Goal: Task Accomplishment & Management: Complete application form

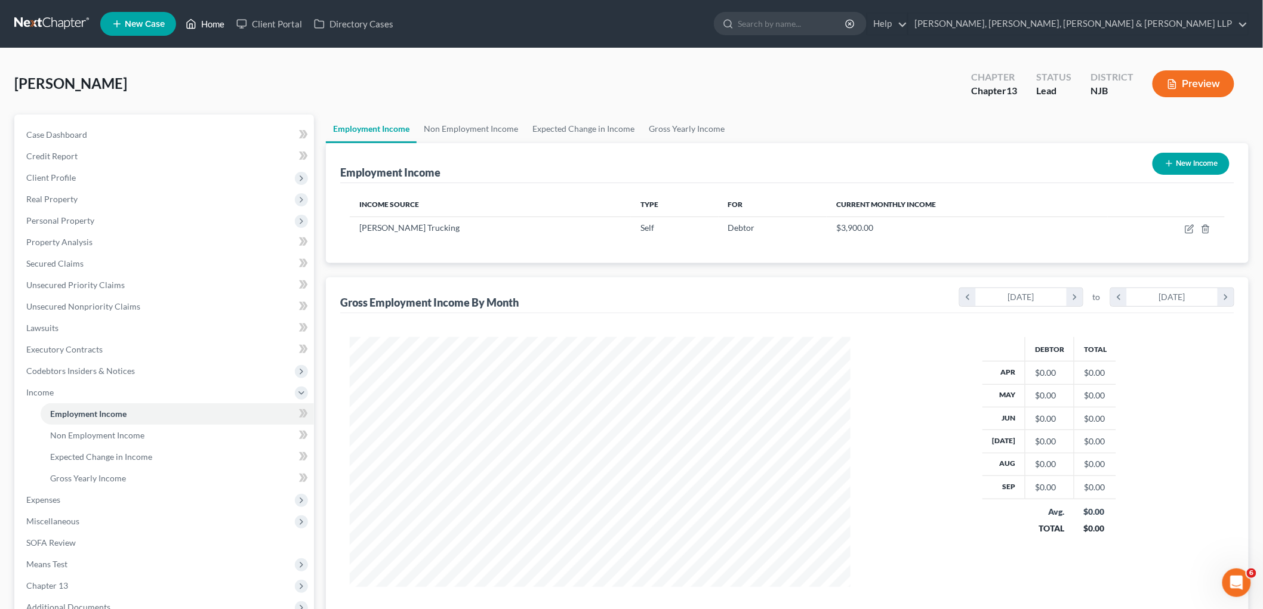
click at [212, 20] on link "Home" at bounding box center [205, 23] width 51 height 21
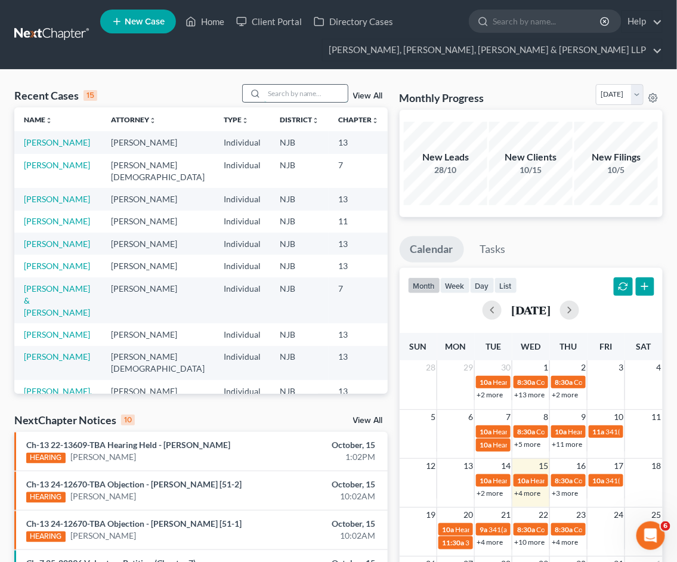
click at [329, 91] on input "search" at bounding box center [306, 93] width 84 height 17
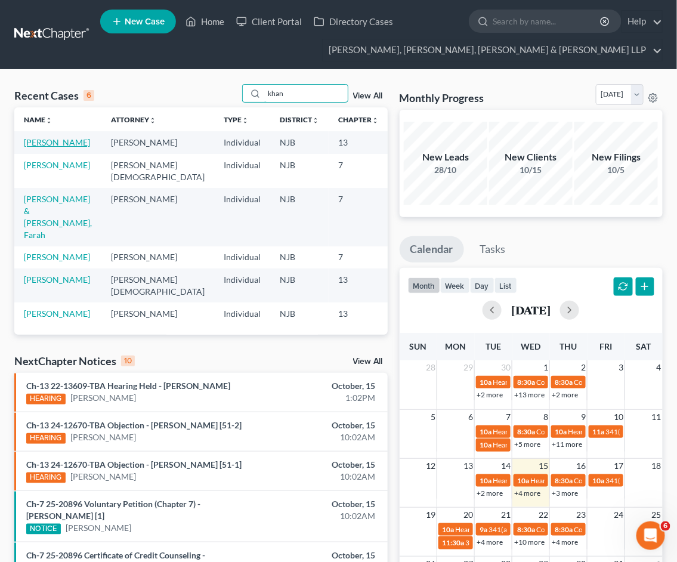
type input "khan"
click at [57, 147] on link "[PERSON_NAME]" at bounding box center [57, 142] width 66 height 10
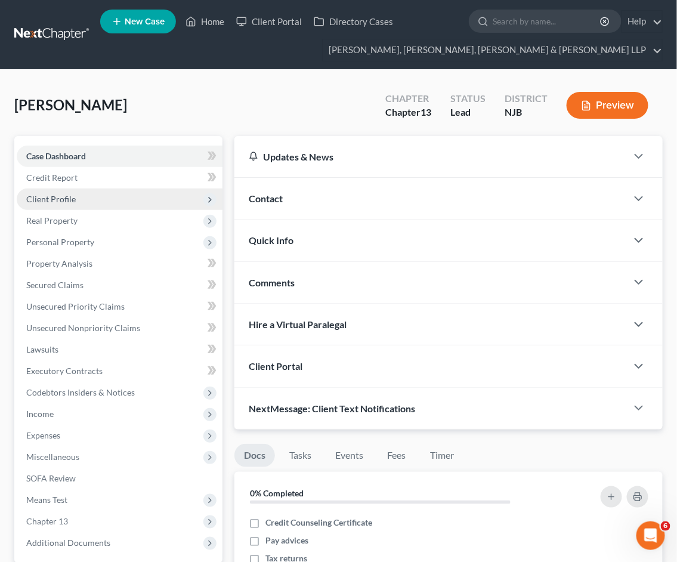
click at [536, 75] on div "[PERSON_NAME] Upgraded Chapter Chapter 13 Status Lead District NJB Preview Peti…" at bounding box center [338, 474] width 677 height 808
click at [70, 204] on span "Client Profile" at bounding box center [120, 199] width 206 height 21
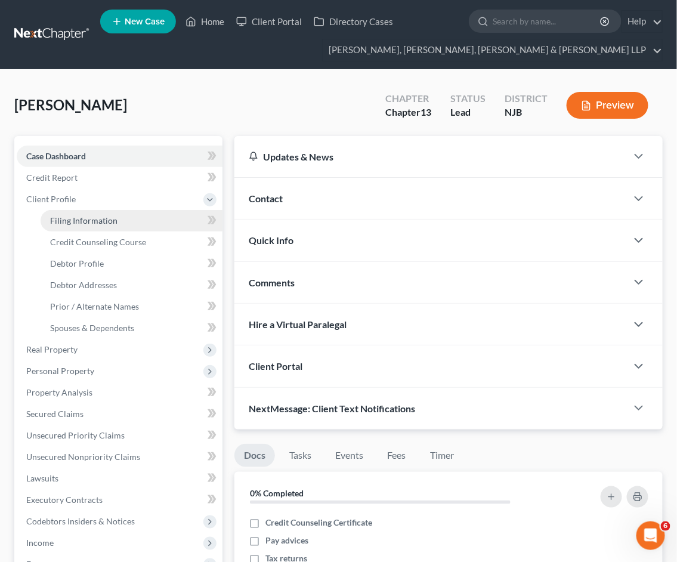
click at [90, 221] on span "Filing Information" at bounding box center [83, 220] width 67 height 10
select select "1"
select select "0"
select select "3"
select select "51"
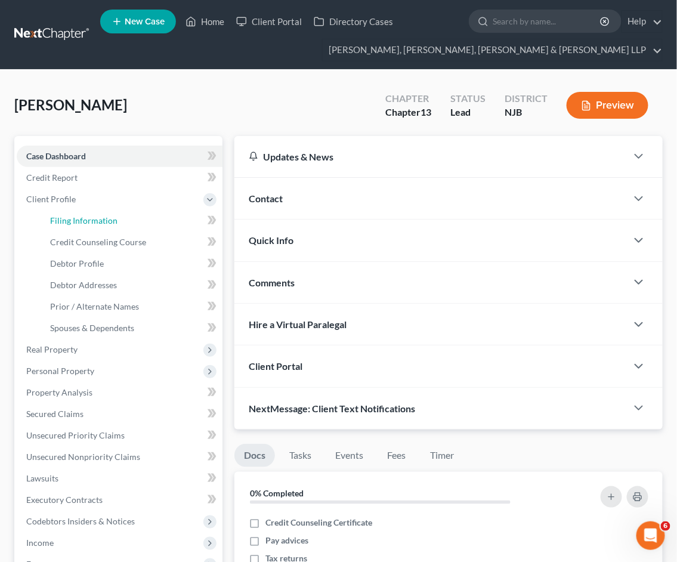
select select "8"
select select "0"
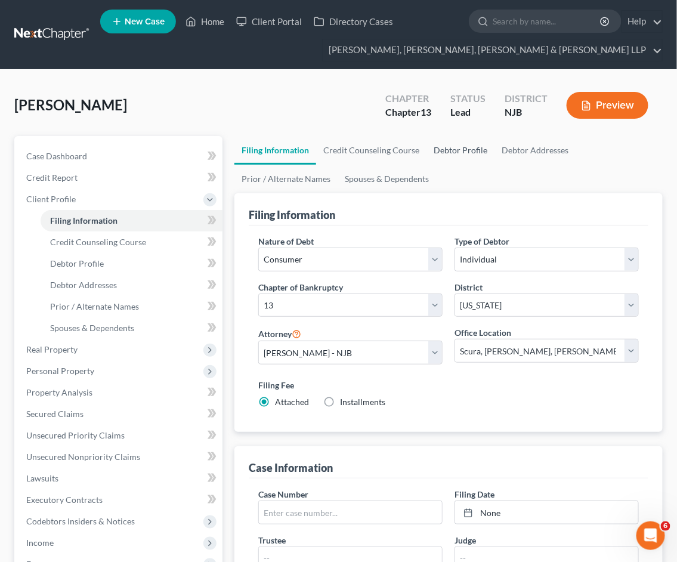
click at [468, 151] on link "Debtor Profile" at bounding box center [461, 150] width 68 height 29
select select "0"
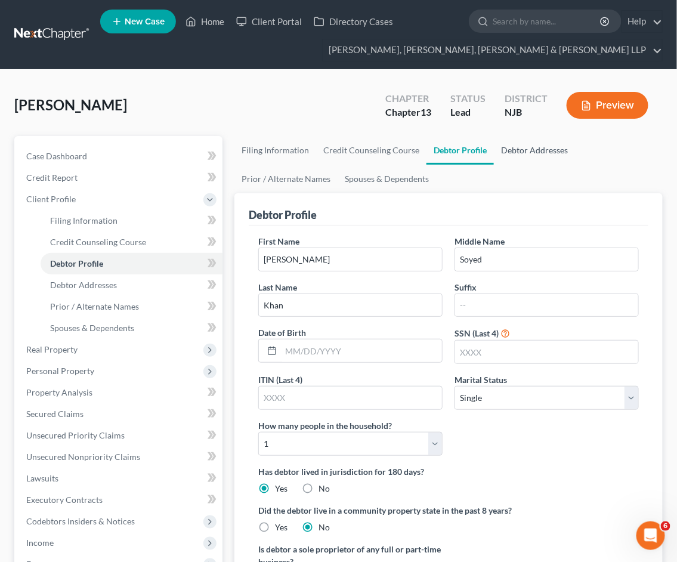
click at [516, 150] on link "Debtor Addresses" at bounding box center [534, 150] width 81 height 29
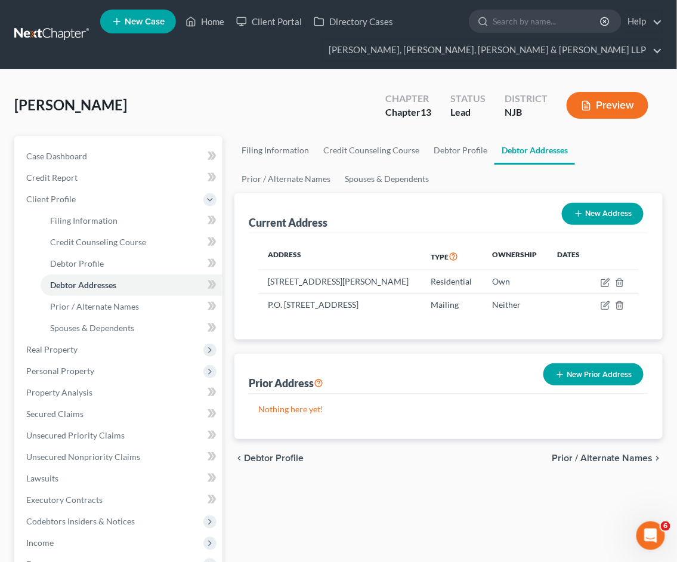
click at [294, 97] on div "[PERSON_NAME] Upgraded Chapter Chapter 13 Status Lead District [GEOGRAPHIC_DATA…" at bounding box center [338, 110] width 649 height 52
click at [48, 348] on span "Real Property" at bounding box center [51, 349] width 51 height 10
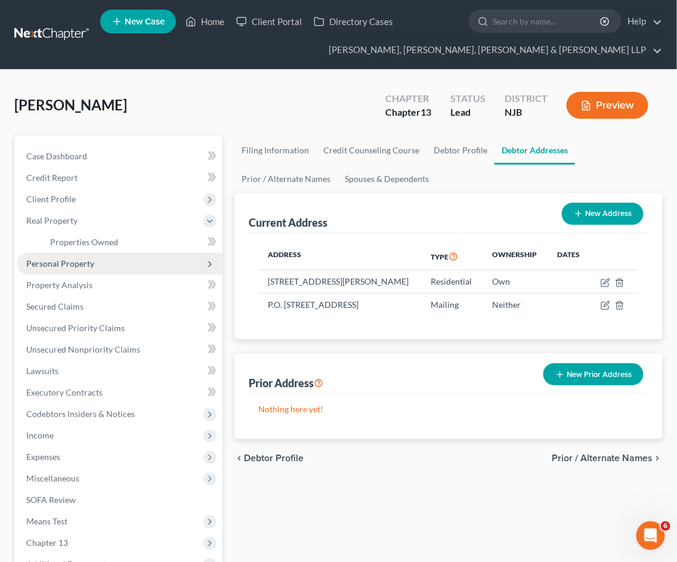
click at [63, 258] on span "Personal Property" at bounding box center [60, 263] width 68 height 10
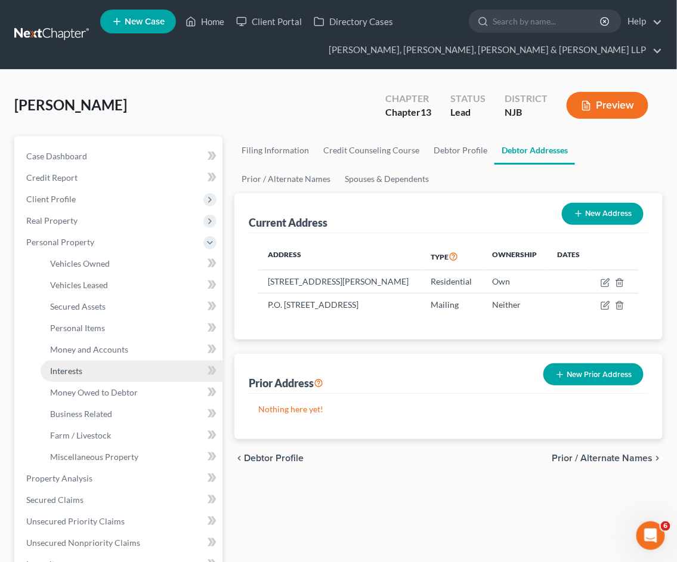
click at [72, 374] on span "Interests" at bounding box center [66, 371] width 32 height 10
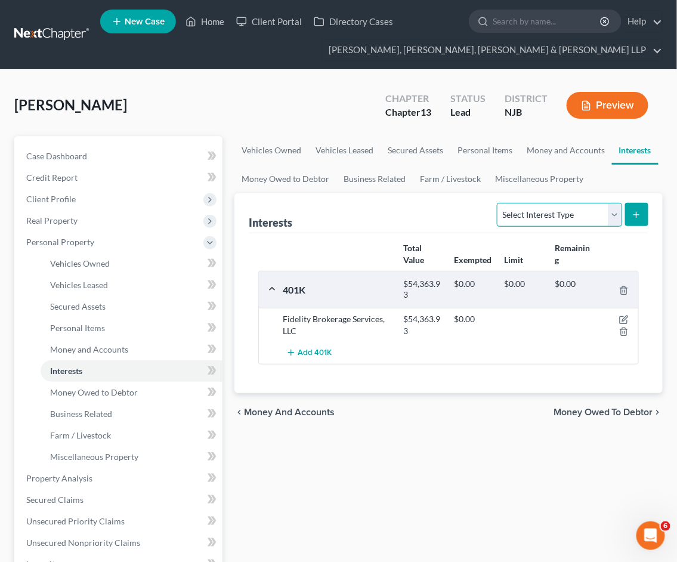
click at [546, 214] on select "Select Interest Type 401K Annuity Bond Education IRA Government Bond Government…" at bounding box center [559, 215] width 125 height 24
select select "stock"
click at [499, 203] on select "Select Interest Type 401K Annuity Bond Education IRA Government Bond Government…" at bounding box center [559, 215] width 125 height 24
click at [638, 213] on icon "submit" at bounding box center [637, 215] width 10 height 10
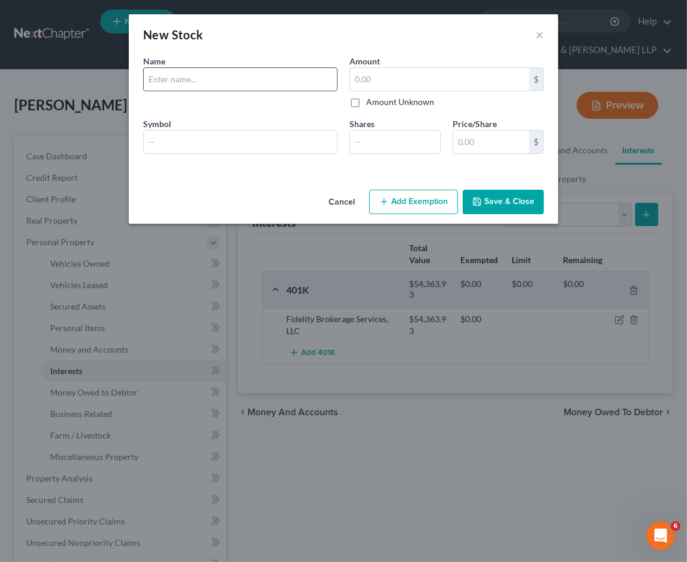
click at [188, 79] on input "text" at bounding box center [240, 79] width 193 height 23
type input "Coinbase, Inc."
click at [386, 68] on input "text" at bounding box center [439, 79] width 179 height 23
paste input "18245.8"
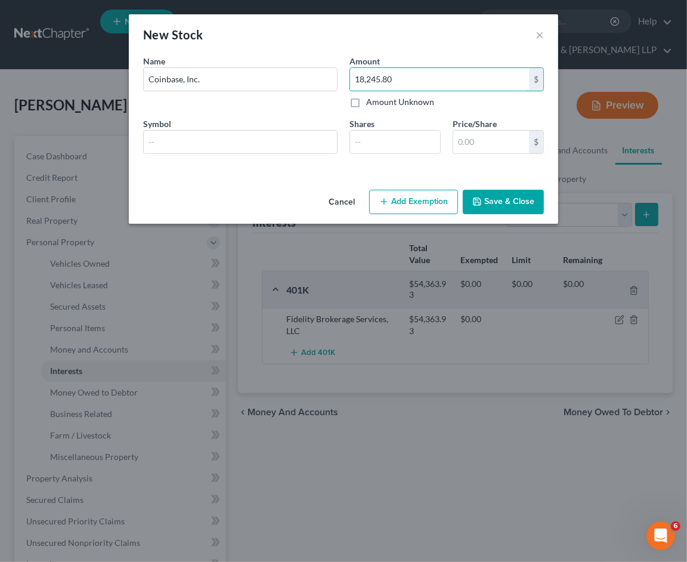
type input "18,245.80"
click at [511, 203] on button "Save & Close" at bounding box center [503, 202] width 81 height 25
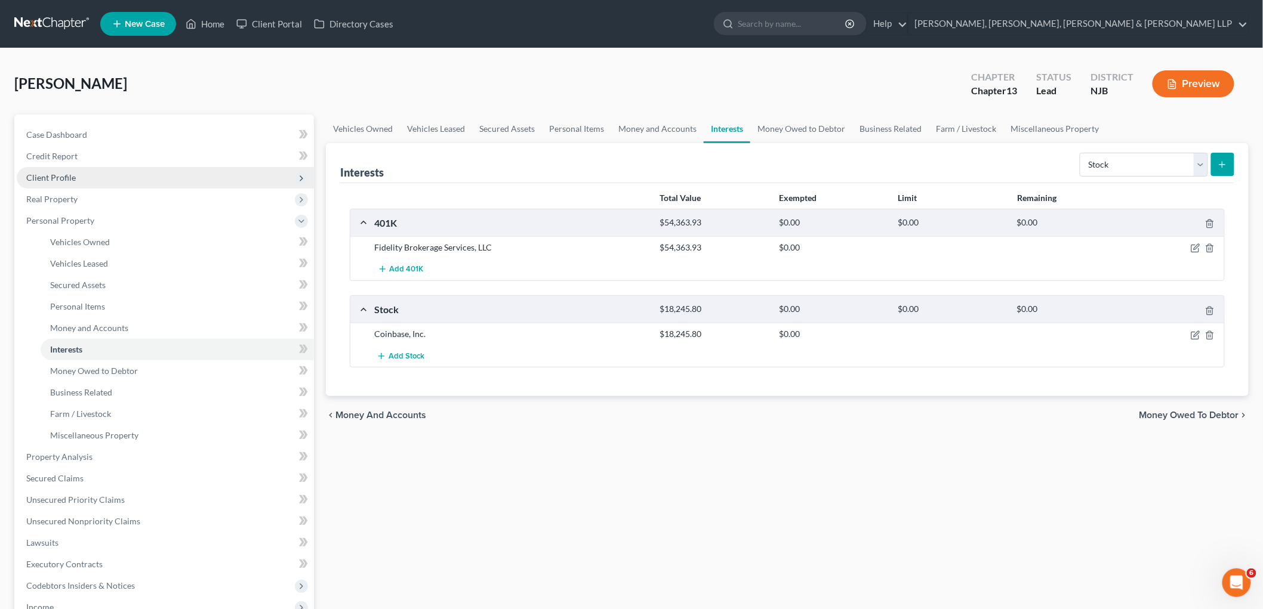
click at [60, 177] on span "Client Profile" at bounding box center [51, 177] width 50 height 10
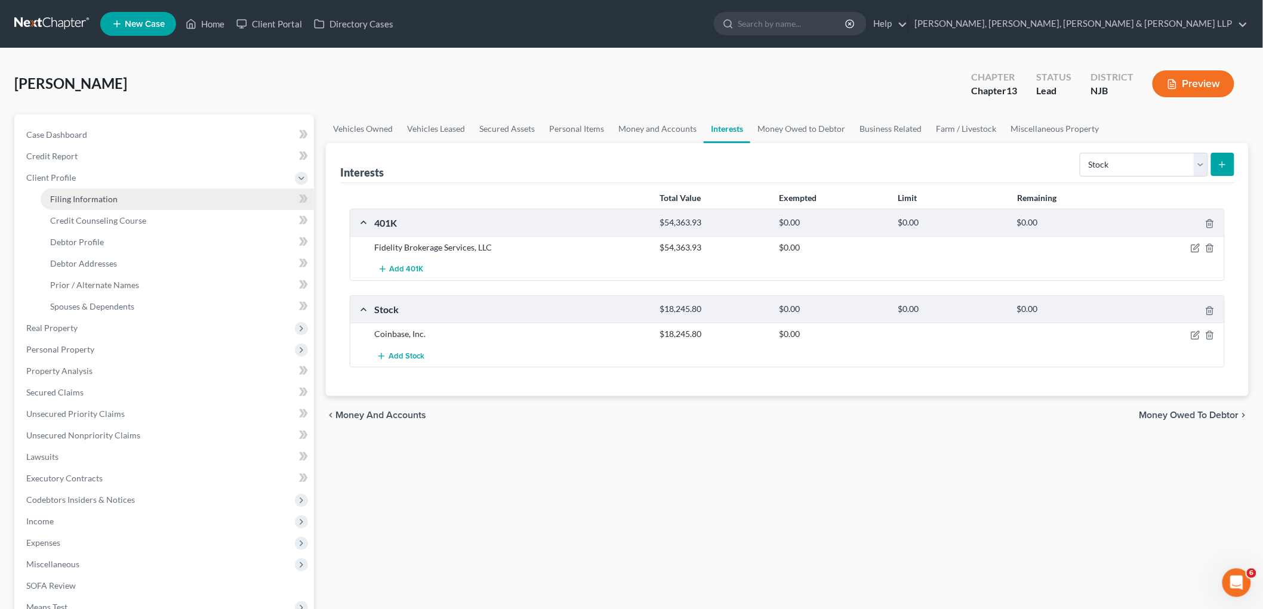
click at [64, 195] on span "Filing Information" at bounding box center [83, 199] width 67 height 10
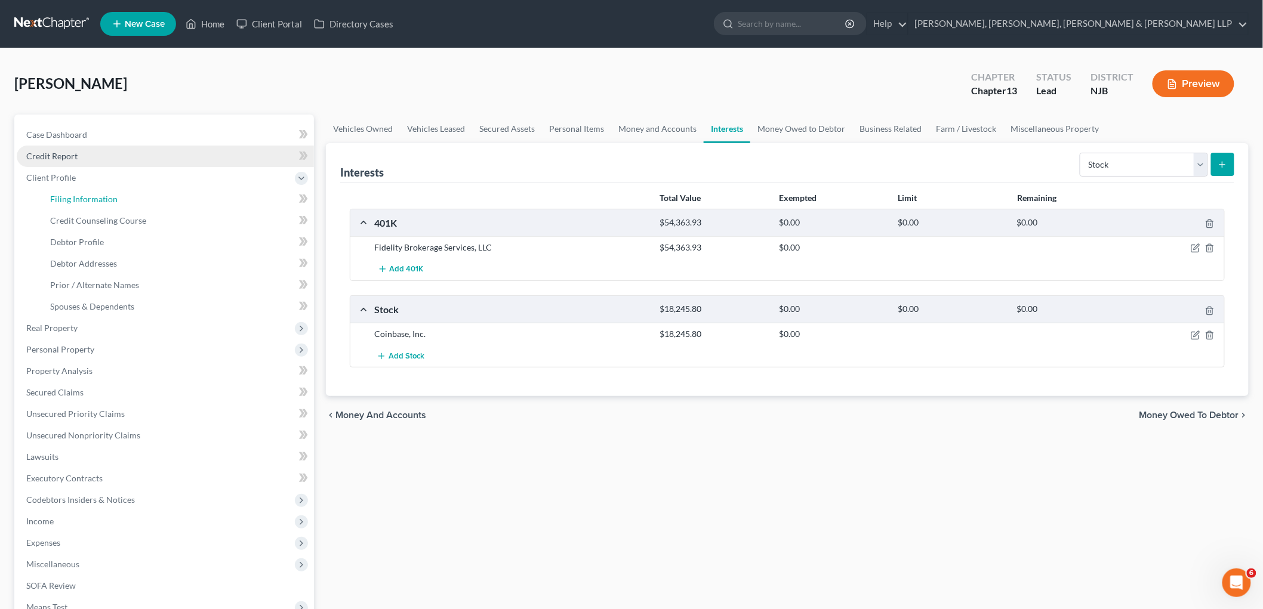
select select "1"
select select "0"
select select "3"
select select "51"
select select "8"
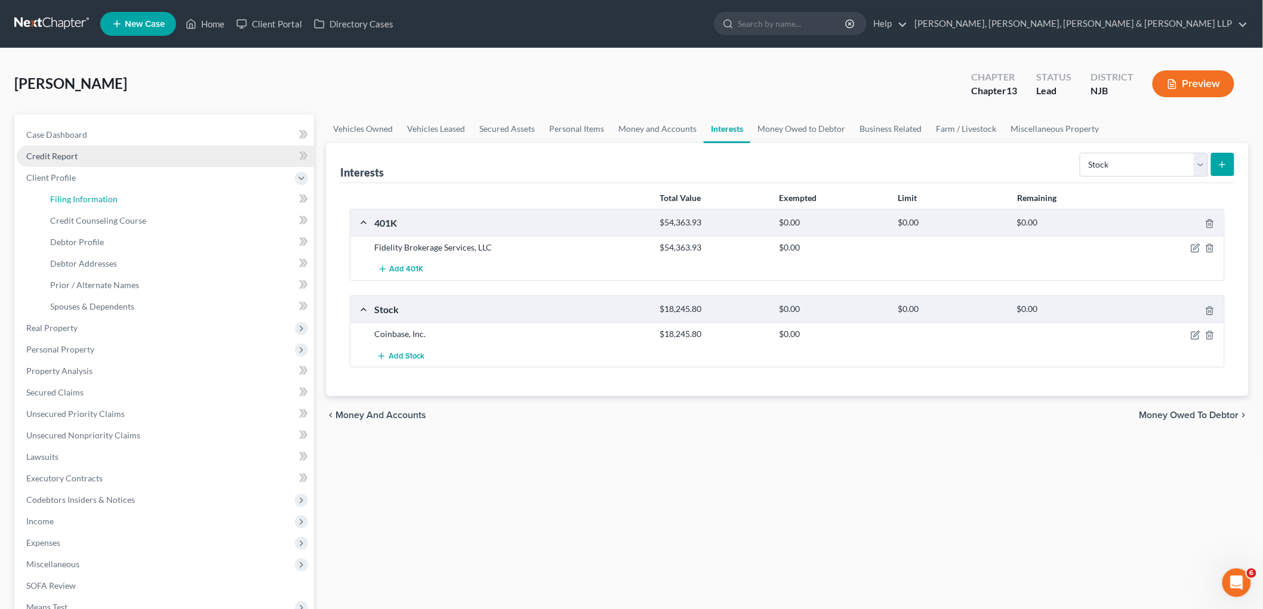
select select "0"
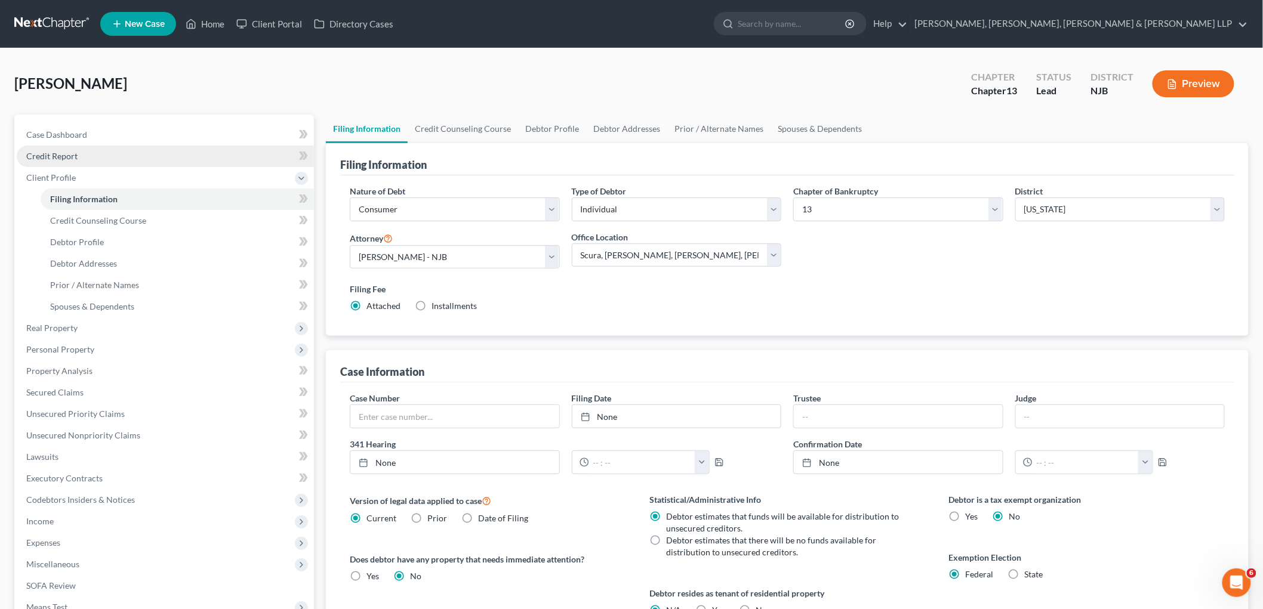
click at [67, 155] on span "Credit Report" at bounding box center [51, 156] width 51 height 10
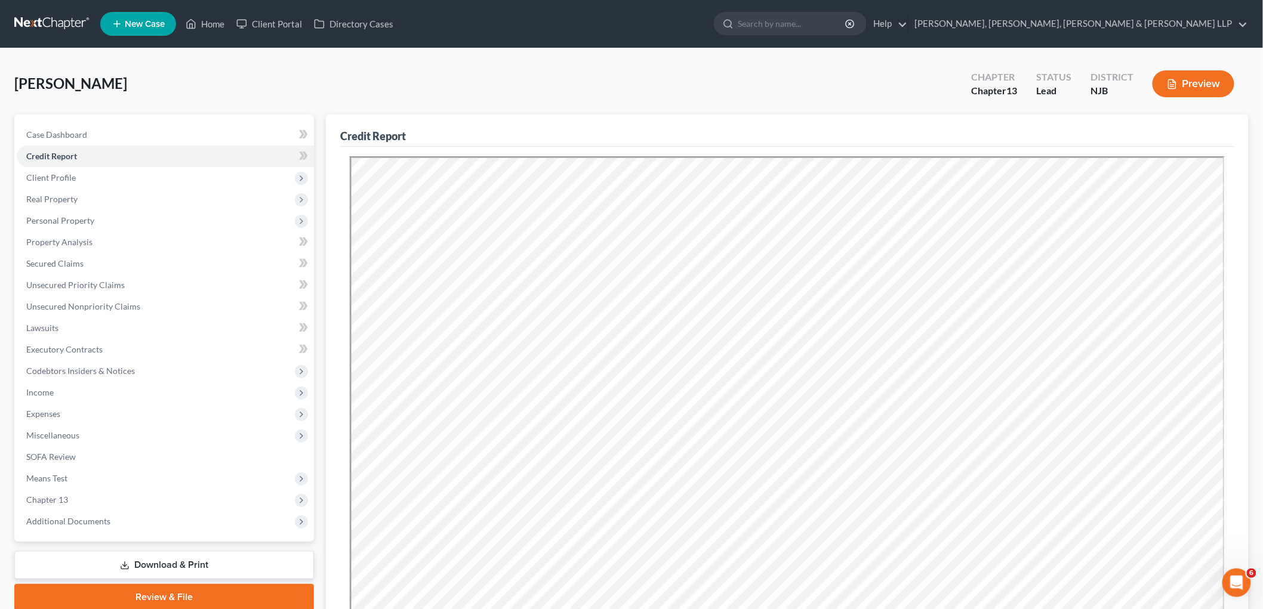
click at [869, 120] on div "Credit Report" at bounding box center [787, 131] width 894 height 32
click at [55, 199] on span "Real Property" at bounding box center [51, 199] width 51 height 10
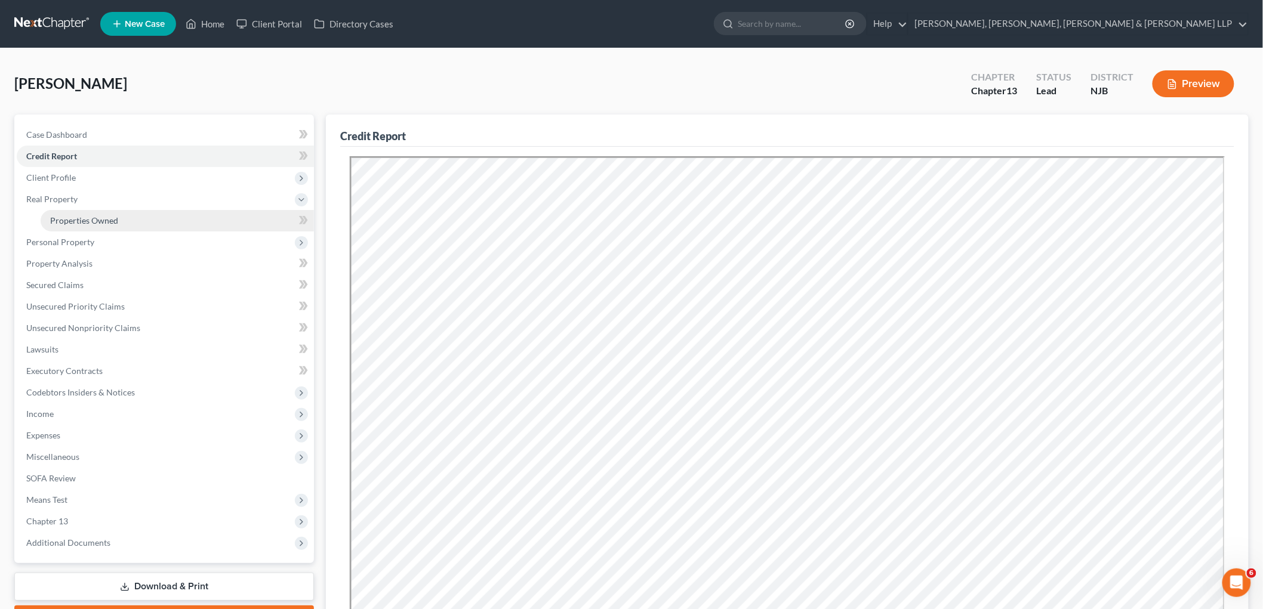
click at [70, 217] on span "Properties Owned" at bounding box center [84, 220] width 68 height 10
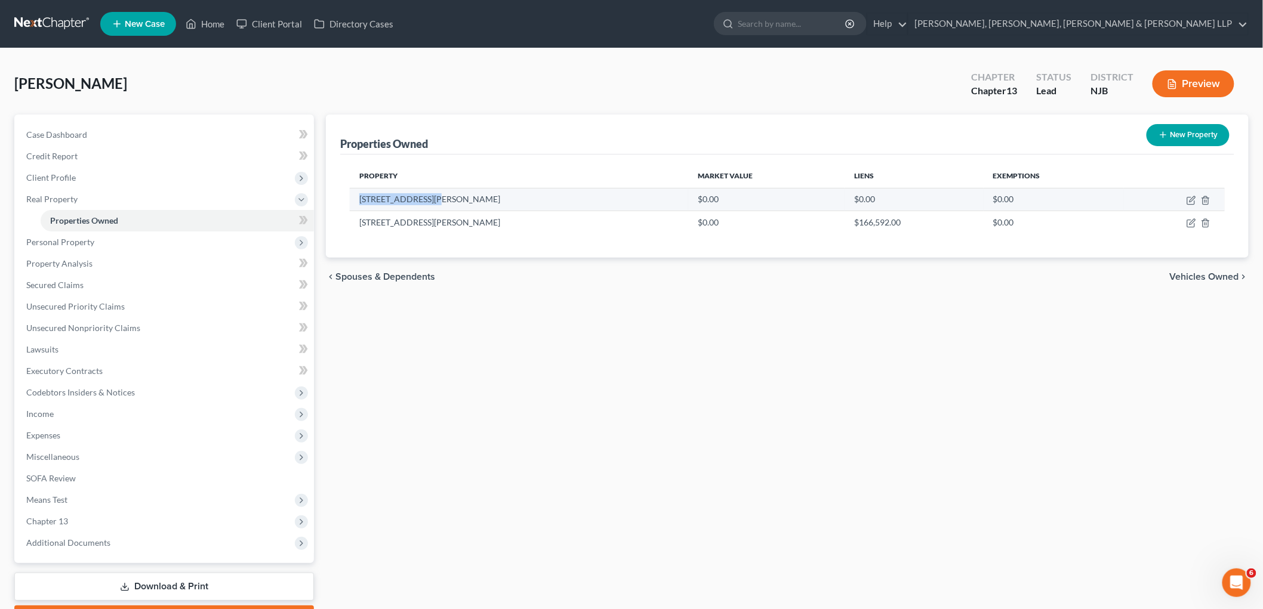
drag, startPoint x: 439, startPoint y: 197, endPoint x: 360, endPoint y: 200, distance: 78.8
click at [360, 200] on td "[STREET_ADDRESS][PERSON_NAME]" at bounding box center [519, 199] width 338 height 23
copy td "[STREET_ADDRESS][PERSON_NAME]"
click at [885, 469] on div "Properties Owned New Property Property Market Value Liens Exemptions [STREET_AD…" at bounding box center [787, 373] width 934 height 517
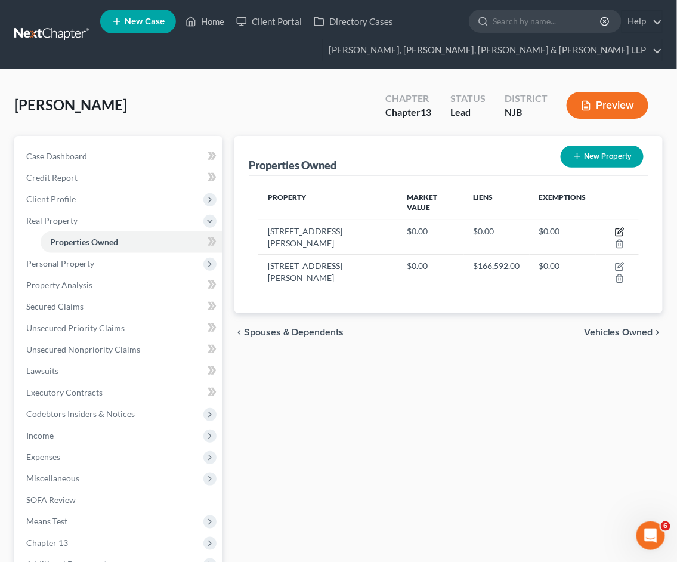
drag, startPoint x: 601, startPoint y: 221, endPoint x: 520, endPoint y: 387, distance: 183.9
click at [615, 227] on icon "button" at bounding box center [620, 232] width 10 height 10
select select "33"
select select "15"
select select "3"
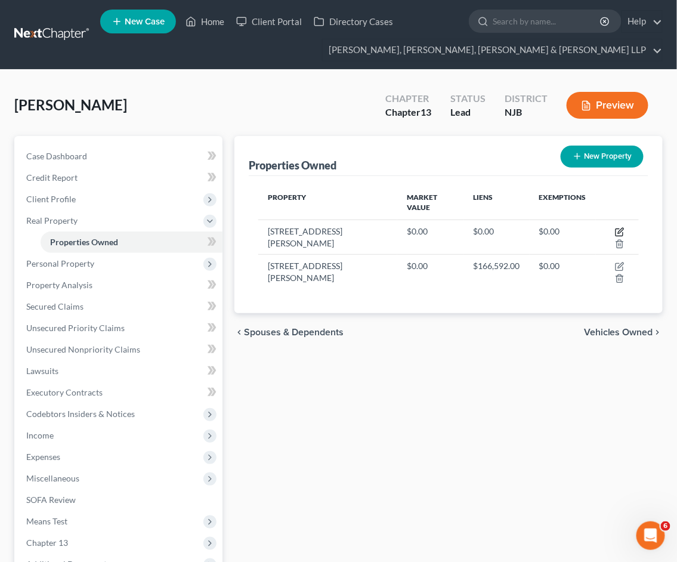
select select "4"
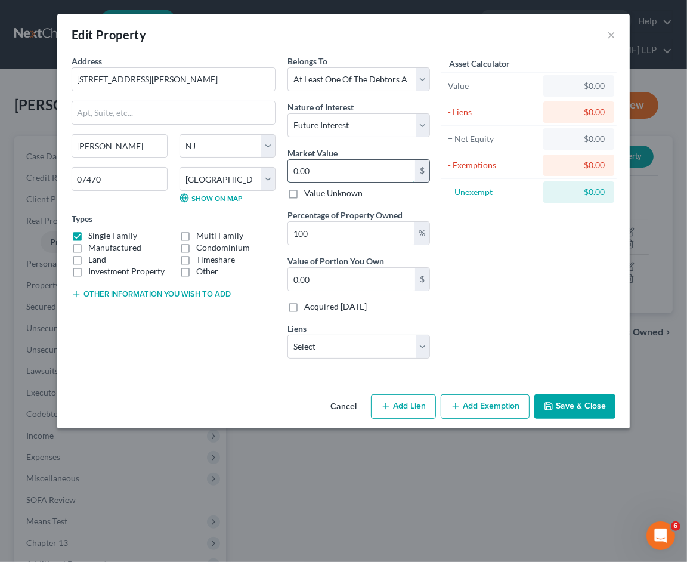
click at [353, 173] on input "0.00" at bounding box center [351, 171] width 127 height 23
type input "3"
type input "3.00"
type input "31"
type input "31.00"
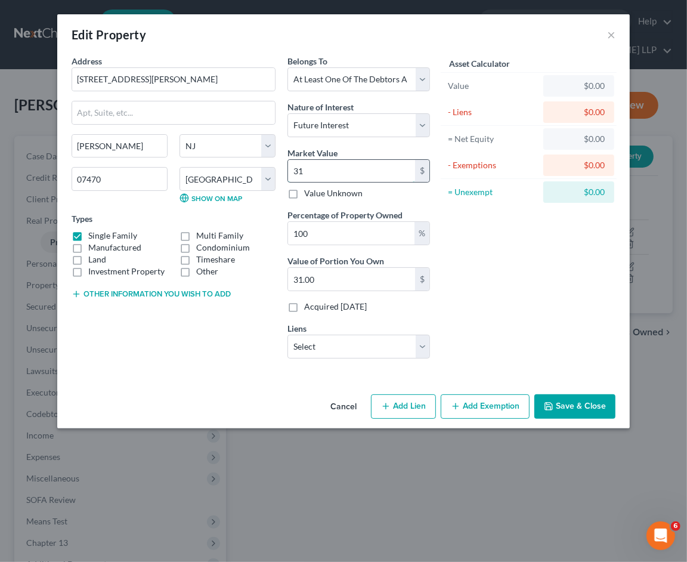
type input "310"
type input "310.00"
type input "3100"
type input "3,100.00"
type input "3,1000"
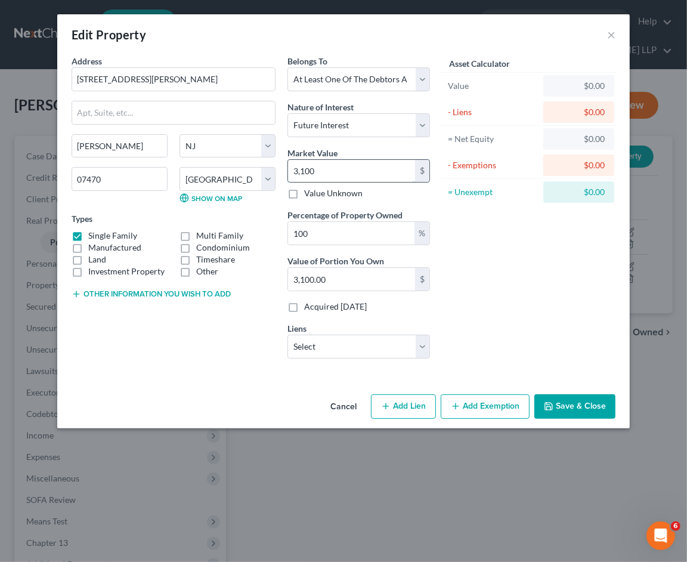
type input "31,000.00"
type input "31,0000"
type input "310,000.00"
type input "310,000"
click at [564, 401] on button "Save & Close" at bounding box center [575, 406] width 81 height 25
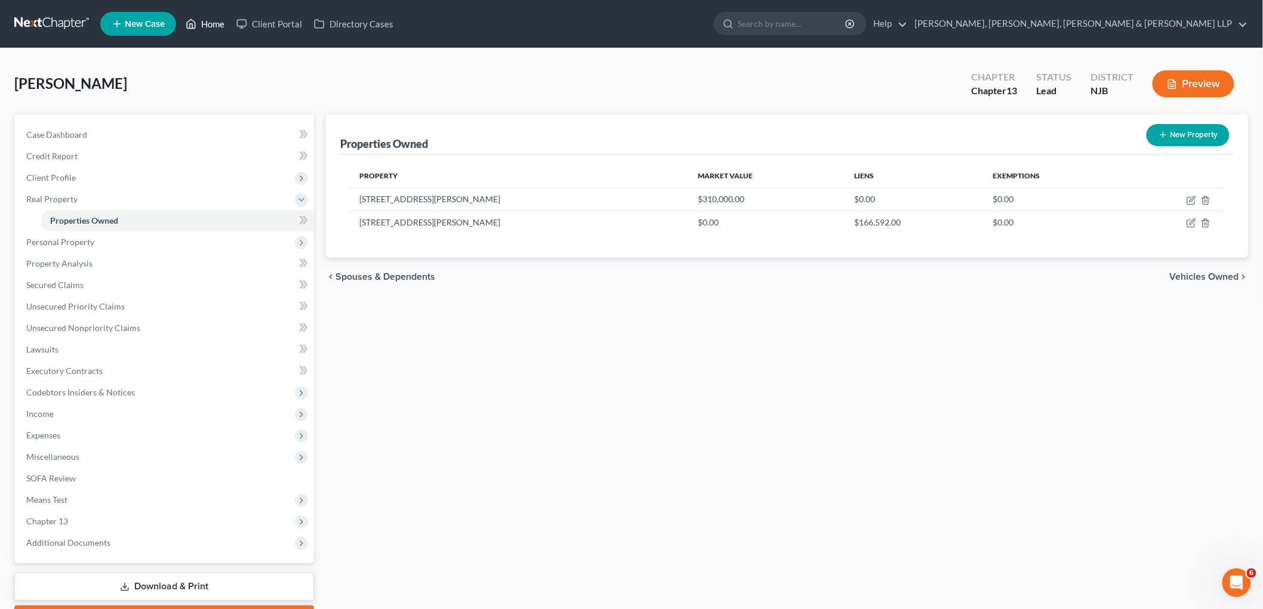
click at [209, 24] on link "Home" at bounding box center [205, 23] width 51 height 21
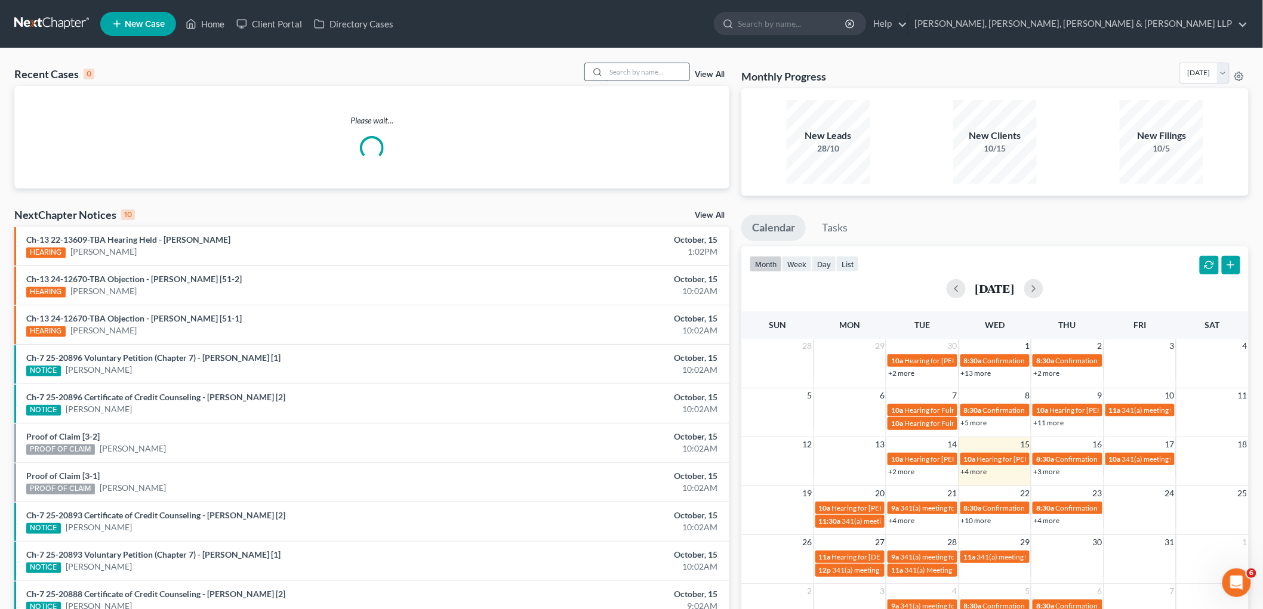
click at [637, 68] on input "search" at bounding box center [648, 71] width 84 height 17
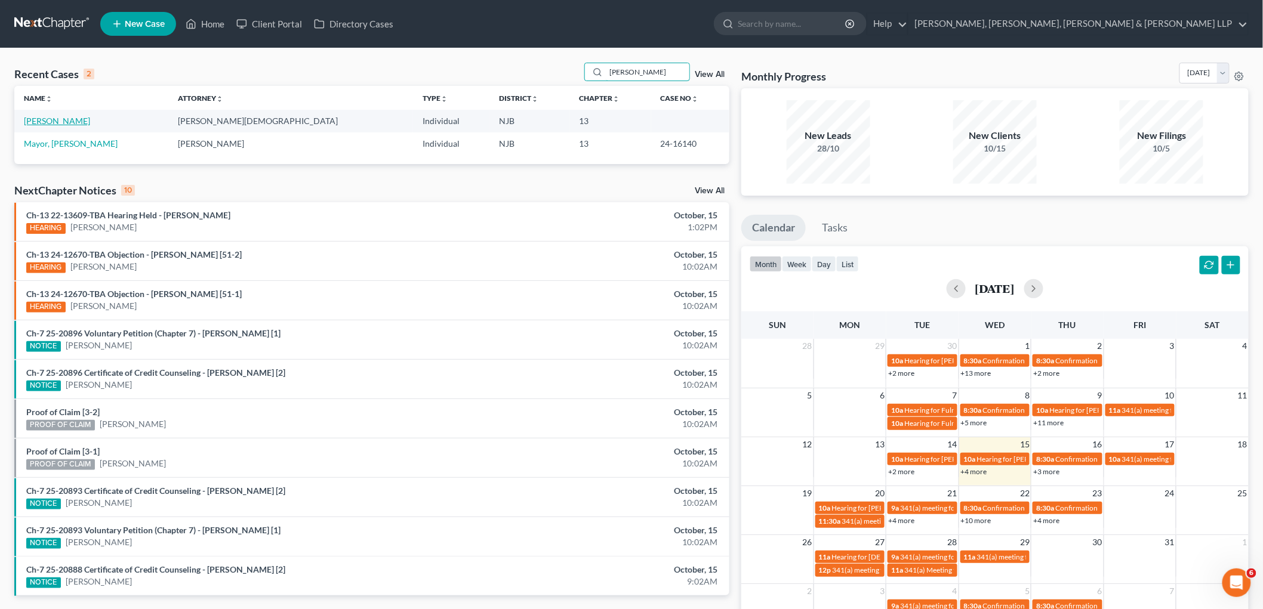
type input "[PERSON_NAME]"
click at [78, 116] on link "[PERSON_NAME]" at bounding box center [57, 121] width 66 height 10
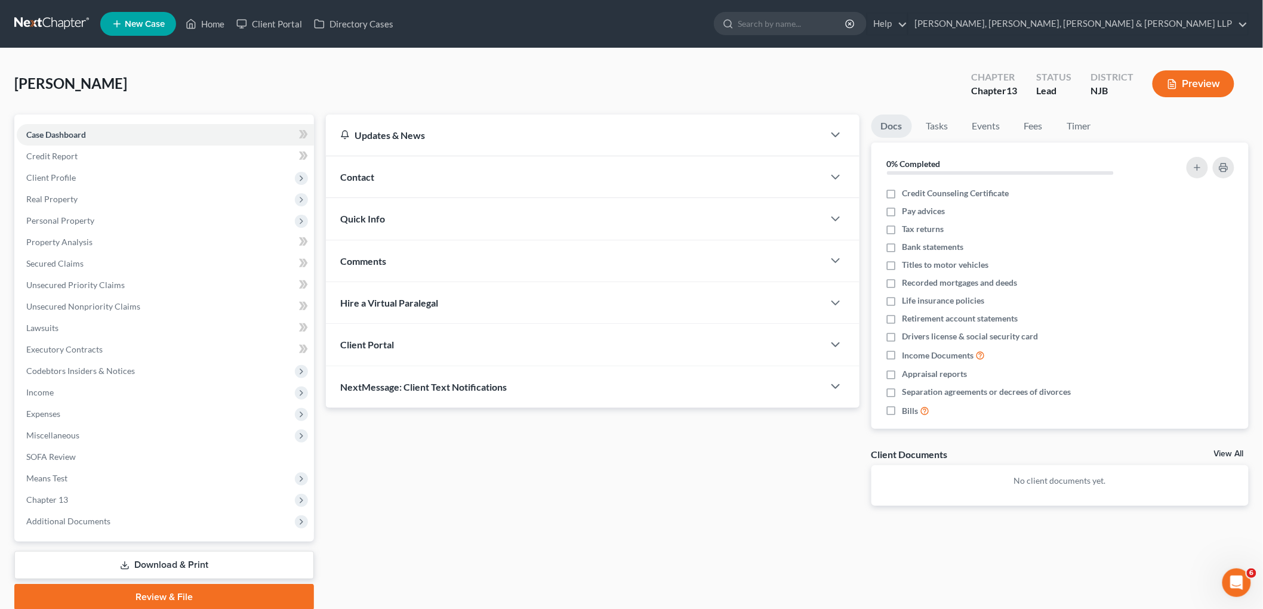
click at [44, 495] on span "Chapter 13" at bounding box center [47, 500] width 42 height 10
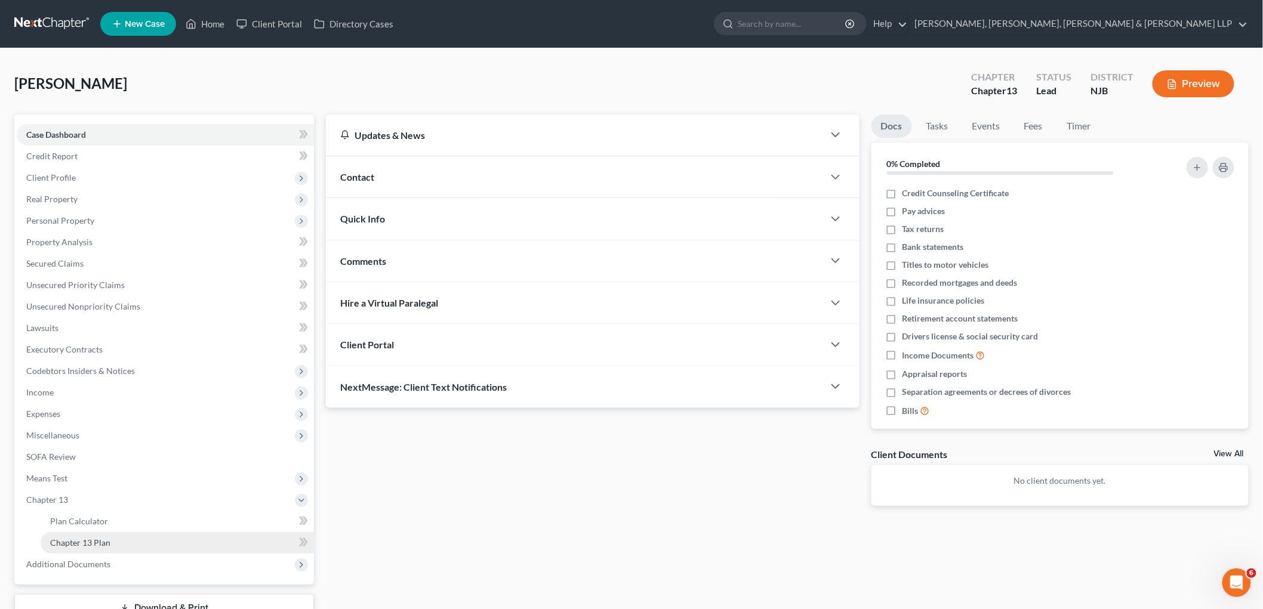
click at [79, 541] on span "Chapter 13 Plan" at bounding box center [80, 543] width 60 height 10
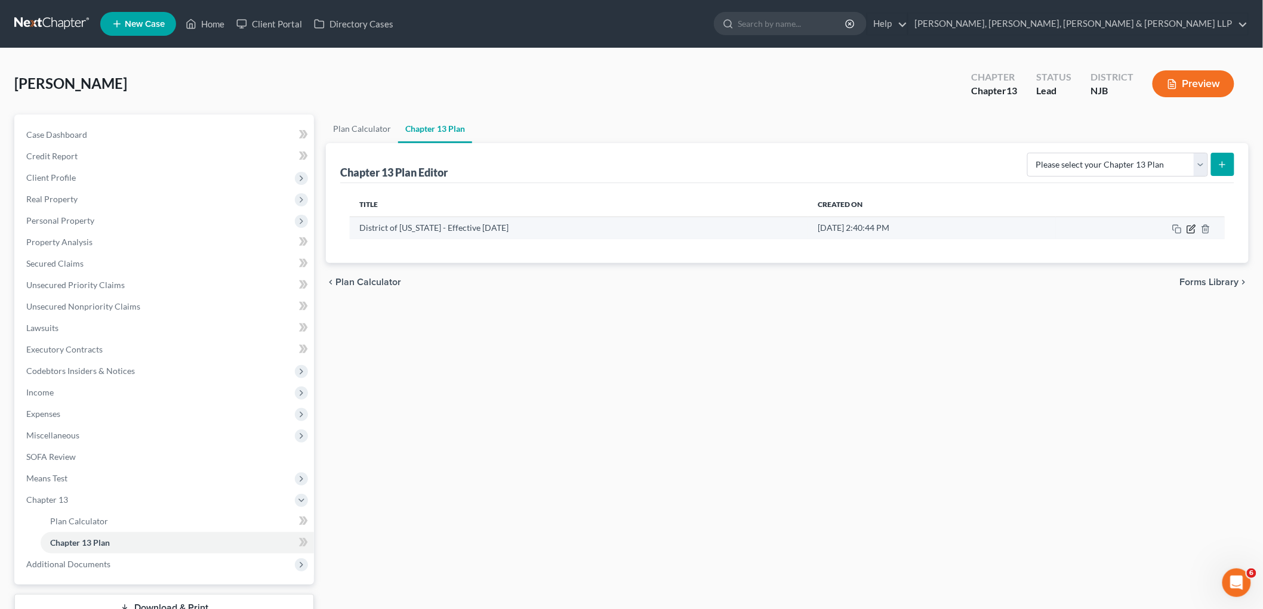
click at [1189, 229] on icon "button" at bounding box center [1191, 229] width 10 height 10
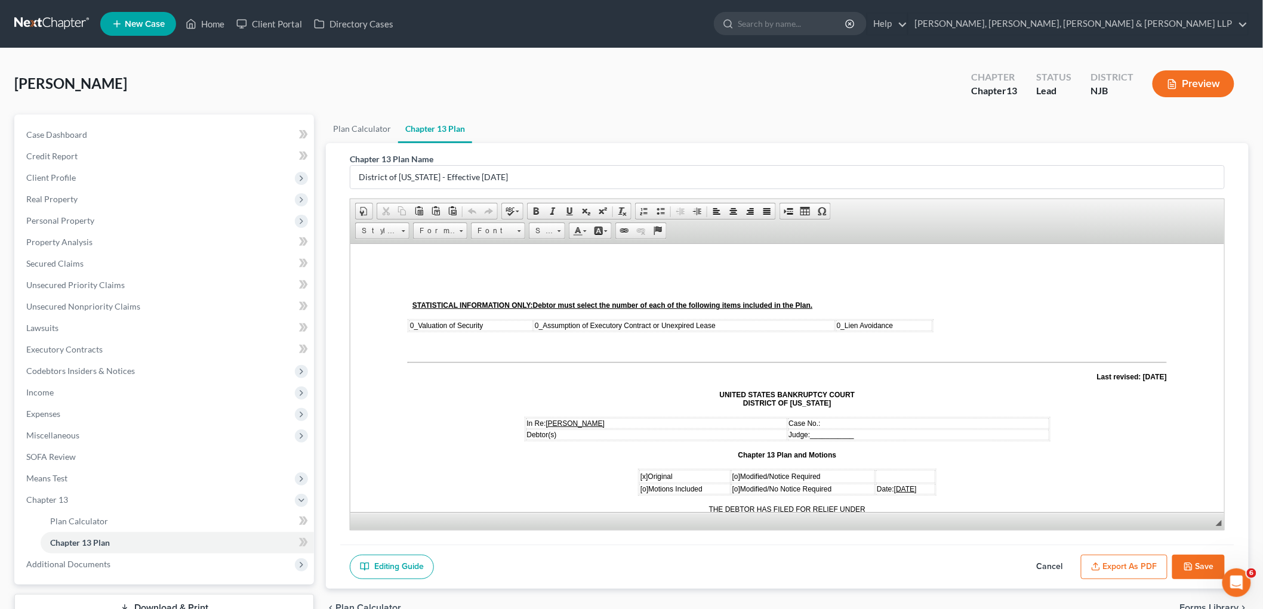
click at [893, 484] on u "[DATE]" at bounding box center [904, 488] width 23 height 8
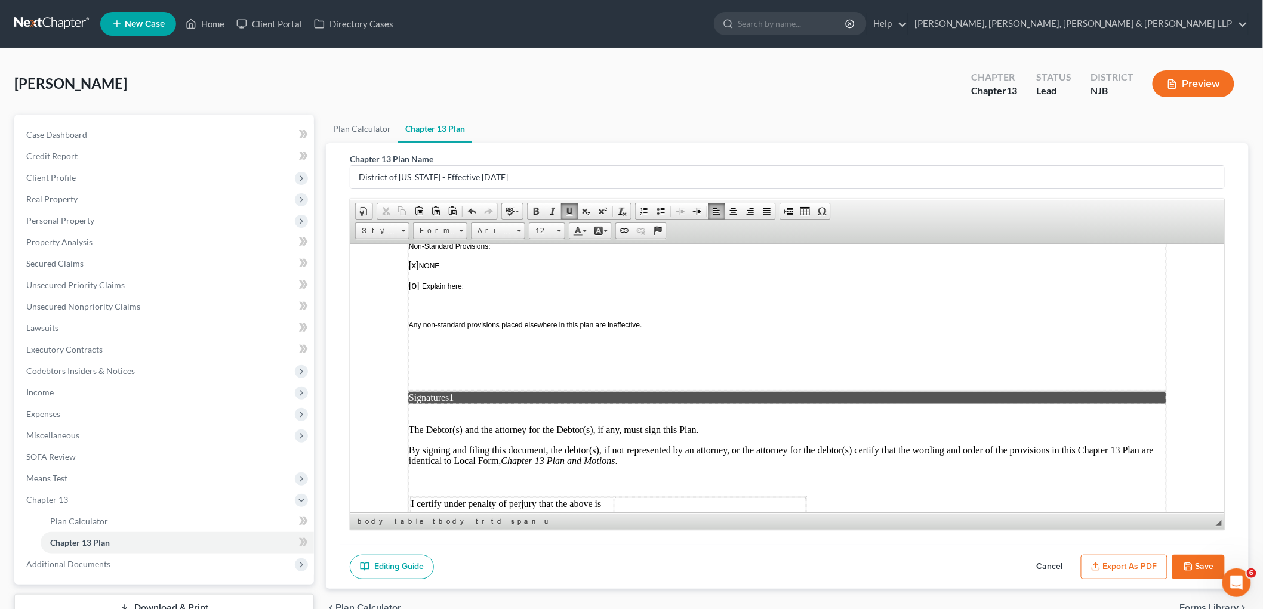
scroll to position [2987, 0]
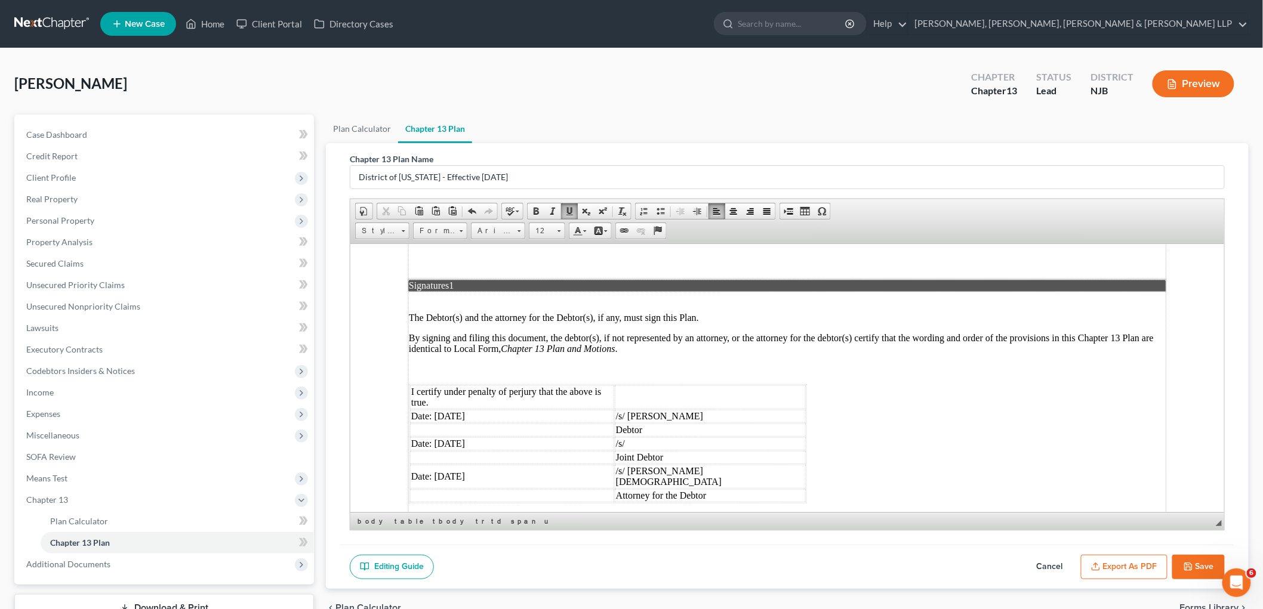
drag, startPoint x: 471, startPoint y: 339, endPoint x: 487, endPoint y: 342, distance: 15.9
click at [471, 409] on td "Date: [DATE]" at bounding box center [511, 415] width 204 height 13
drag, startPoint x: 505, startPoint y: 340, endPoint x: 434, endPoint y: 339, distance: 70.4
click at [434, 409] on td "Date: [DATE]" at bounding box center [511, 415] width 204 height 13
copy td "[DATE]"
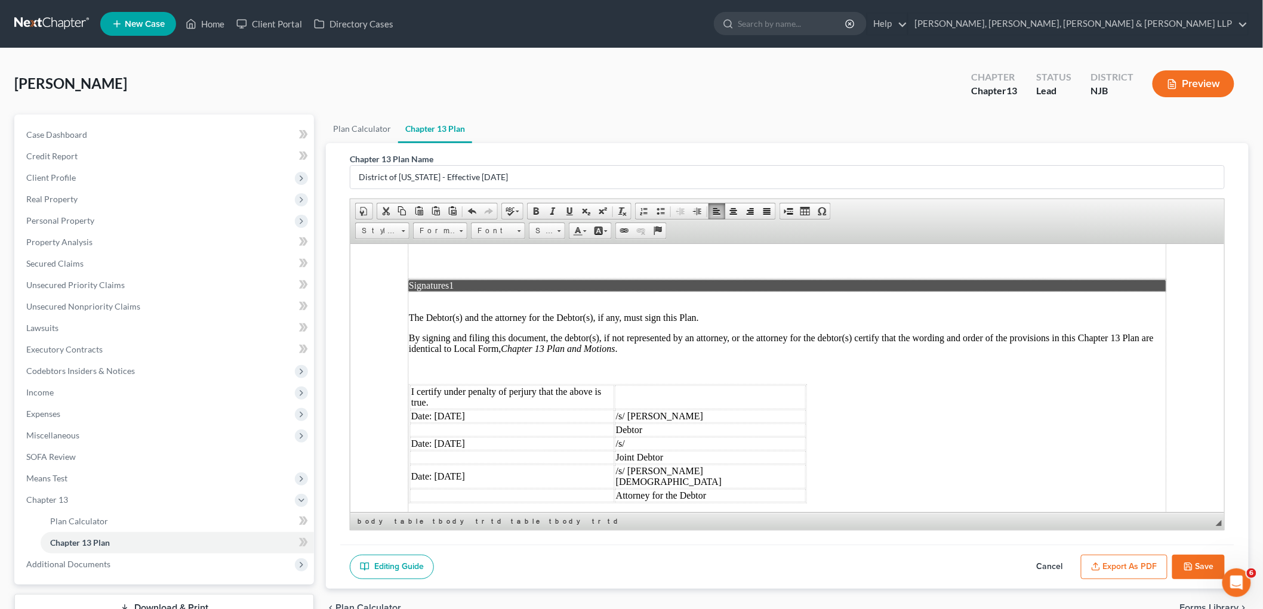
drag, startPoint x: 480, startPoint y: 364, endPoint x: 435, endPoint y: 365, distance: 45.3
click at [435, 437] on td "Date: [DATE]" at bounding box center [511, 443] width 204 height 13
drag, startPoint x: 481, startPoint y: 391, endPoint x: 433, endPoint y: 393, distance: 48.4
click at [433, 464] on td "Date: [DATE]" at bounding box center [511, 476] width 204 height 24
click at [1141, 564] on button "Export as PDF" at bounding box center [1124, 567] width 87 height 25
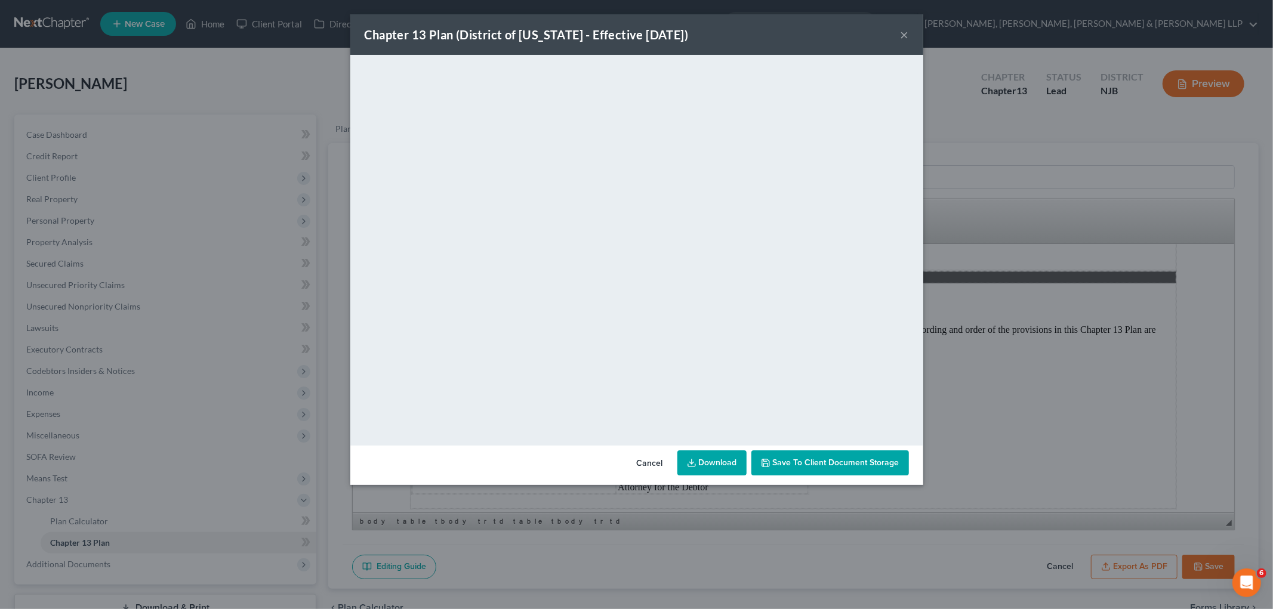
click at [652, 462] on button "Cancel" at bounding box center [649, 464] width 45 height 24
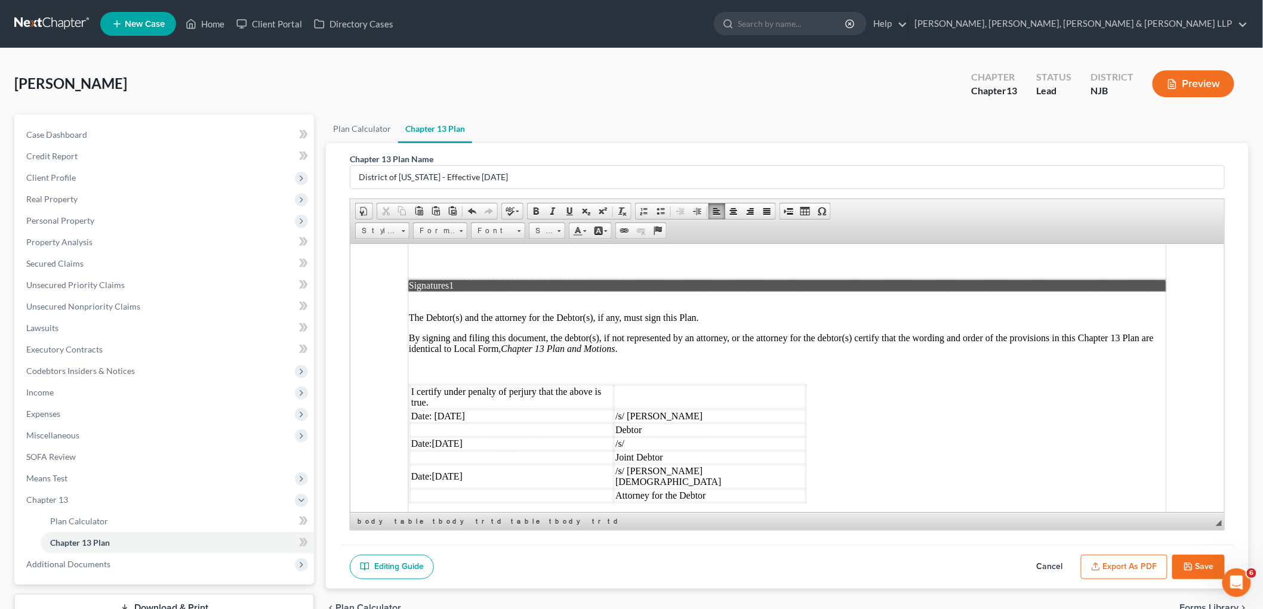
click at [1183, 567] on button "Save" at bounding box center [1198, 567] width 53 height 25
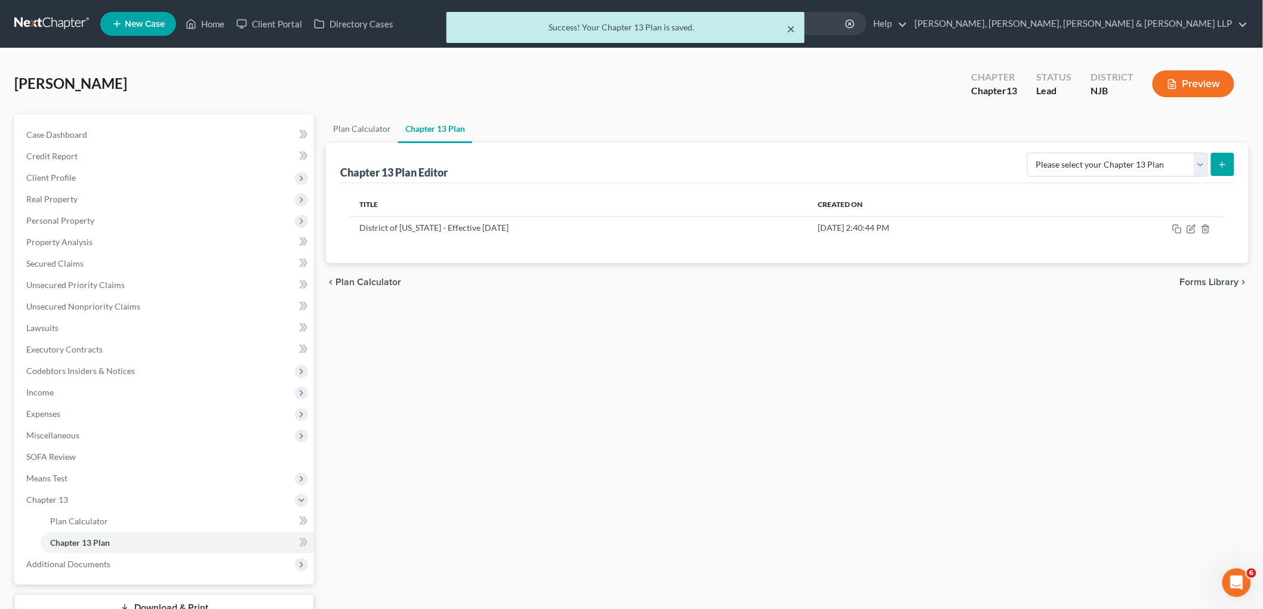
click at [789, 30] on button "×" at bounding box center [790, 28] width 8 height 14
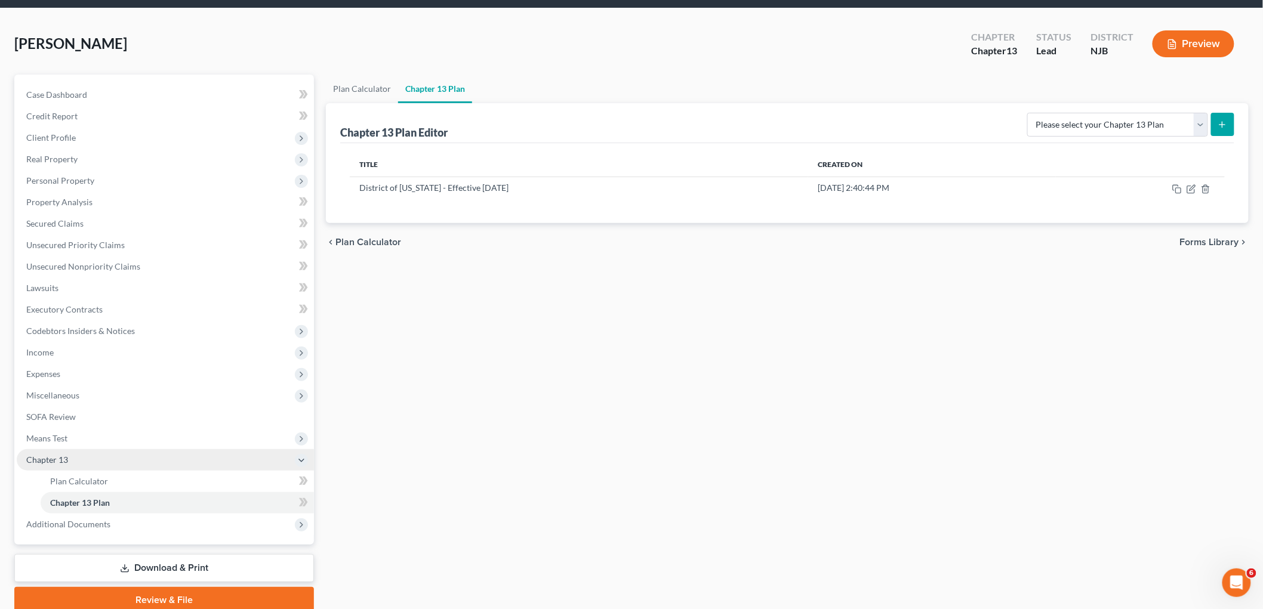
scroll to position [88, 0]
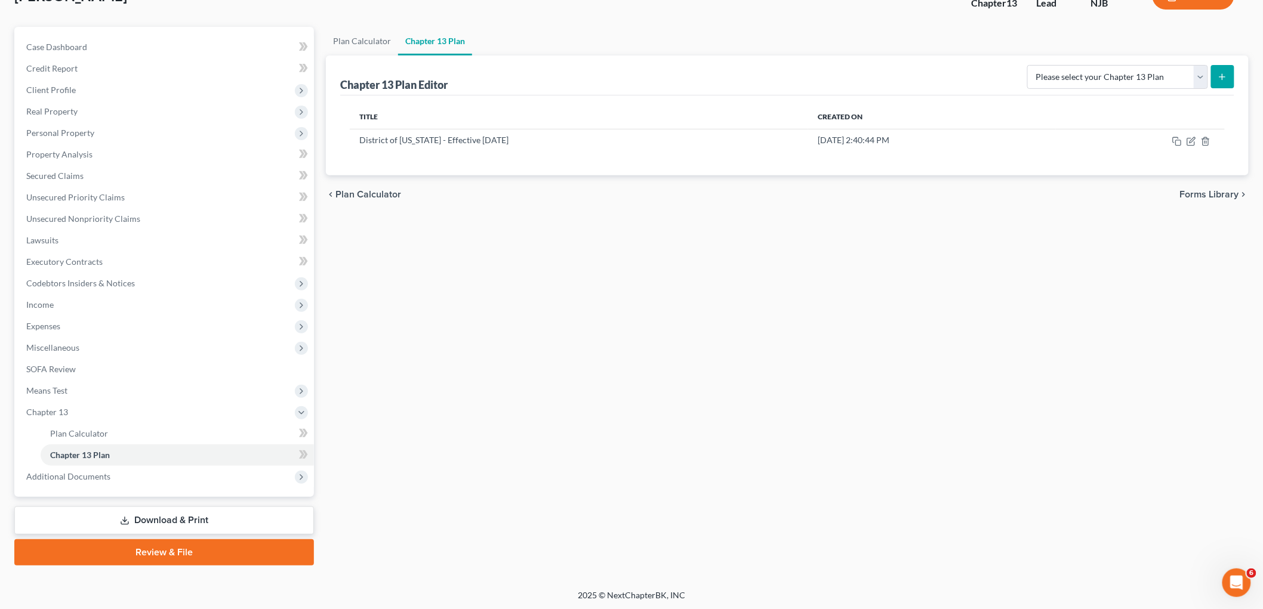
click at [153, 520] on link "Download & Print" at bounding box center [164, 521] width 300 height 28
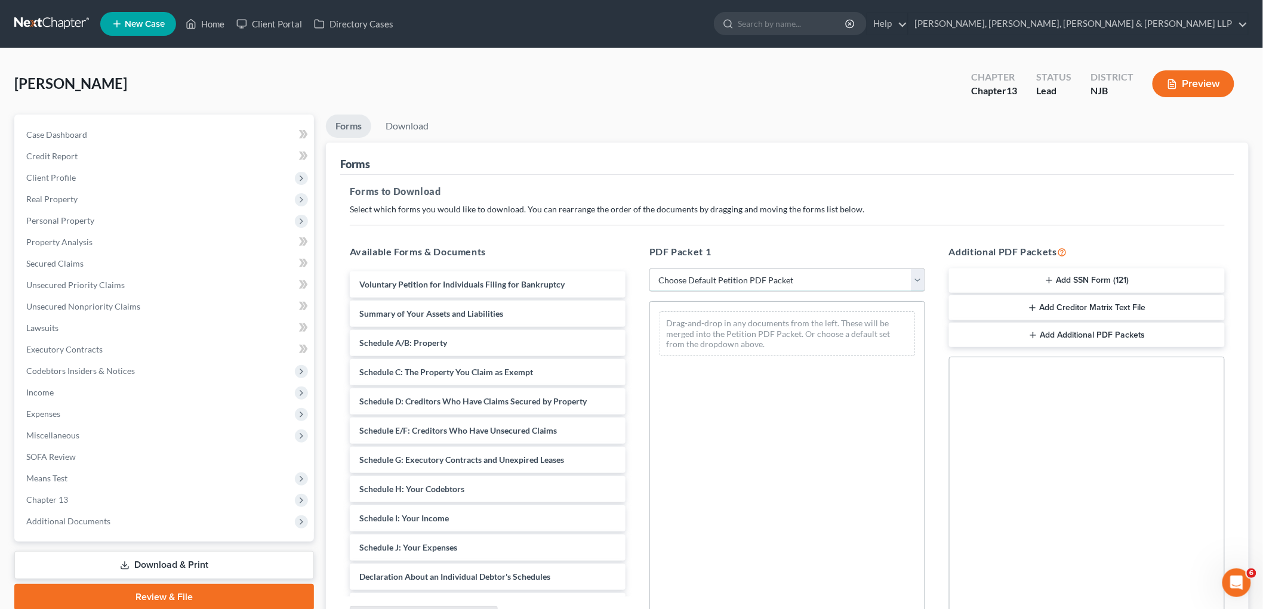
click at [748, 282] on select "Choose Default Petition PDF Packet Complete Bankruptcy Petition (all forms and …" at bounding box center [787, 280] width 276 height 24
select select "0"
click at [649, 268] on select "Choose Default Petition PDF Packet Complete Bankruptcy Petition (all forms and …" at bounding box center [787, 280] width 276 height 24
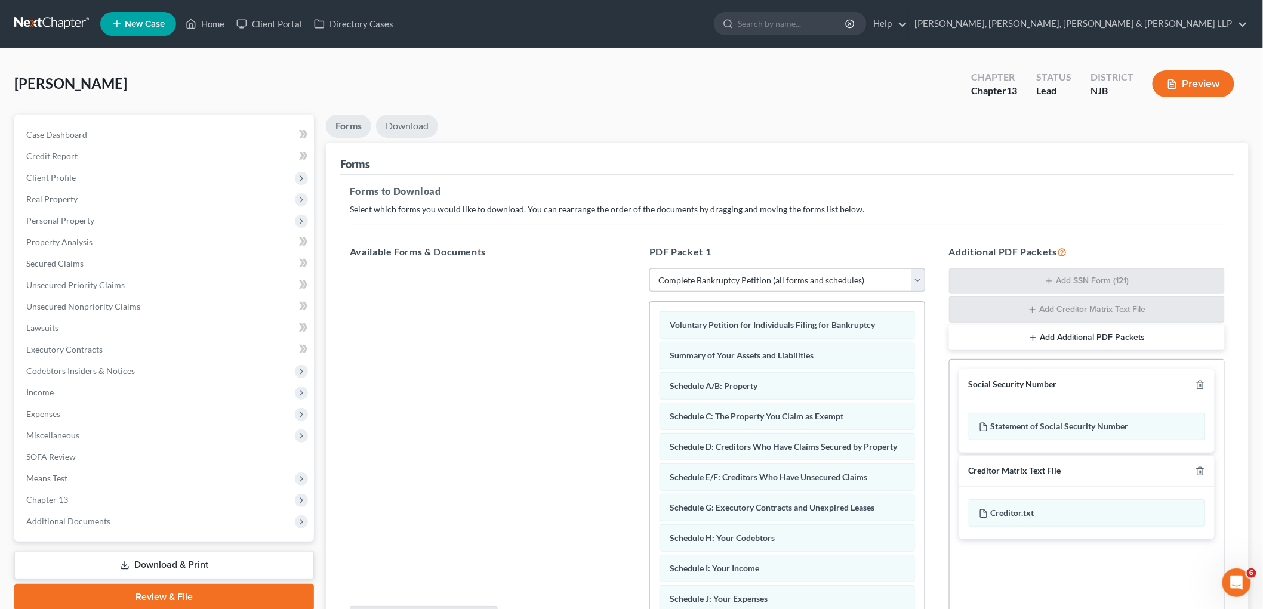
click at [418, 128] on link "Download" at bounding box center [407, 126] width 62 height 23
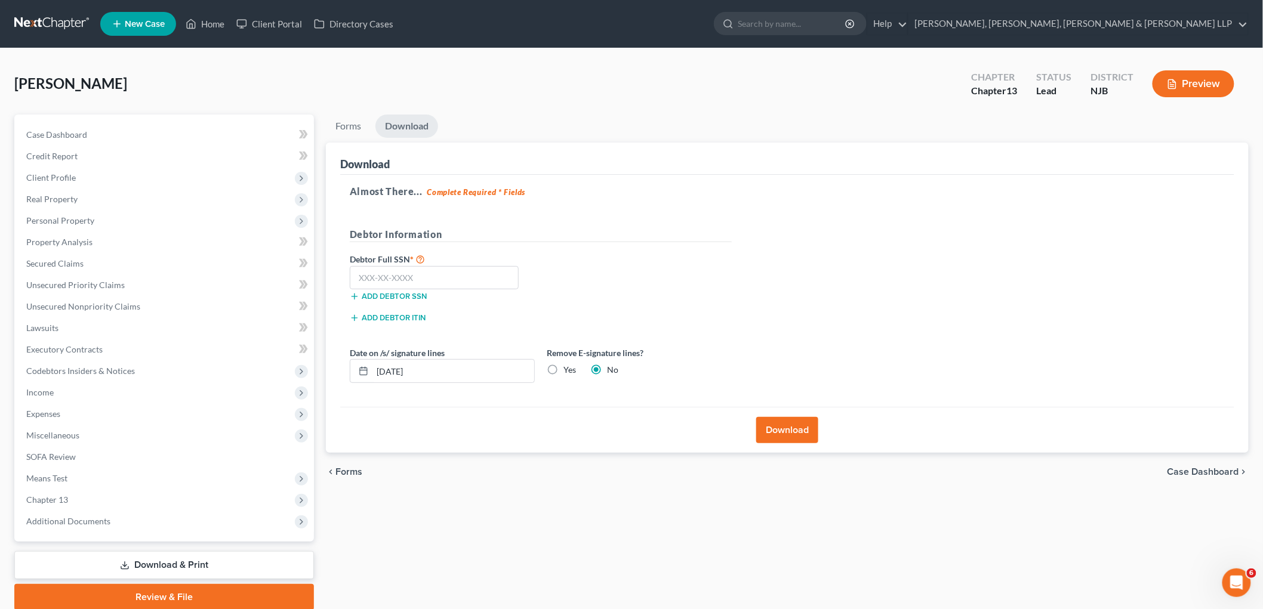
click at [563, 366] on label "Yes" at bounding box center [569, 370] width 13 height 12
click at [568, 366] on input "Yes" at bounding box center [572, 368] width 8 height 8
radio input "true"
radio input "false"
click at [424, 276] on input "text" at bounding box center [434, 278] width 169 height 24
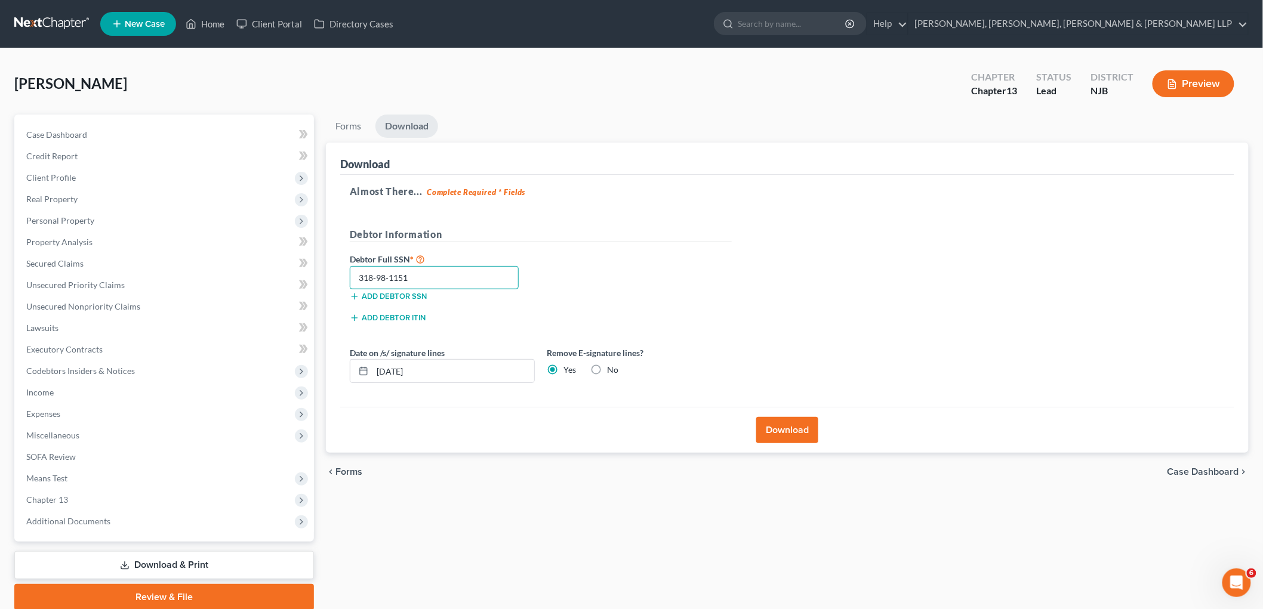
type input "318-98-1151"
click at [794, 430] on button "Download" at bounding box center [787, 430] width 62 height 26
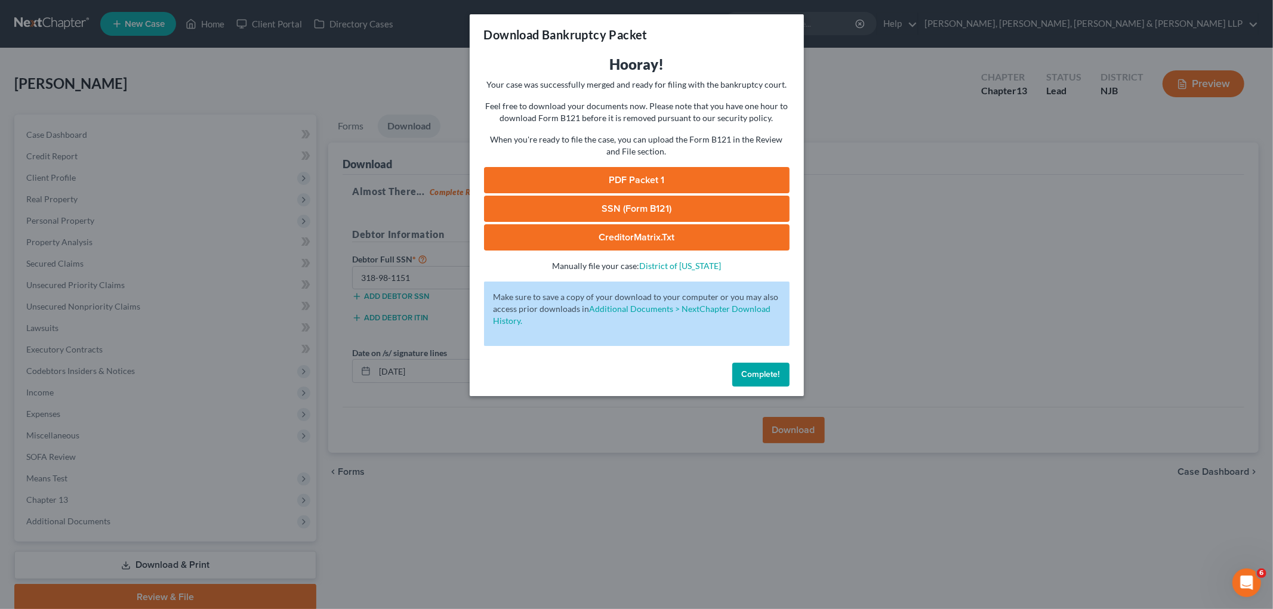
drag, startPoint x: 599, startPoint y: 177, endPoint x: 676, endPoint y: 372, distance: 210.3
click at [599, 177] on link "PDF Packet 1" at bounding box center [636, 180] width 305 height 26
click at [582, 204] on link "SSN (Form B121)" at bounding box center [636, 209] width 305 height 26
click at [776, 364] on button "Complete!" at bounding box center [760, 375] width 57 height 24
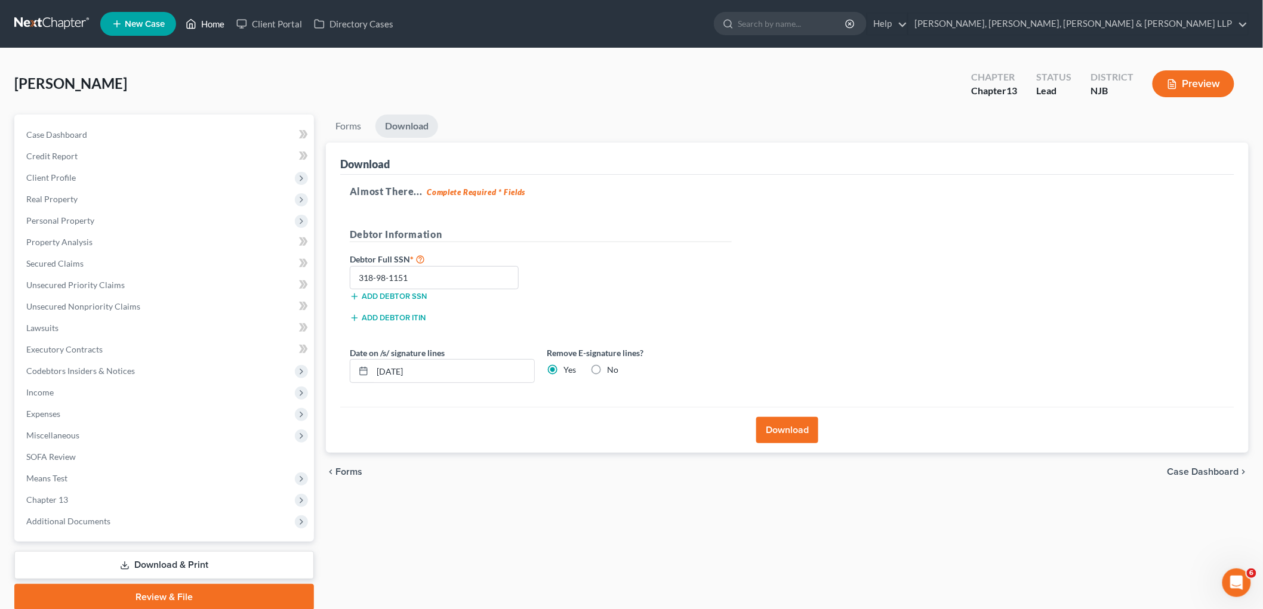
click at [199, 19] on link "Home" at bounding box center [205, 23] width 51 height 21
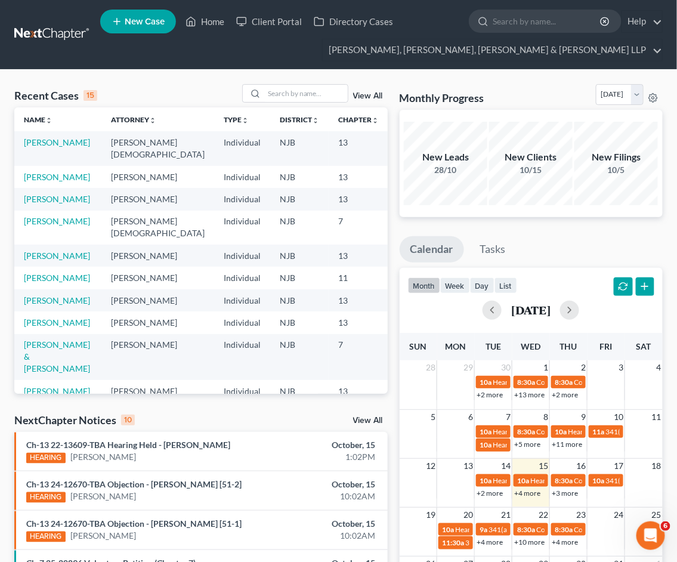
click at [508, 78] on div "Recent Cases 15 View All Name unfold_more expand_more expand_less Attorney unfo…" at bounding box center [338, 494] width 677 height 848
drag, startPoint x: 508, startPoint y: 78, endPoint x: 136, endPoint y: 90, distance: 372.5
click at [136, 90] on div "Recent Cases 15 View All" at bounding box center [201, 95] width 374 height 23
click at [48, 182] on link "[PERSON_NAME]" at bounding box center [57, 177] width 66 height 10
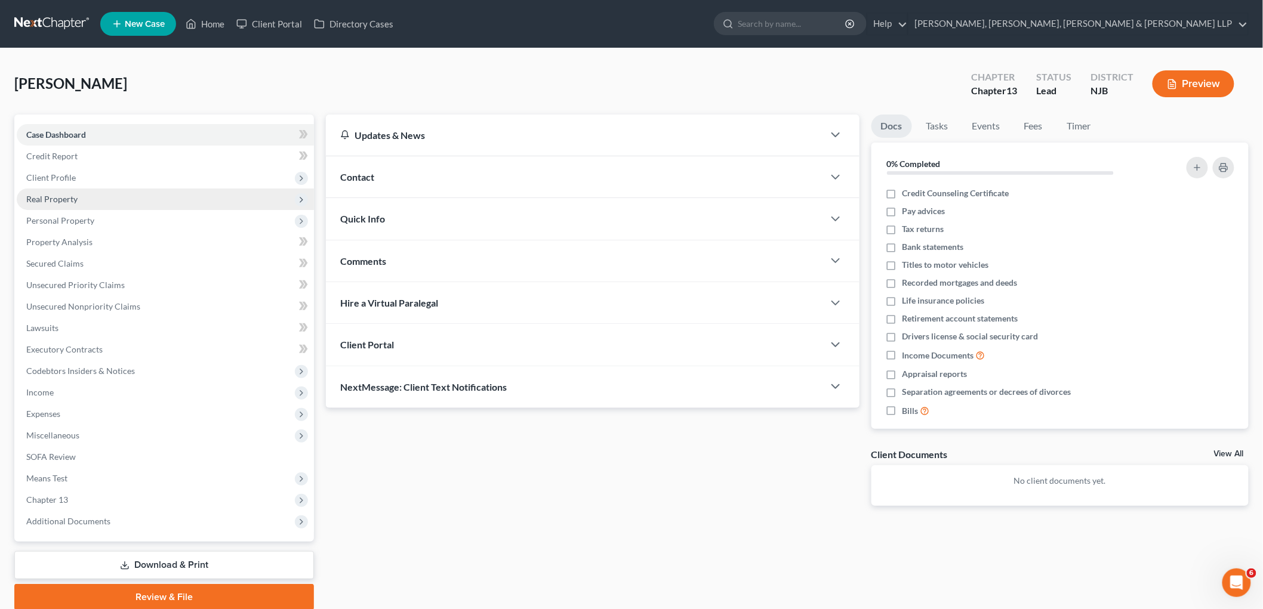
click at [44, 198] on span "Real Property" at bounding box center [51, 199] width 51 height 10
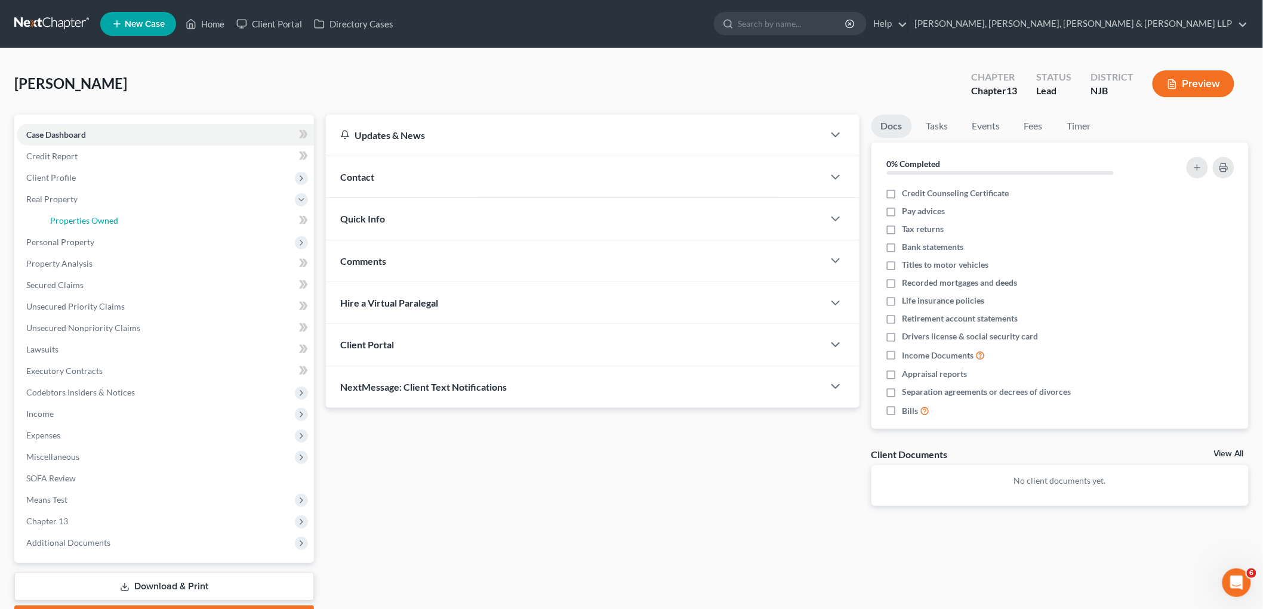
click at [55, 220] on span "Properties Owned" at bounding box center [84, 220] width 68 height 10
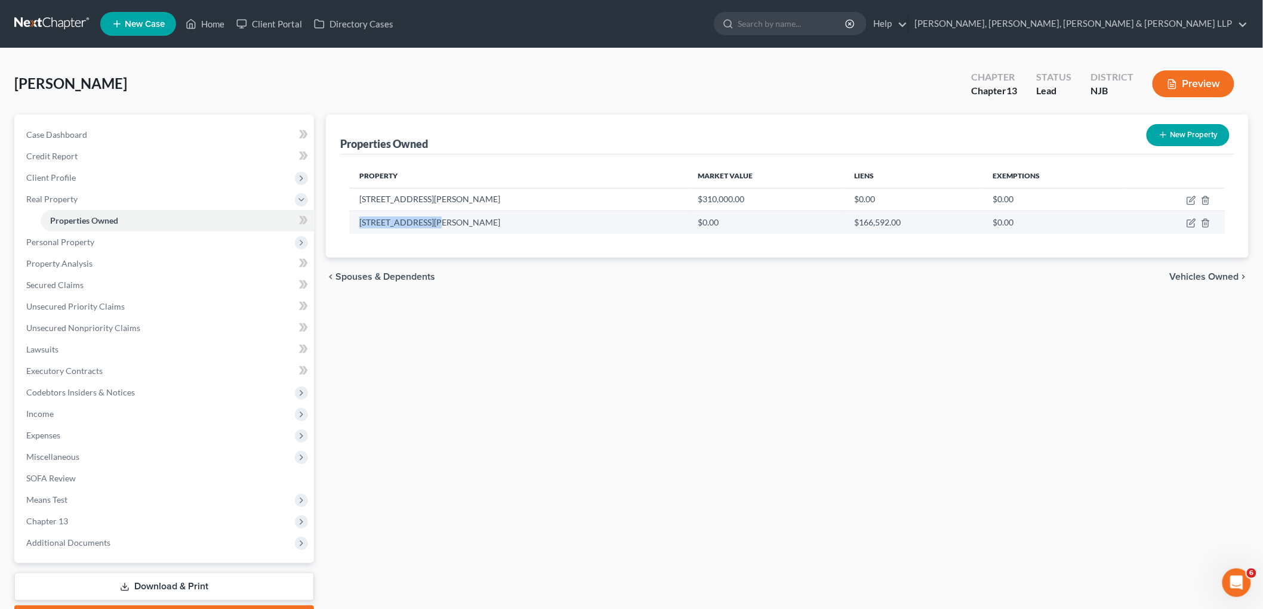
drag, startPoint x: 436, startPoint y: 219, endPoint x: 359, endPoint y: 221, distance: 76.4
click at [359, 221] on td "[STREET_ADDRESS][PERSON_NAME]" at bounding box center [519, 222] width 338 height 23
copy td "[STREET_ADDRESS][PERSON_NAME]"
click at [726, 72] on div "[PERSON_NAME] Upgraded Chapter Chapter 13 Status Lead District [GEOGRAPHIC_DATA…" at bounding box center [631, 89] width 1234 height 52
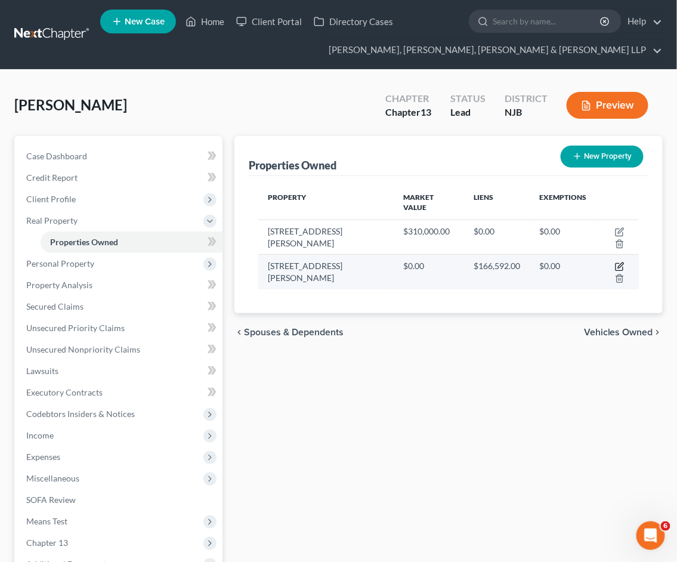
click at [615, 262] on icon "button" at bounding box center [620, 267] width 10 height 10
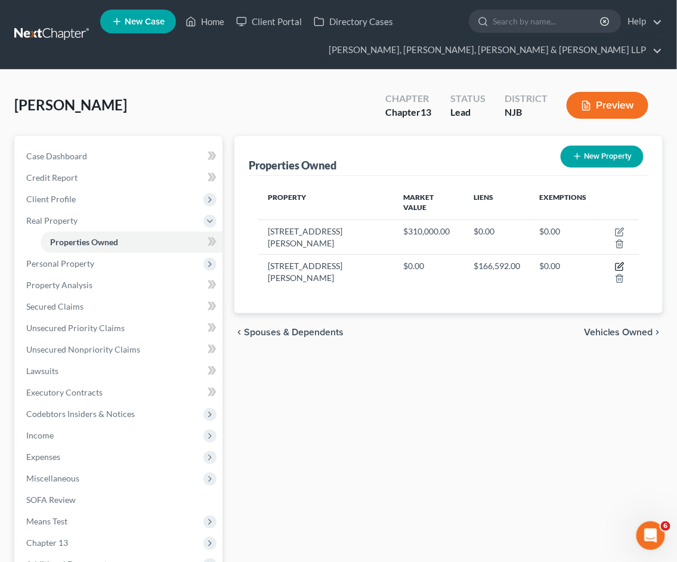
select select "33"
select select "15"
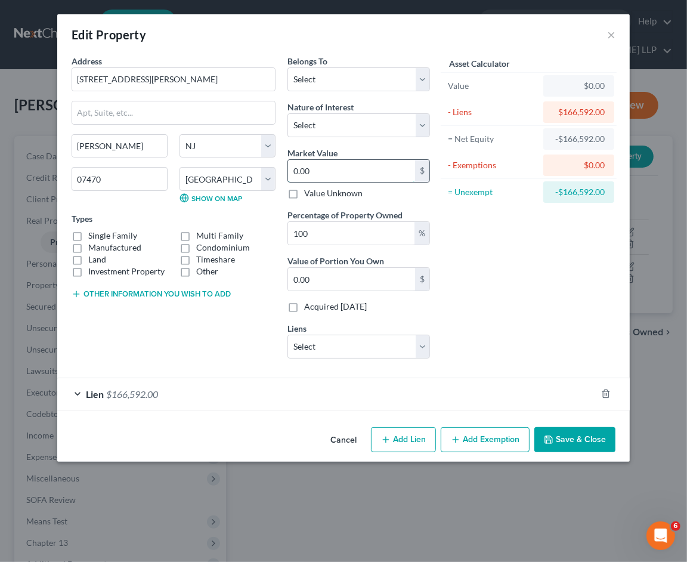
click at [338, 167] on input "0.00" at bounding box center [351, 171] width 127 height 23
paste input "$555,000 ."
type input "555,000."
type input "555,000.00"
type input "555,000."
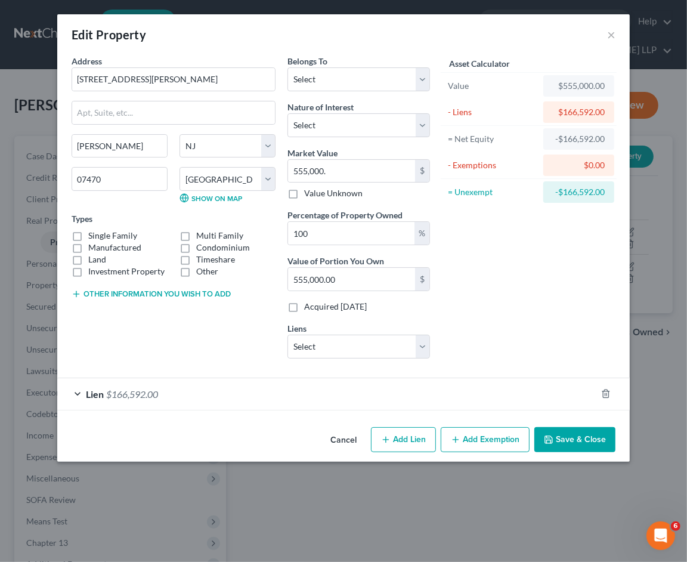
click at [124, 235] on label "Single Family" at bounding box center [112, 236] width 49 height 12
click at [101, 235] on input "Single Family" at bounding box center [97, 234] width 8 height 8
checkbox input "true"
drag, startPoint x: 372, startPoint y: 76, endPoint x: 366, endPoint y: 91, distance: 16.1
click at [372, 76] on select "Select Debtor 1 Only Debtor 2 Only Debtor 1 And Debtor 2 Only At Least One Of T…" at bounding box center [359, 79] width 143 height 24
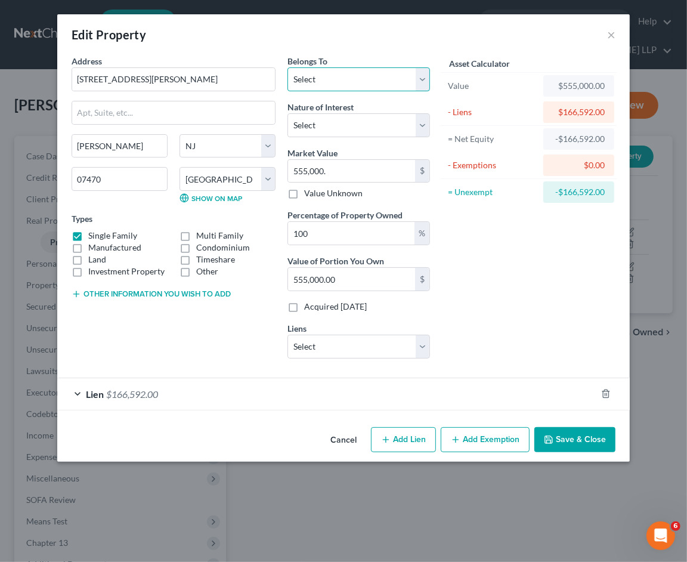
select select "0"
click at [288, 67] on select "Select Debtor 1 Only Debtor 2 Only Debtor 1 And Debtor 2 Only At Least One Of T…" at bounding box center [359, 79] width 143 height 24
click at [362, 119] on select "Select Fee Simple Joint Tenant Life Estate Equitable Interest Future Interest T…" at bounding box center [359, 125] width 143 height 24
select select "0"
click at [288, 113] on select "Select Fee Simple Joint Tenant Life Estate Equitable Interest Future Interest T…" at bounding box center [359, 125] width 143 height 24
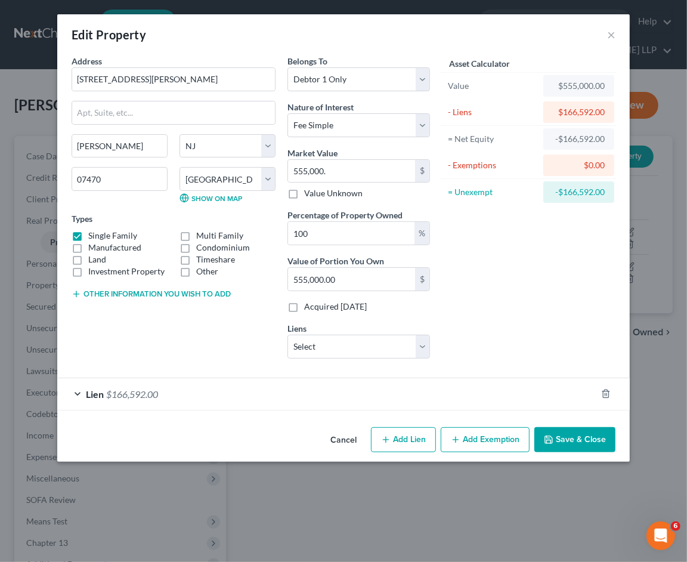
click at [489, 273] on div "Asset Calculator Value $555,000.00 - Liens $166,592.00 = Net Equity -$166,592.0…" at bounding box center [529, 211] width 186 height 313
click at [582, 439] on button "Save & Close" at bounding box center [575, 439] width 81 height 25
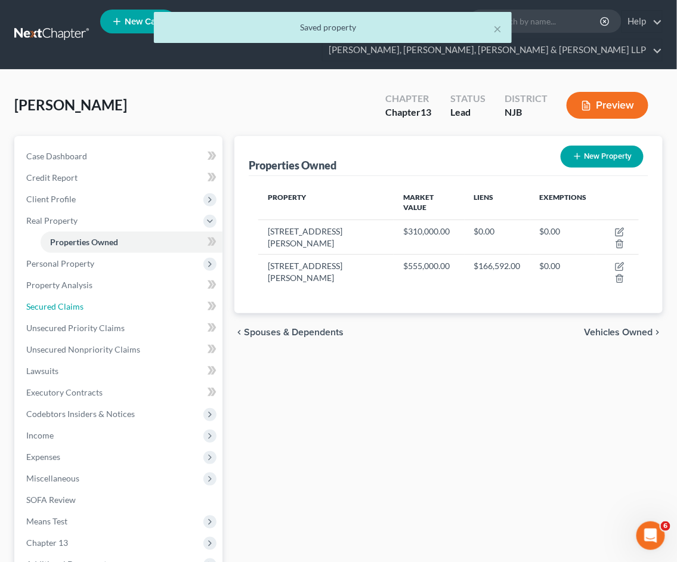
click at [51, 312] on link "Secured Claims" at bounding box center [120, 306] width 206 height 21
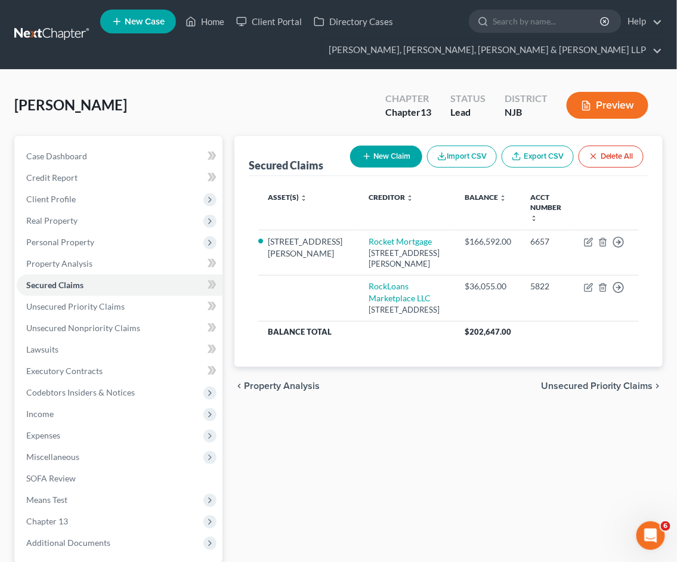
click at [438, 437] on div "Secured Claims New Claim Import CSV Export CSV Delete All Asset(s) expand_more …" at bounding box center [449, 384] width 440 height 496
click at [52, 197] on span "Client Profile" at bounding box center [51, 199] width 50 height 10
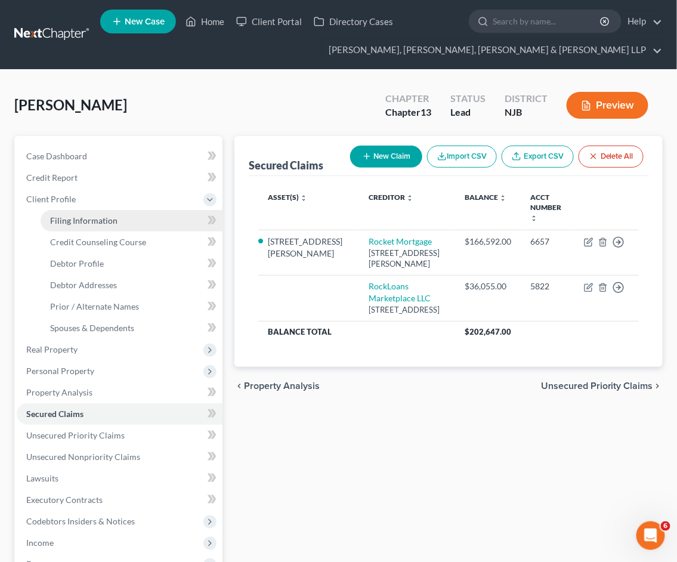
click at [69, 216] on span "Filing Information" at bounding box center [83, 220] width 67 height 10
select select "1"
select select "0"
select select "3"
select select "51"
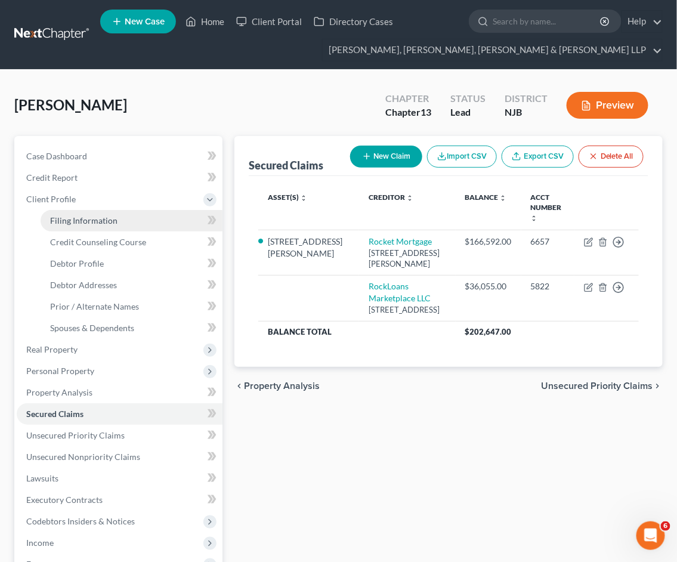
select select "8"
select select "0"
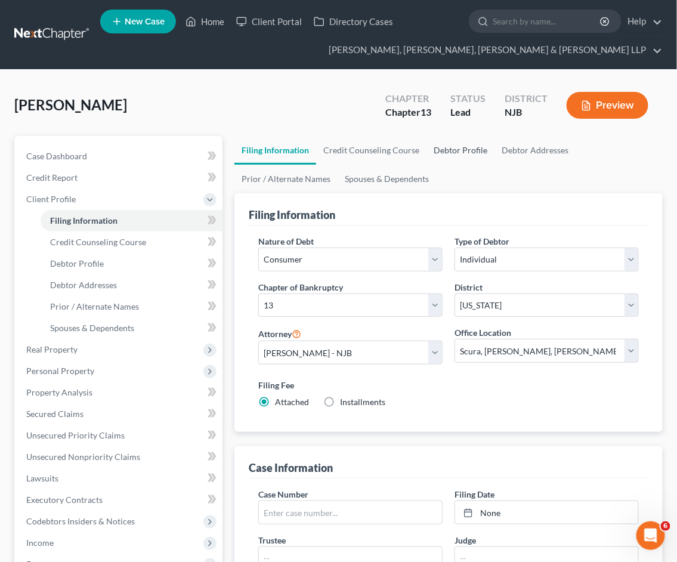
click at [445, 148] on link "Debtor Profile" at bounding box center [461, 150] width 68 height 29
select select "0"
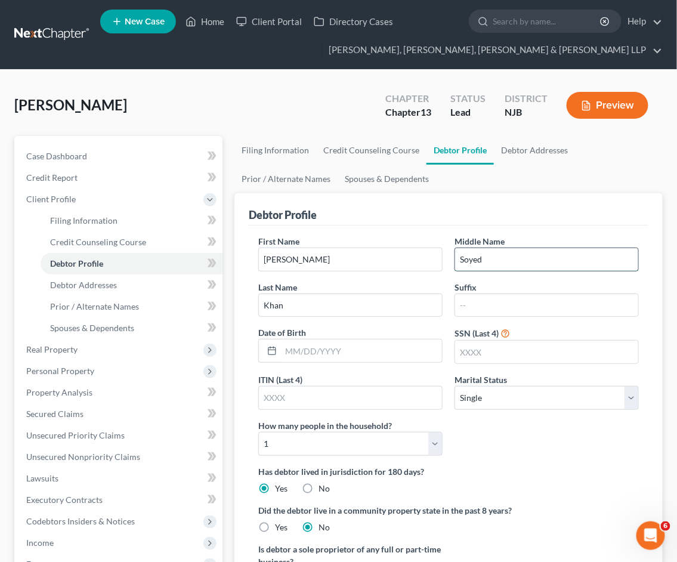
drag, startPoint x: 472, startPoint y: 259, endPoint x: 480, endPoint y: 264, distance: 9.6
click at [472, 259] on input "Soyed" at bounding box center [546, 259] width 183 height 23
type input "Sayed"
click at [296, 181] on link "Prior / Alternate Names" at bounding box center [285, 179] width 103 height 29
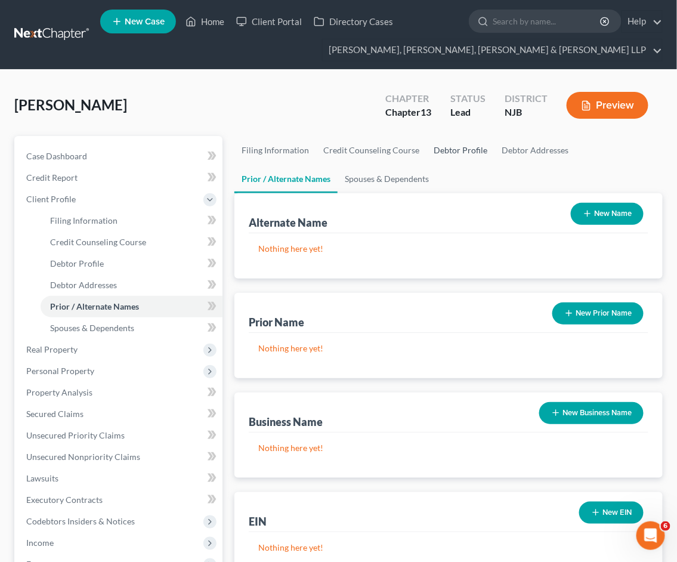
click at [452, 149] on link "Debtor Profile" at bounding box center [461, 150] width 68 height 29
select select "0"
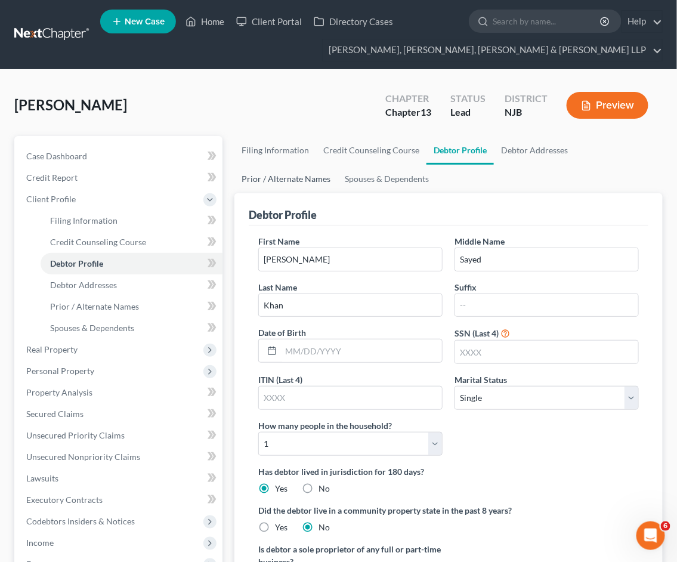
click at [307, 177] on link "Prior / Alternate Names" at bounding box center [285, 179] width 103 height 29
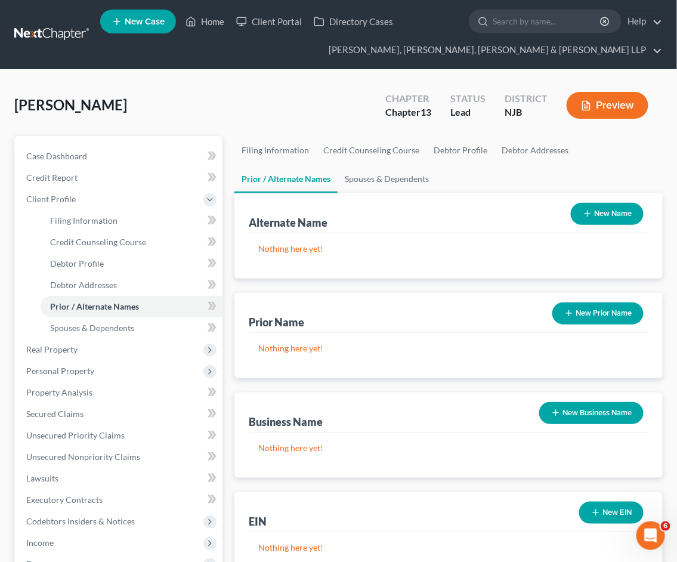
drag, startPoint x: 600, startPoint y: 209, endPoint x: 461, endPoint y: 416, distance: 249.4
click at [600, 209] on button "New Name" at bounding box center [607, 214] width 73 height 22
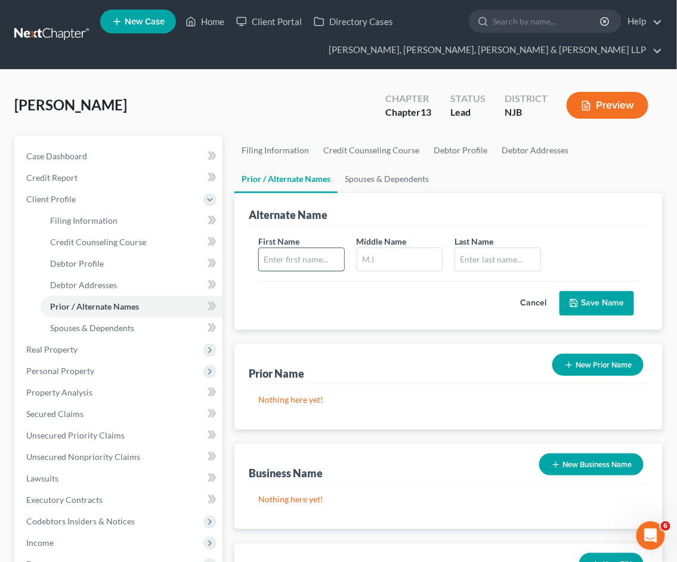
click at [305, 258] on input "text" at bounding box center [301, 259] width 85 height 23
type input "[PERSON_NAME]"
type input "Sayedour"
type input "[PERSON_NAME]"
click at [592, 301] on button "Save Name" at bounding box center [597, 303] width 75 height 25
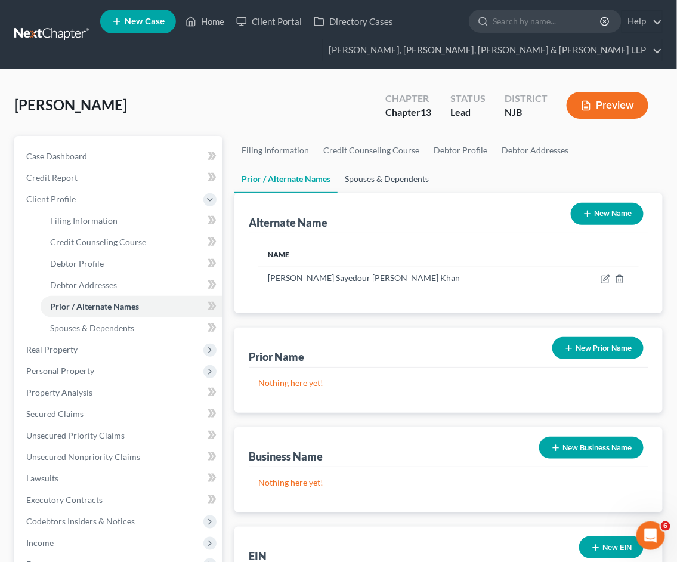
click at [372, 181] on link "Spouses & Dependents" at bounding box center [387, 179] width 98 height 29
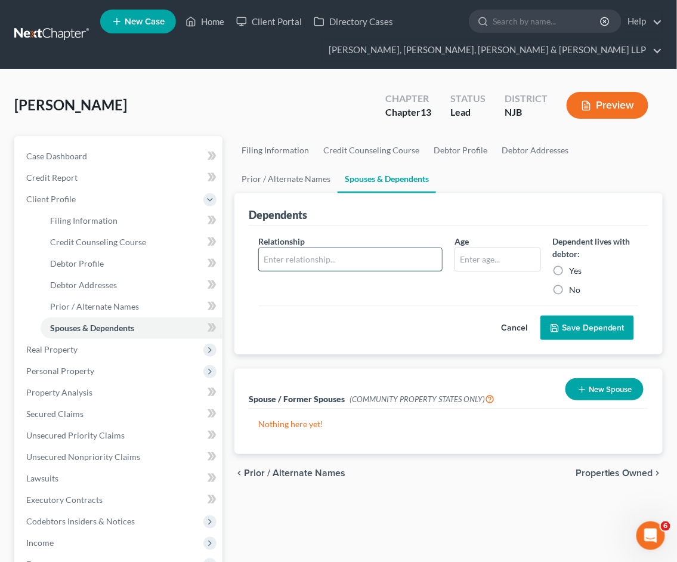
drag, startPoint x: 335, startPoint y: 249, endPoint x: 342, endPoint y: 270, distance: 22.3
click at [335, 249] on input "text" at bounding box center [350, 259] width 183 height 23
type input "Son"
click at [526, 261] on input "text" at bounding box center [497, 259] width 85 height 23
type input "16"
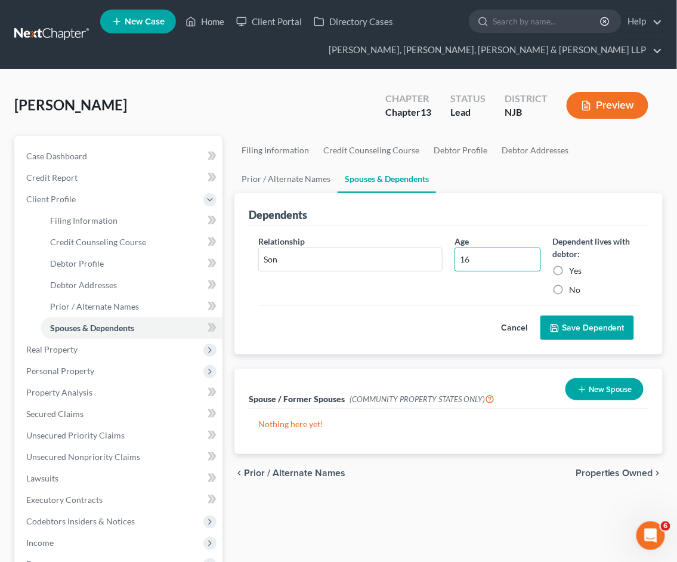
drag, startPoint x: 558, startPoint y: 269, endPoint x: 568, endPoint y: 325, distance: 56.9
click at [570, 269] on label "Yes" at bounding box center [576, 271] width 13 height 12
click at [575, 269] on input "Yes" at bounding box center [579, 269] width 8 height 8
radio input "true"
click at [568, 325] on button "Save Dependent" at bounding box center [588, 328] width 94 height 25
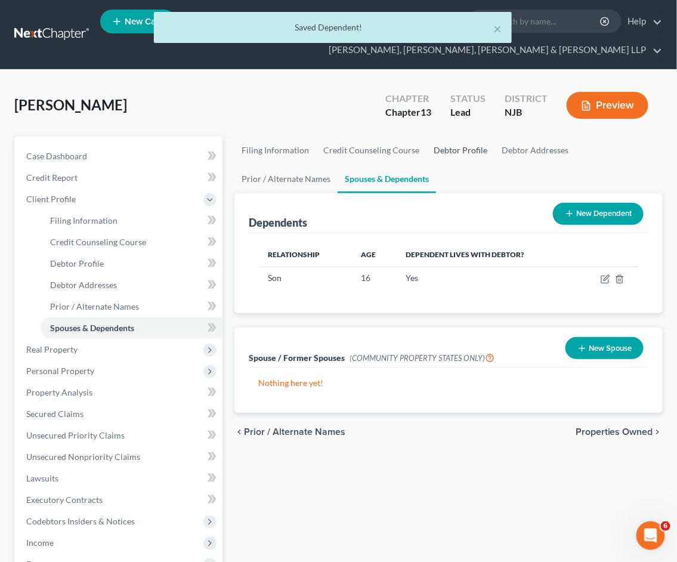
click at [454, 147] on link "Debtor Profile" at bounding box center [461, 150] width 68 height 29
select select "0"
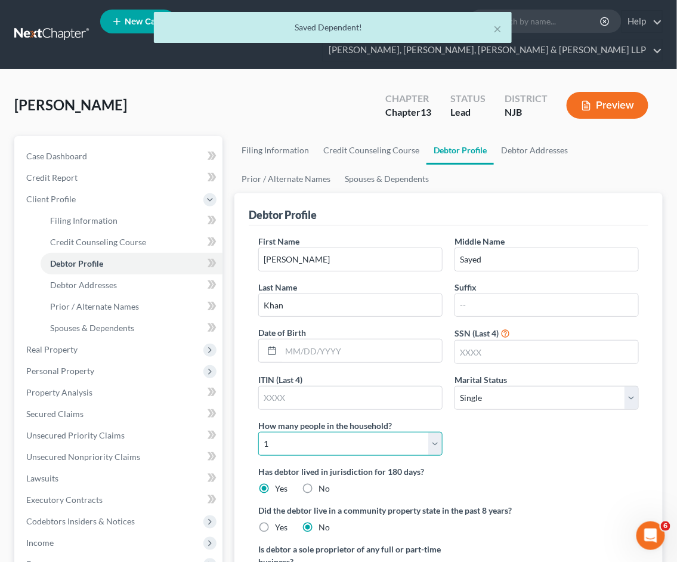
drag, startPoint x: 377, startPoint y: 446, endPoint x: 374, endPoint y: 437, distance: 9.4
click at [377, 445] on select "Select 1 2 3 4 5 6 7 8 9 10 11 12 13 14 15 16 17 18 19 20" at bounding box center [350, 444] width 184 height 24
select select "1"
click at [258, 432] on select "Select 1 2 3 4 5 6 7 8 9 10 11 12 13 14 15 16 17 18 19 20" at bounding box center [350, 444] width 184 height 24
click at [518, 450] on div "First Name [PERSON_NAME] Middle Name [PERSON_NAME] Last Name Khan Suffix Date o…" at bounding box center [448, 350] width 393 height 230
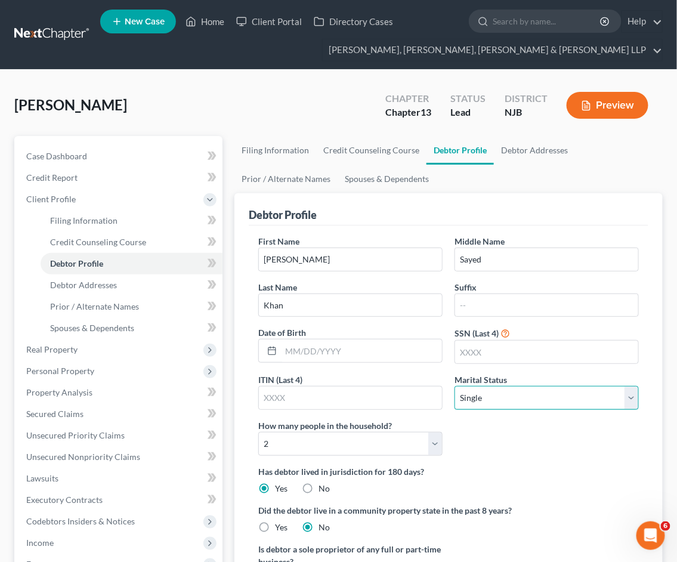
click at [518, 400] on select "Select Single Married Separated Divorced Widowed" at bounding box center [547, 398] width 184 height 24
select select "1"
click at [455, 386] on select "Select Single Married Separated Divorced Widowed" at bounding box center [547, 398] width 184 height 24
drag, startPoint x: 406, startPoint y: 197, endPoint x: 7, endPoint y: 342, distance: 424.5
click at [406, 197] on div "Debtor Profile" at bounding box center [449, 209] width 400 height 32
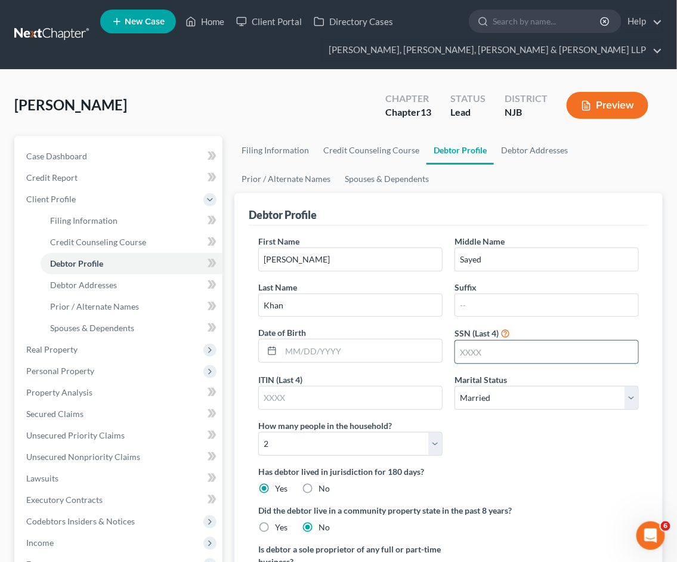
click at [480, 354] on input "text" at bounding box center [546, 352] width 183 height 23
type input "6127"
click at [373, 351] on input "text" at bounding box center [361, 350] width 161 height 23
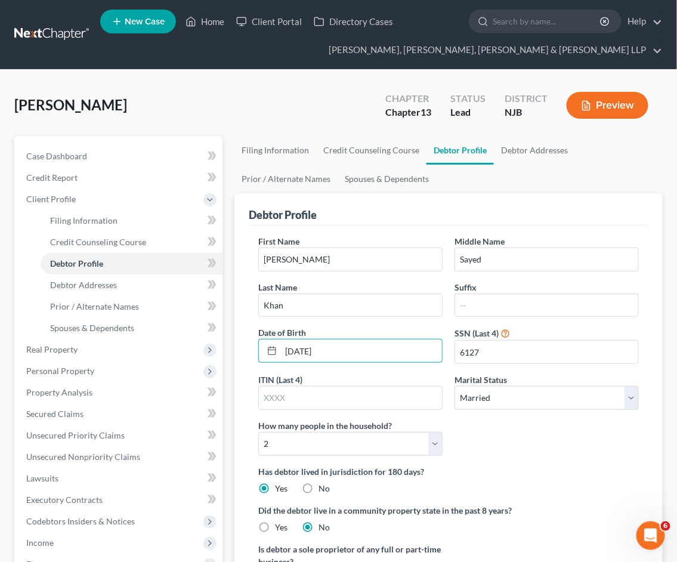
type input "[DATE]"
click at [505, 446] on div "First Name [PERSON_NAME] Middle Name [PERSON_NAME] Last Name Khan Suffix Date o…" at bounding box center [448, 350] width 393 height 230
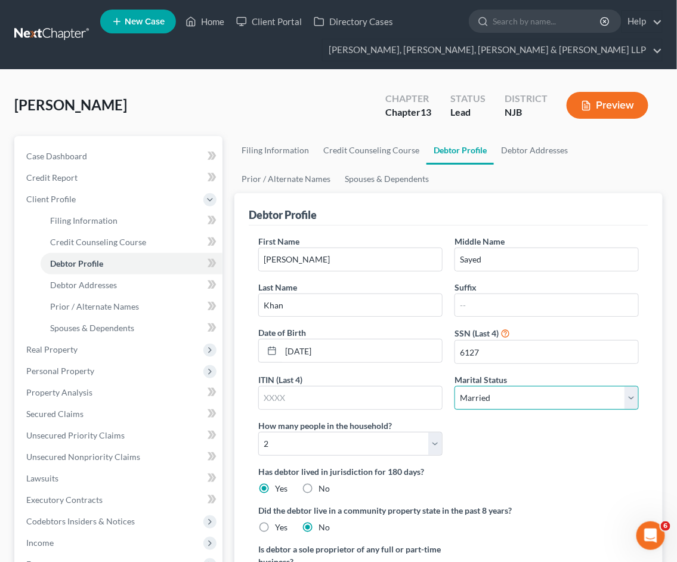
click at [495, 400] on select "Select Single Married Separated Divorced Widowed" at bounding box center [547, 398] width 184 height 24
click at [455, 386] on select "Select Single Married Separated Divorced Widowed" at bounding box center [547, 398] width 184 height 24
click at [499, 408] on select "Select Single Married Separated Divorced Widowed" at bounding box center [547, 398] width 184 height 24
select select "3"
click at [455, 386] on select "Select Single Married Separated Divorced Widowed" at bounding box center [547, 398] width 184 height 24
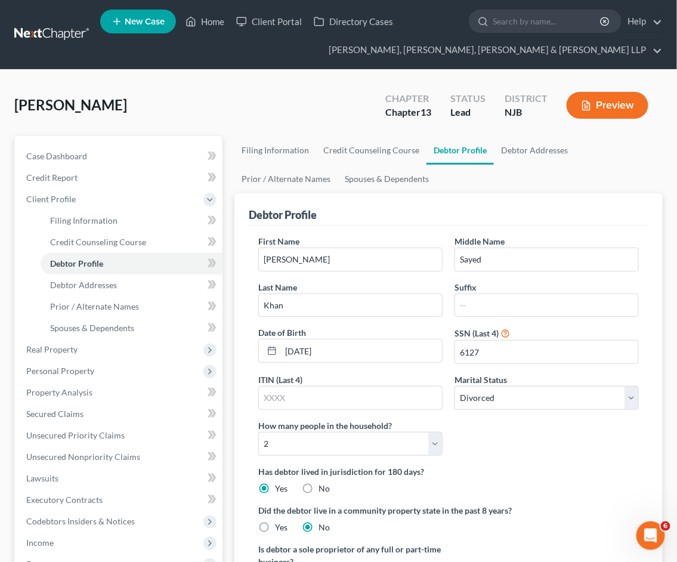
click at [502, 468] on label "Has debtor lived in jurisdiction for 180 days?" at bounding box center [448, 471] width 381 height 13
click at [516, 148] on link "Debtor Addresses" at bounding box center [534, 150] width 81 height 29
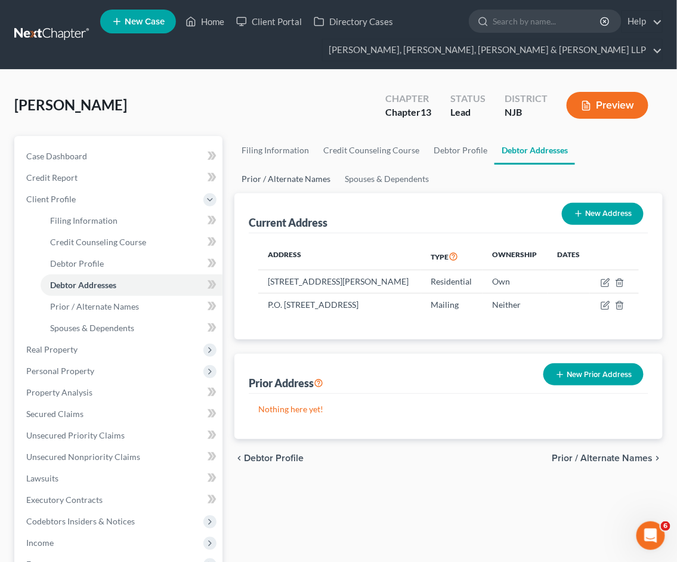
click at [294, 178] on link "Prior / Alternate Names" at bounding box center [285, 179] width 103 height 29
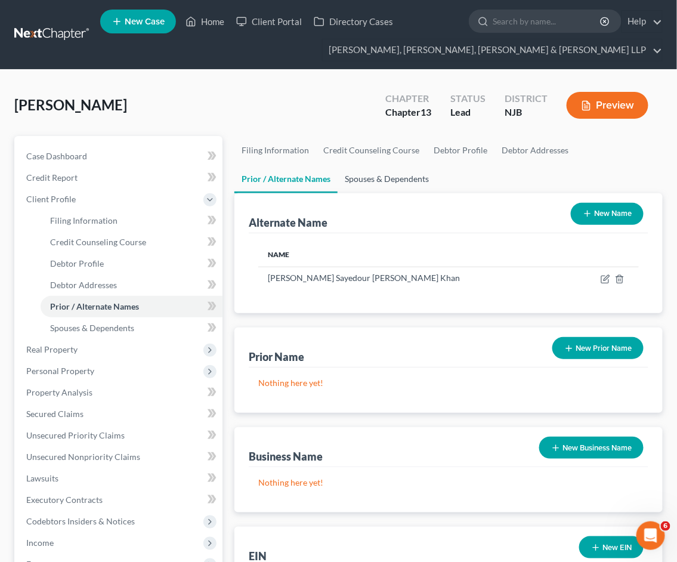
drag, startPoint x: 365, startPoint y: 179, endPoint x: 438, endPoint y: 360, distance: 195.7
click at [365, 178] on link "Spouses & Dependents" at bounding box center [387, 179] width 98 height 29
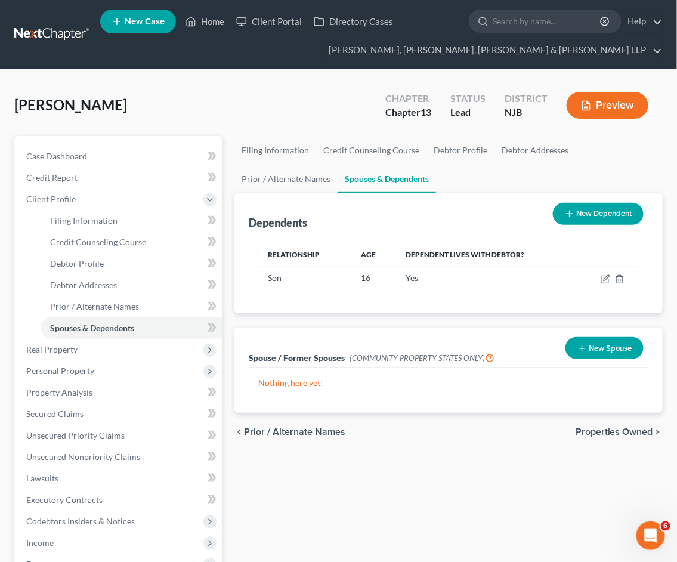
click at [610, 428] on span "Properties Owned" at bounding box center [615, 432] width 78 height 10
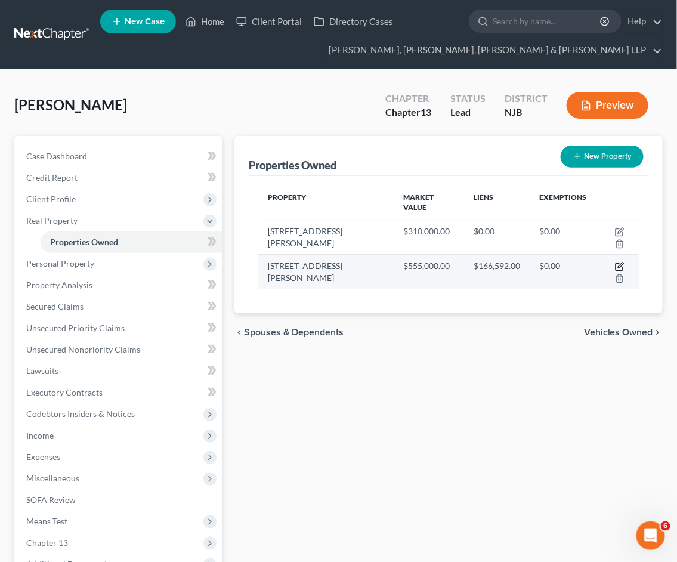
click at [615, 262] on icon "button" at bounding box center [620, 267] width 10 height 10
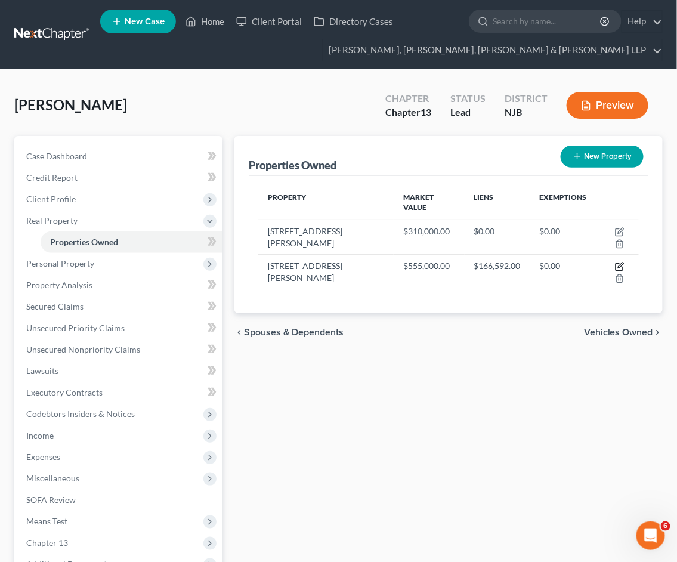
select select "33"
select select "15"
select select "0"
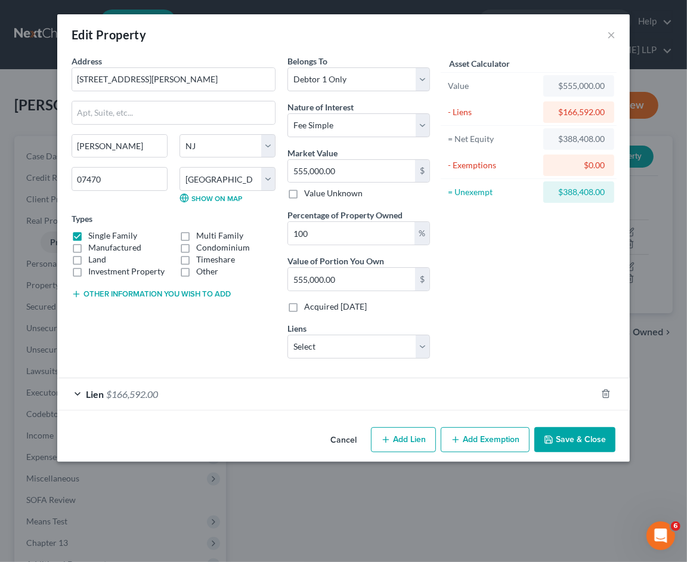
click at [338, 440] on button "Cancel" at bounding box center [343, 440] width 45 height 24
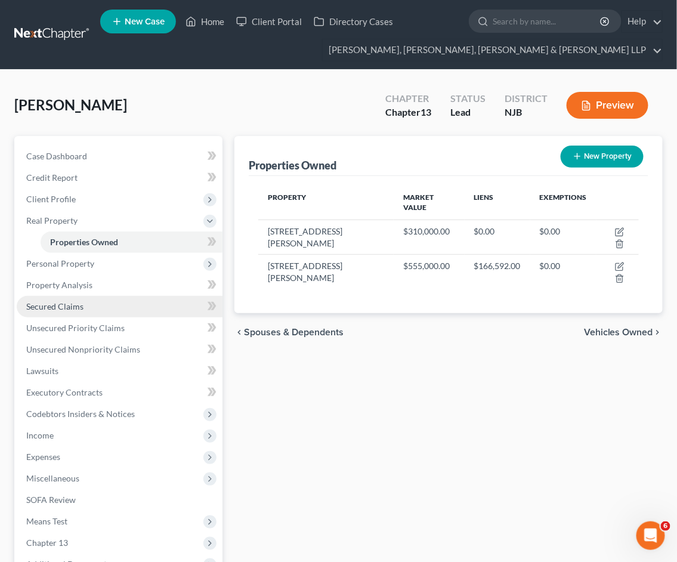
click at [42, 308] on span "Secured Claims" at bounding box center [54, 306] width 57 height 10
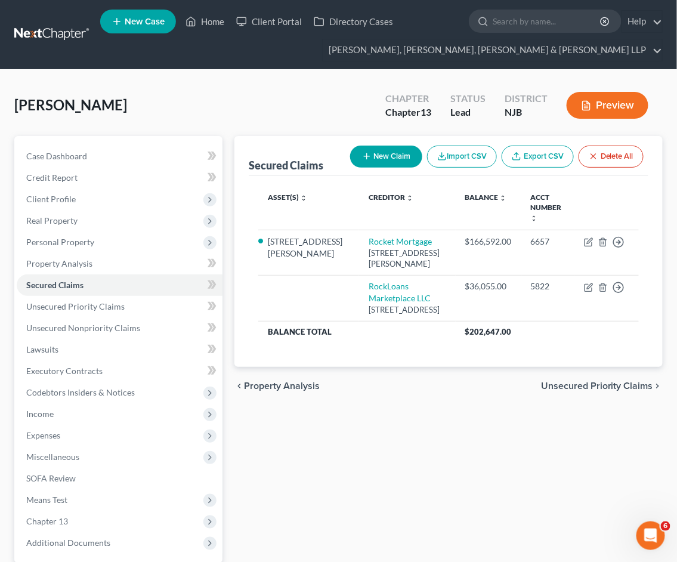
click at [569, 390] on span "Unsecured Priority Claims" at bounding box center [597, 386] width 112 height 10
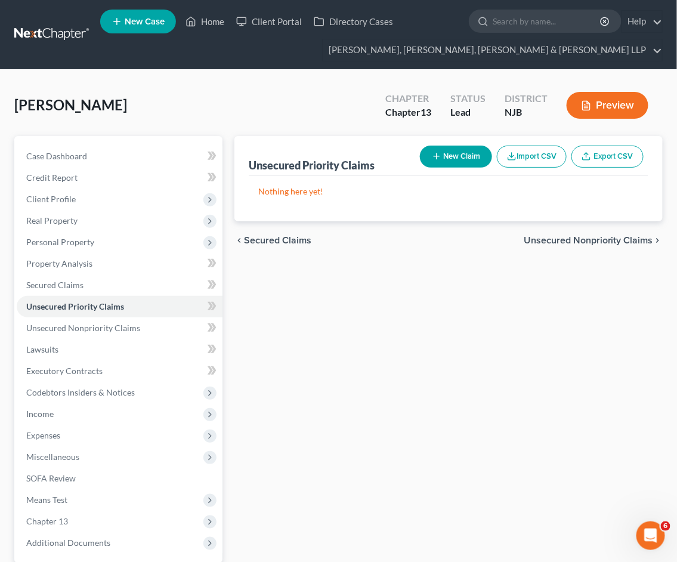
click at [285, 236] on span "Secured Claims" at bounding box center [277, 241] width 67 height 10
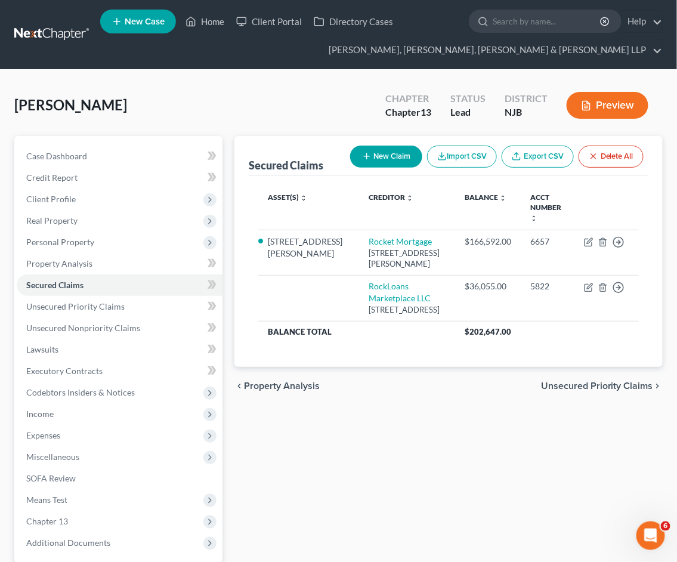
click at [362, 158] on icon "button" at bounding box center [367, 157] width 10 height 10
select select "0"
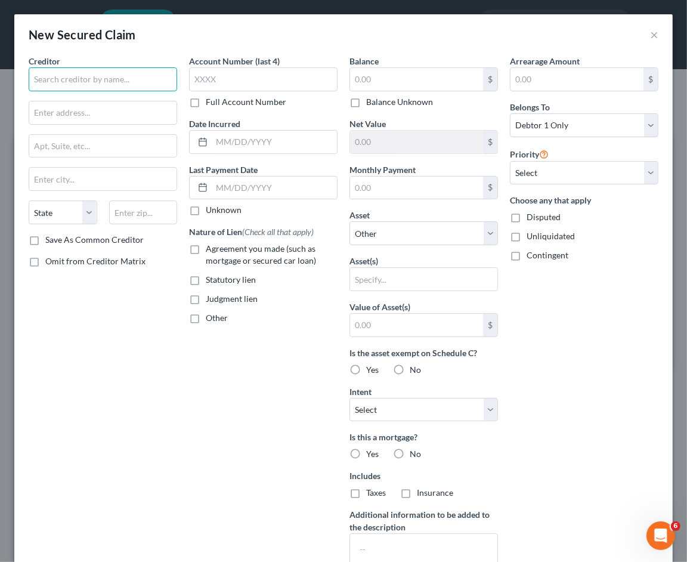
click at [118, 85] on input "text" at bounding box center [103, 79] width 149 height 24
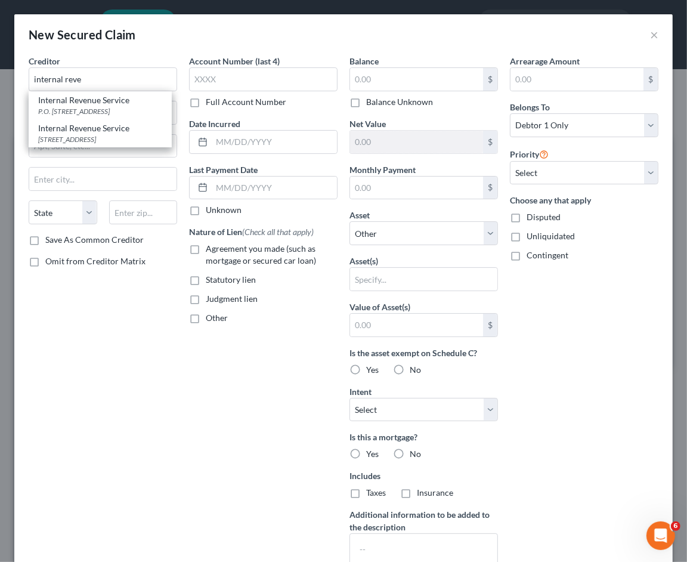
drag, startPoint x: 111, startPoint y: 98, endPoint x: 126, endPoint y: 342, distance: 244.5
click at [111, 98] on div "Internal Revenue Service" at bounding box center [100, 100] width 124 height 12
type input "Internal Revenue Service"
type input "P.O. Box 7346"
type input "[GEOGRAPHIC_DATA]"
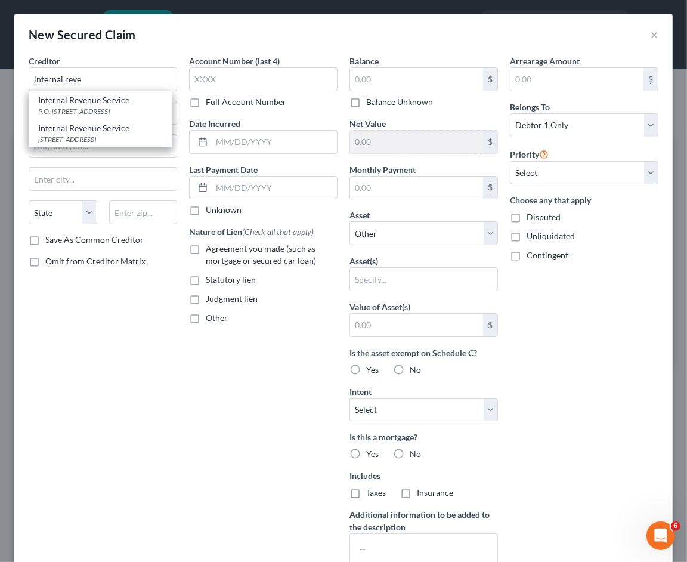
select select "39"
type input "19101"
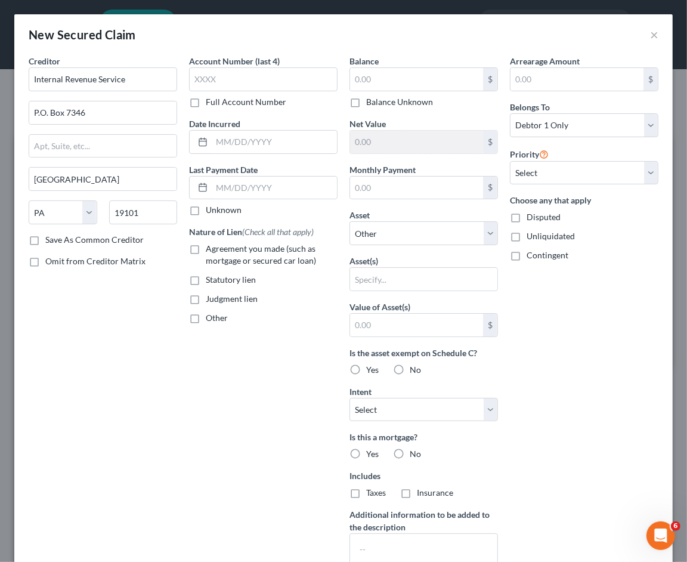
click at [283, 491] on div "Account Number (last 4) Full Account Number Date Incurred Last Payment Date Unk…" at bounding box center [263, 321] width 160 height 532
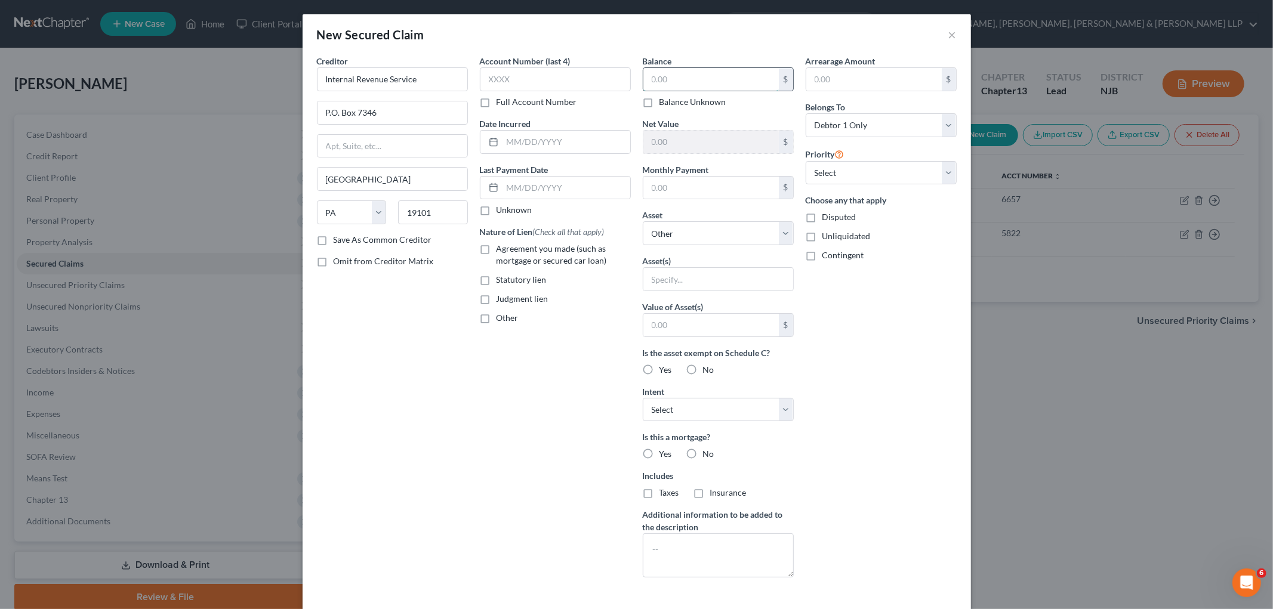
click at [687, 70] on input "text" at bounding box center [710, 79] width 135 height 23
click at [685, 72] on input "89" at bounding box center [710, 79] width 135 height 23
click at [694, 82] on input "89" at bounding box center [710, 79] width 135 height 23
click at [675, 81] on input "89" at bounding box center [710, 79] width 135 height 23
type input "8,912.08"
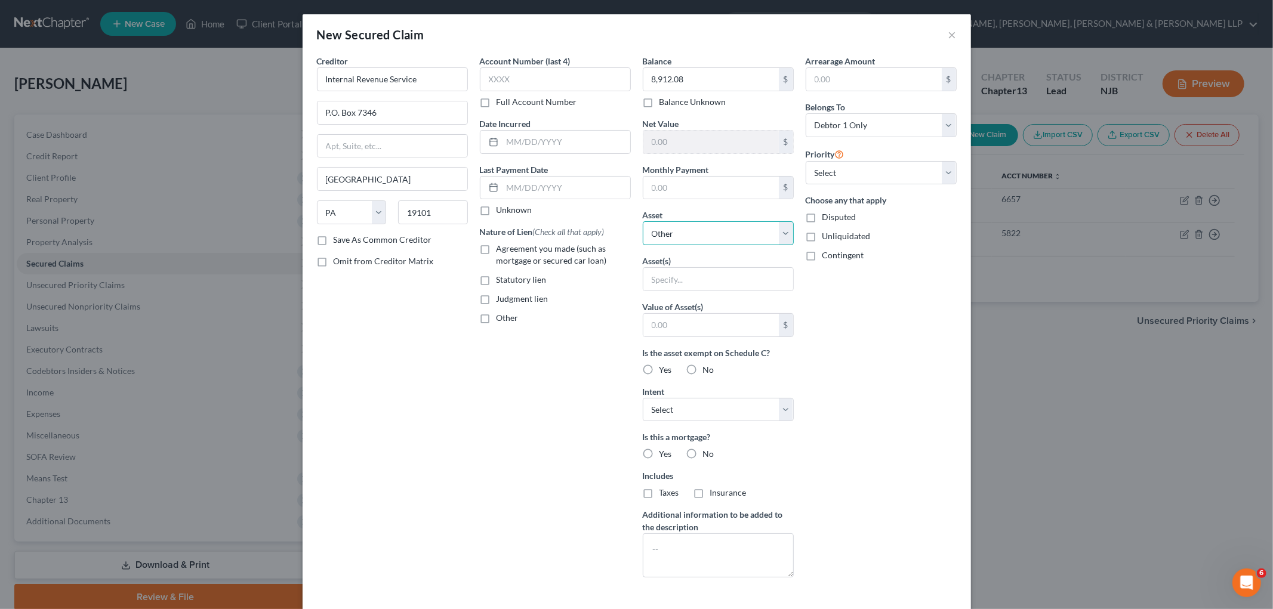
click at [709, 233] on select "Select Other Multiple Assets [PERSON_NAME] Fargo Bank, N.A. - 0261 (Joint) (Sav…" at bounding box center [718, 233] width 151 height 24
select select "7"
click at [643, 221] on select "Select Other Multiple Assets [PERSON_NAME] Fargo Bank, N.A. - 0261 (Joint) (Sav…" at bounding box center [718, 233] width 151 height 24
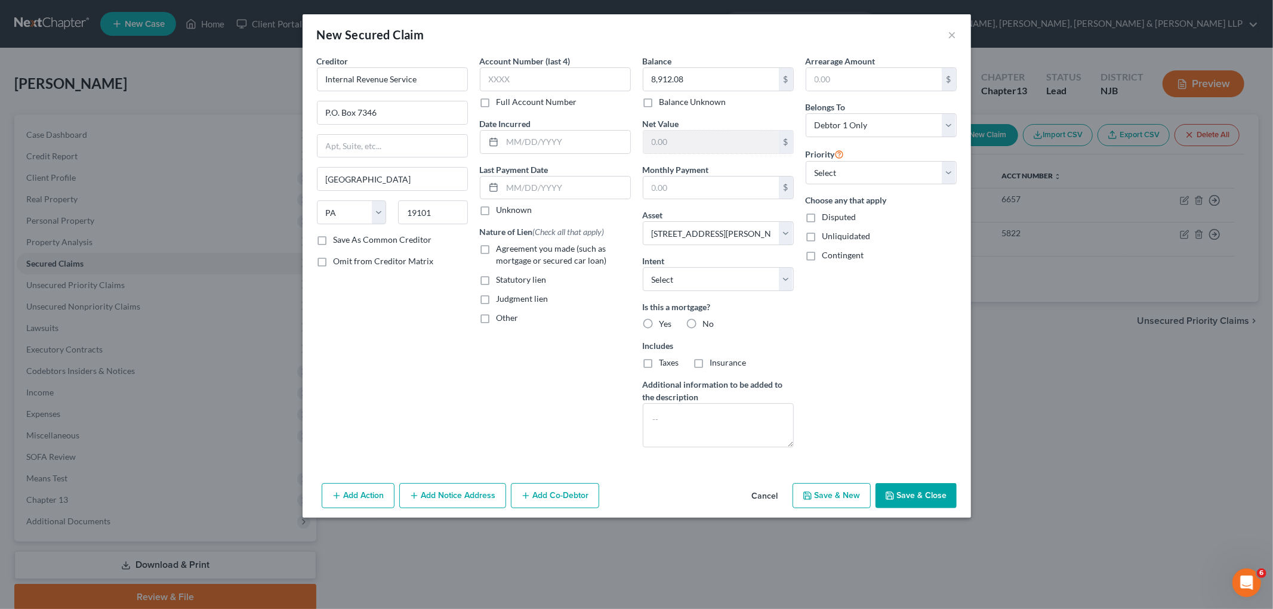
click at [496, 280] on label "Statutory lien" at bounding box center [521, 280] width 50 height 12
click at [501, 280] on input "Statutory lien" at bounding box center [505, 278] width 8 height 8
checkbox input "true"
click at [521, 140] on input "text" at bounding box center [566, 142] width 128 height 23
type input "[DATE]"
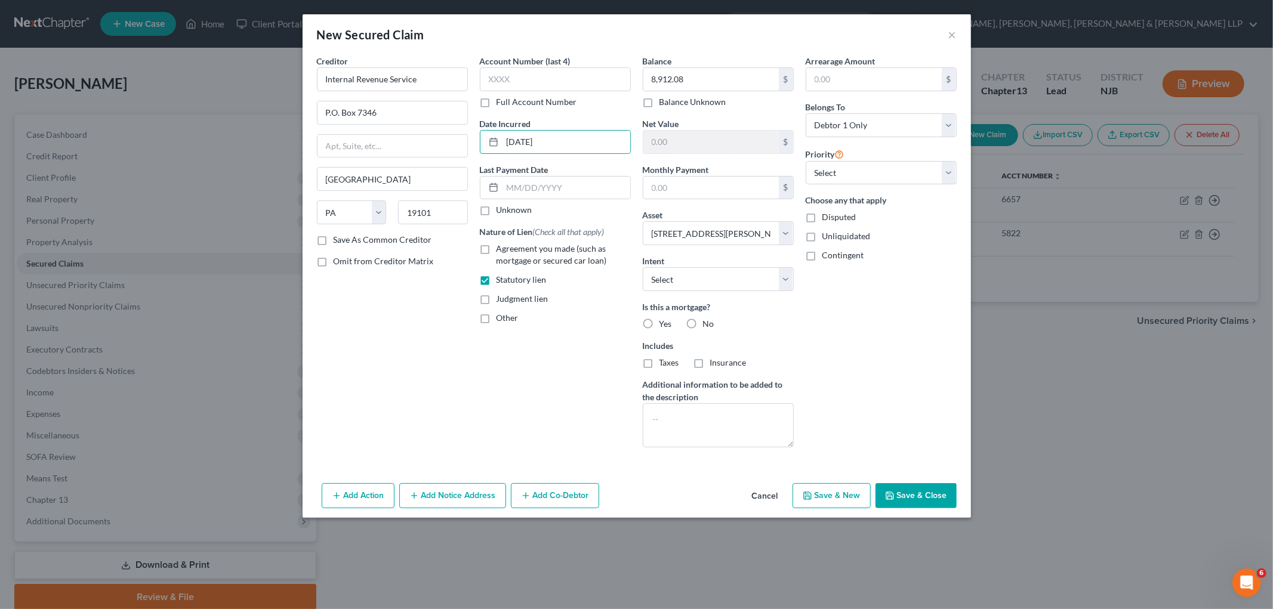
click at [925, 494] on button "Save & Close" at bounding box center [915, 495] width 81 height 25
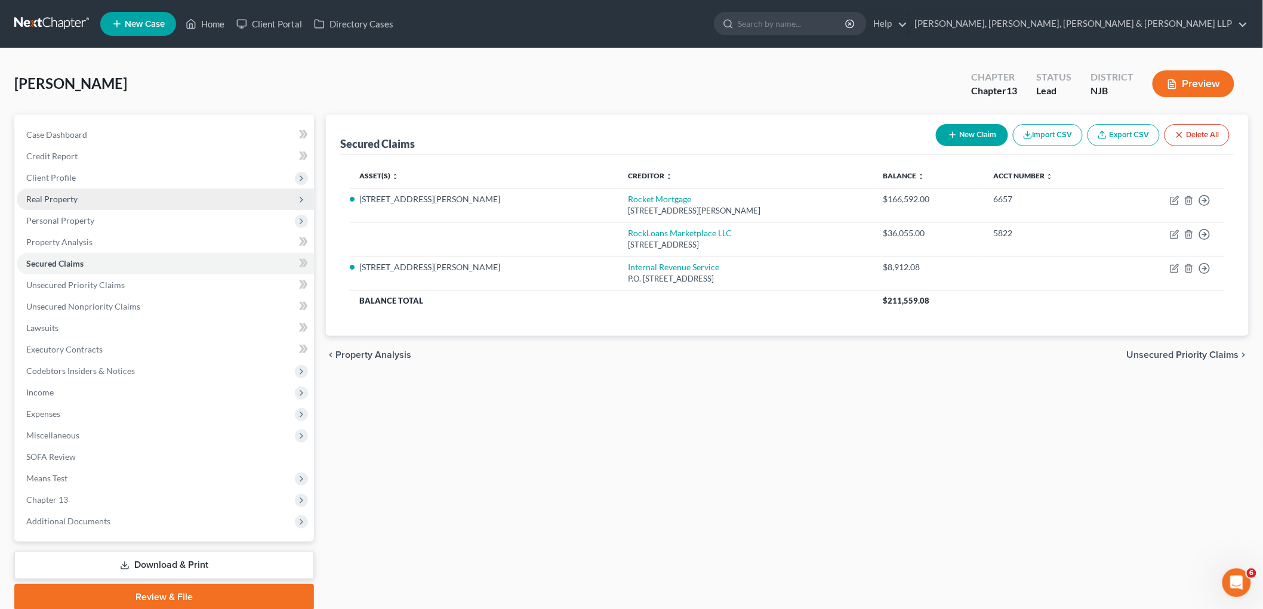
click at [54, 199] on span "Real Property" at bounding box center [51, 199] width 51 height 10
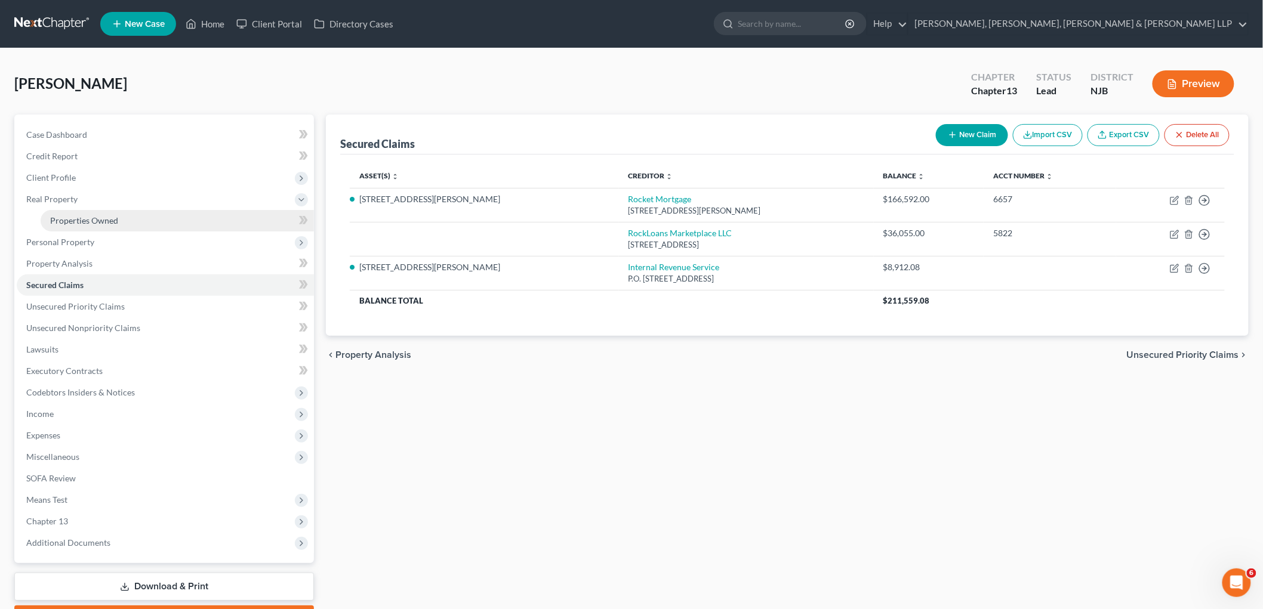
click at [61, 218] on span "Properties Owned" at bounding box center [84, 220] width 68 height 10
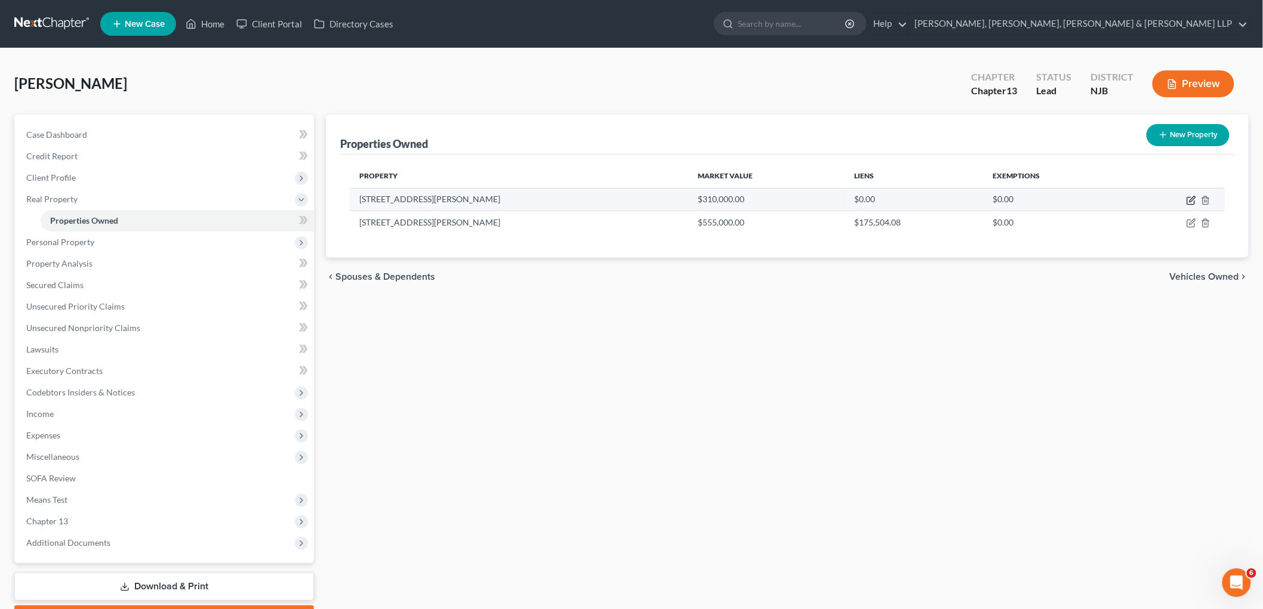
click at [1189, 199] on icon "button" at bounding box center [1191, 201] width 10 height 10
select select "33"
select select "15"
select select "3"
select select "4"
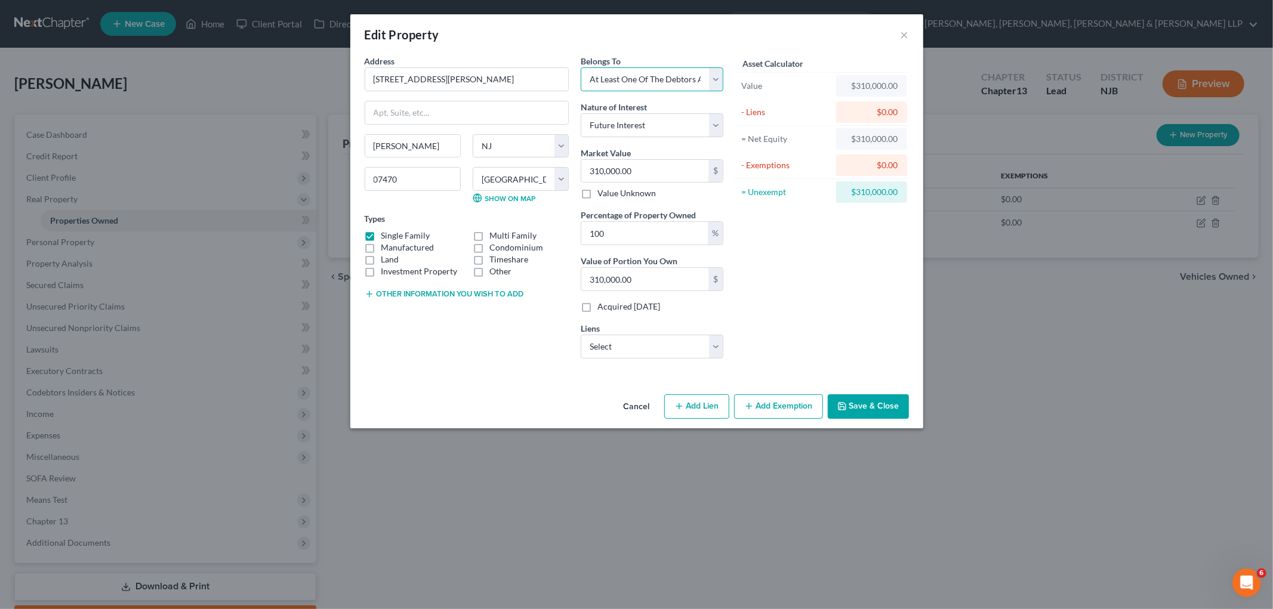
drag, startPoint x: 661, startPoint y: 81, endPoint x: 650, endPoint y: 90, distance: 14.0
click at [661, 81] on select "Select Debtor 1 Only Debtor 2 Only Debtor 1 And Debtor 2 Only At Least One Of T…" at bounding box center [652, 79] width 143 height 24
select select "0"
click at [581, 67] on select "Select Debtor 1 Only Debtor 2 Only Debtor 1 And Debtor 2 Only At Least One Of T…" at bounding box center [652, 79] width 143 height 24
drag, startPoint x: 639, startPoint y: 117, endPoint x: 639, endPoint y: 135, distance: 17.9
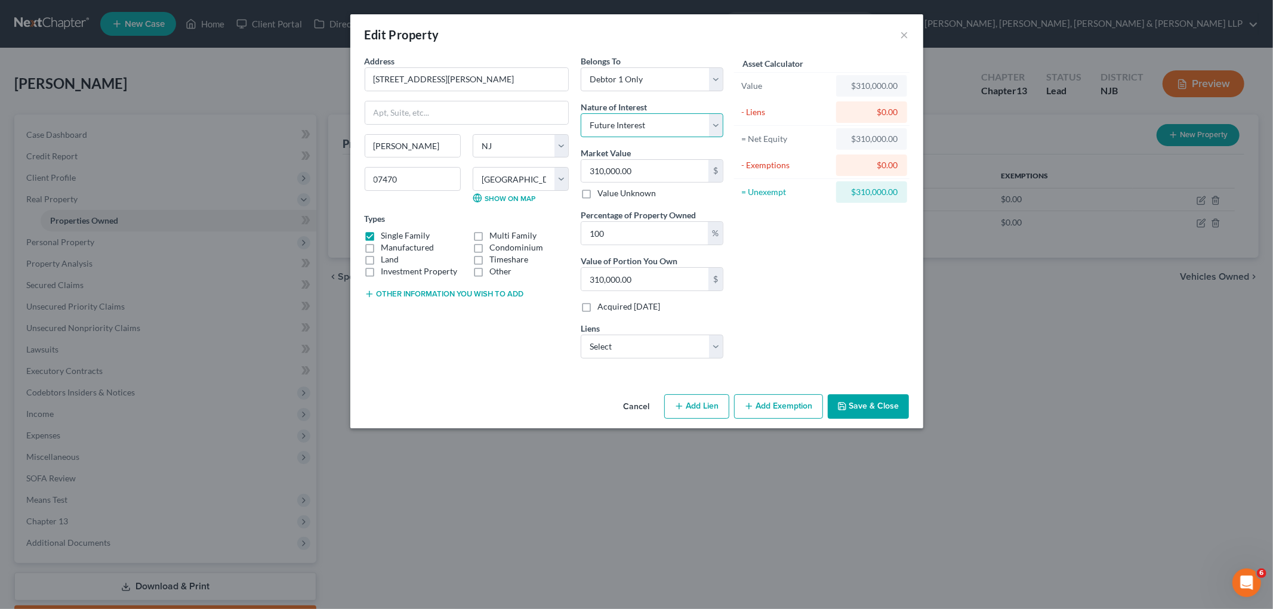
click at [639, 117] on select "Select Fee Simple Joint Tenant Life Estate Equitable Interest Future Interest T…" at bounding box center [652, 125] width 143 height 24
select select "0"
click at [581, 113] on select "Select Fee Simple Joint Tenant Life Estate Equitable Interest Future Interest T…" at bounding box center [652, 125] width 143 height 24
click at [788, 265] on div "Asset Calculator Value $310,000.00 - Liens $0.00 = Net Equity $310,000.00 - Exe…" at bounding box center [822, 211] width 186 height 313
click at [861, 400] on button "Save & Close" at bounding box center [868, 406] width 81 height 25
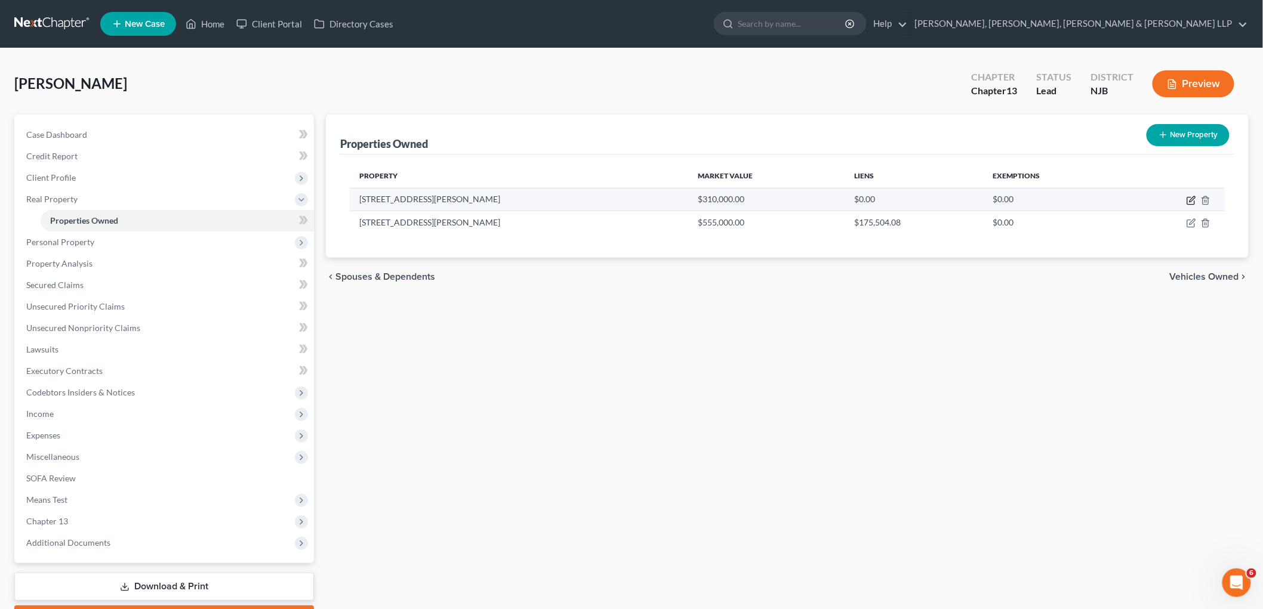
click at [1189, 199] on icon "button" at bounding box center [1191, 201] width 10 height 10
select select "33"
select select "15"
select select "0"
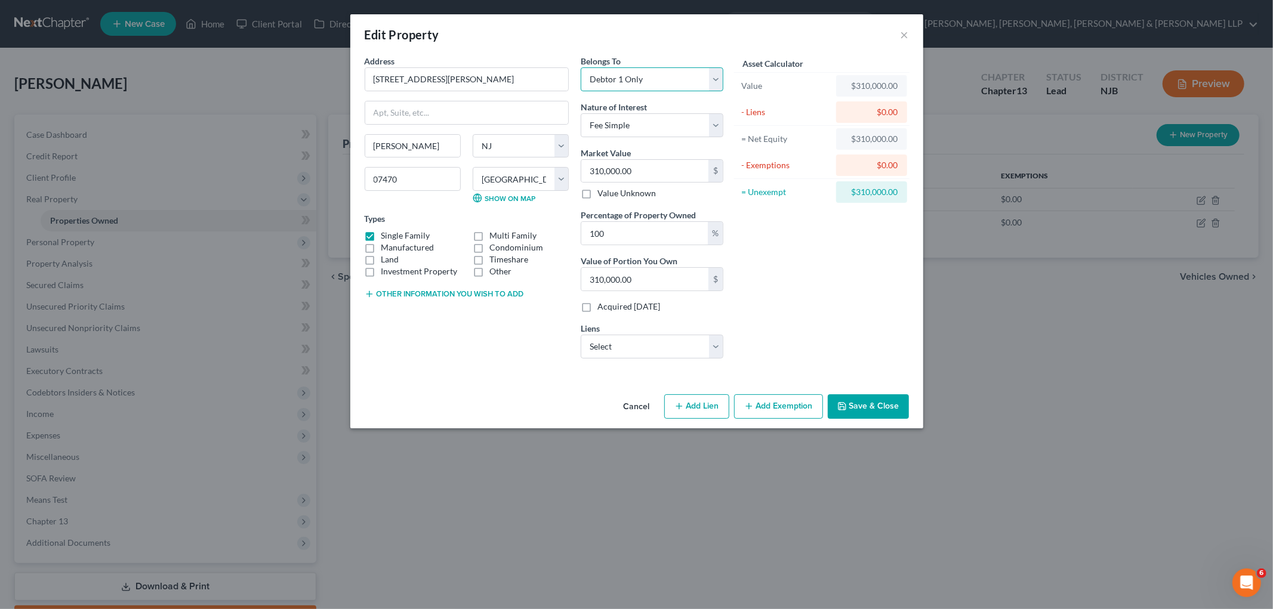
click at [601, 82] on select "Select Debtor 1 Only Debtor 2 Only Debtor 1 And Debtor 2 Only At Least One Of T…" at bounding box center [652, 79] width 143 height 24
select select "3"
click at [581, 67] on select "Select Debtor 1 Only Debtor 2 Only Debtor 1 And Debtor 2 Only At Least One Of T…" at bounding box center [652, 79] width 143 height 24
click at [635, 126] on select "Select Fee Simple Joint Tenant Life Estate Equitable Interest Future Interest T…" at bounding box center [652, 125] width 143 height 24
select select "3"
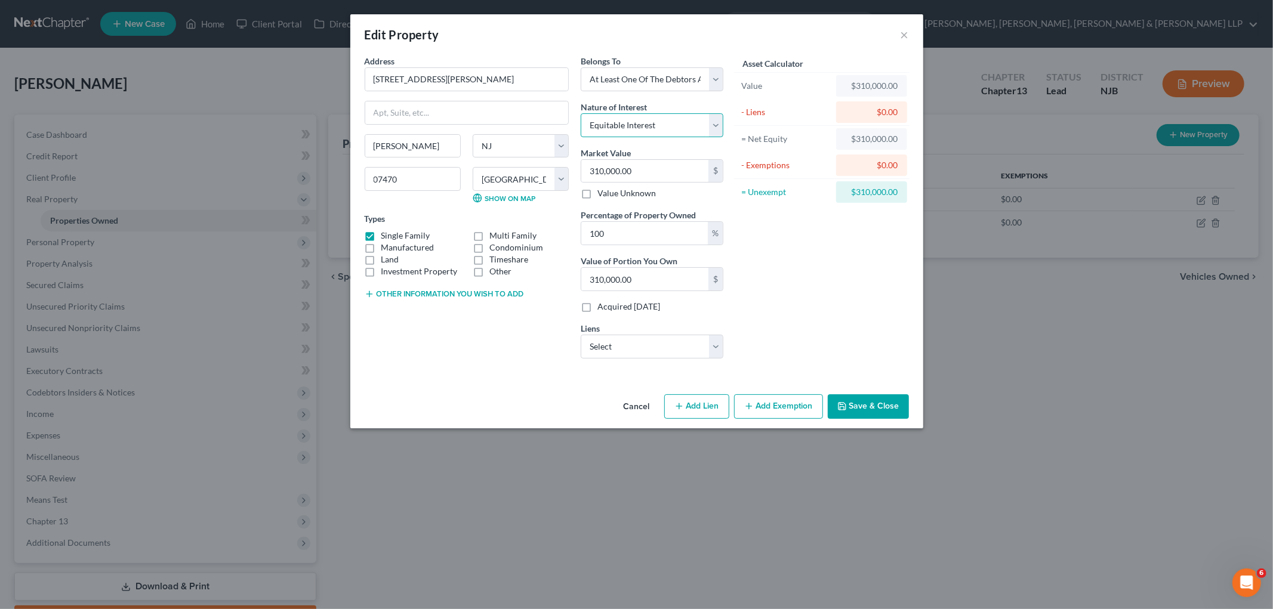
click at [581, 113] on select "Select Fee Simple Joint Tenant Life Estate Equitable Interest Future Interest T…" at bounding box center [652, 125] width 143 height 24
click at [868, 409] on button "Save & Close" at bounding box center [868, 406] width 81 height 25
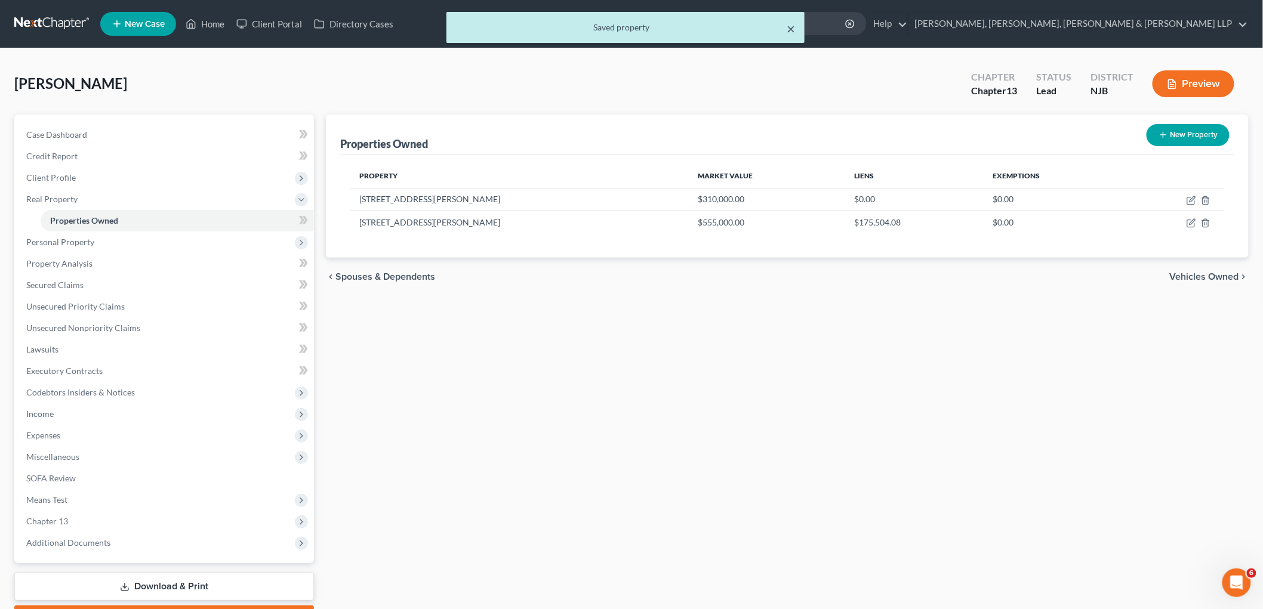
click at [790, 26] on button "×" at bounding box center [790, 28] width 8 height 14
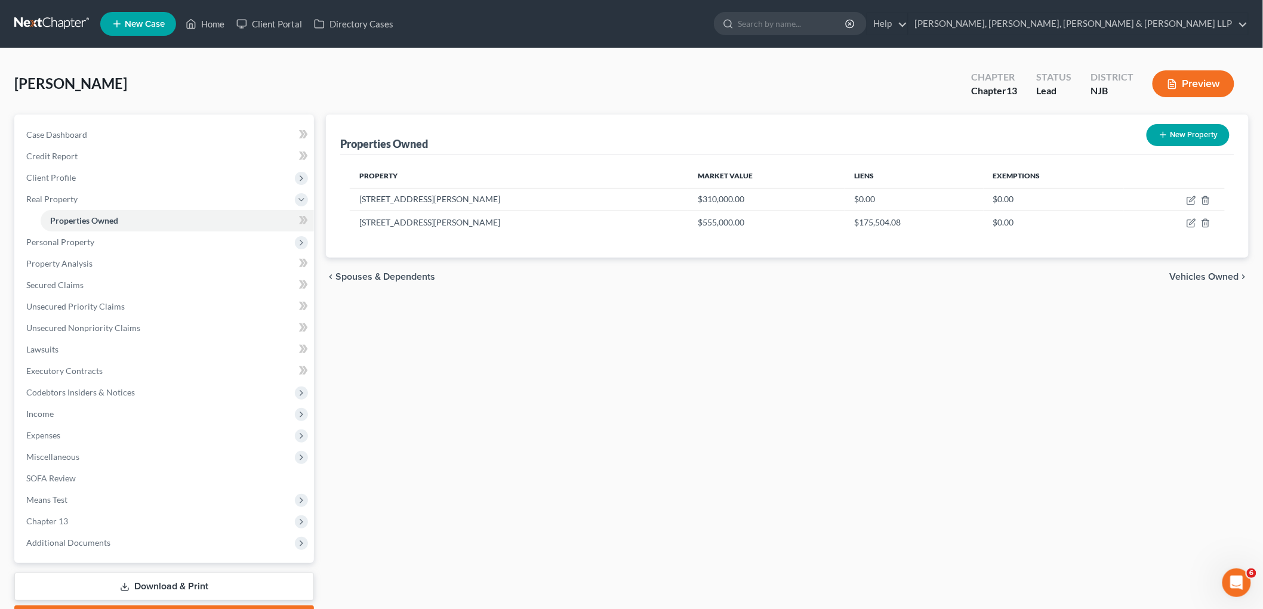
drag, startPoint x: 1184, startPoint y: 269, endPoint x: 1186, endPoint y: 277, distance: 8.0
click at [1184, 268] on div "chevron_left Spouses & Dependents Vehicles Owned chevron_right" at bounding box center [787, 277] width 922 height 38
click at [1186, 277] on span "Vehicles Owned" at bounding box center [1203, 277] width 69 height 10
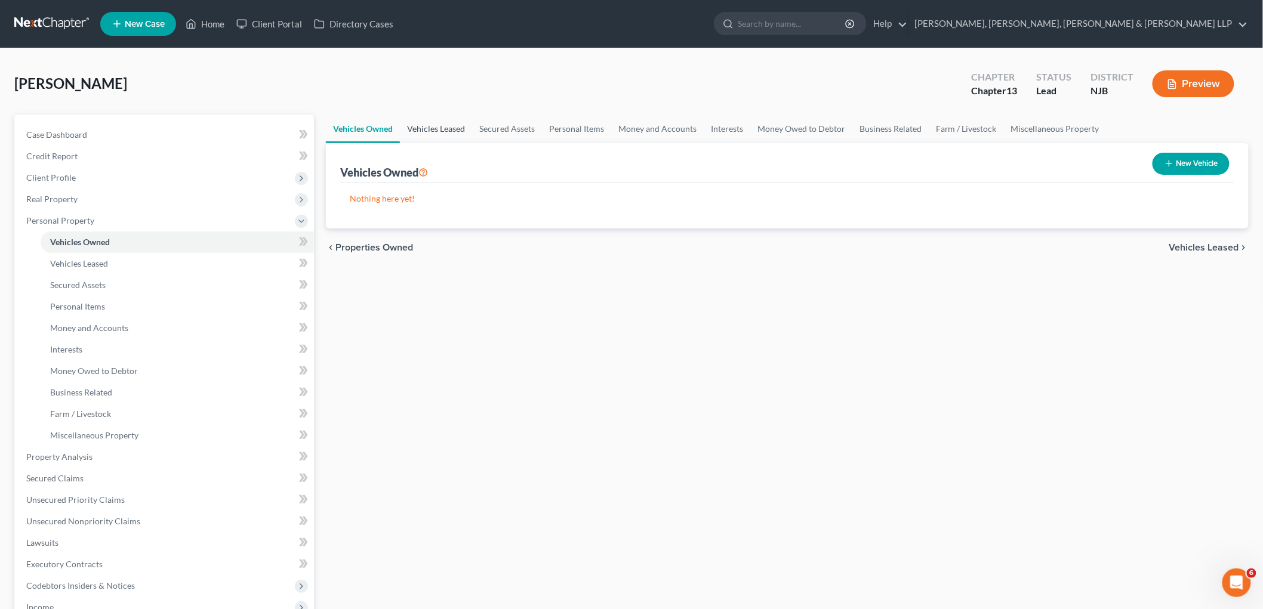
click at [431, 126] on link "Vehicles Leased" at bounding box center [436, 129] width 72 height 29
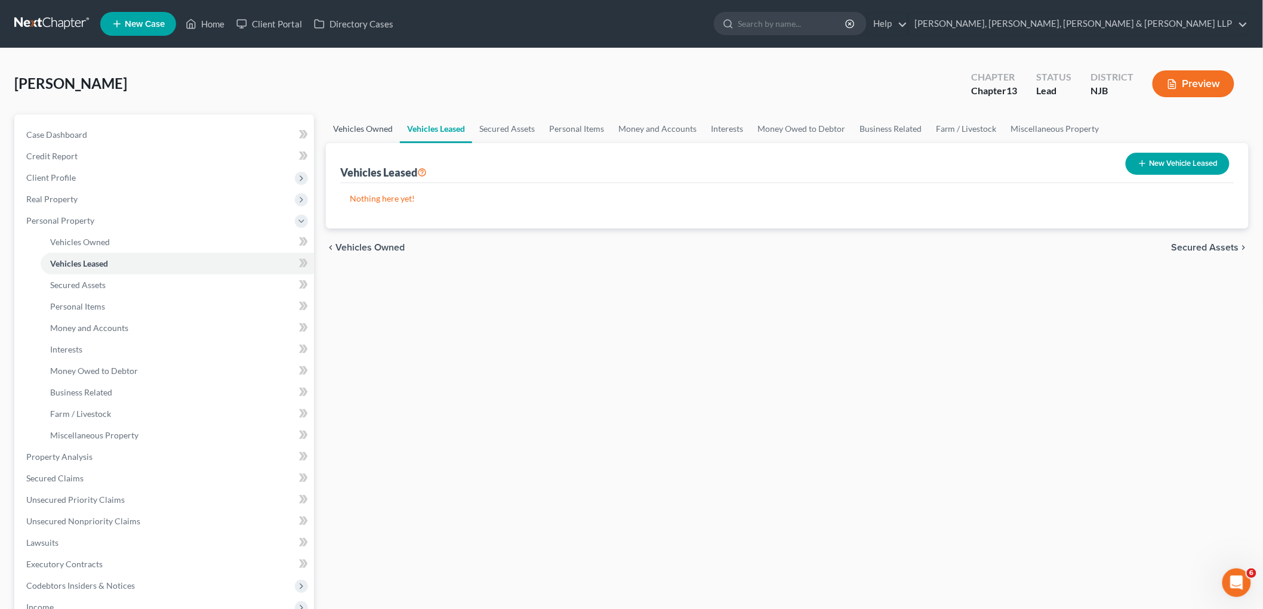
click at [368, 127] on link "Vehicles Owned" at bounding box center [363, 129] width 74 height 29
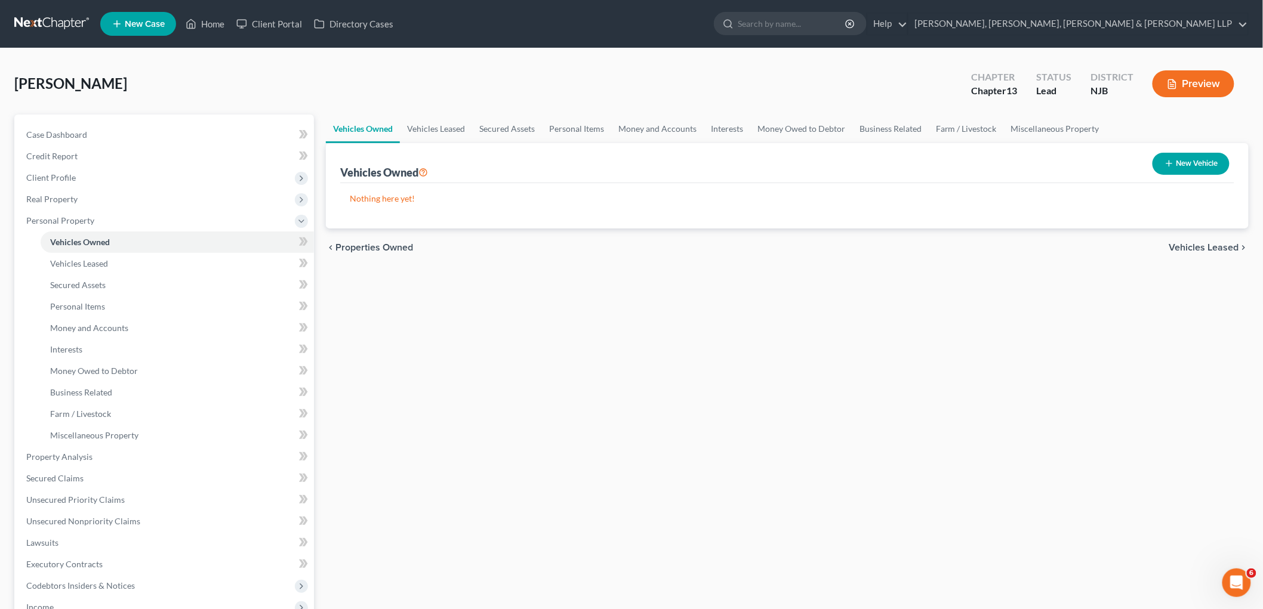
click at [1203, 165] on button "New Vehicle" at bounding box center [1190, 164] width 77 height 22
select select "0"
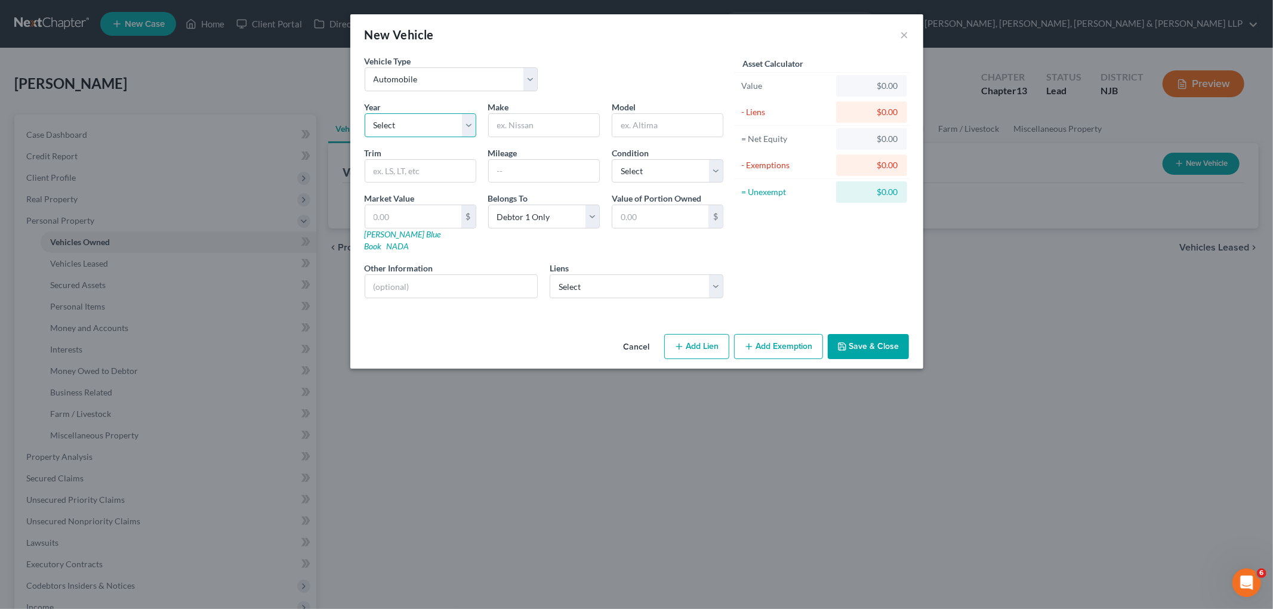
click at [431, 122] on select "Select 2026 2025 2024 2023 2022 2021 2020 2019 2018 2017 2016 2015 2014 2013 20…" at bounding box center [421, 125] width 112 height 24
select select "18"
click at [365, 113] on select "Select 2026 2025 2024 2023 2022 2021 2020 2019 2018 2017 2016 2015 2014 2013 20…" at bounding box center [421, 125] width 112 height 24
click at [542, 123] on input "text" at bounding box center [544, 125] width 110 height 23
type input "Toyota"
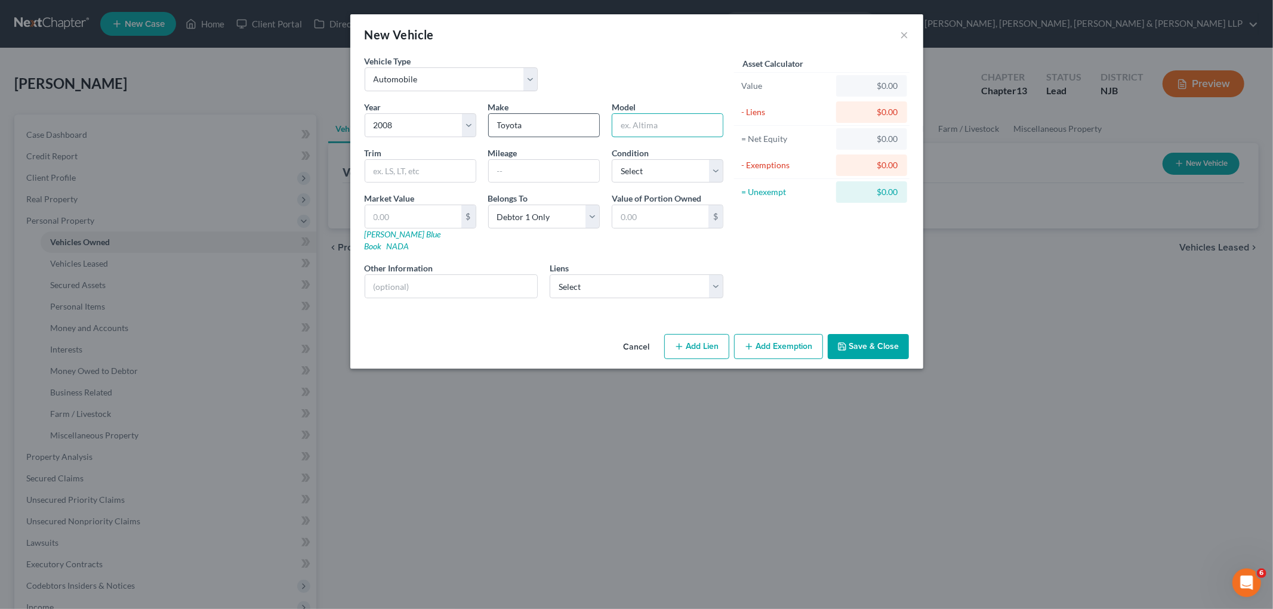
type input "T"
type input "Rav4"
click at [866, 334] on button "Save & Close" at bounding box center [868, 346] width 81 height 25
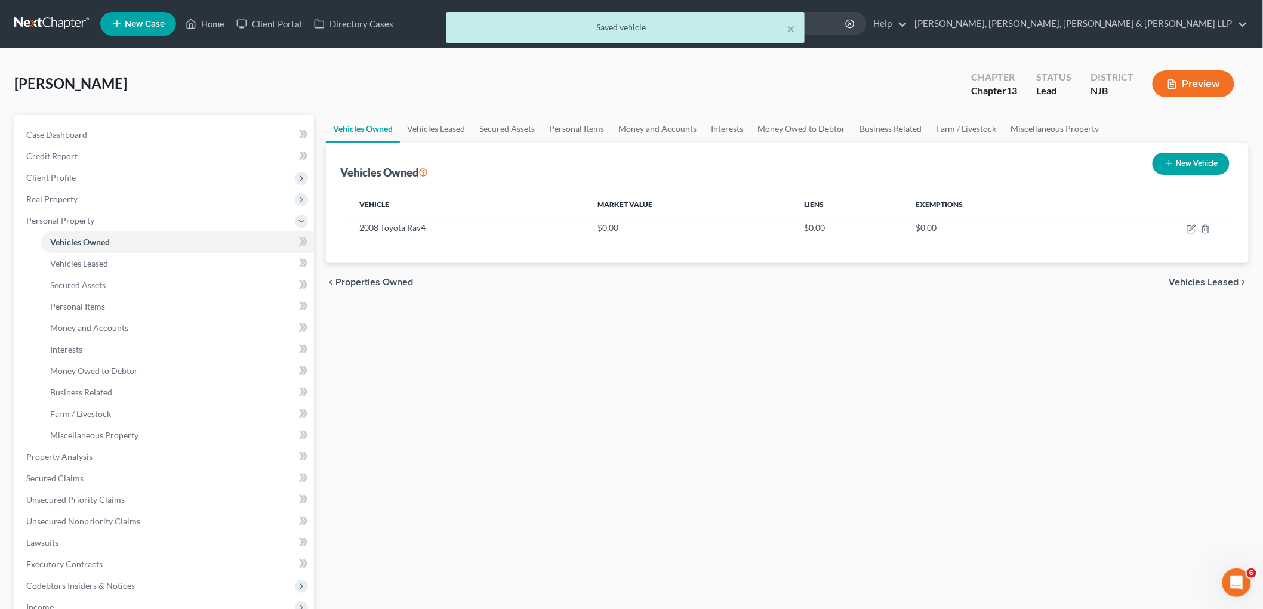
click at [1177, 169] on button "New Vehicle" at bounding box center [1190, 164] width 77 height 22
select select "0"
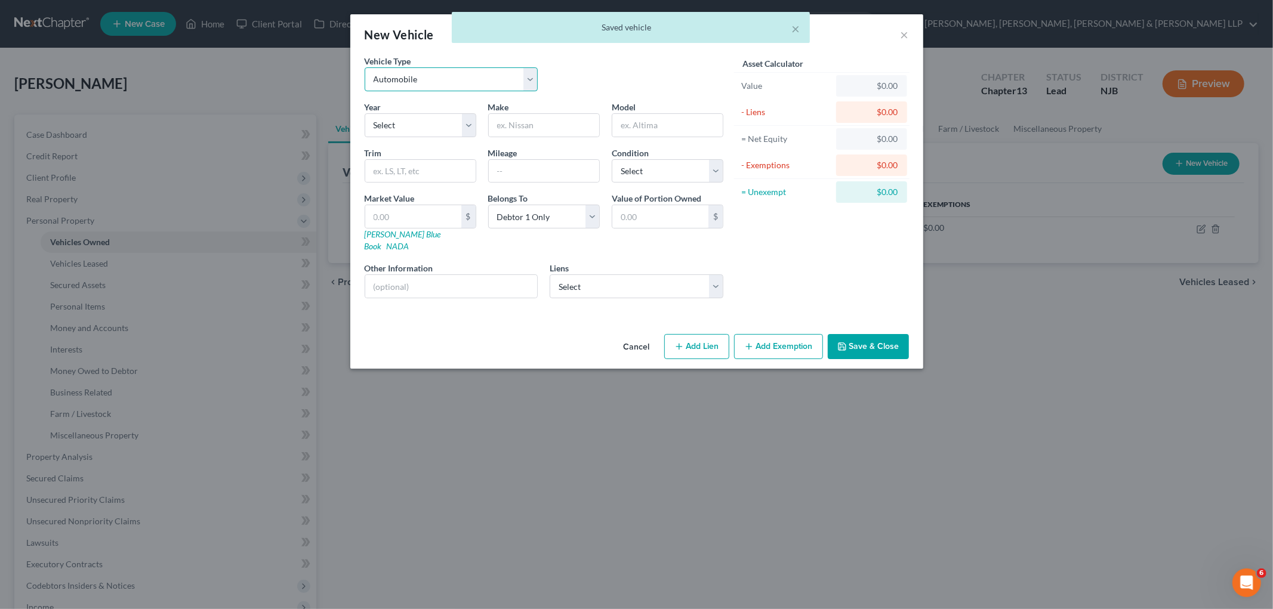
click at [479, 73] on select "Select Automobile Truck Trailer Watercraft Aircraft Motor Home Atv Other Vehicle" at bounding box center [452, 79] width 174 height 24
click at [597, 68] on div "Vehicle Type Select Automobile Truck Trailer Watercraft Aircraft Motor Home Atv…" at bounding box center [544, 78] width 371 height 46
click at [416, 129] on select "Select 2026 2025 2024 2023 2022 2021 2020 2019 2018 2017 2016 2015 2014 2013 20…" at bounding box center [421, 125] width 112 height 24
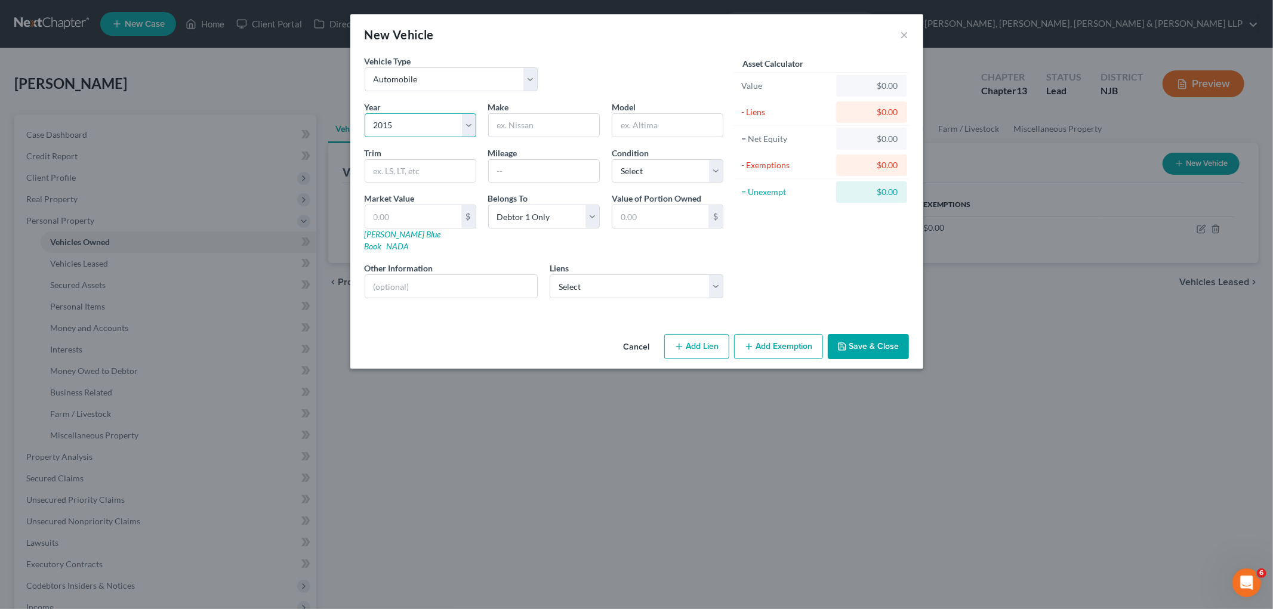
click at [365, 113] on select "Select 2026 2025 2024 2023 2022 2021 2020 2019 2018 2017 2016 2015 2014 2013 20…" at bounding box center [421, 125] width 112 height 24
drag, startPoint x: 424, startPoint y: 124, endPoint x: 419, endPoint y: 134, distance: 11.2
click at [424, 124] on select "Select 2026 2025 2024 2023 2022 2021 2020 2019 2018 2017 2016 2015 2014 2013 20…" at bounding box center [421, 125] width 112 height 24
select select "12"
click at [365, 113] on select "Select 2026 2025 2024 2023 2022 2021 2020 2019 2018 2017 2016 2015 2014 2013 20…" at bounding box center [421, 125] width 112 height 24
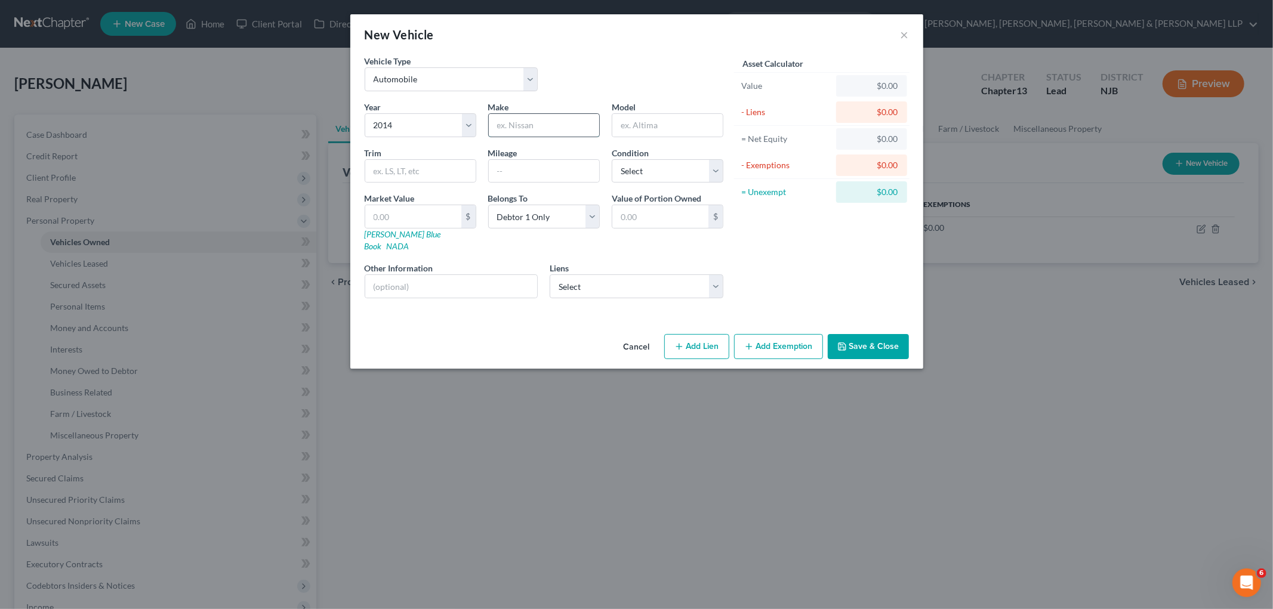
click at [561, 126] on input "text" at bounding box center [544, 125] width 110 height 23
type input "Honda"
click at [670, 128] on input "text" at bounding box center [667, 125] width 110 height 23
type input "CRV"
click at [848, 334] on button "Save & Close" at bounding box center [868, 346] width 81 height 25
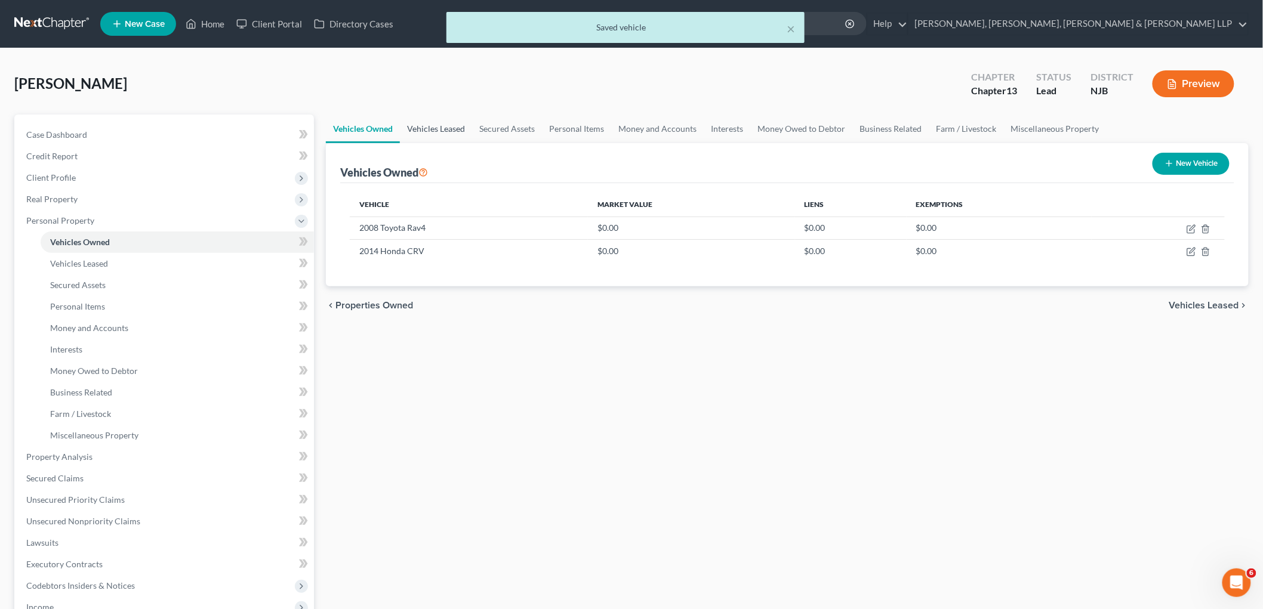
click at [444, 131] on link "Vehicles Leased" at bounding box center [436, 129] width 72 height 29
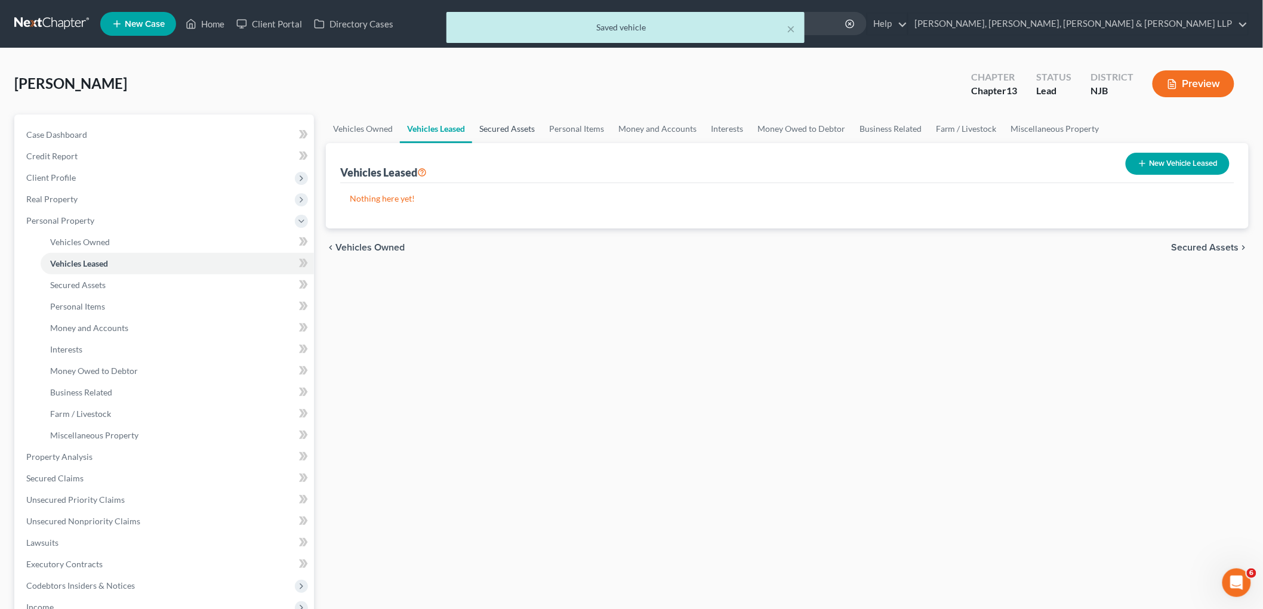
click at [506, 129] on link "Secured Assets" at bounding box center [507, 129] width 70 height 29
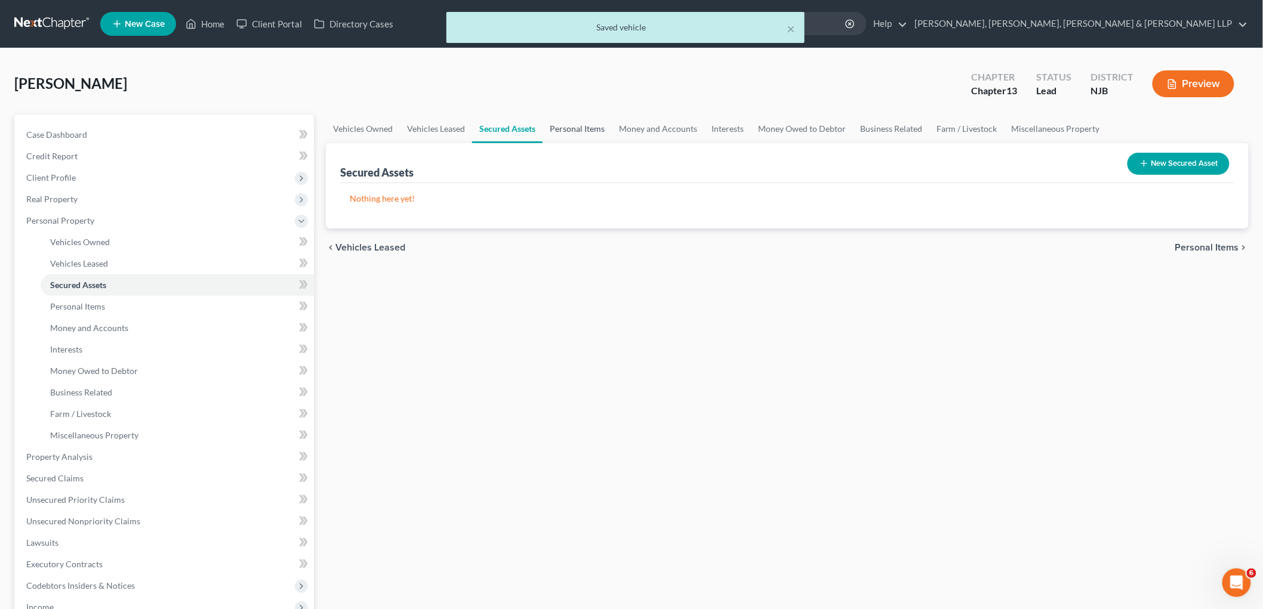
click at [588, 125] on link "Personal Items" at bounding box center [576, 129] width 69 height 29
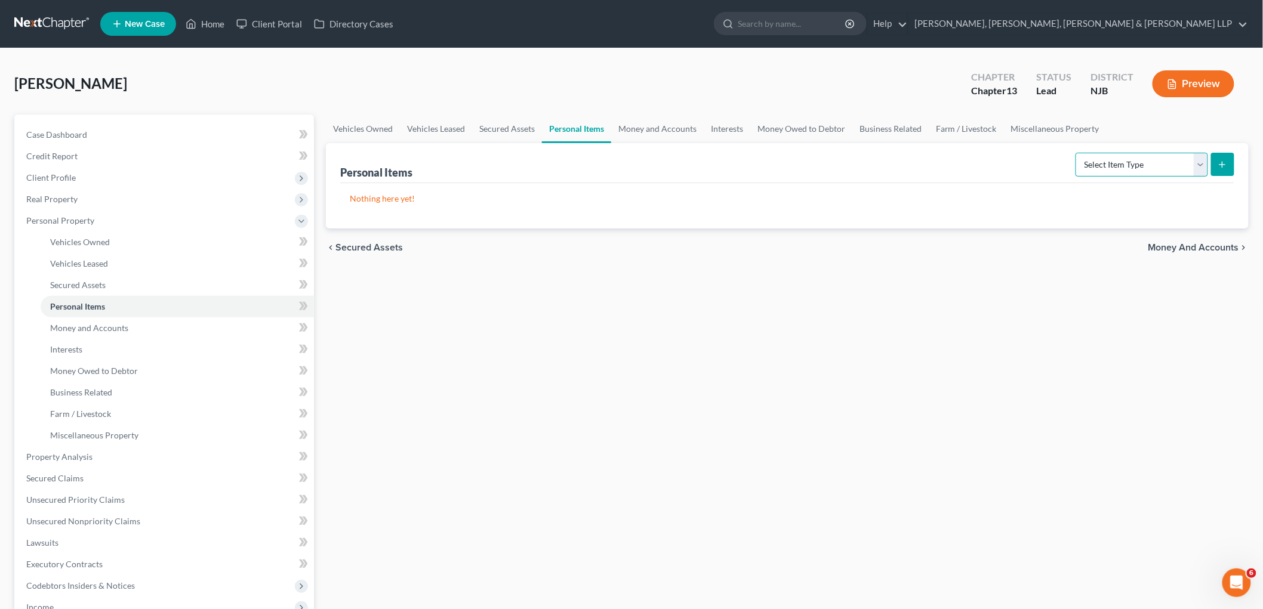
click at [1085, 167] on select "Select Item Type Clothing Collectibles Of Value Electronics Firearms Household …" at bounding box center [1141, 165] width 132 height 24
select select "clothing"
click at [1076, 153] on select "Select Item Type Clothing Collectibles Of Value Electronics Firearms Household …" at bounding box center [1141, 165] width 132 height 24
click at [1226, 165] on icon "submit" at bounding box center [1222, 165] width 10 height 10
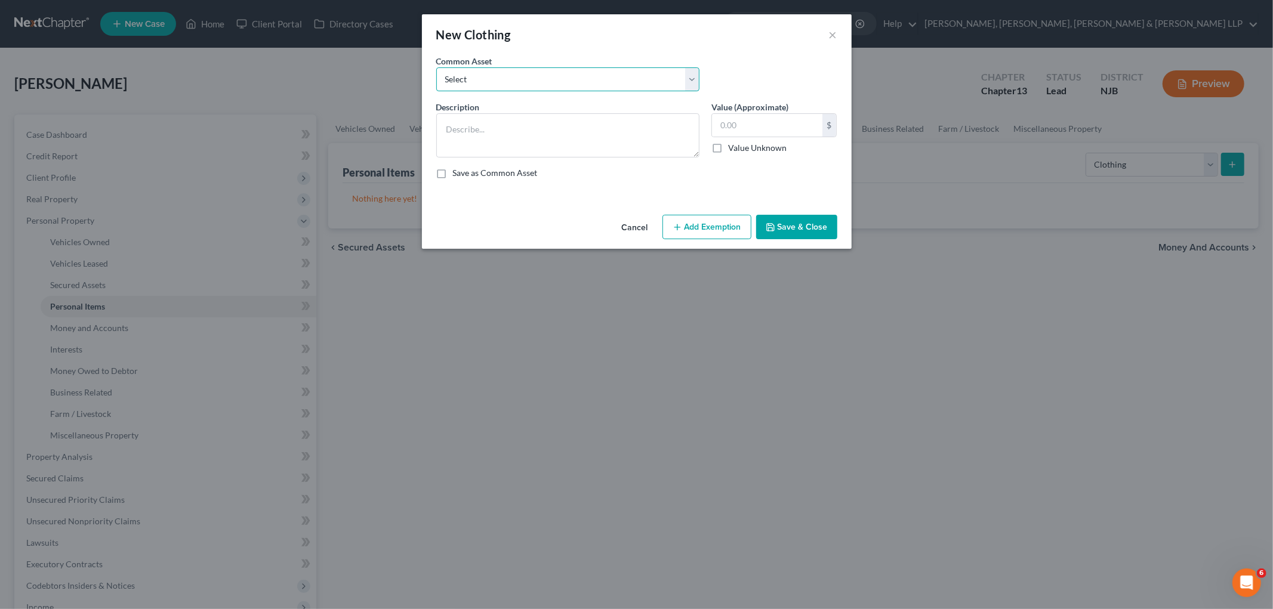
click at [561, 82] on select "Select Clothes, Shoes & Accessories" at bounding box center [567, 79] width 263 height 24
select select "0"
click at [436, 67] on select "Select Clothes, Shoes & Accessories" at bounding box center [567, 79] width 263 height 24
type textarea "Clothes, Shoes & Accessories"
click at [773, 124] on input "300.00" at bounding box center [767, 125] width 110 height 23
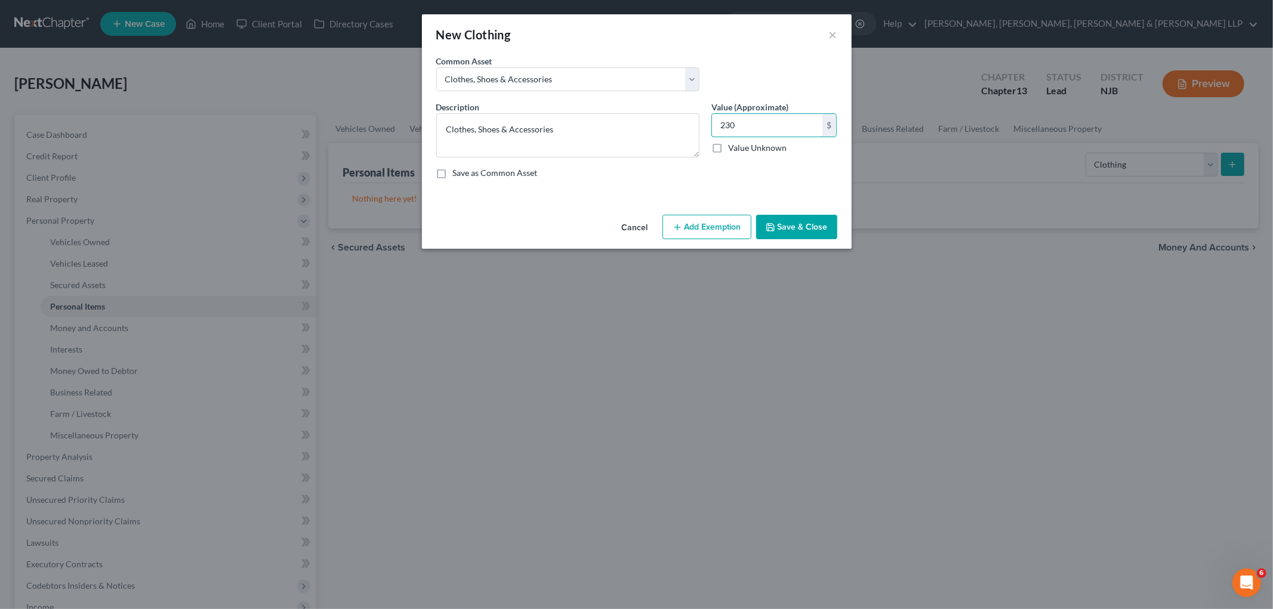
type input "230"
click at [721, 223] on button "Add Exemption" at bounding box center [706, 227] width 89 height 25
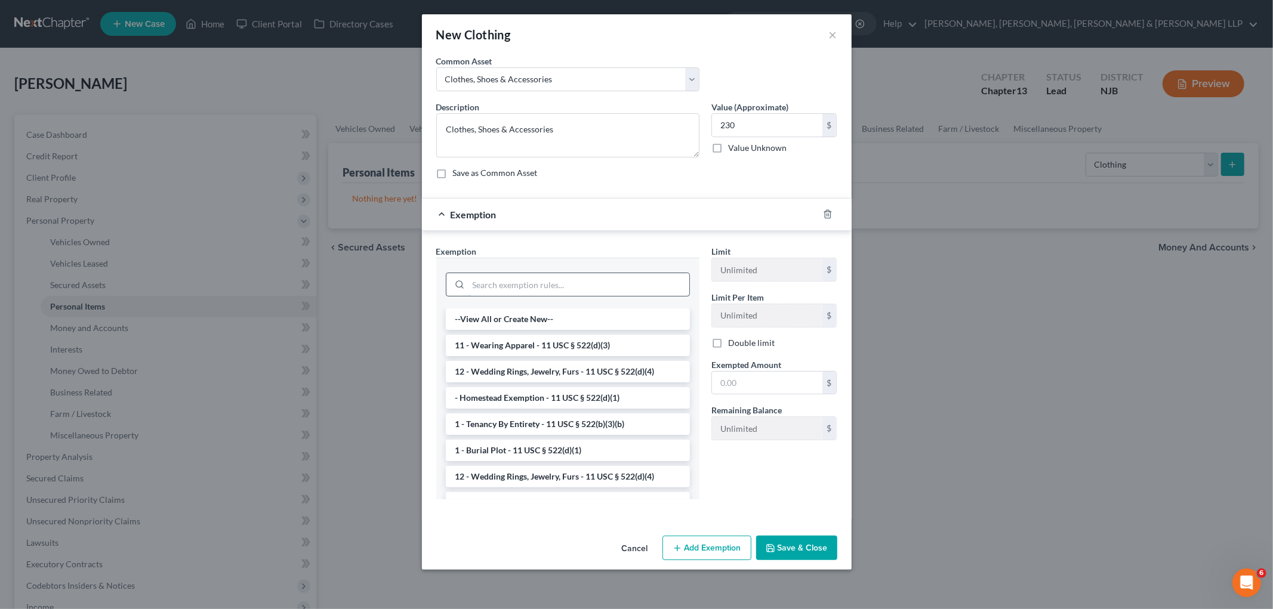
click at [629, 288] on input "search" at bounding box center [578, 284] width 221 height 23
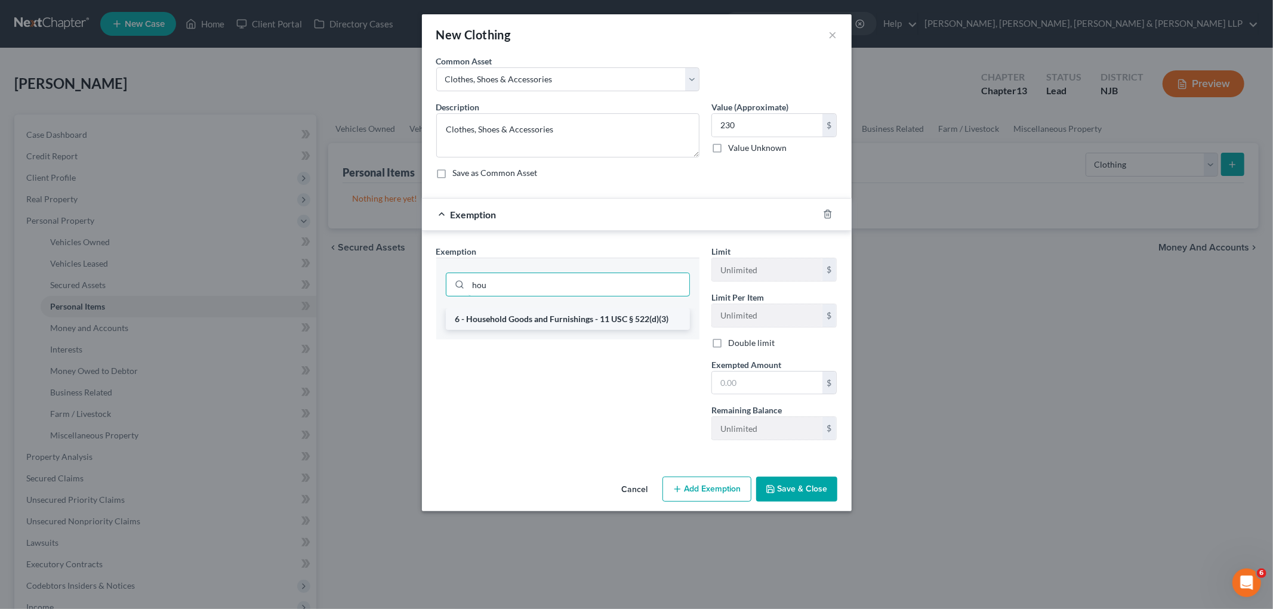
type input "hou"
click at [621, 316] on li "6 - Household Goods and Furnishings - 11 USC § 522(d)(3)" at bounding box center [568, 318] width 244 height 21
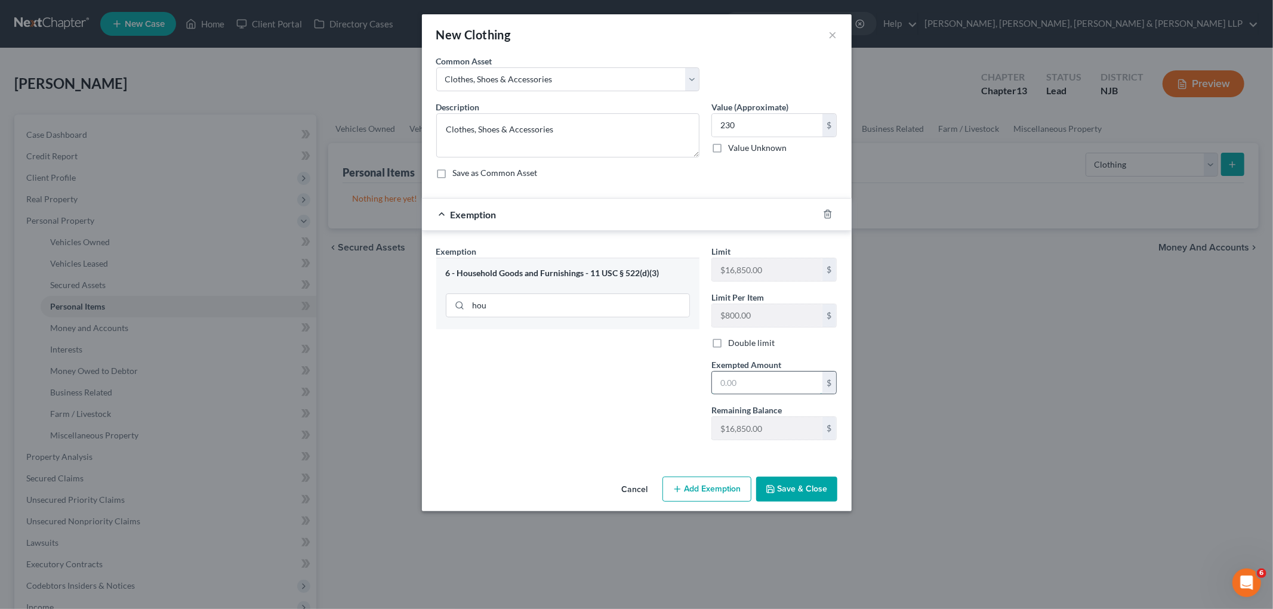
click at [764, 385] on input "text" at bounding box center [767, 383] width 110 height 23
type input "230"
click at [616, 368] on div "Exemption Set must be selected for CA. Exemption * 6 - Household Goods and Furn…" at bounding box center [567, 347] width 275 height 205
click at [814, 488] on button "Save & Close" at bounding box center [796, 489] width 81 height 25
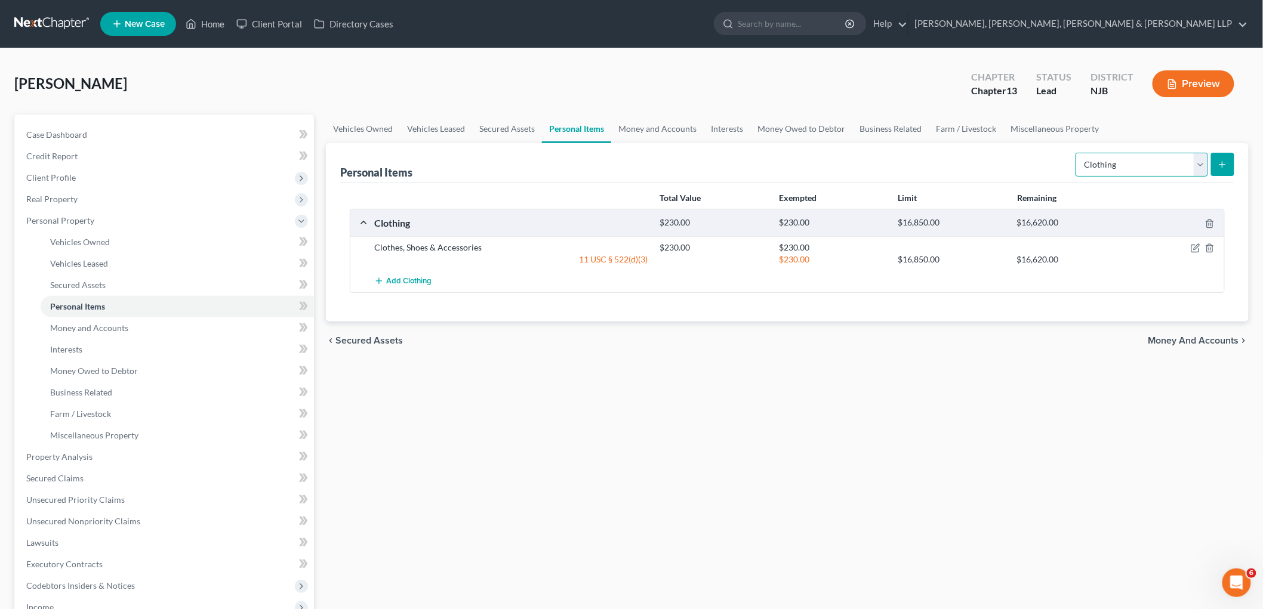
click at [1105, 173] on select "Select Item Type Clothing Collectibles Of Value Electronics Firearms Household …" at bounding box center [1141, 165] width 132 height 24
select select "electronics"
click at [1076, 153] on select "Select Item Type Clothing Collectibles Of Value Electronics Firearms Household …" at bounding box center [1141, 165] width 132 height 24
click at [1221, 165] on icon "submit" at bounding box center [1222, 165] width 10 height 10
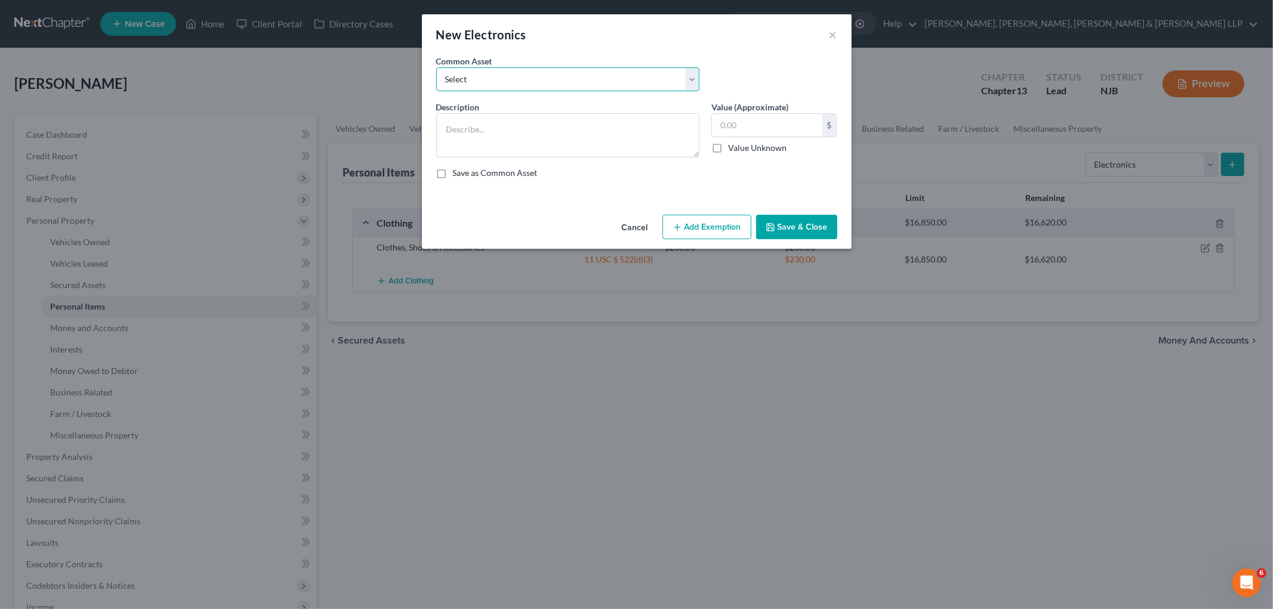
drag, startPoint x: 486, startPoint y: 73, endPoint x: 488, endPoint y: 90, distance: 16.8
click at [486, 73] on select "Select Cellphone, TVs Electronic Appliances" at bounding box center [567, 79] width 263 height 24
select select "0"
click at [436, 67] on select "Select Cellphone, TVs Electronic Appliances" at bounding box center [567, 79] width 263 height 24
type textarea "Cellphone, TVs"
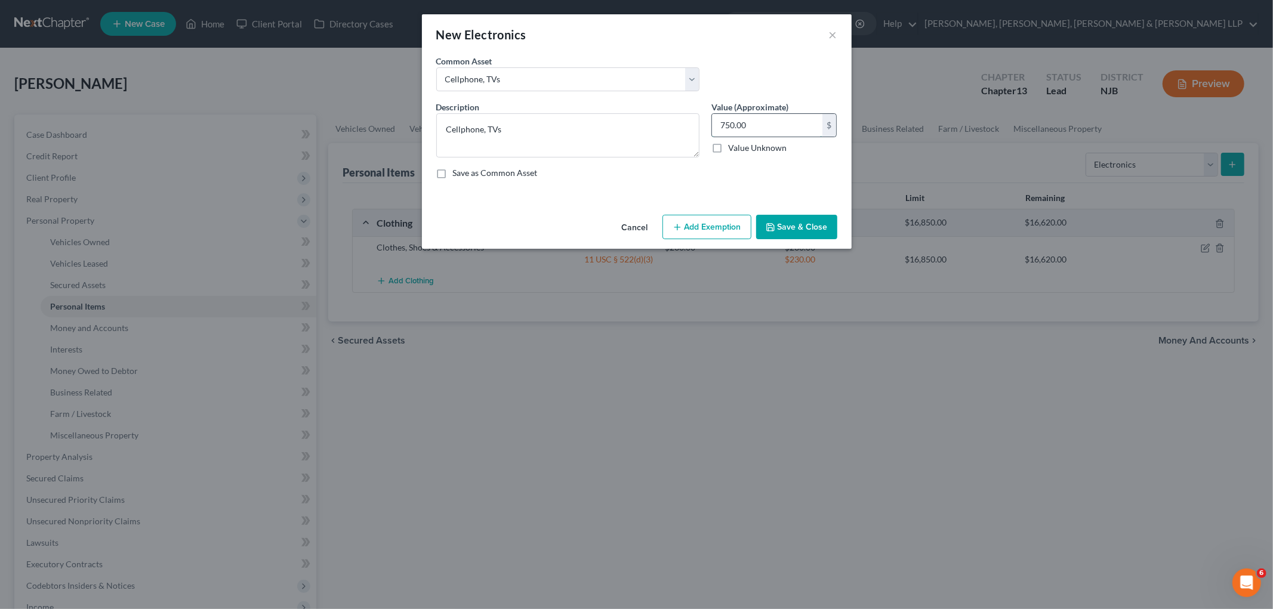
click at [767, 132] on input "750.00" at bounding box center [767, 125] width 110 height 23
type input "1,400"
click at [708, 233] on button "Add Exemption" at bounding box center [706, 227] width 89 height 25
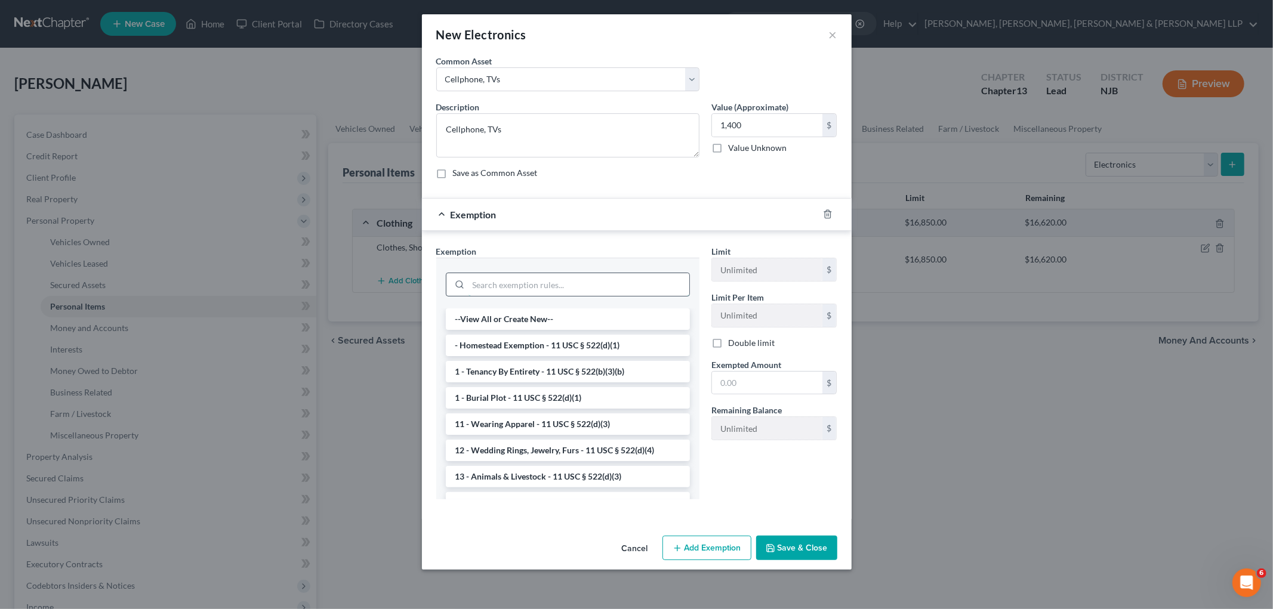
click at [588, 288] on input "search" at bounding box center [578, 284] width 221 height 23
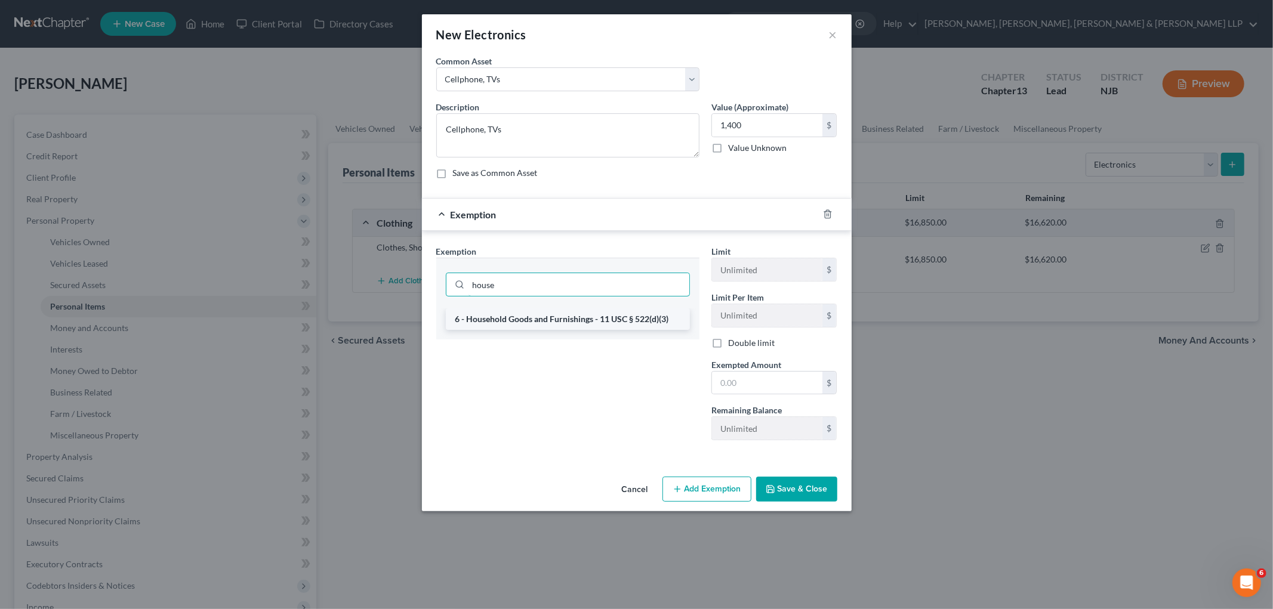
type input "house"
click at [595, 319] on li "6 - Household Goods and Furnishings - 11 USC § 522(d)(3)" at bounding box center [568, 318] width 244 height 21
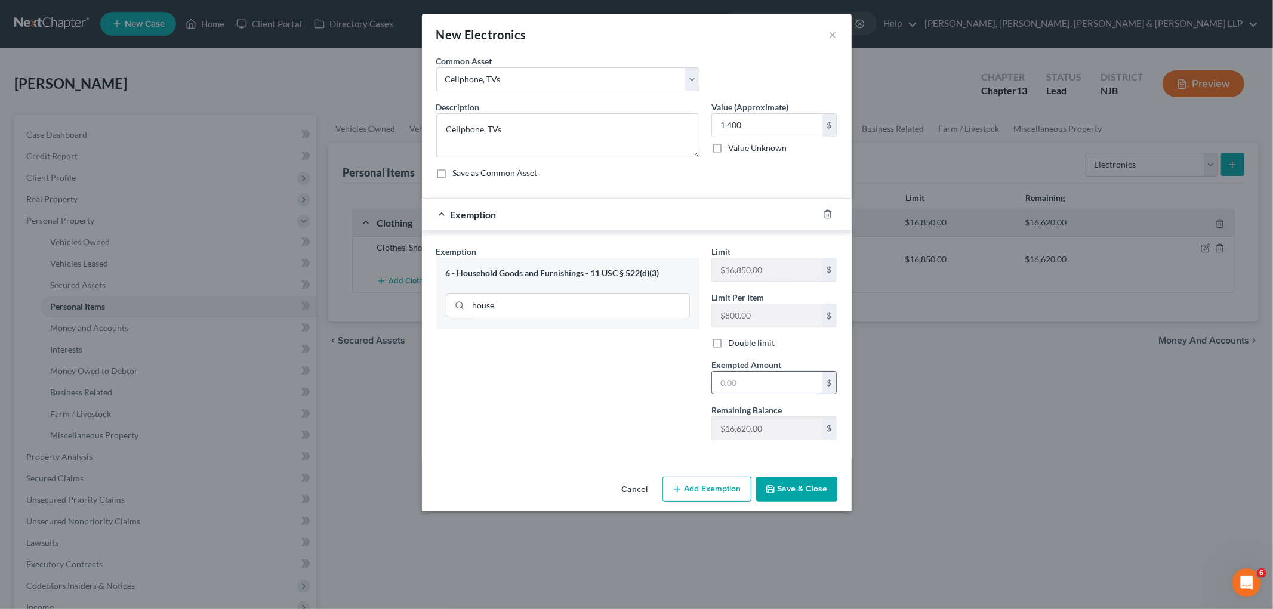
click at [771, 389] on input "text" at bounding box center [767, 383] width 110 height 23
type input "1,400"
click at [818, 485] on button "Save & Close" at bounding box center [796, 489] width 81 height 25
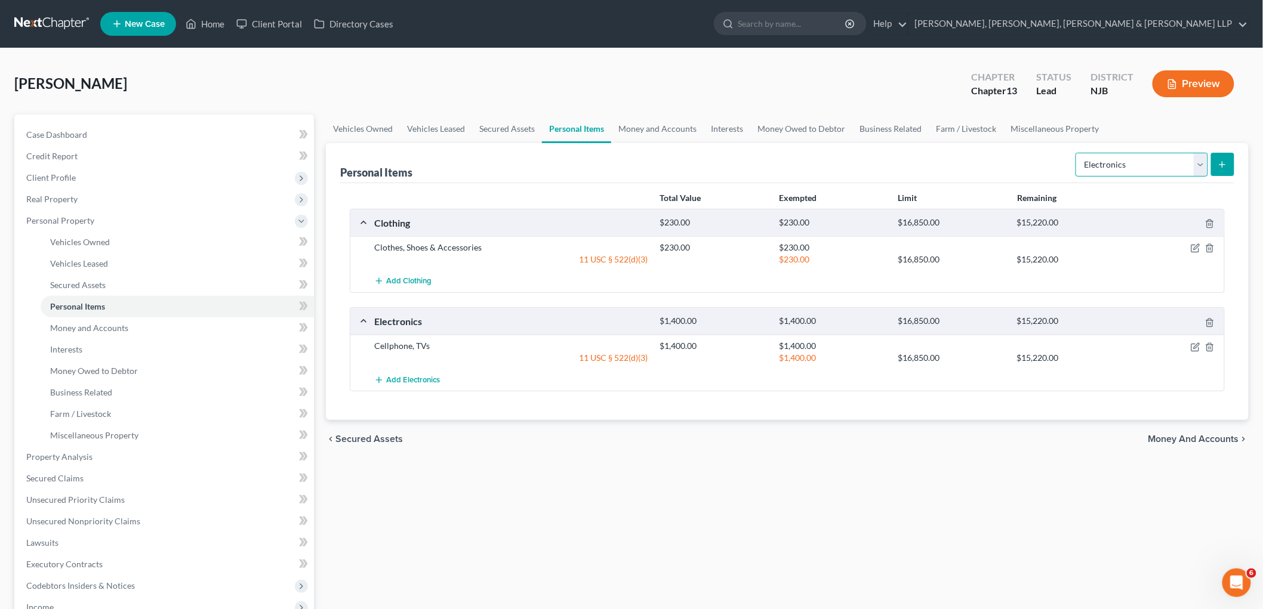
click at [1157, 169] on select "Select Item Type Clothing Collectibles Of Value Electronics Firearms Household …" at bounding box center [1141, 165] width 132 height 24
select select "household_goods"
click at [1076, 153] on select "Select Item Type Clothing Collectibles Of Value Electronics Firearms Household …" at bounding box center [1141, 165] width 132 height 24
click at [1222, 160] on icon "submit" at bounding box center [1222, 165] width 10 height 10
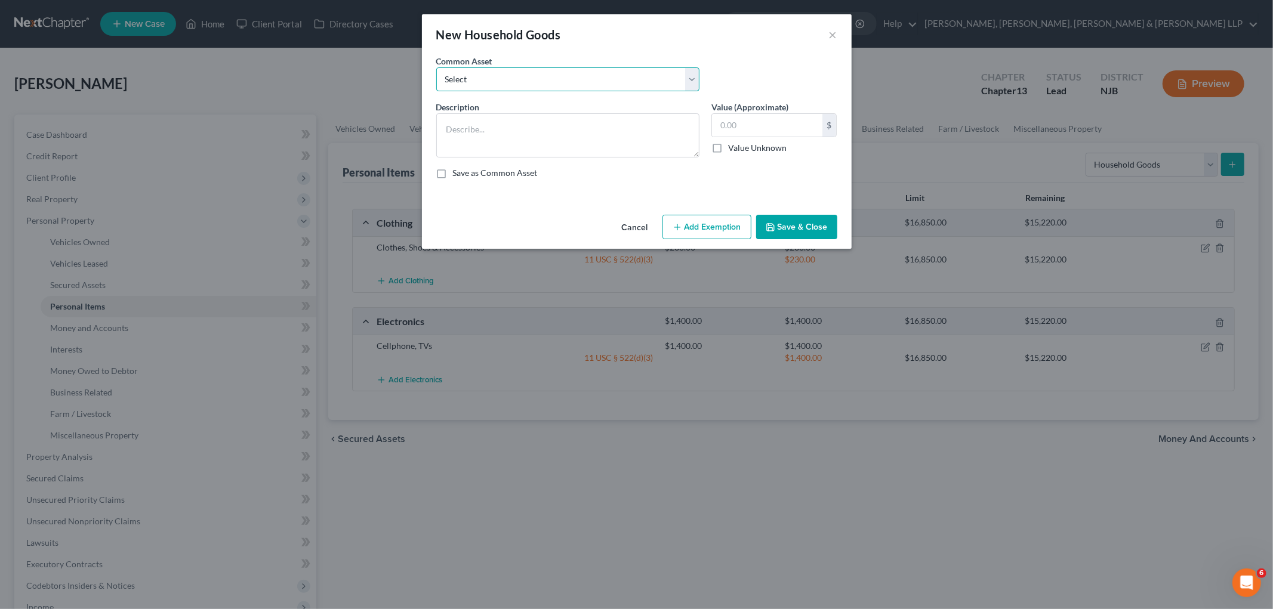
click at [477, 80] on select "Select Household items" at bounding box center [567, 79] width 263 height 24
select select "0"
click at [436, 67] on select "Select Household items" at bounding box center [567, 79] width 263 height 24
type textarea "Household items"
type input "2,000.00"
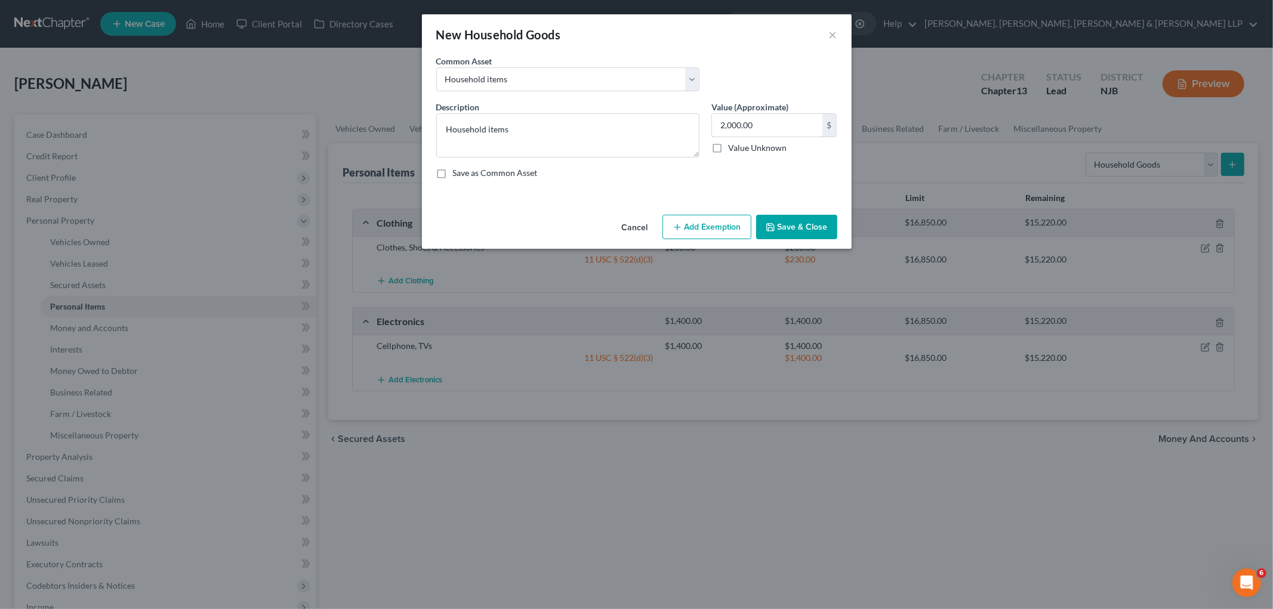
click at [763, 126] on input "2,000.00" at bounding box center [767, 125] width 110 height 23
click at [723, 224] on button "Add Exemption" at bounding box center [706, 227] width 89 height 25
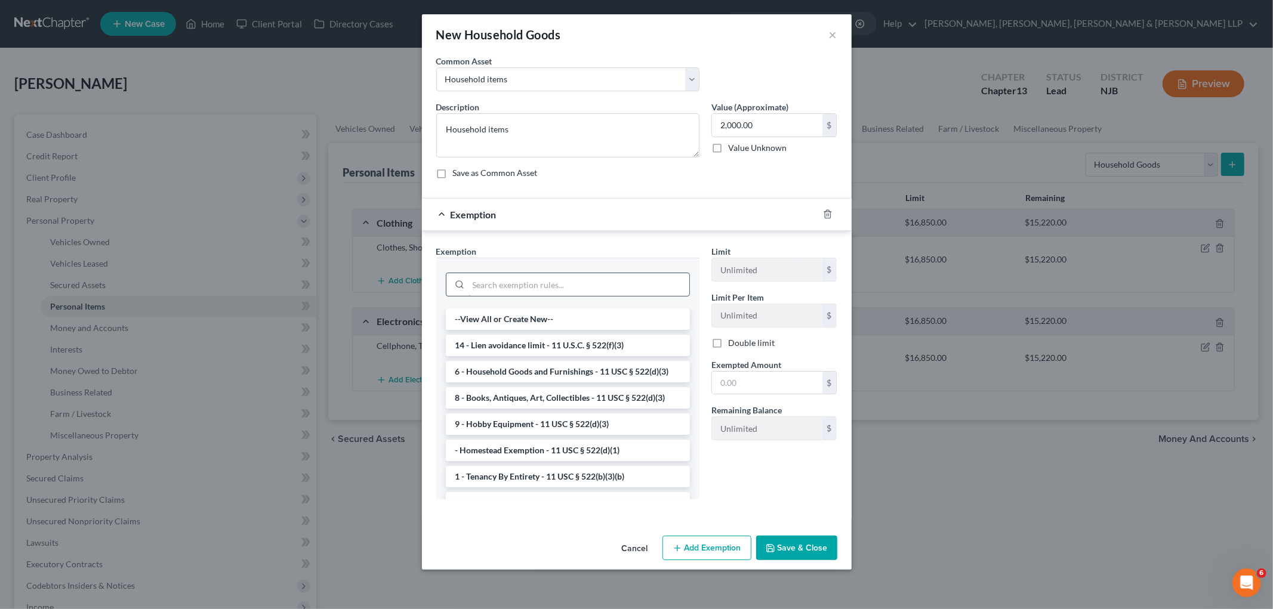
click at [634, 283] on input "search" at bounding box center [578, 284] width 221 height 23
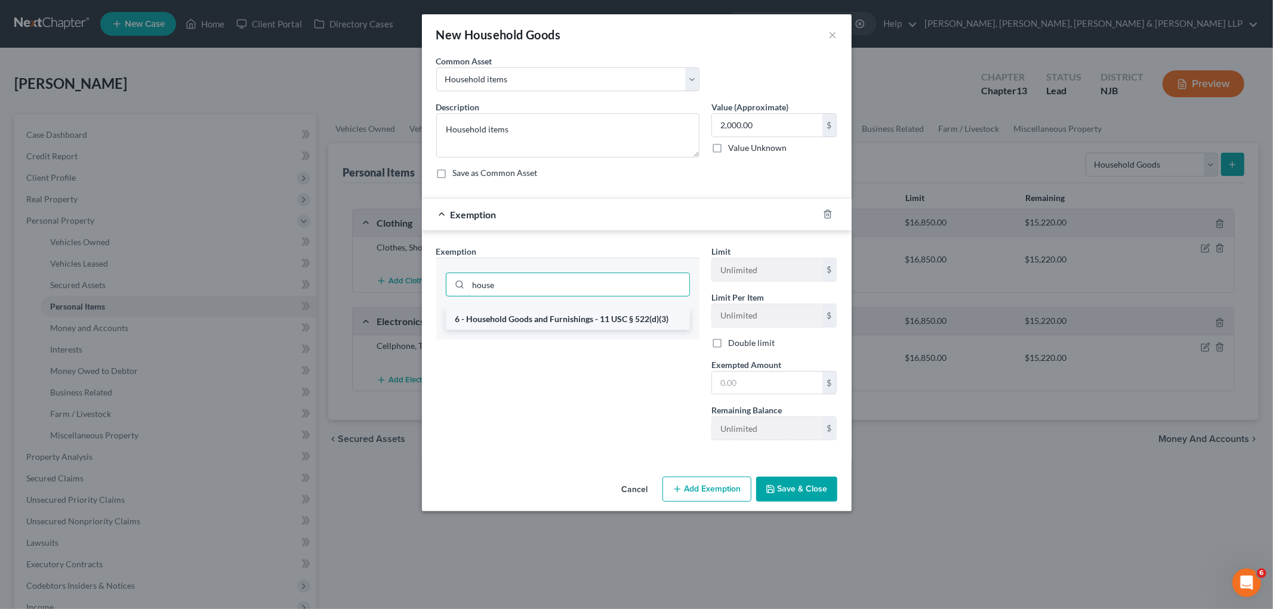
type input "house"
click at [613, 318] on li "6 - Household Goods and Furnishings - 11 USC § 522(d)(3)" at bounding box center [568, 318] width 244 height 21
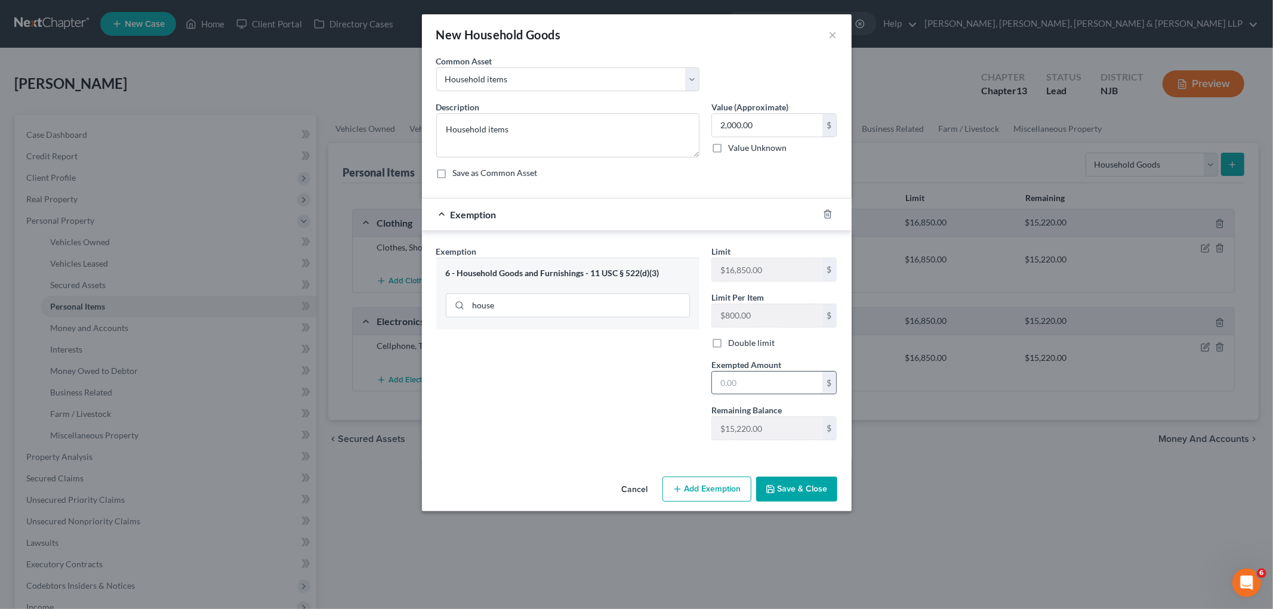
click at [777, 380] on input "text" at bounding box center [767, 383] width 110 height 23
type input "2,000"
click at [814, 493] on button "Save & Close" at bounding box center [796, 489] width 81 height 25
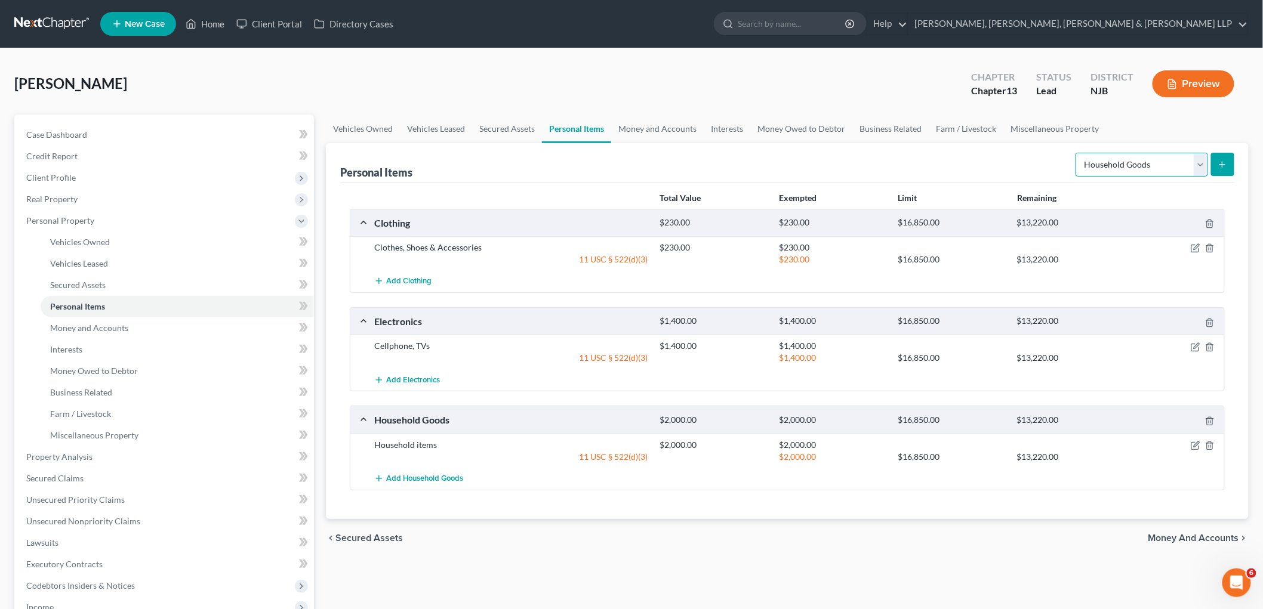
click at [1119, 167] on select "Select Item Type Clothing Collectibles Of Value Electronics Firearms Household …" at bounding box center [1141, 165] width 132 height 24
select select "jewelry"
click at [1076, 153] on select "Select Item Type Clothing Collectibles Of Value Electronics Firearms Household …" at bounding box center [1141, 165] width 132 height 24
click at [1220, 165] on icon "submit" at bounding box center [1222, 165] width 10 height 10
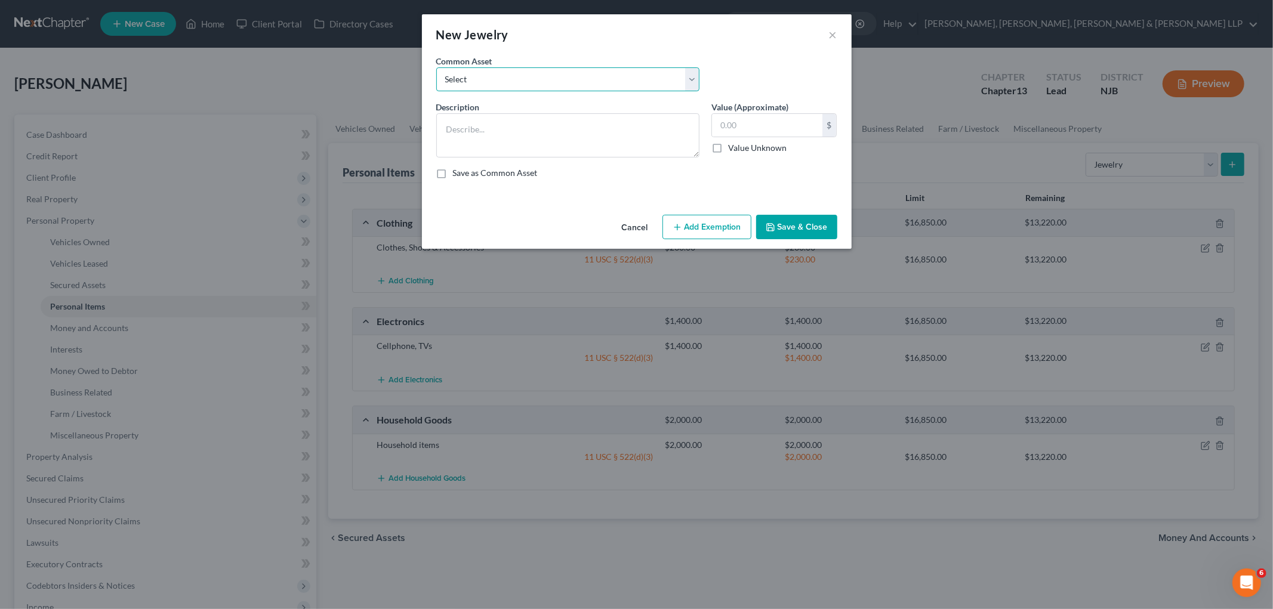
click at [492, 76] on select "Select Jewelry" at bounding box center [567, 79] width 263 height 24
select select "0"
click at [436, 67] on select "Select Jewelry" at bounding box center [567, 79] width 263 height 24
type textarea "Jewelry"
click at [758, 128] on input "150.00" at bounding box center [767, 125] width 110 height 23
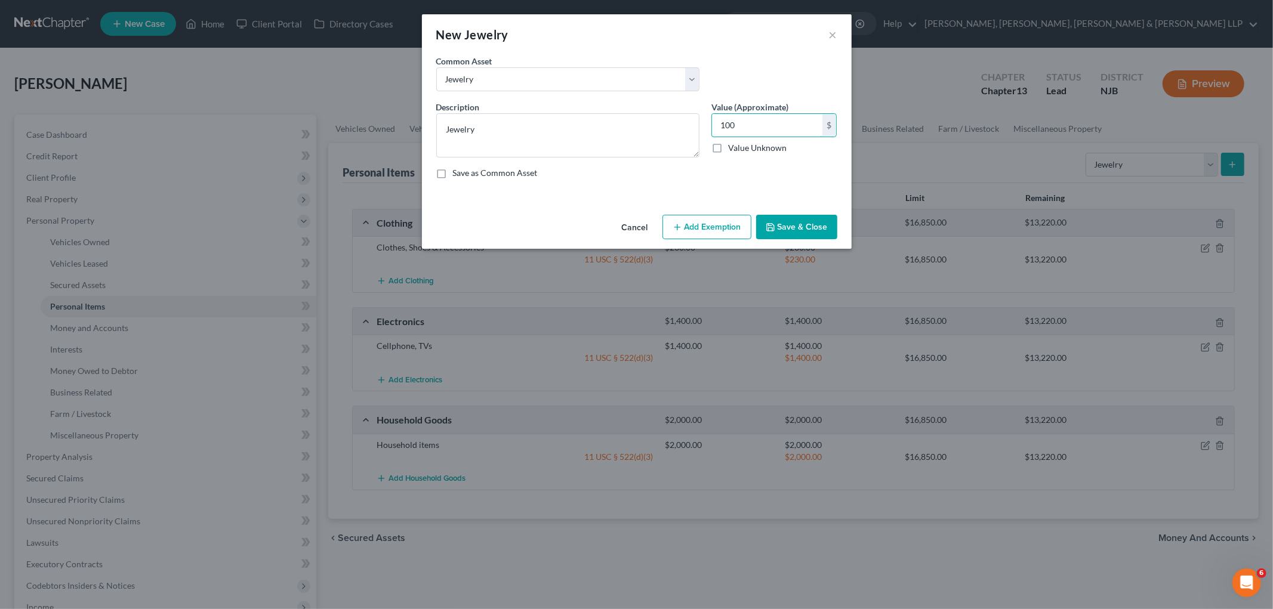
type input "100"
click at [711, 222] on button "Add Exemption" at bounding box center [706, 227] width 89 height 25
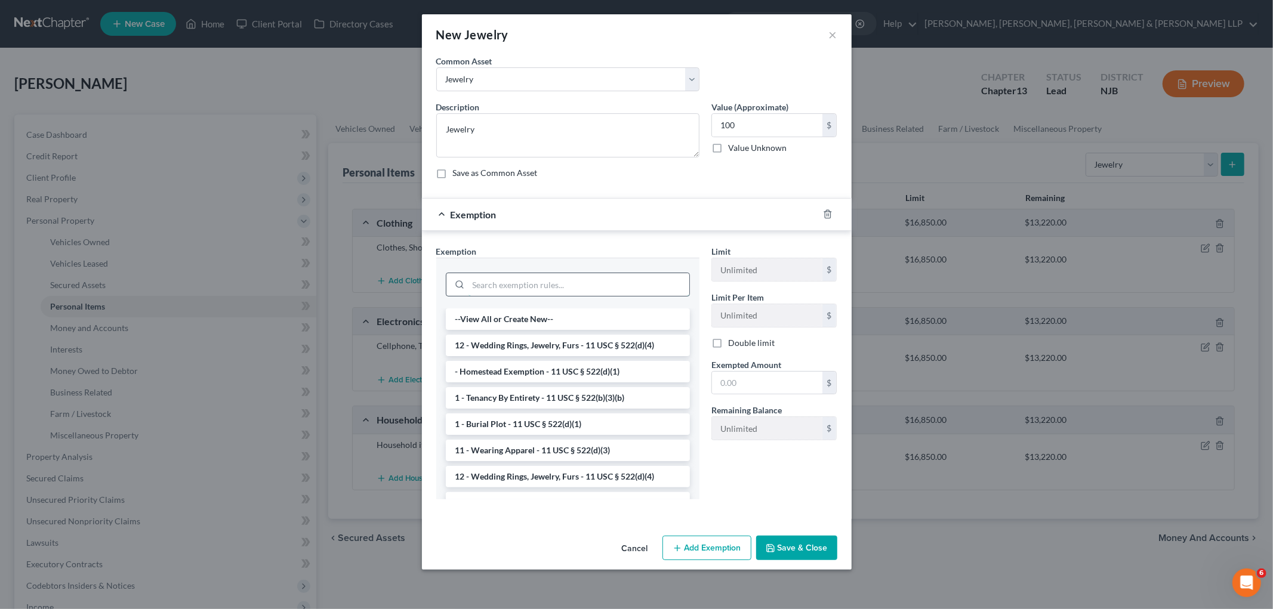
click at [637, 280] on input "search" at bounding box center [578, 284] width 221 height 23
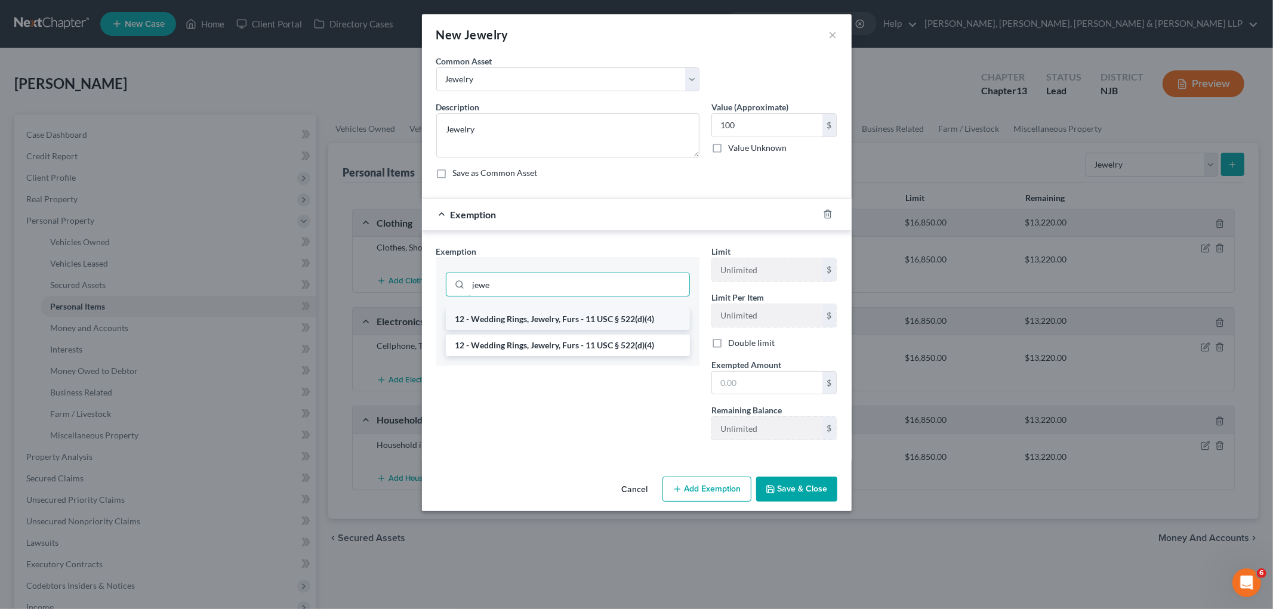
type input "jewe"
click at [639, 314] on li "12 - Wedding Rings, Jewelry, Furs - 11 USC § 522(d)(4)" at bounding box center [568, 318] width 244 height 21
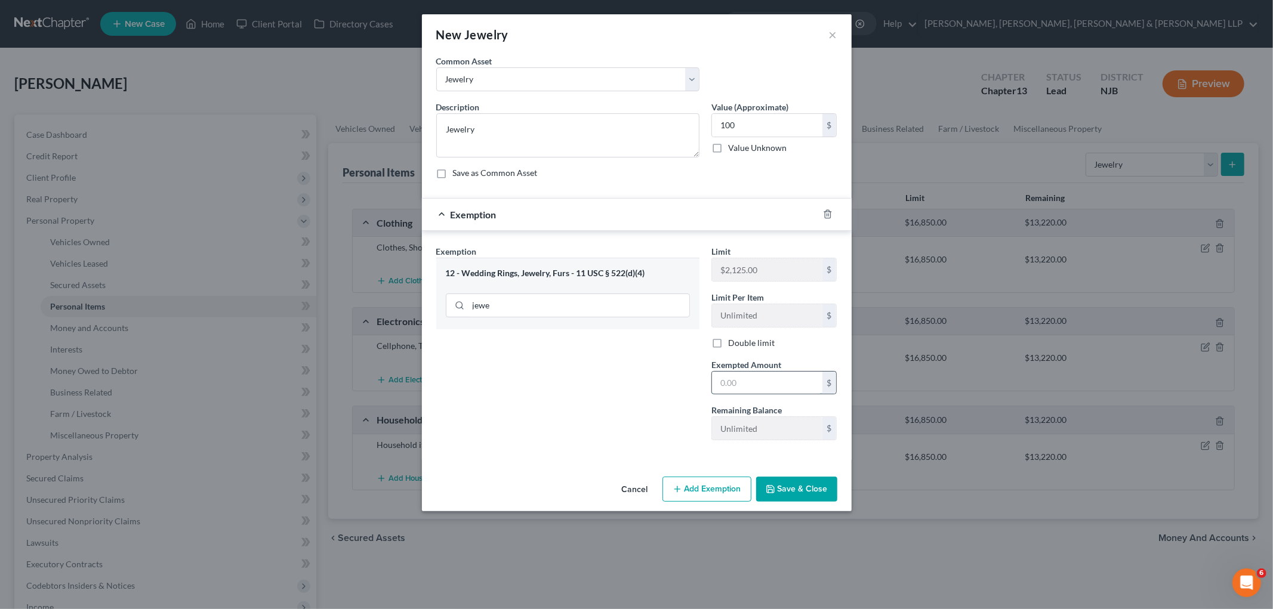
click at [763, 382] on input "text" at bounding box center [767, 383] width 110 height 23
type input "100"
click at [649, 384] on div "Exemption Set must be selected for CA. Exemption * 12 - Wedding Rings, Jewelry,…" at bounding box center [567, 347] width 275 height 205
click at [804, 492] on button "Save & Close" at bounding box center [796, 489] width 81 height 25
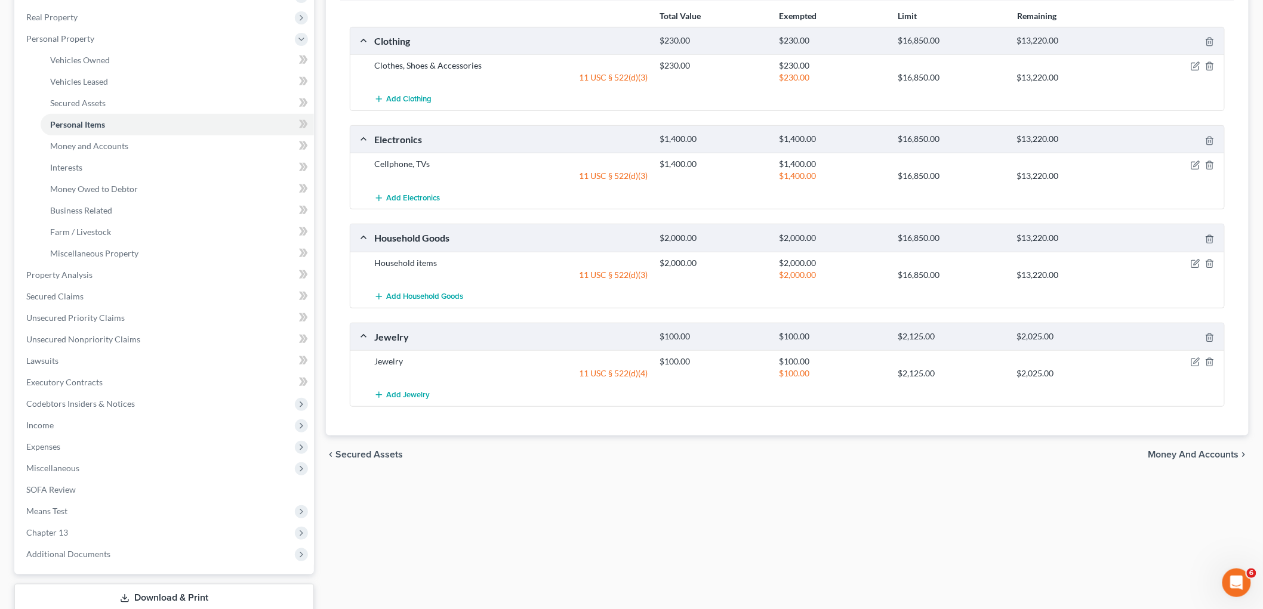
scroll to position [199, 0]
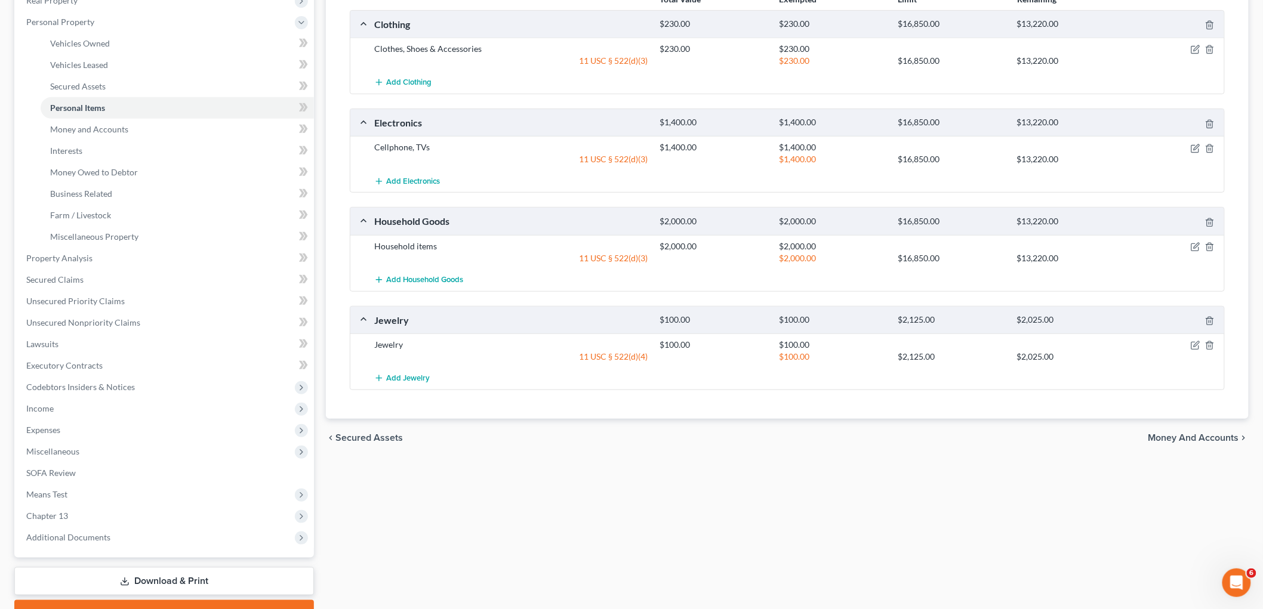
click at [1165, 437] on span "Money and Accounts" at bounding box center [1193, 438] width 91 height 10
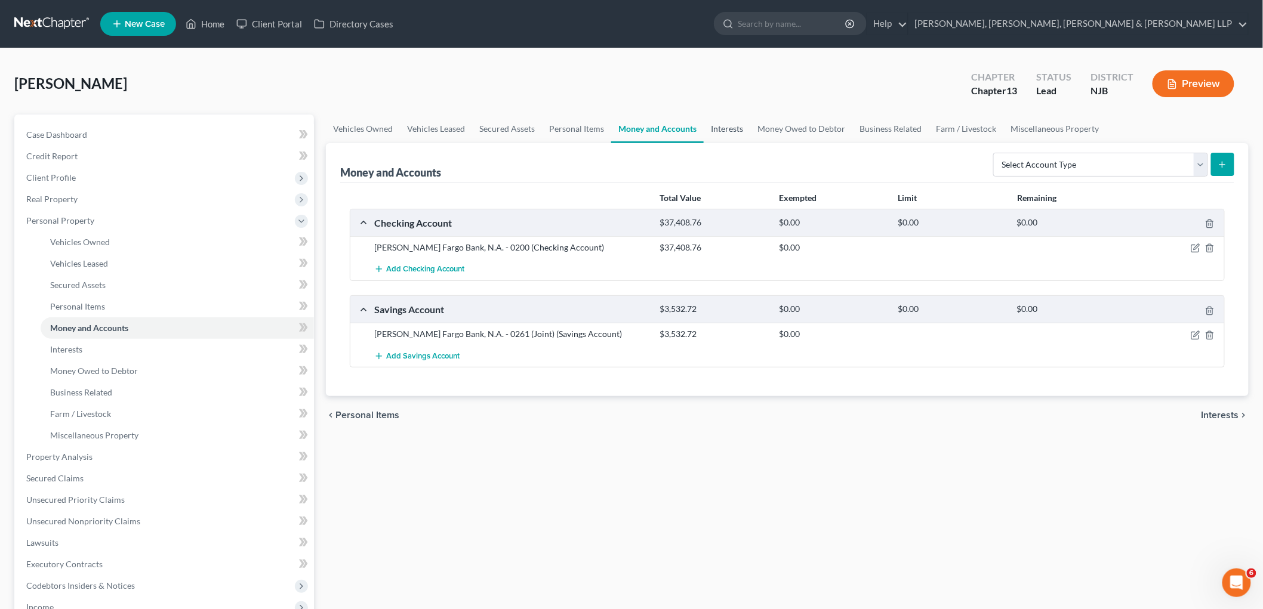
click at [720, 127] on link "Interests" at bounding box center [726, 129] width 47 height 29
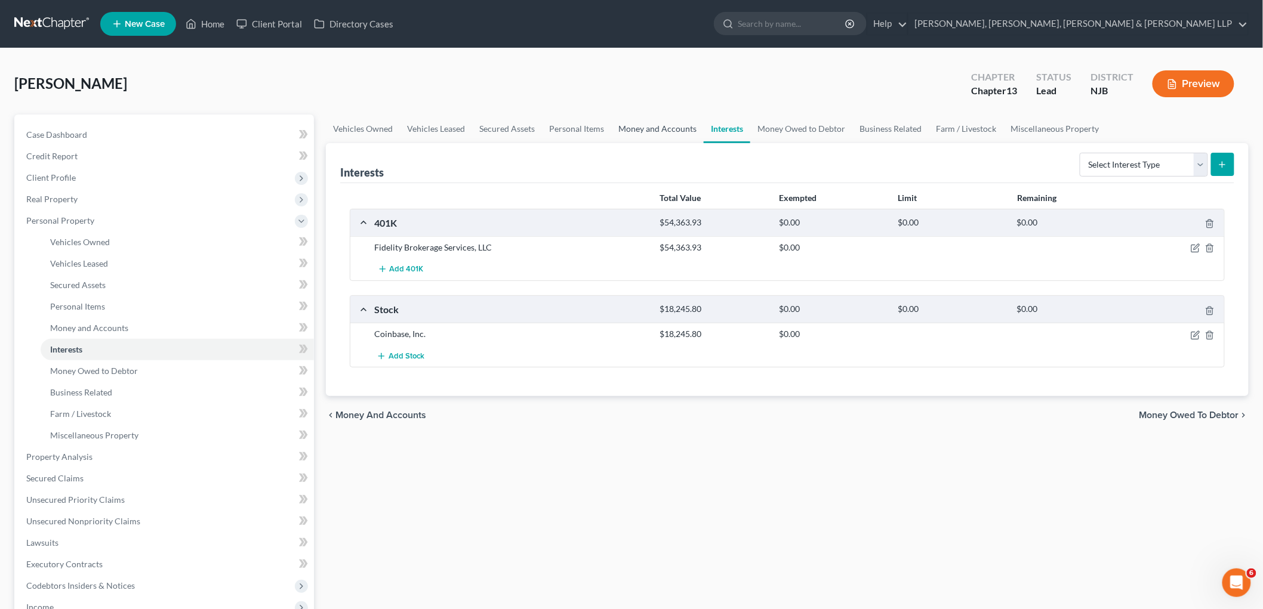
click at [641, 128] on link "Money and Accounts" at bounding box center [657, 129] width 92 height 29
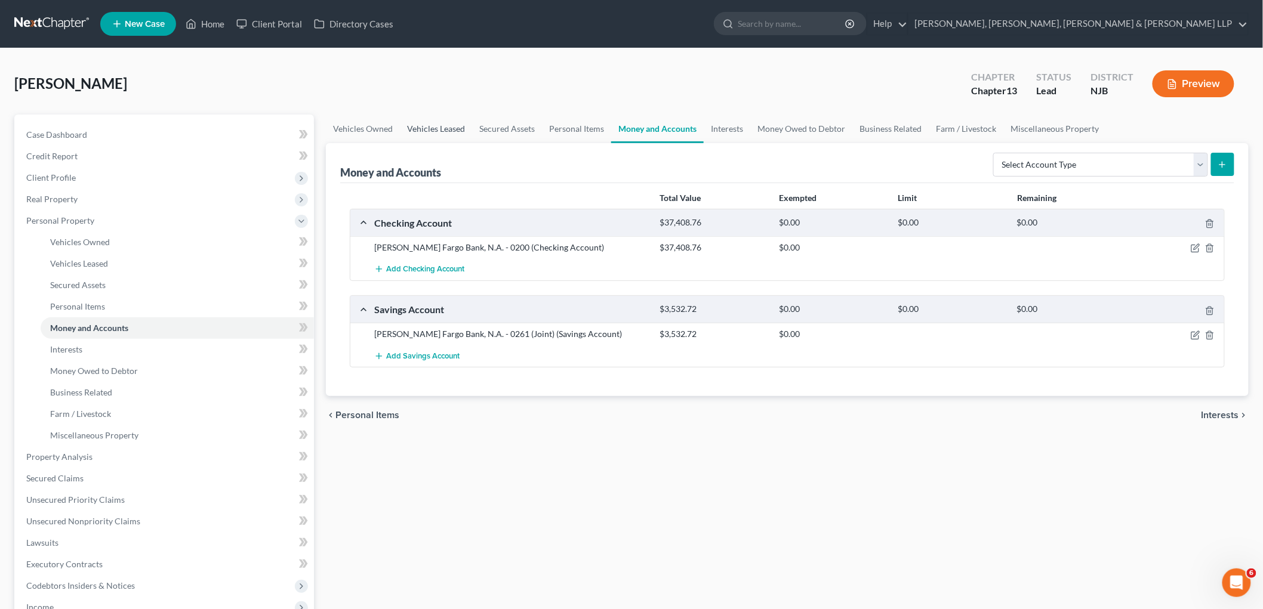
click at [421, 126] on link "Vehicles Leased" at bounding box center [436, 129] width 72 height 29
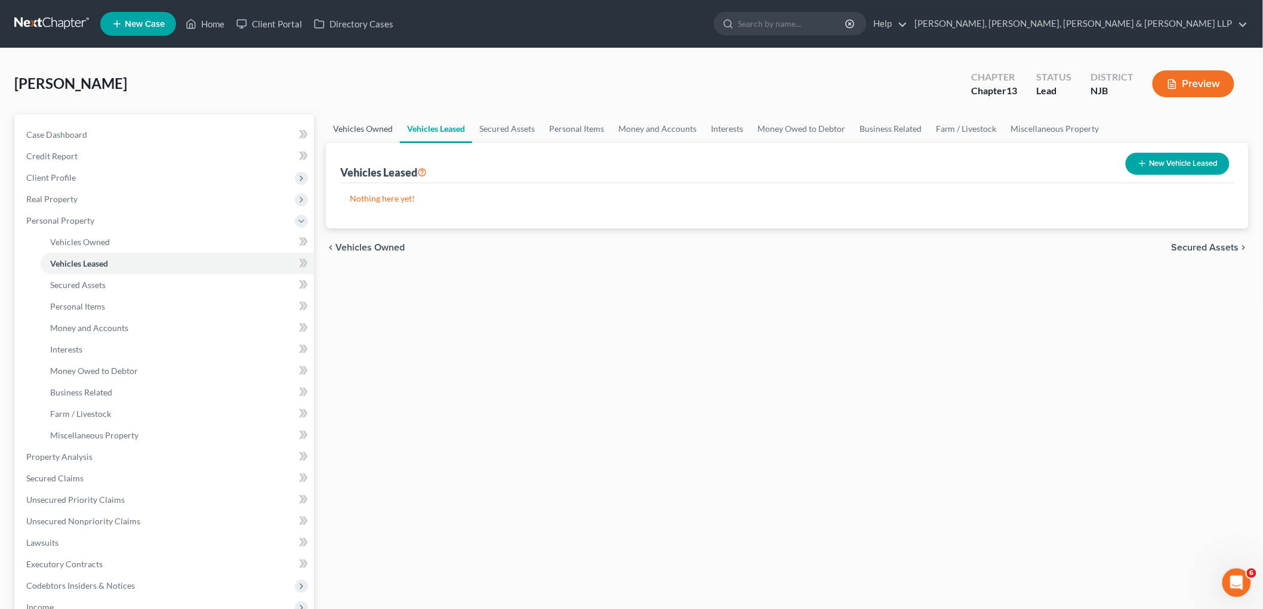
click at [361, 125] on link "Vehicles Owned" at bounding box center [363, 129] width 74 height 29
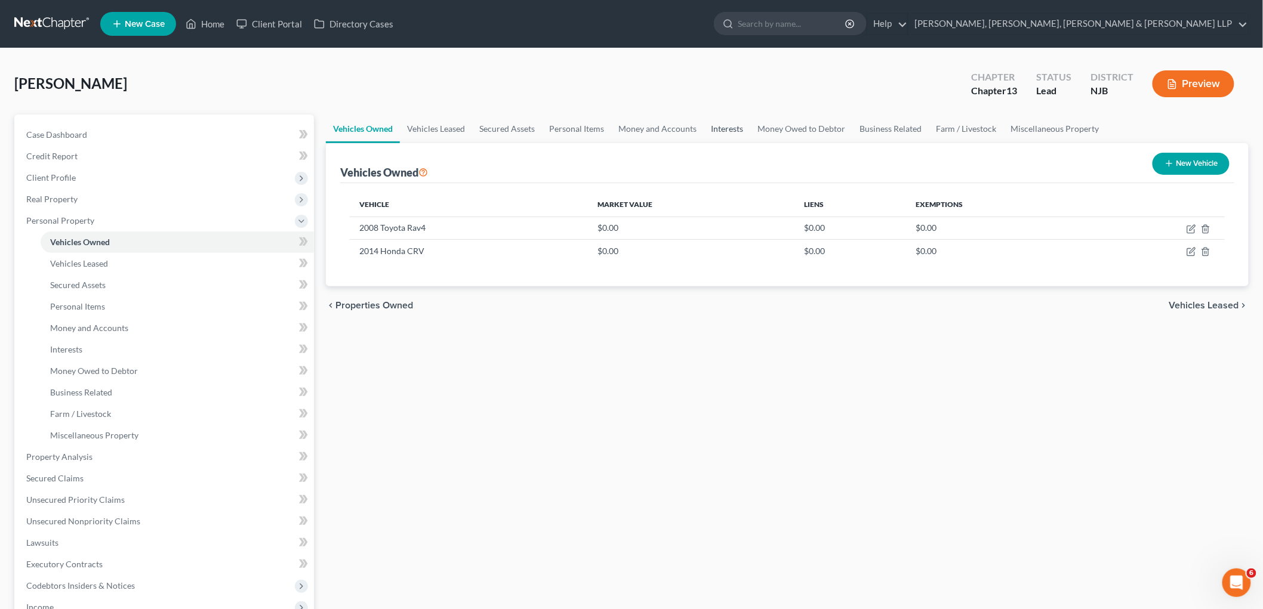
click at [730, 124] on link "Interests" at bounding box center [726, 129] width 47 height 29
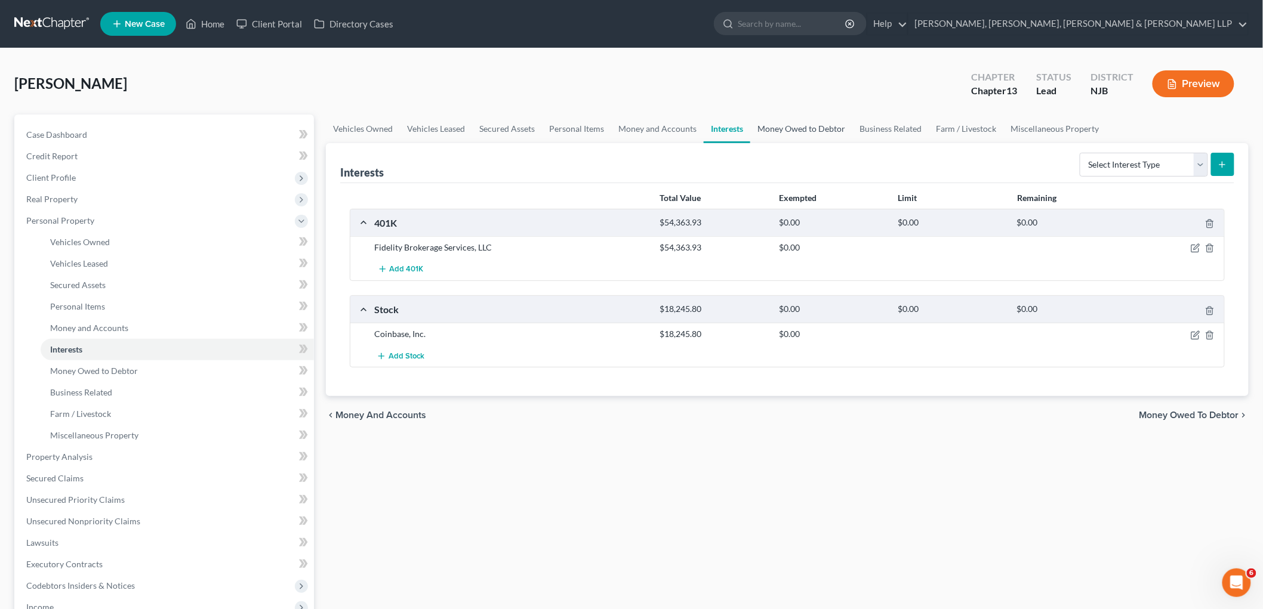
click at [795, 129] on link "Money Owed to Debtor" at bounding box center [801, 129] width 102 height 29
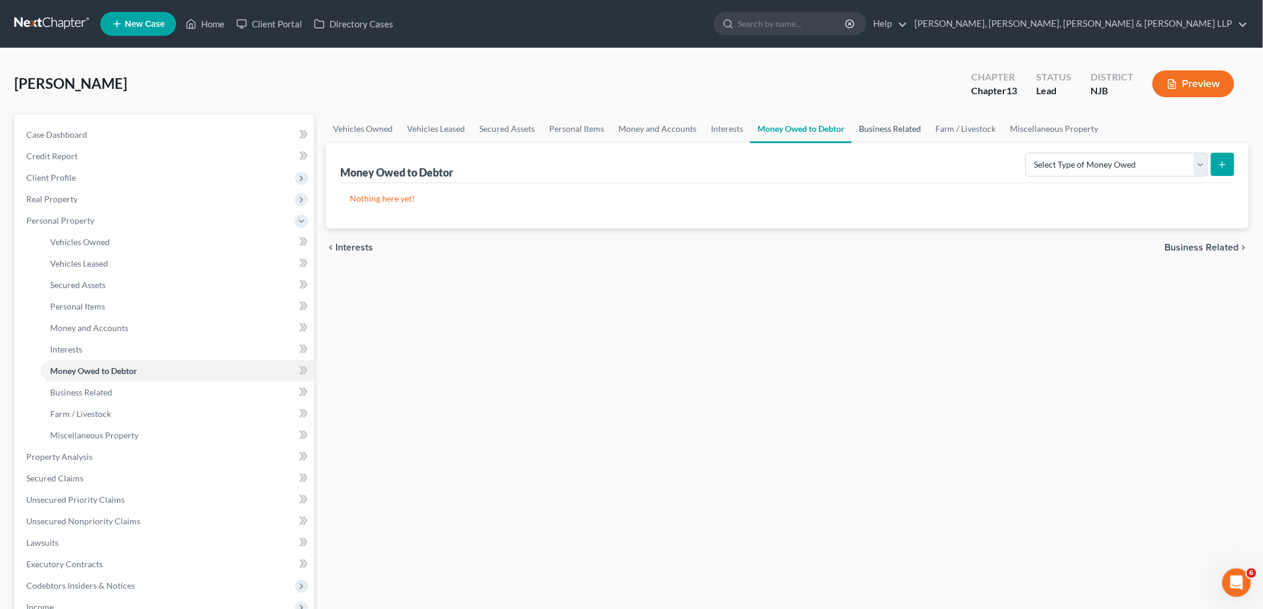
click at [889, 128] on link "Business Related" at bounding box center [889, 129] width 76 height 29
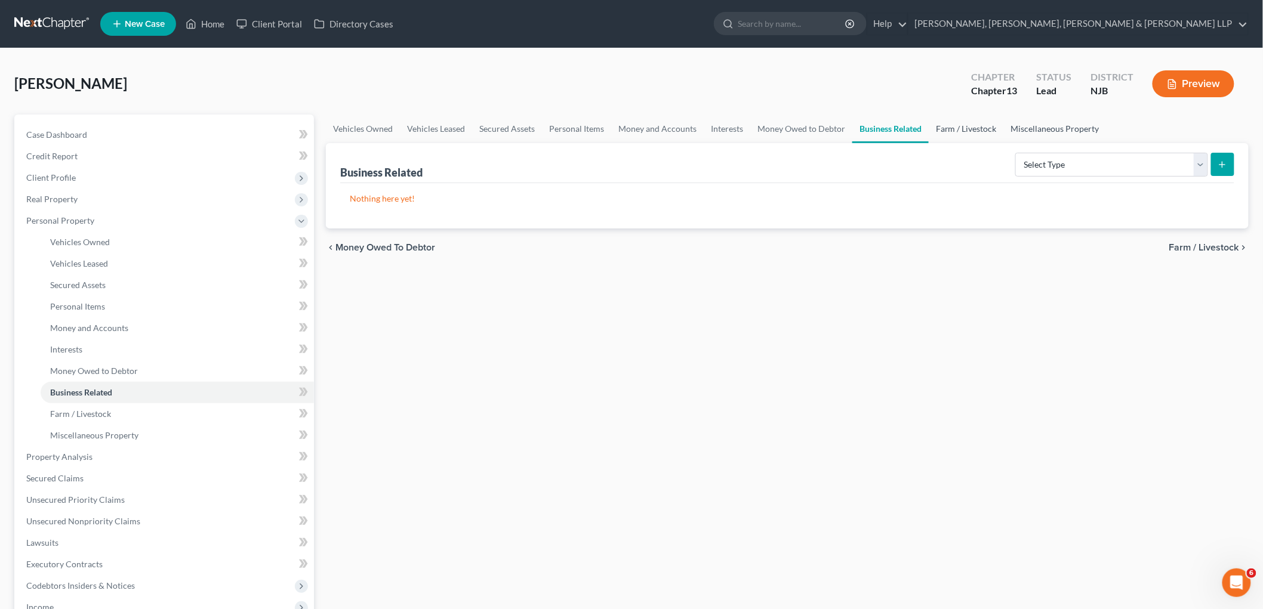
drag, startPoint x: 955, startPoint y: 127, endPoint x: 1047, endPoint y: 126, distance: 91.9
click at [955, 126] on link "Farm / Livestock" at bounding box center [965, 129] width 75 height 29
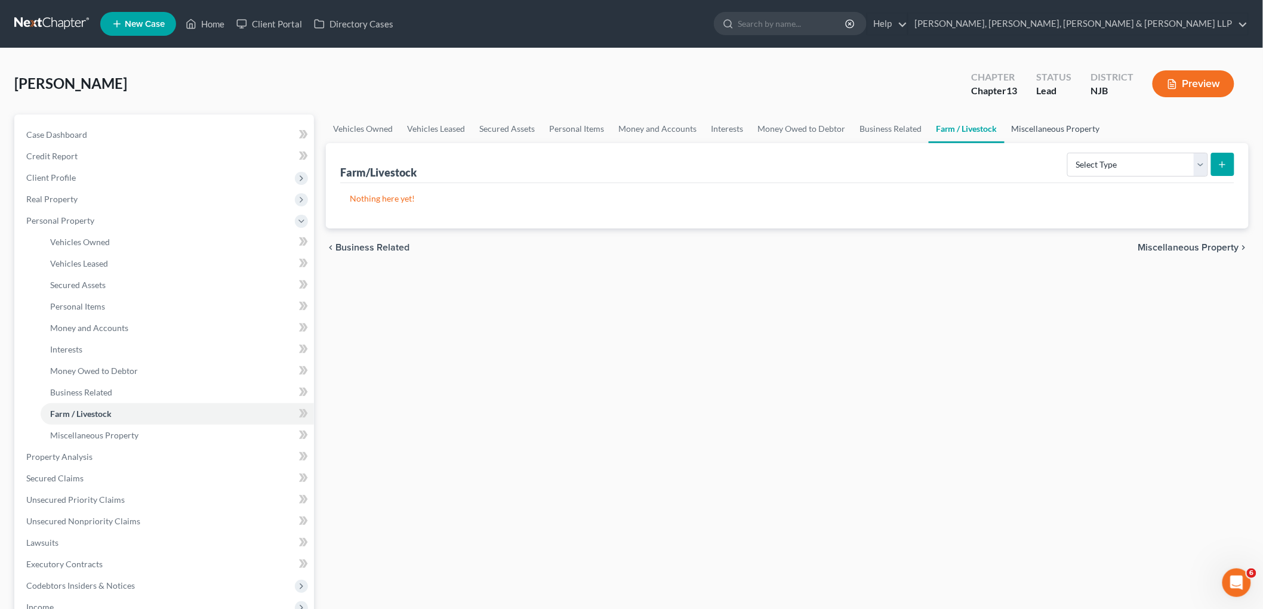
drag, startPoint x: 1048, startPoint y: 126, endPoint x: 1244, endPoint y: 323, distance: 278.0
click at [1048, 125] on link "Miscellaneous Property" at bounding box center [1055, 129] width 103 height 29
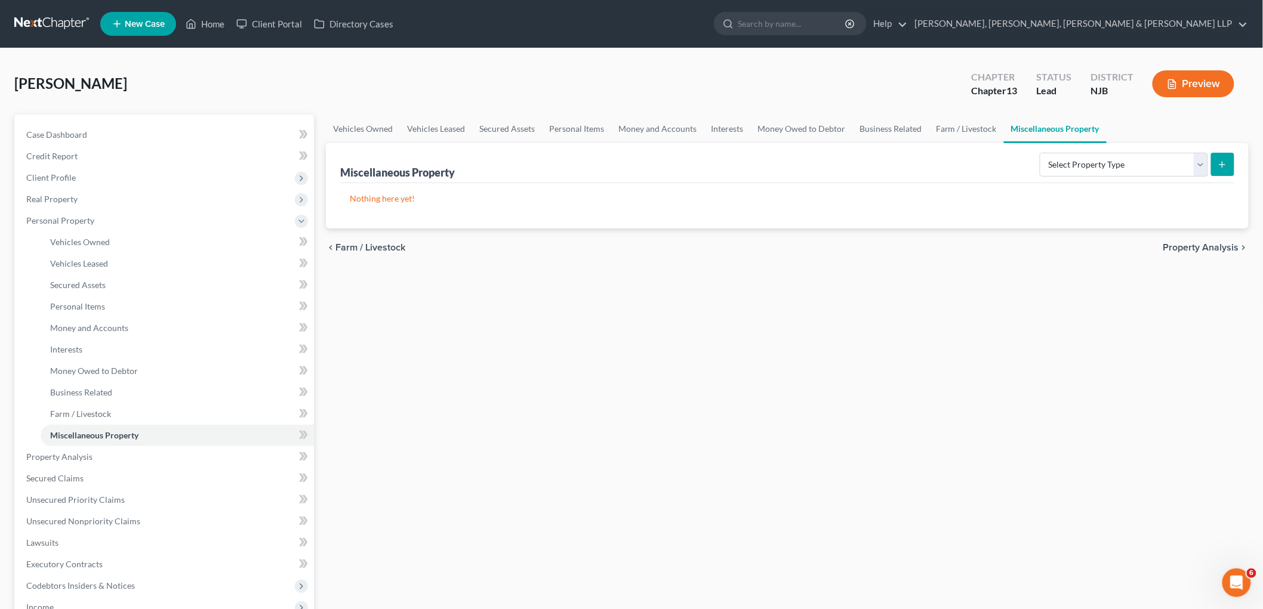
click at [1208, 245] on span "Property Analysis" at bounding box center [1201, 248] width 76 height 10
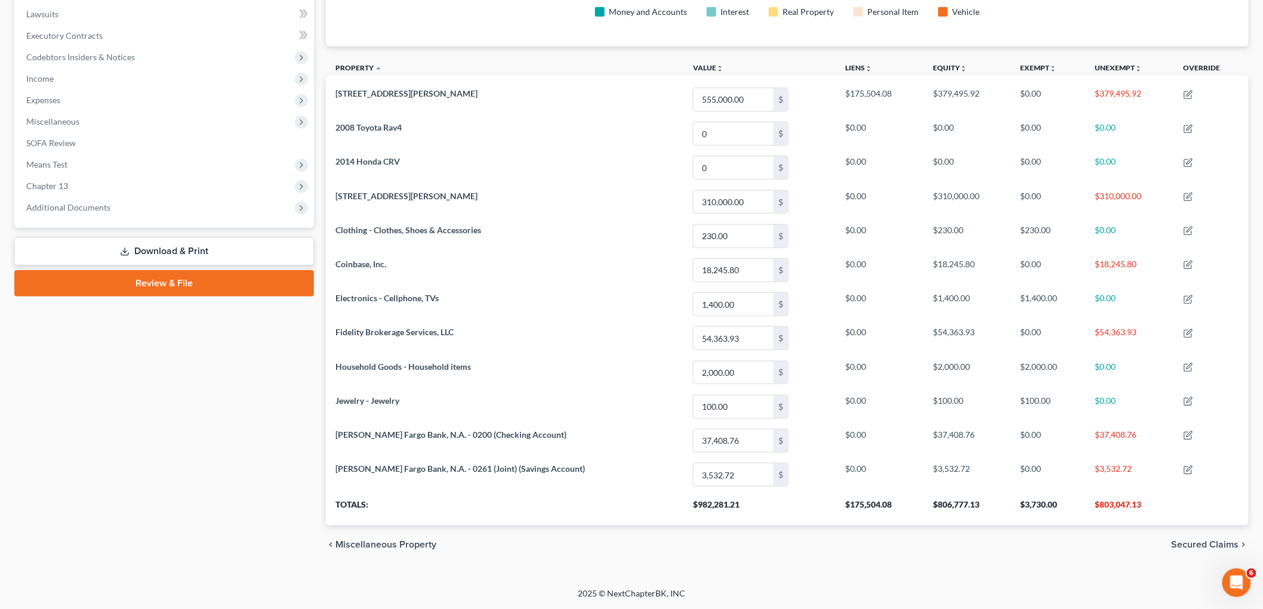
click at [1215, 542] on span "Secured Claims" at bounding box center [1204, 545] width 67 height 10
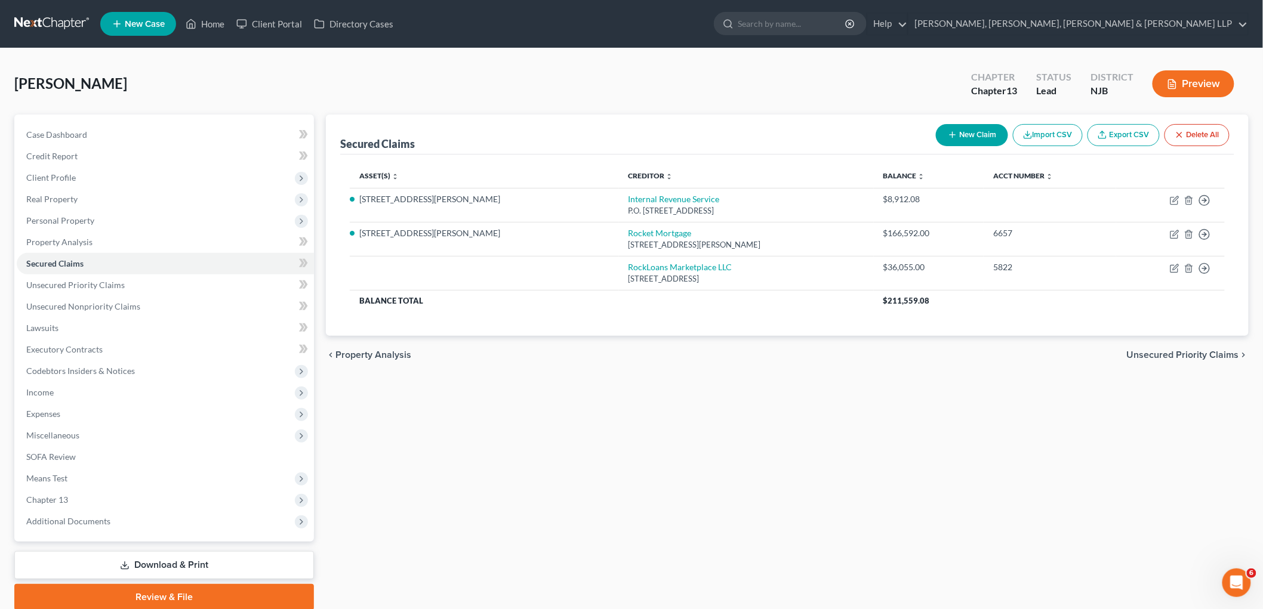
click at [1163, 356] on span "Unsecured Priority Claims" at bounding box center [1182, 355] width 112 height 10
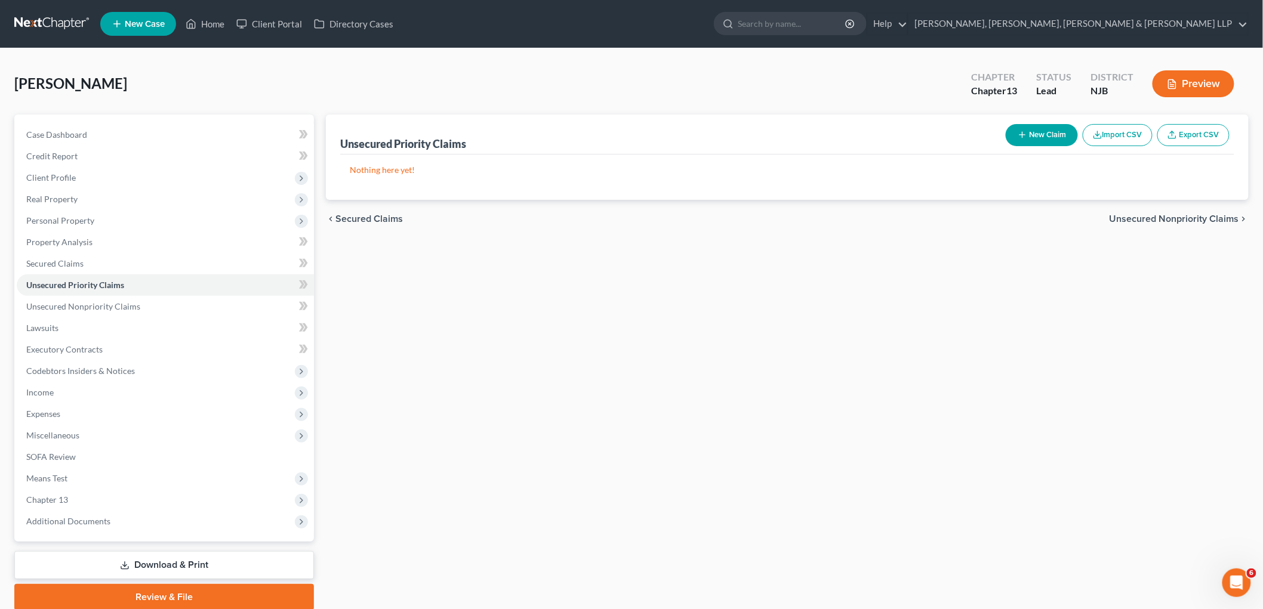
click at [1046, 140] on button "New Claim" at bounding box center [1041, 135] width 72 height 22
select select "0"
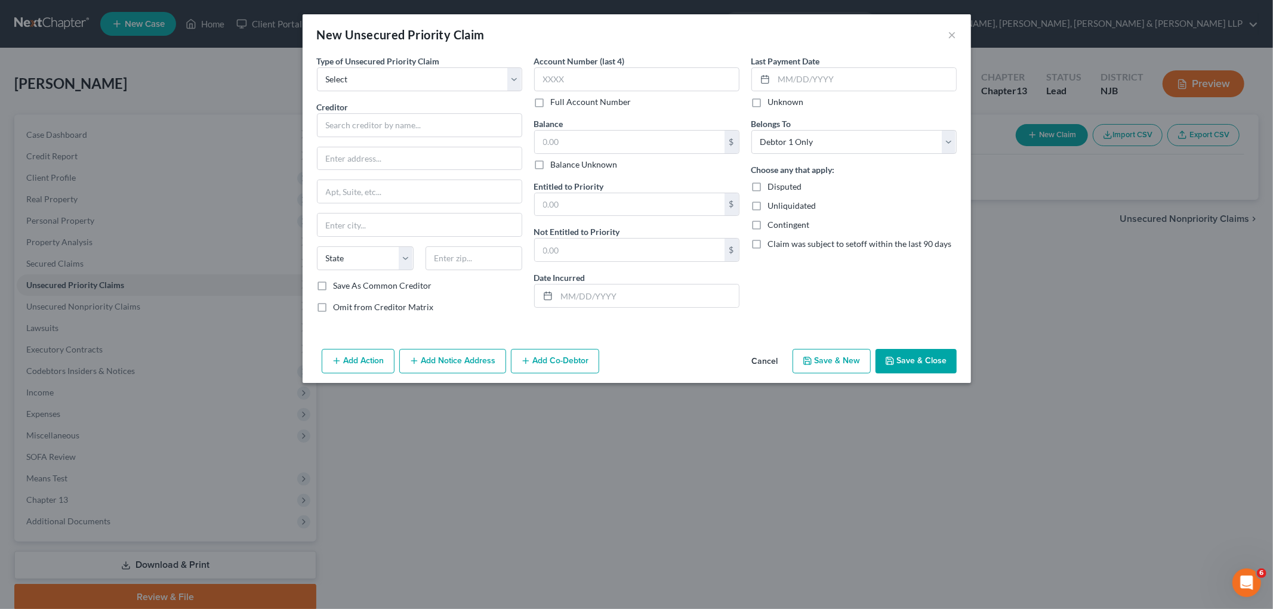
click at [402, 92] on div "Type of Unsecured Priority Claim * Select Taxes & Other Government Units Domest…" at bounding box center [419, 189] width 217 height 268
click at [400, 81] on select "Select Taxes & Other Government Units Domestic Support Obligations Extensions o…" at bounding box center [419, 79] width 205 height 24
select select "0"
click at [317, 67] on select "Select Taxes & Other Government Units Domestic Support Obligations Extensions o…" at bounding box center [419, 79] width 205 height 24
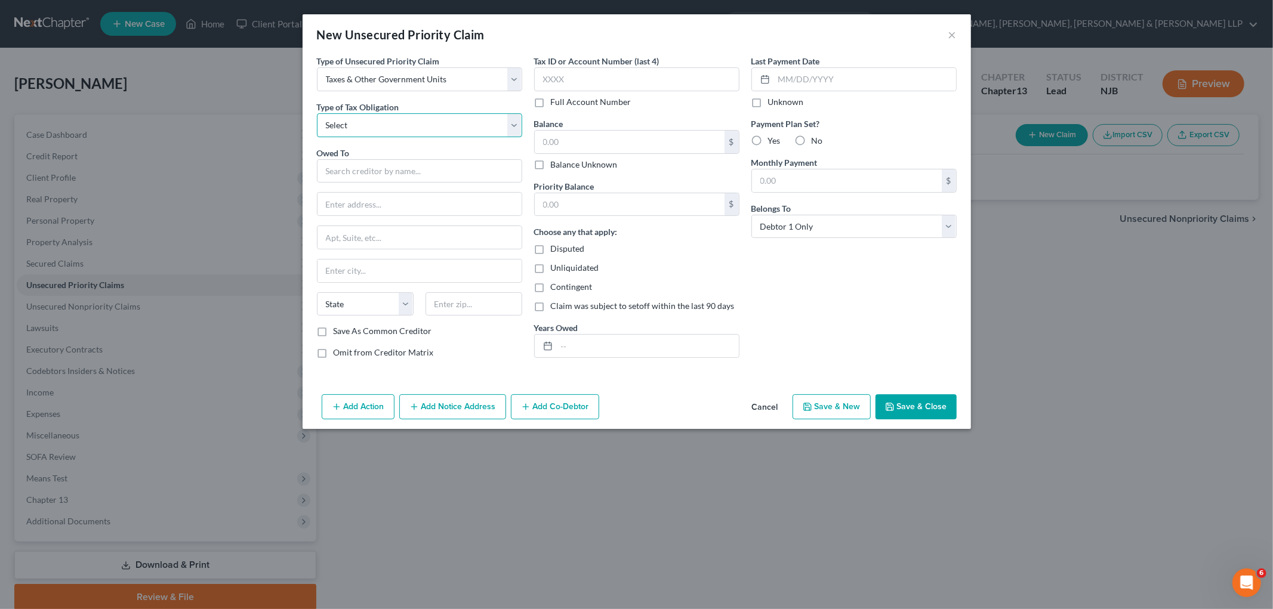
drag, startPoint x: 397, startPoint y: 91, endPoint x: 402, endPoint y: 135, distance: 44.9
click at [403, 129] on select "Select Federal City State Franchise Tax Board Other" at bounding box center [419, 125] width 205 height 24
select select "2"
click at [317, 113] on select "Select Federal City State Franchise Tax Board Other" at bounding box center [419, 125] width 205 height 24
click at [405, 175] on input "text" at bounding box center [419, 171] width 205 height 24
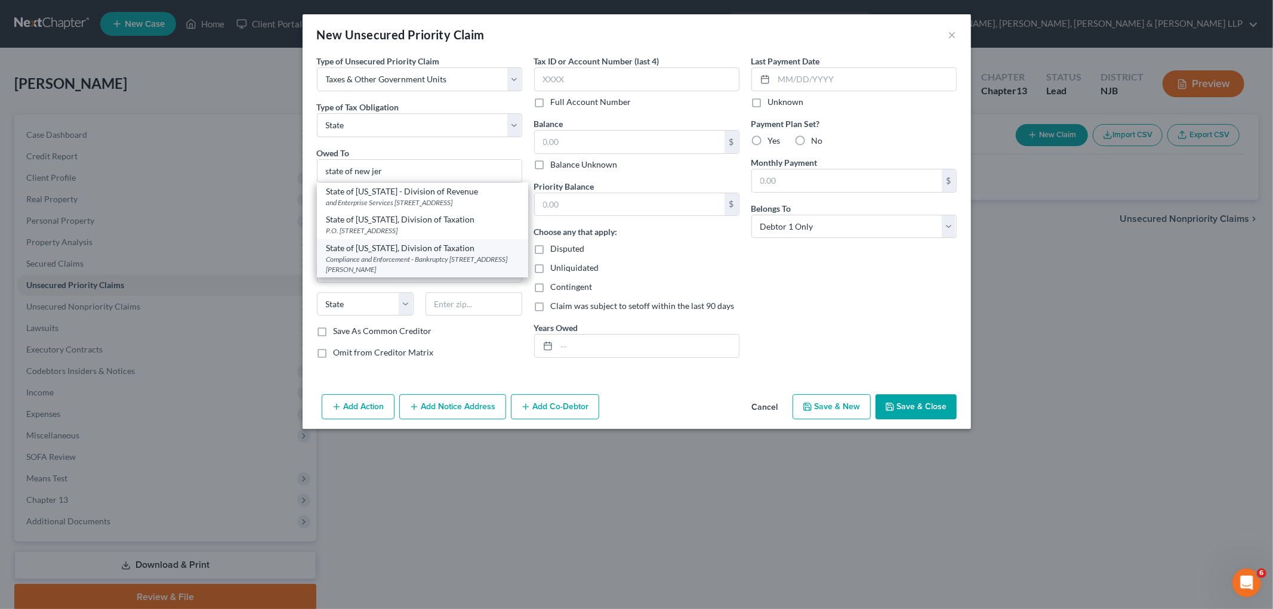
click at [397, 265] on div "Compliance and Enforcement - Bankruptcy [STREET_ADDRESS][PERSON_NAME]" at bounding box center [422, 264] width 192 height 20
type input "State of [US_STATE], Division of Taxation"
type input "Compliance and Enforcement - Bankruptcy Unit"
type input "[STREET_ADDRESS][PERSON_NAME]"
type input "[GEOGRAPHIC_DATA]"
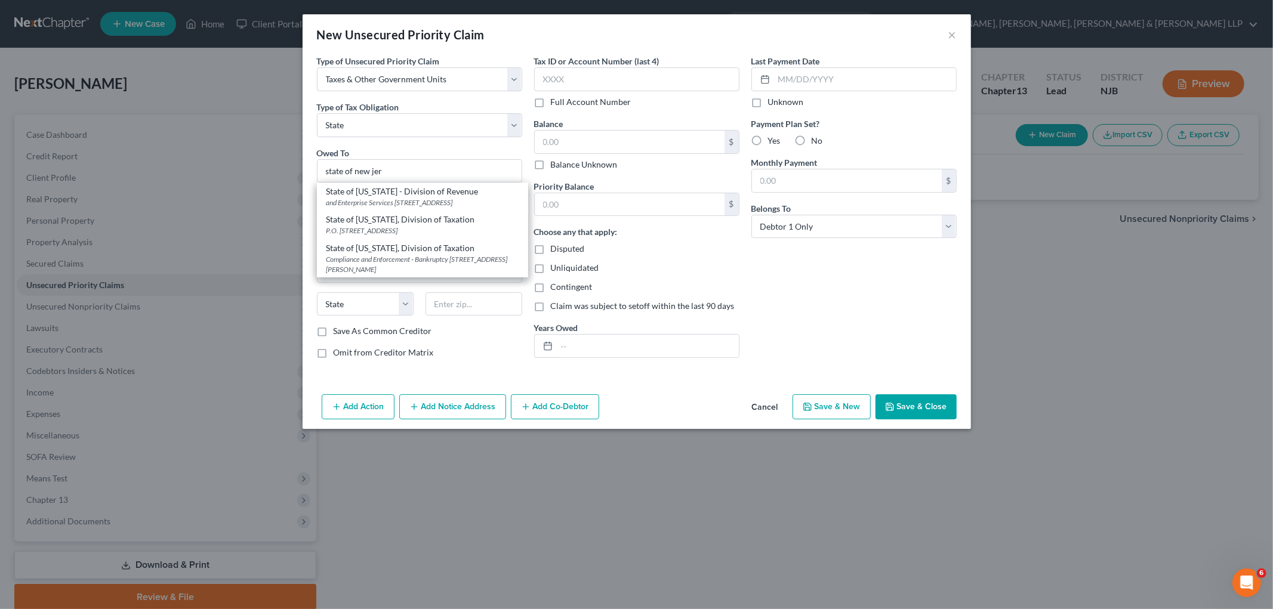
select select "33"
type input "08695"
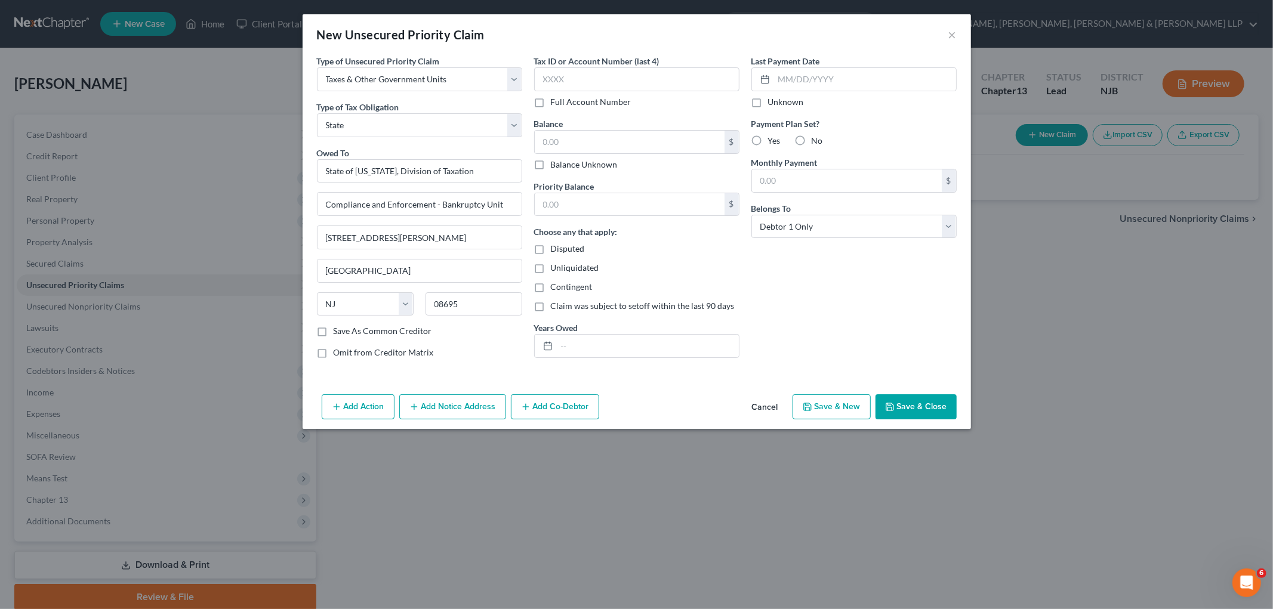
click at [902, 406] on button "Save & Close" at bounding box center [915, 406] width 81 height 25
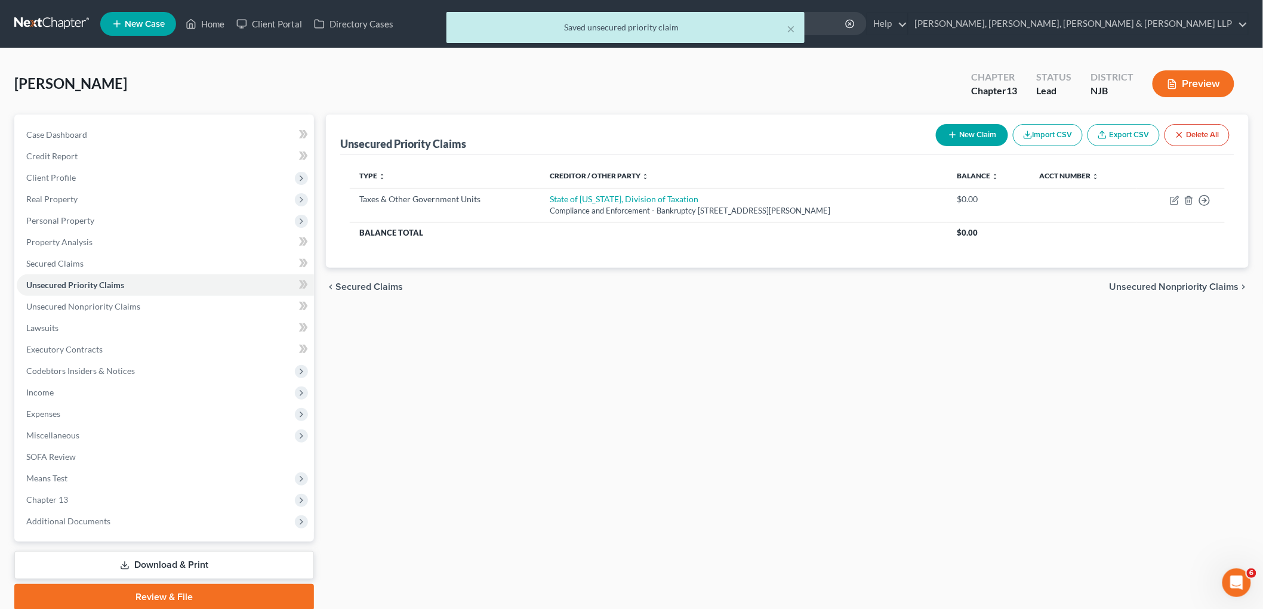
click at [1137, 285] on span "Unsecured Nonpriority Claims" at bounding box center [1173, 287] width 129 height 10
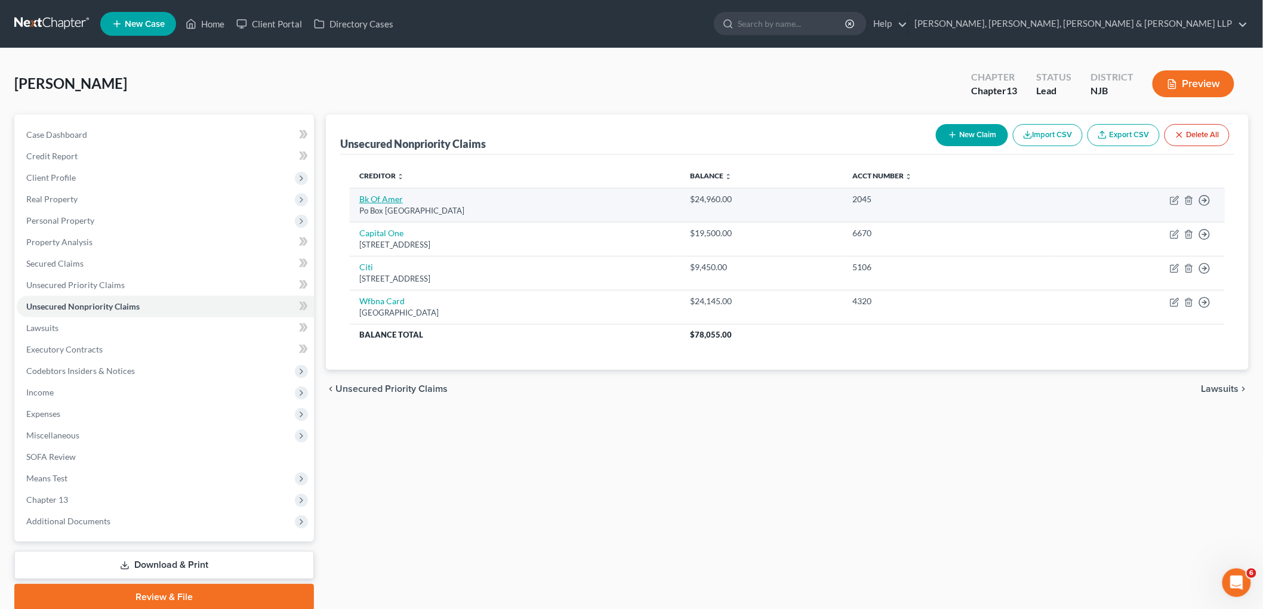
drag, startPoint x: 481, startPoint y: 211, endPoint x: 360, endPoint y: 199, distance: 121.2
click at [360, 199] on td "Bk Of [STREET_ADDRESS]" at bounding box center [515, 205] width 331 height 34
copy td "Bk Of [STREET_ADDRESS]"
click at [1174, 201] on icon "button" at bounding box center [1174, 198] width 5 height 5
select select "45"
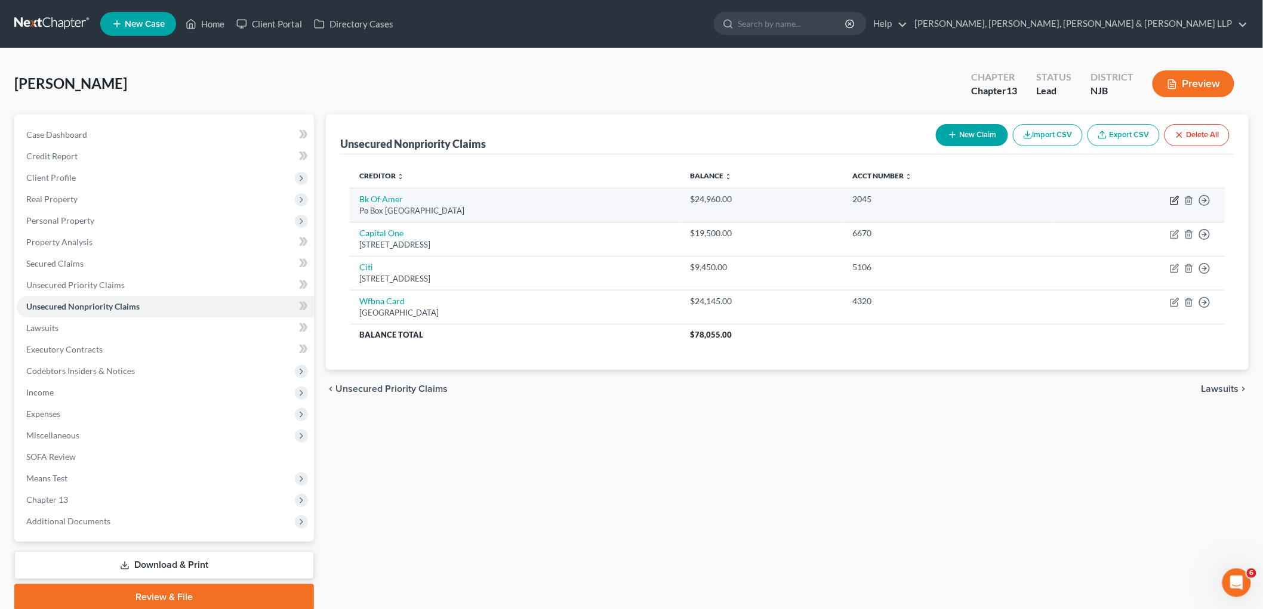
select select "2"
select select "0"
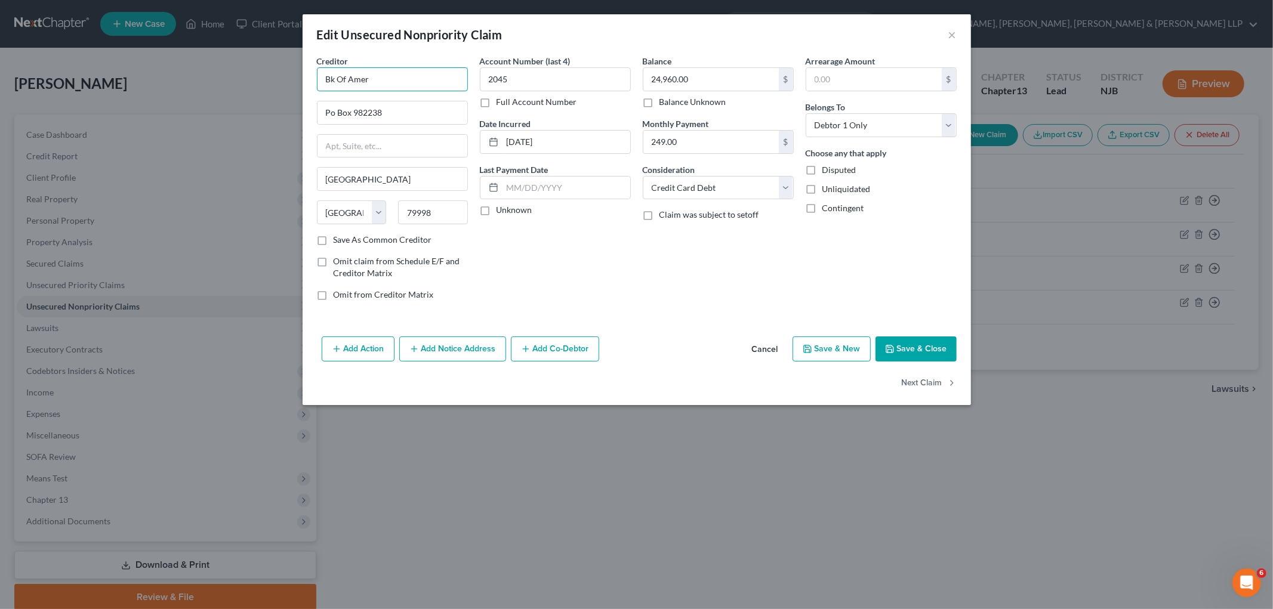
drag, startPoint x: 374, startPoint y: 76, endPoint x: 604, endPoint y: 257, distance: 292.8
click at [300, 75] on div "Edit Unsecured Nonpriority Claim × Creditor * Bk Of [GEOGRAPHIC_DATA] [GEOGRAPH…" at bounding box center [636, 304] width 1273 height 609
paste input "ank of America"
type input "Bank of America"
click at [616, 267] on div "Account Number (last 4) 2045 Full Account Number Date Incurred [DATE] Last Paym…" at bounding box center [555, 182] width 163 height 255
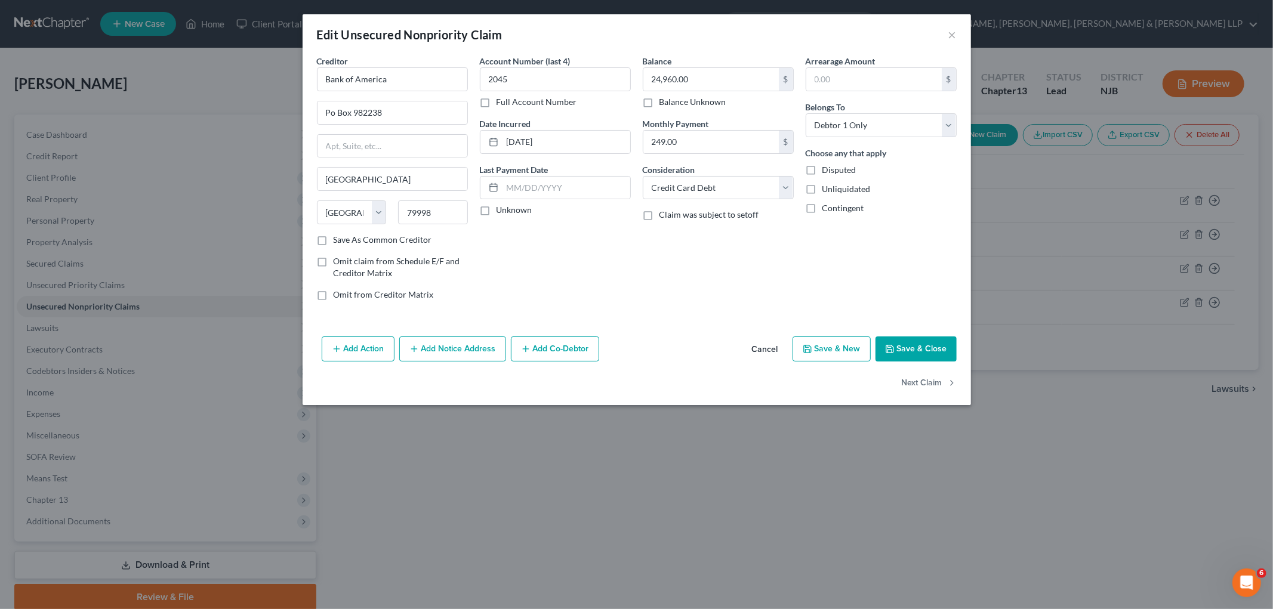
click at [921, 353] on button "Save & Close" at bounding box center [915, 349] width 81 height 25
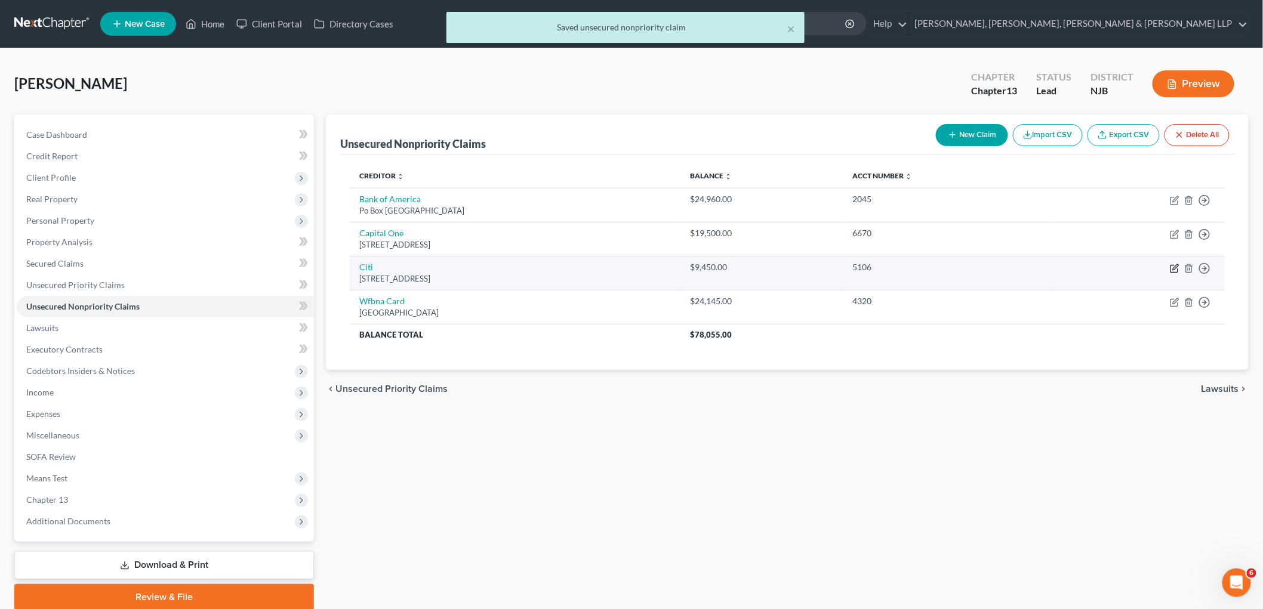
click at [1173, 266] on icon "button" at bounding box center [1174, 269] width 10 height 10
select select "43"
select select "2"
select select "0"
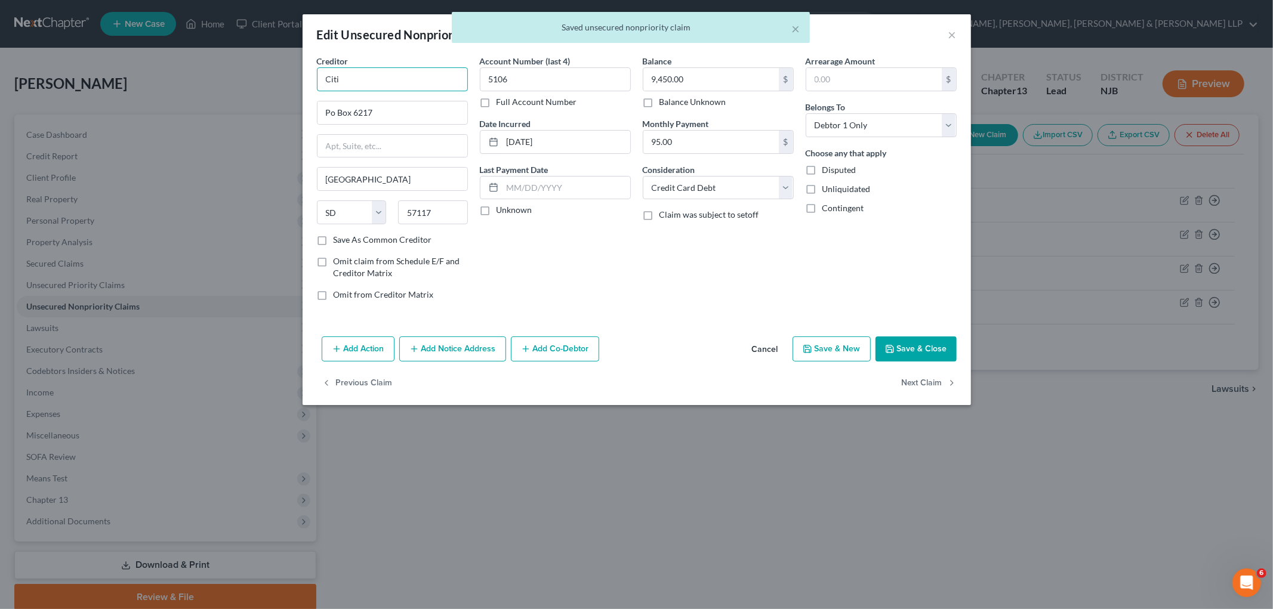
click at [372, 73] on input "Citi" at bounding box center [392, 79] width 151 height 24
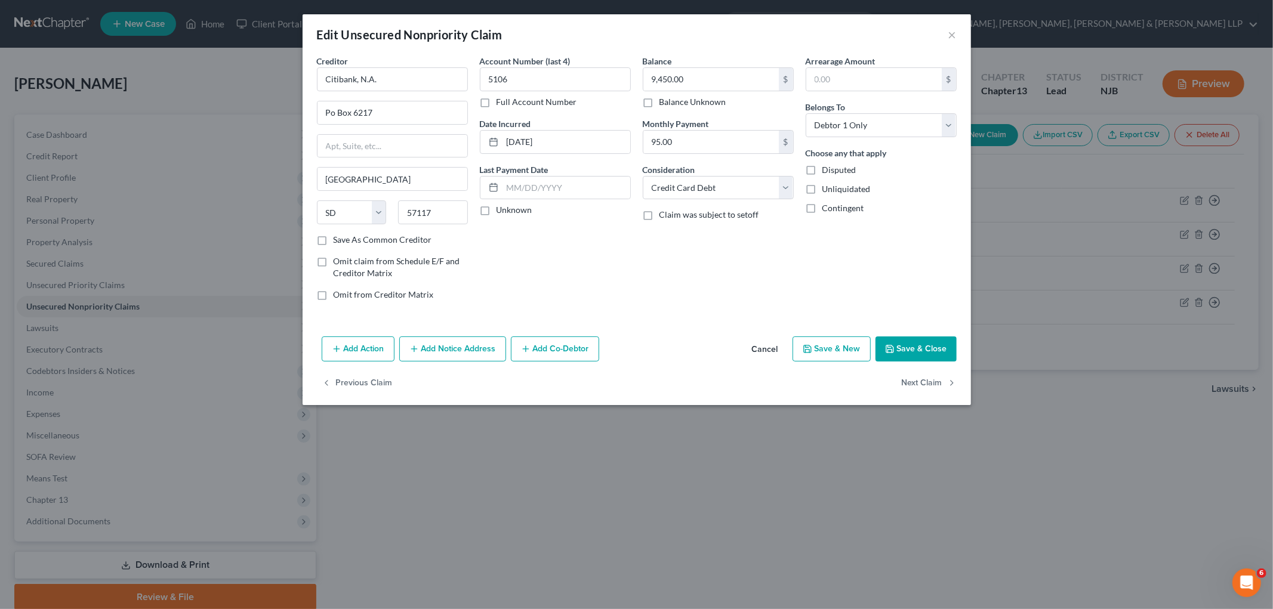
click at [597, 266] on div "Account Number (last 4) 5106 Full Account Number Date Incurred [DATE] Last Paym…" at bounding box center [555, 182] width 163 height 255
type input "Citibank, N.A."
click at [945, 344] on button "Save & Close" at bounding box center [915, 349] width 81 height 25
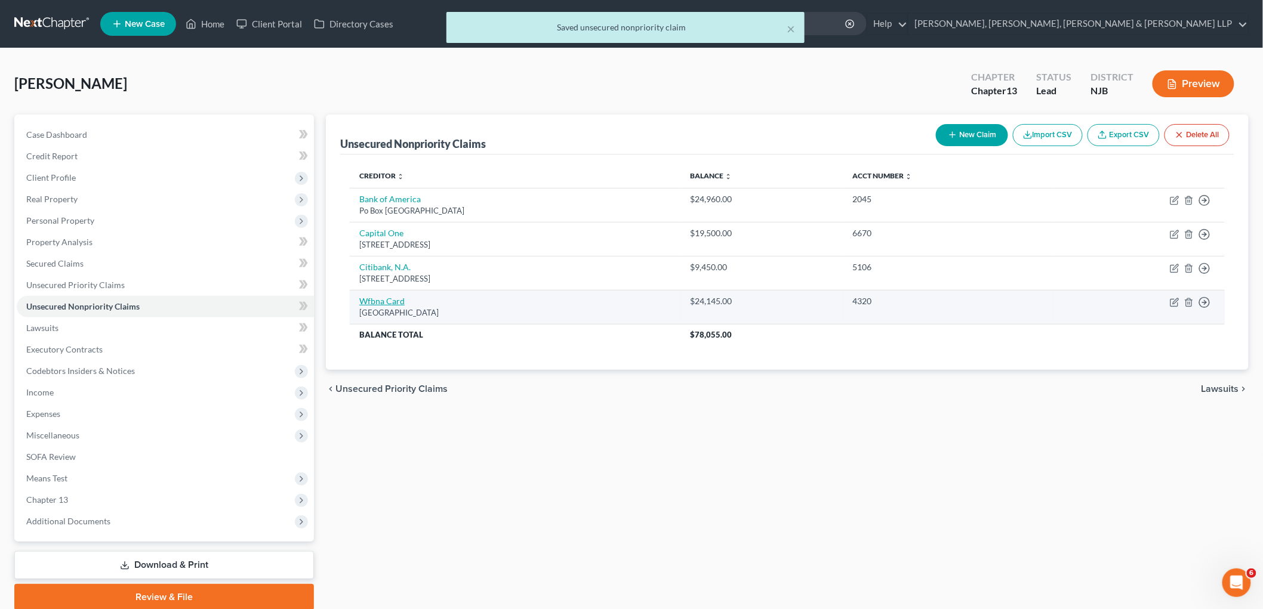
drag, startPoint x: 495, startPoint y: 313, endPoint x: 360, endPoint y: 301, distance: 135.4
click at [360, 301] on td "Wfbna Card [GEOGRAPHIC_DATA]" at bounding box center [515, 307] width 331 height 34
copy td "Wfbna Card [GEOGRAPHIC_DATA]"
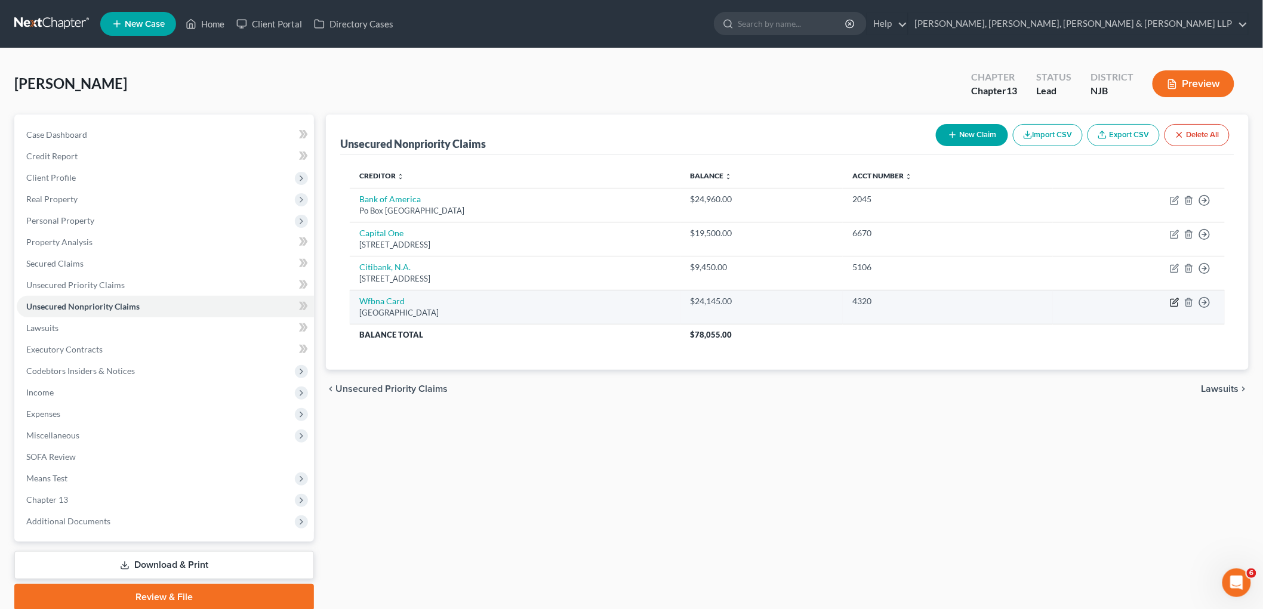
click at [1177, 301] on icon "button" at bounding box center [1174, 303] width 10 height 10
select select "24"
select select "2"
select select "0"
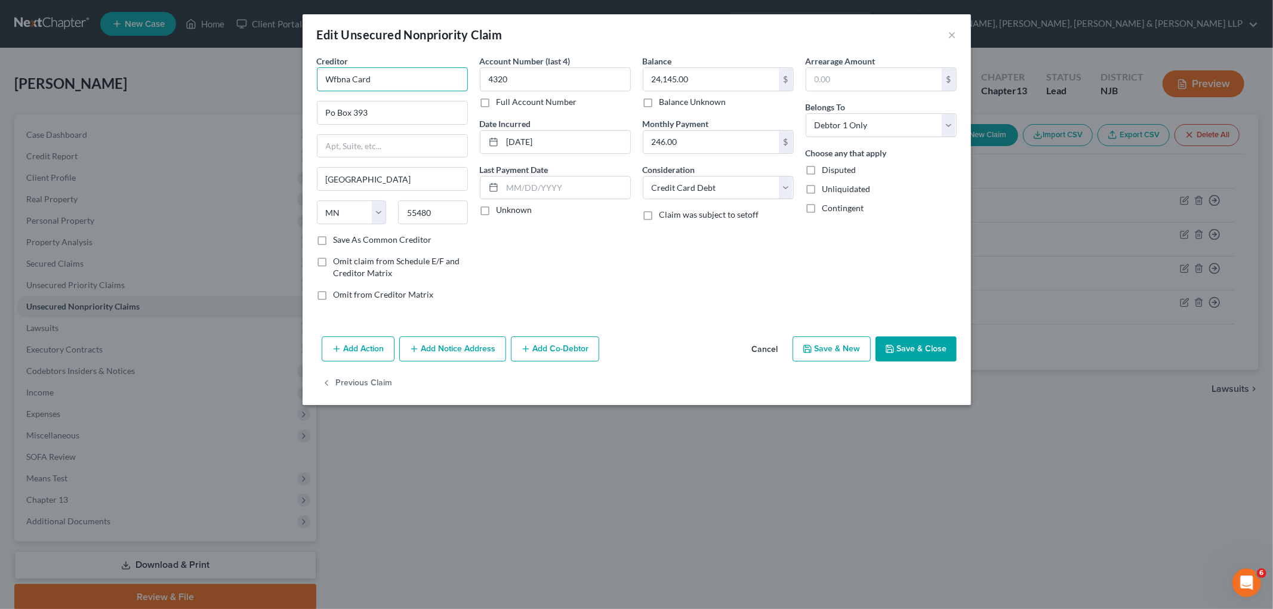
drag, startPoint x: 384, startPoint y: 79, endPoint x: 569, endPoint y: 248, distance: 251.3
click at [281, 74] on div "Edit Unsecured Nonpriority Claim × Creditor * Wfbna Card Po Box 393 [GEOGRAPHIC…" at bounding box center [636, 304] width 1273 height 609
paste input "[PERSON_NAME] Fargo Card Services"
type input "[PERSON_NAME] Fargo Card Services"
click at [603, 268] on div "Account Number (last 4) 4320 Full Account Number Date Incurred [DATE] Last Paym…" at bounding box center [555, 182] width 163 height 255
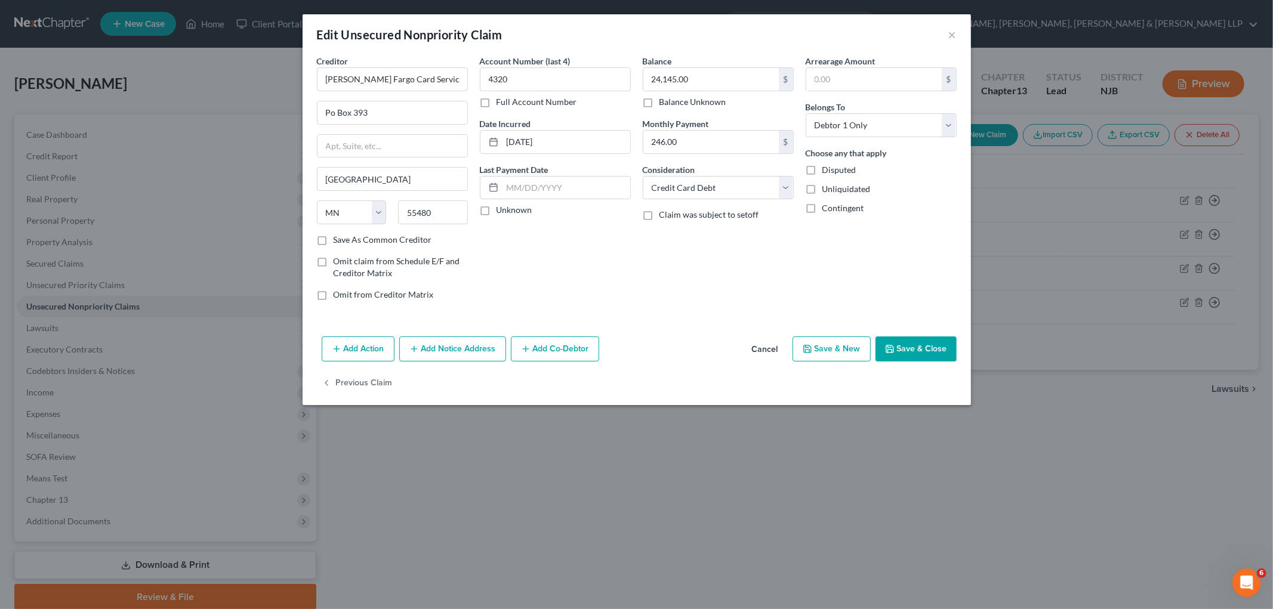
click at [922, 348] on button "Save & Close" at bounding box center [915, 349] width 81 height 25
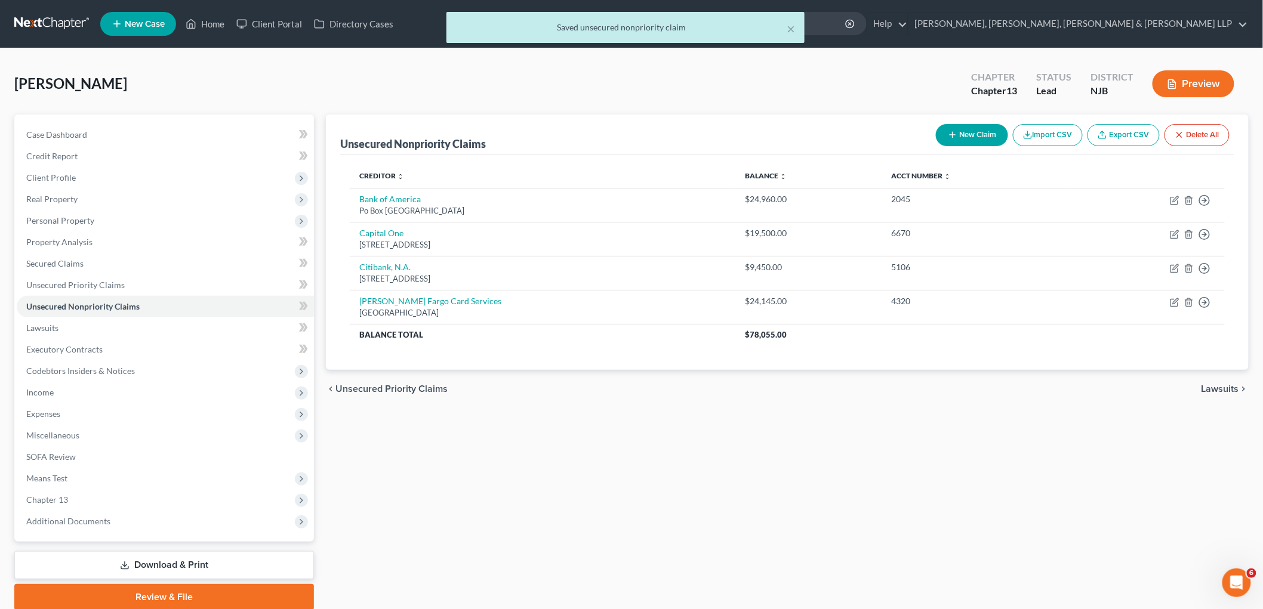
click at [1226, 388] on span "Lawsuits" at bounding box center [1220, 389] width 38 height 10
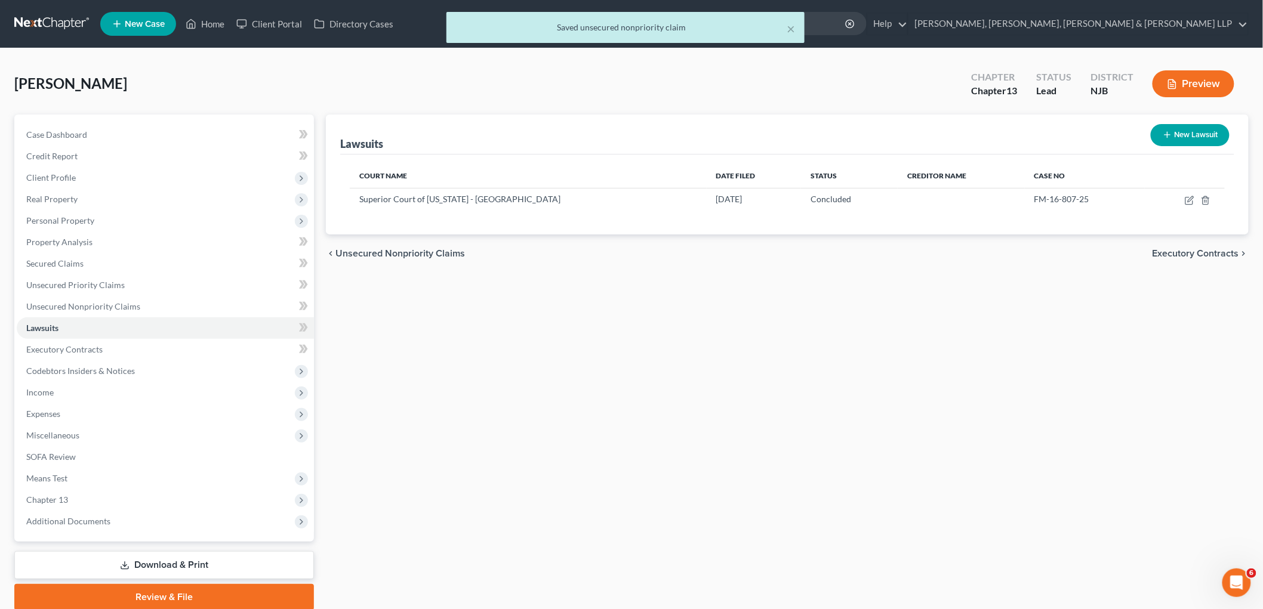
click at [1185, 255] on span "Executory Contracts" at bounding box center [1195, 254] width 87 height 10
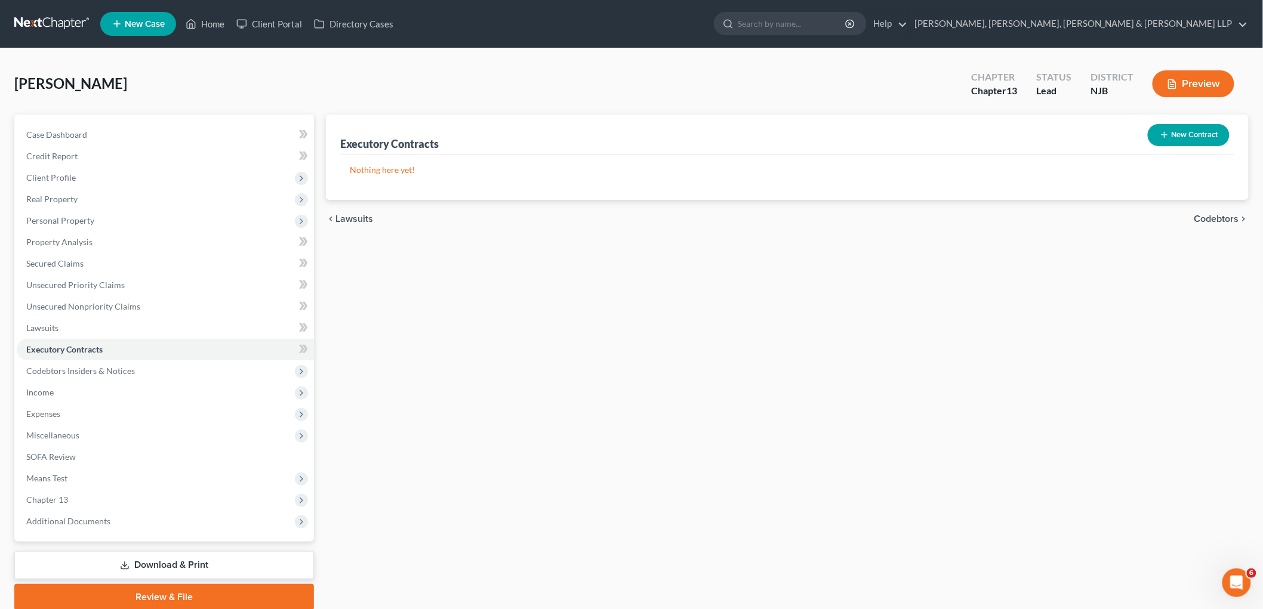
click at [1205, 218] on span "Codebtors" at bounding box center [1216, 219] width 45 height 10
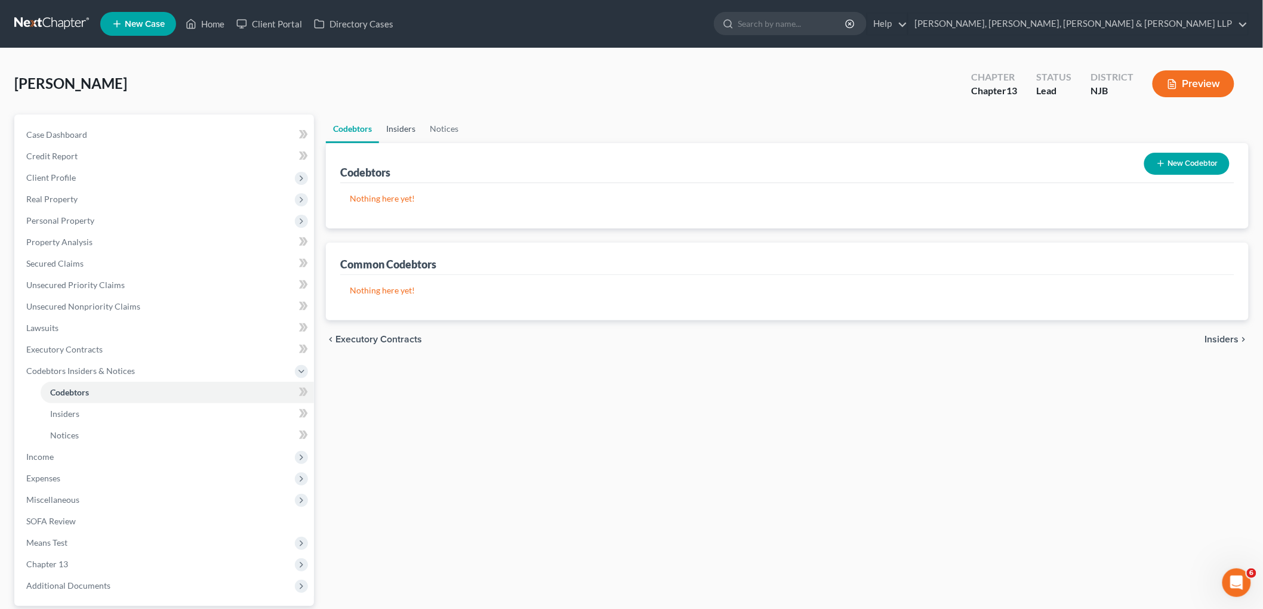
click at [406, 127] on link "Insiders" at bounding box center [401, 129] width 44 height 29
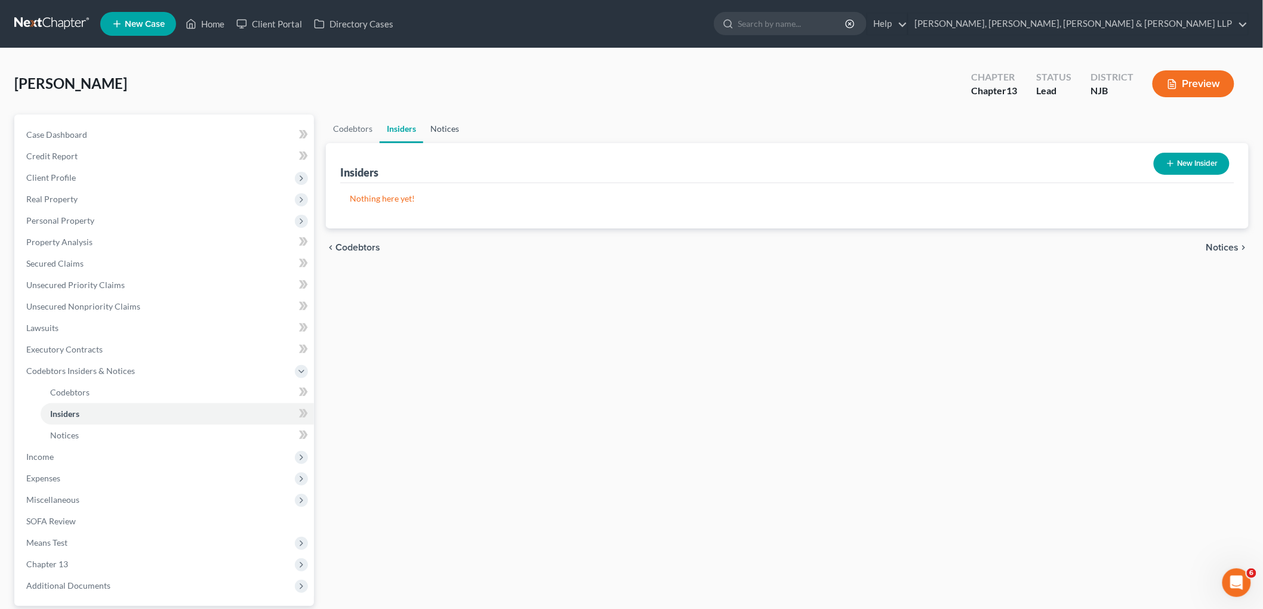
drag, startPoint x: 439, startPoint y: 129, endPoint x: 820, endPoint y: 249, distance: 399.1
click at [439, 128] on link "Notices" at bounding box center [444, 129] width 43 height 29
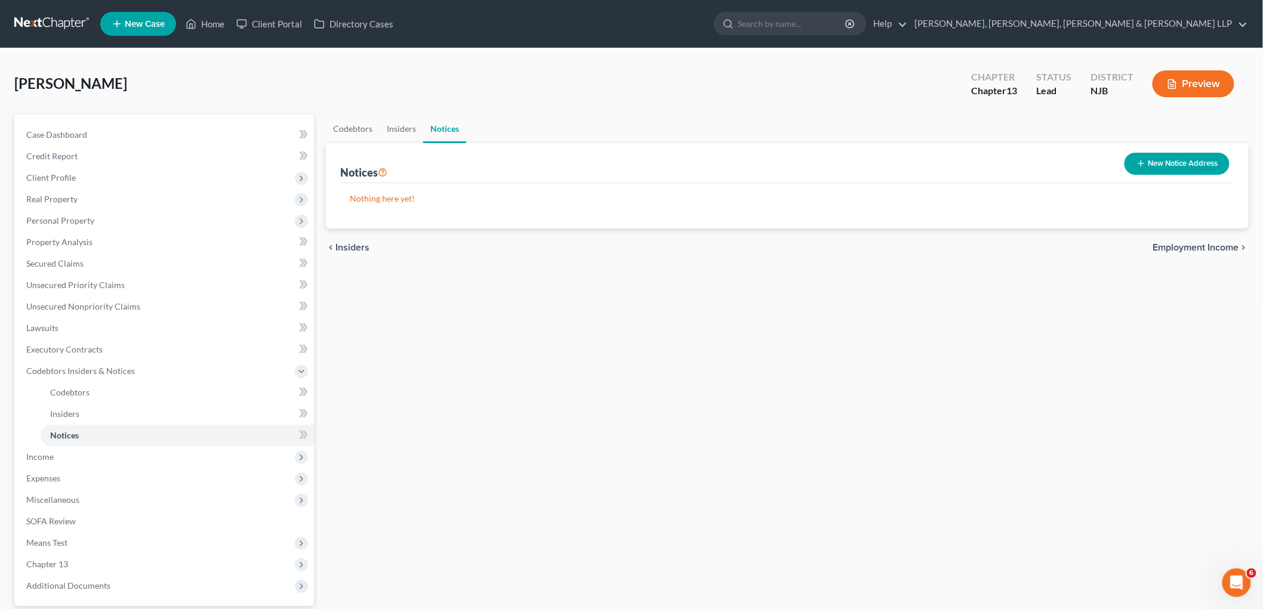
click at [1203, 245] on span "Employment Income" at bounding box center [1196, 248] width 86 height 10
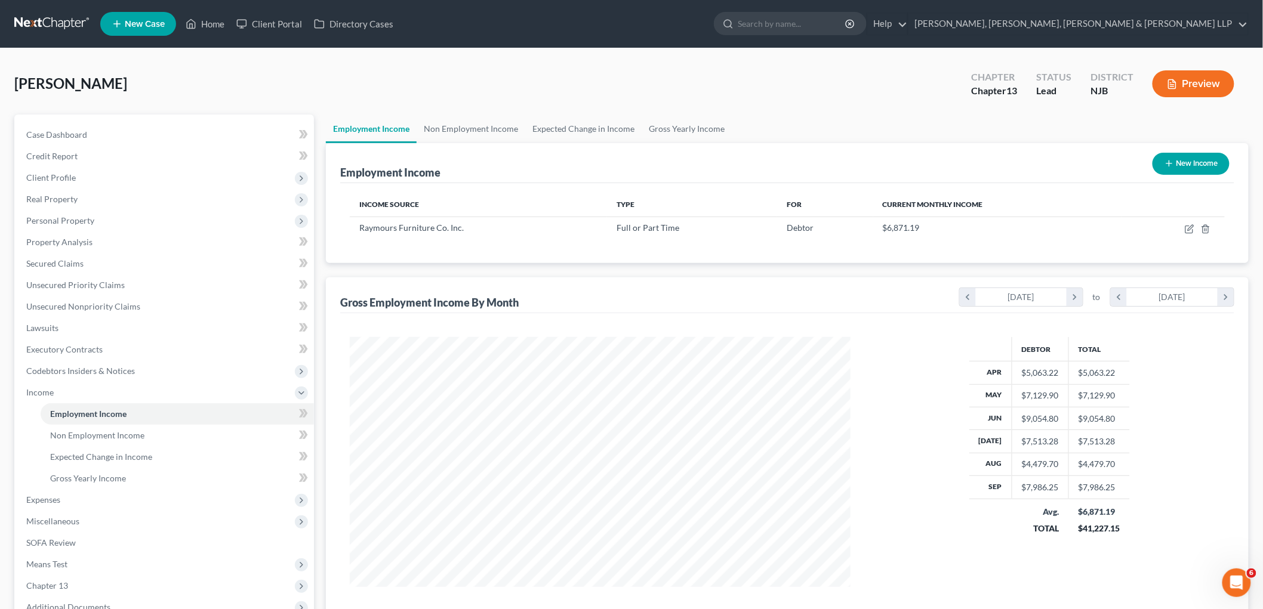
scroll to position [249, 524]
click at [473, 123] on link "Non Employment Income" at bounding box center [470, 129] width 109 height 29
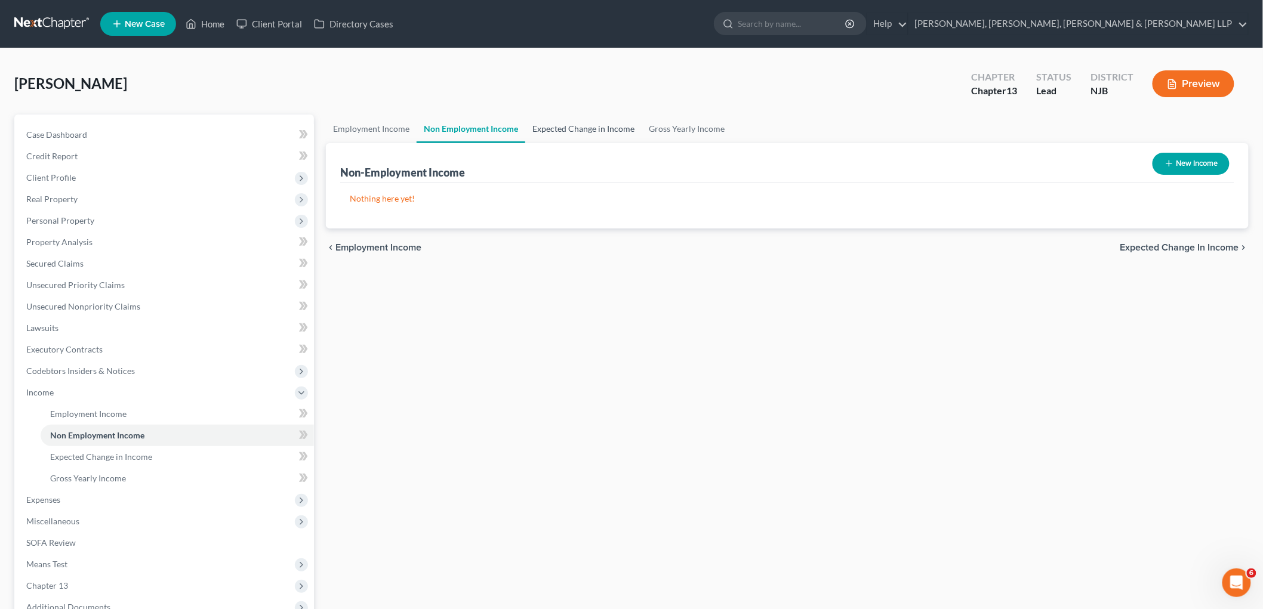
click at [576, 126] on link "Expected Change in Income" at bounding box center [583, 129] width 116 height 29
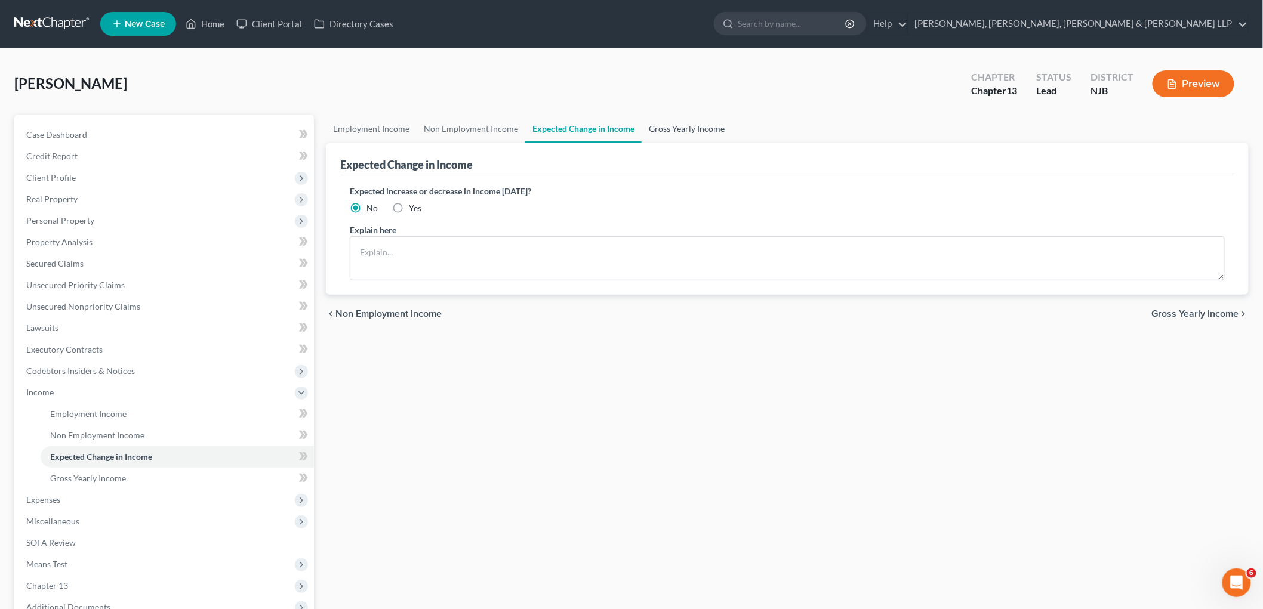
click at [682, 126] on link "Gross Yearly Income" at bounding box center [686, 129] width 90 height 29
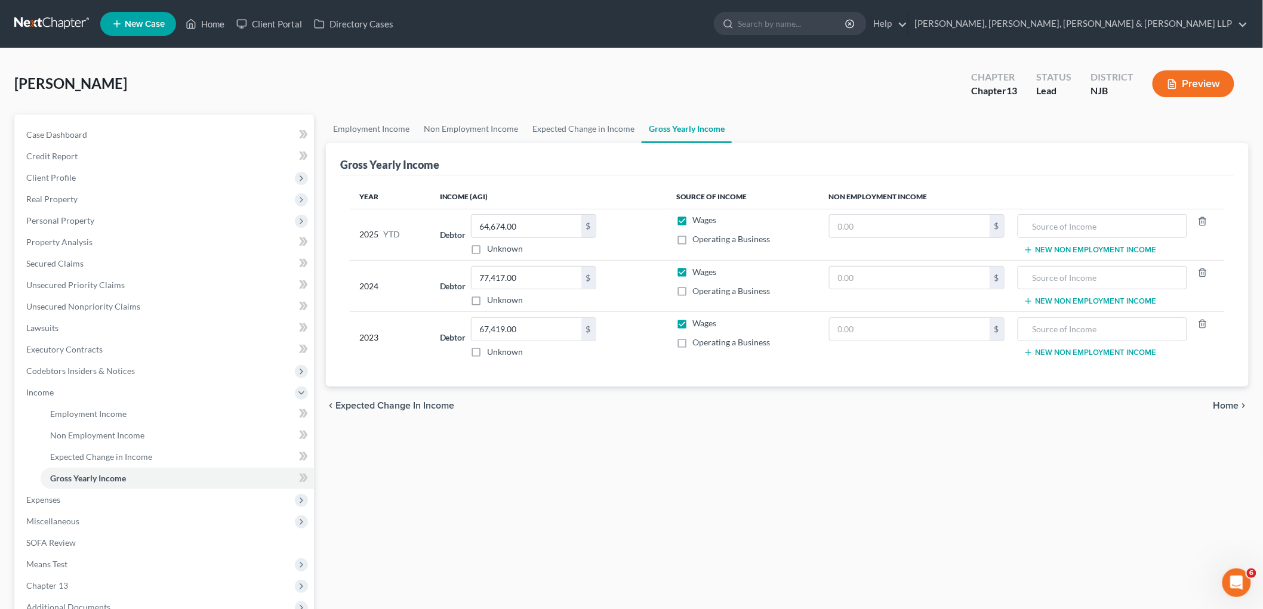
click at [1224, 408] on span "Home" at bounding box center [1226, 406] width 26 height 10
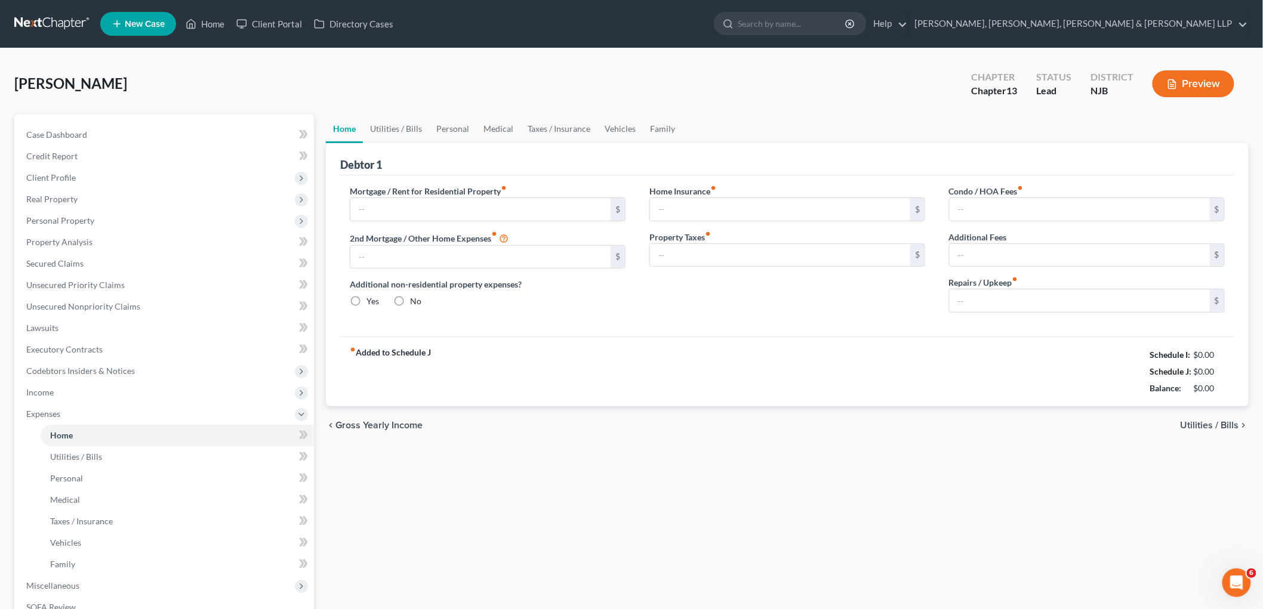
type input "1,778.34"
type input "0.00"
radio input "true"
type input "0.00"
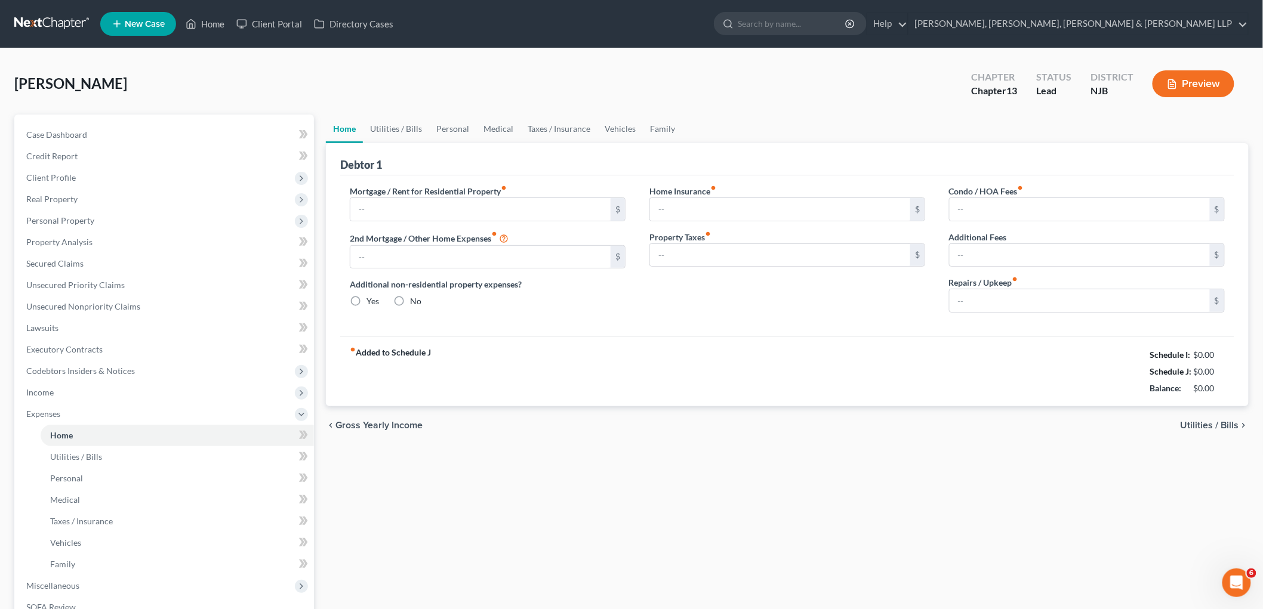
type input "0.00"
drag, startPoint x: 382, startPoint y: 120, endPoint x: 436, endPoint y: 126, distance: 54.0
click at [382, 120] on link "Utilities / Bills" at bounding box center [396, 129] width 66 height 29
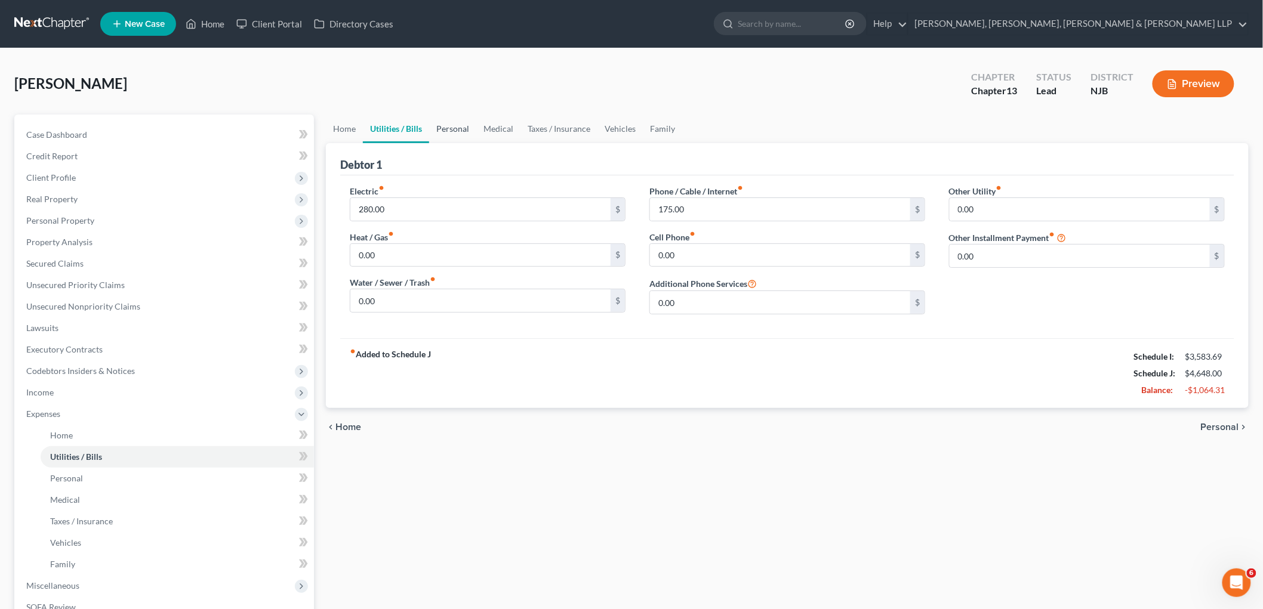
click at [450, 132] on link "Personal" at bounding box center [452, 129] width 47 height 29
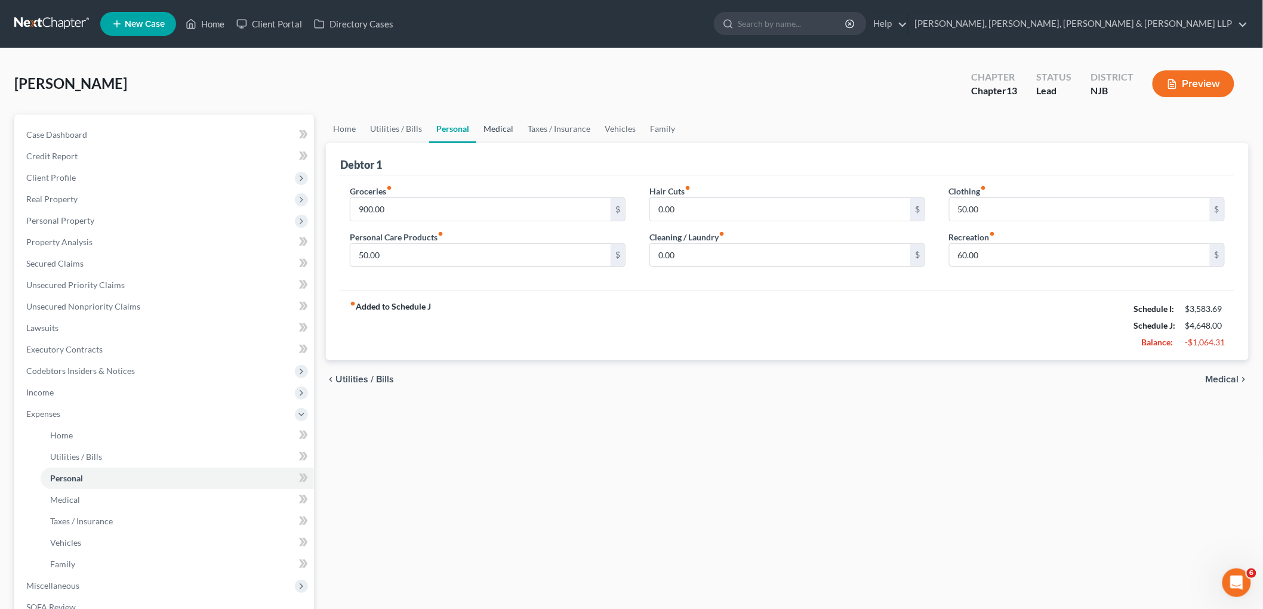
click at [496, 124] on link "Medical" at bounding box center [498, 129] width 44 height 29
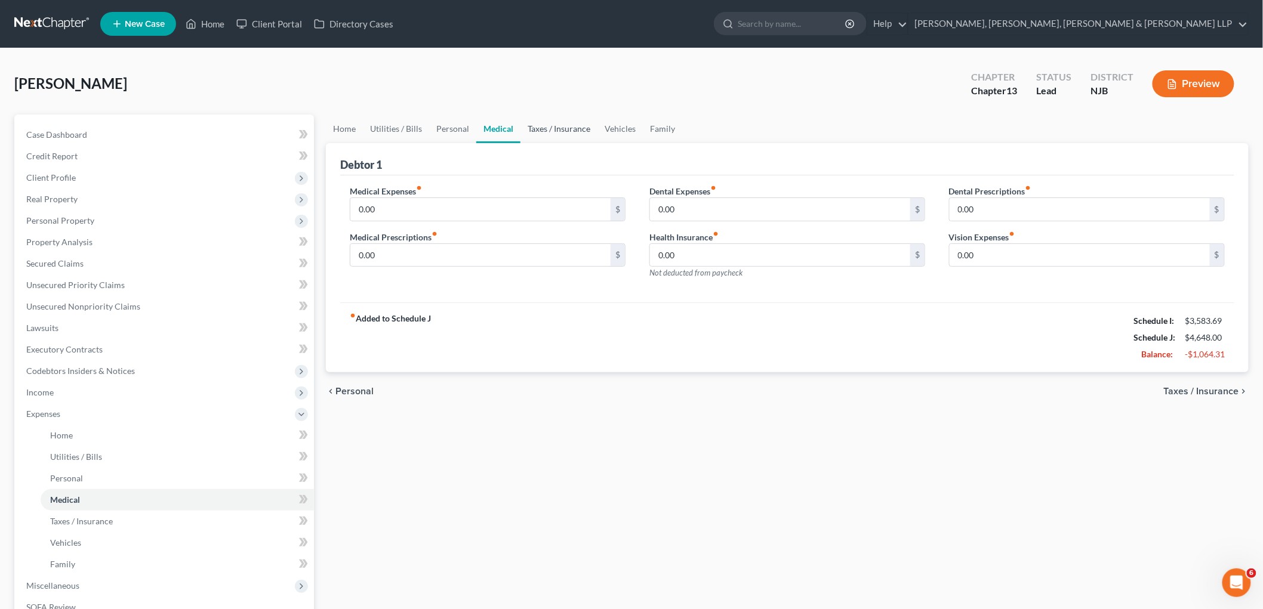
click at [547, 124] on link "Taxes / Insurance" at bounding box center [558, 129] width 77 height 29
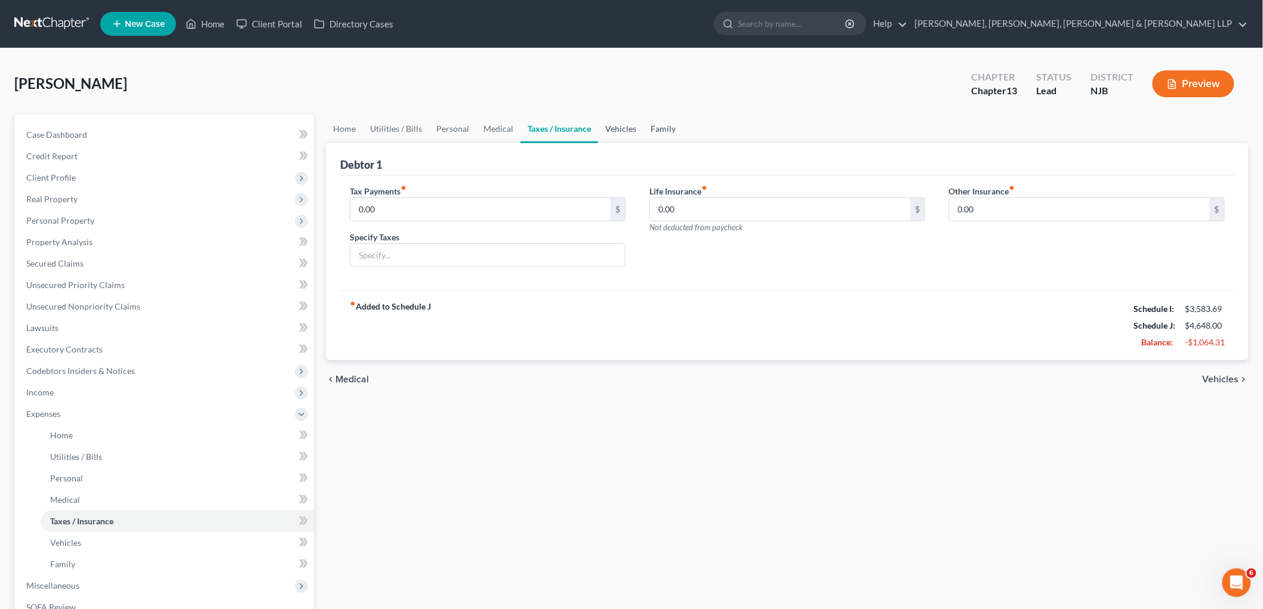
drag, startPoint x: 607, startPoint y: 124, endPoint x: 658, endPoint y: 124, distance: 50.1
click at [607, 124] on link "Vehicles" at bounding box center [620, 129] width 45 height 29
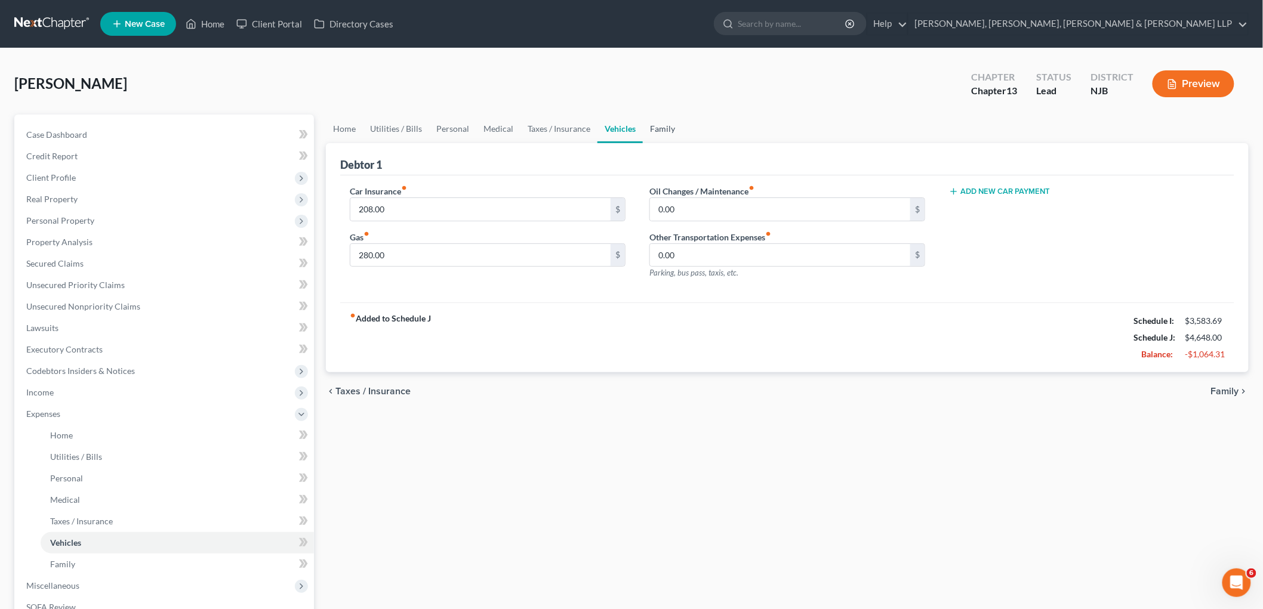
click at [658, 124] on link "Family" at bounding box center [662, 129] width 39 height 29
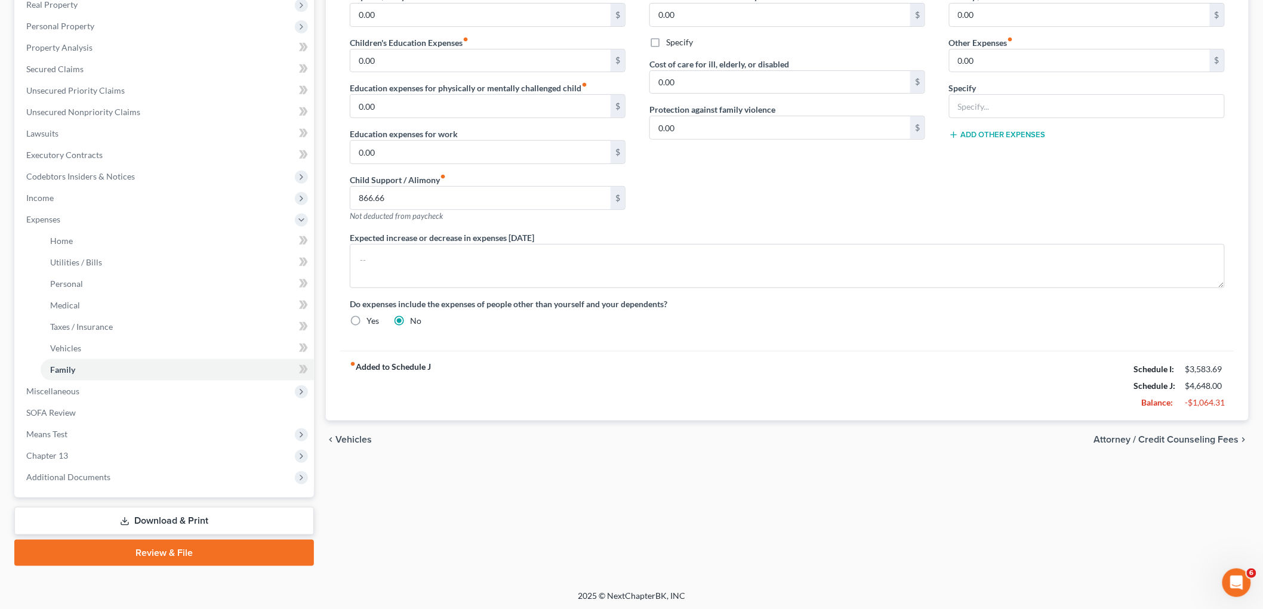
scroll to position [195, 0]
click at [1155, 437] on span "Attorney / Credit Counseling Fees" at bounding box center [1166, 439] width 145 height 10
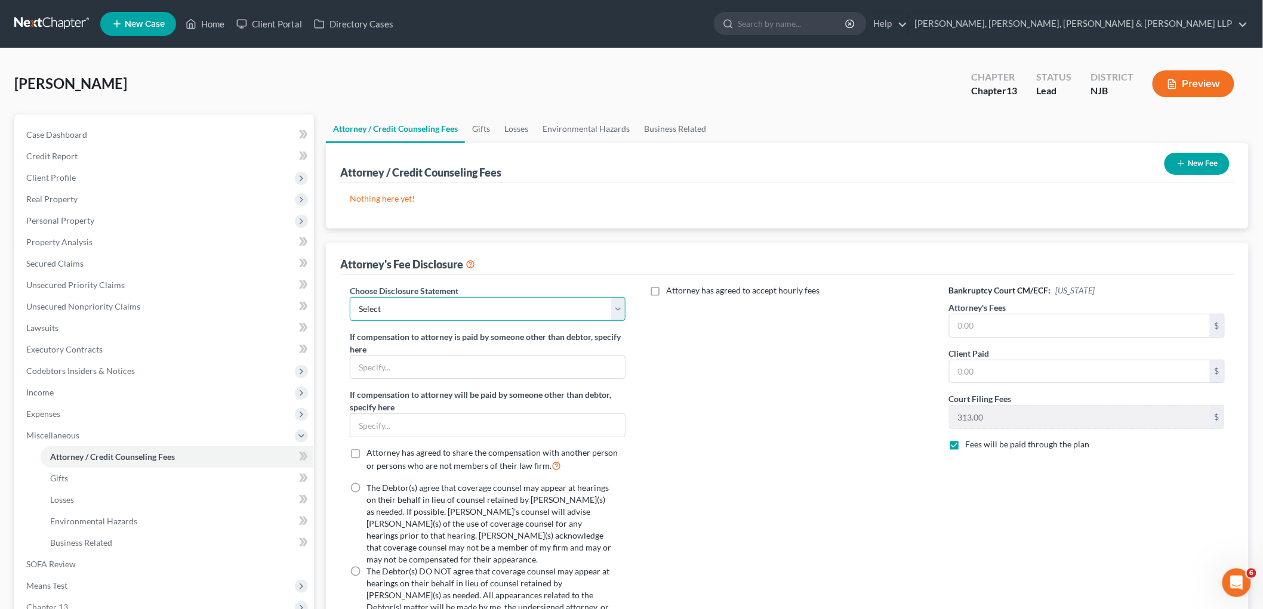
drag, startPoint x: 485, startPoint y: 313, endPoint x: 480, endPoint y: 319, distance: 8.5
click at [484, 312] on select "Select Chapter 13 Disclosure Statement Chapter 7 Disclosure Statement" at bounding box center [488, 309] width 276 height 24
select select "0"
click at [350, 297] on select "Select Chapter 13 Disclosure Statement Chapter 7 Disclosure Statement" at bounding box center [488, 309] width 276 height 24
click at [366, 488] on label "The Debtor(s) agree that coverage counsel may appear at hearings on their behal…" at bounding box center [488, 524] width 245 height 84
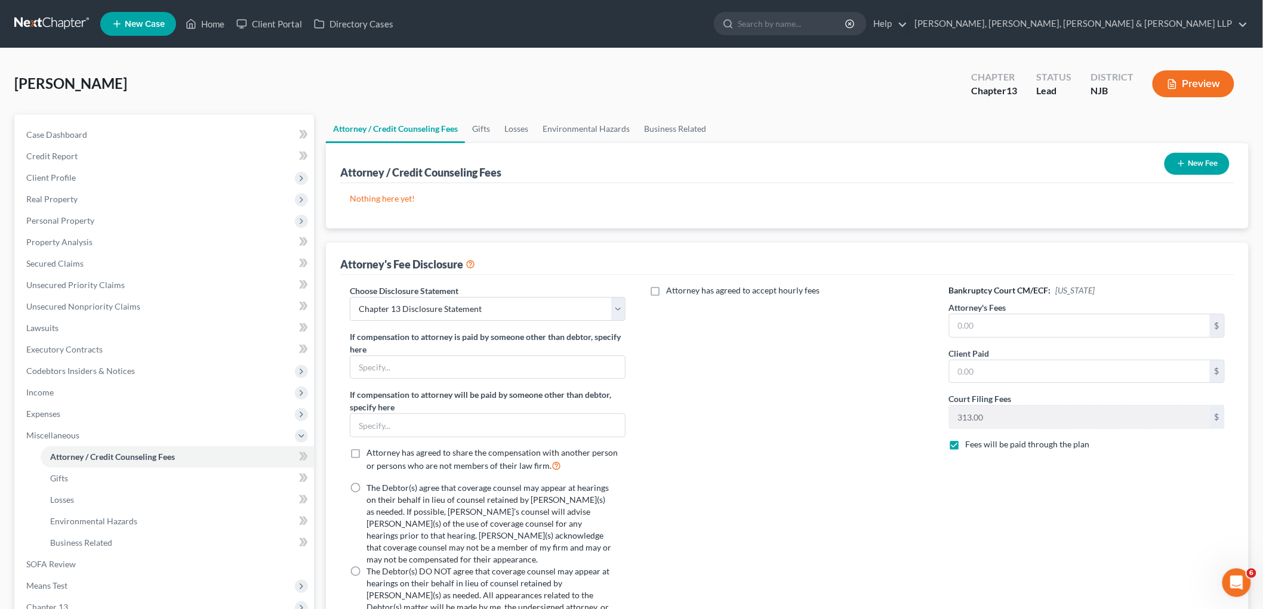
click at [371, 488] on input "The Debtor(s) agree that coverage counsel may appear at hearings on their behal…" at bounding box center [375, 486] width 8 height 8
radio input "true"
click at [700, 290] on span "Attorney has agreed to accept hourly fees" at bounding box center [742, 290] width 153 height 10
click at [678, 290] on input "Attorney has agreed to accept hourly fees" at bounding box center [675, 289] width 8 height 8
checkbox input "true"
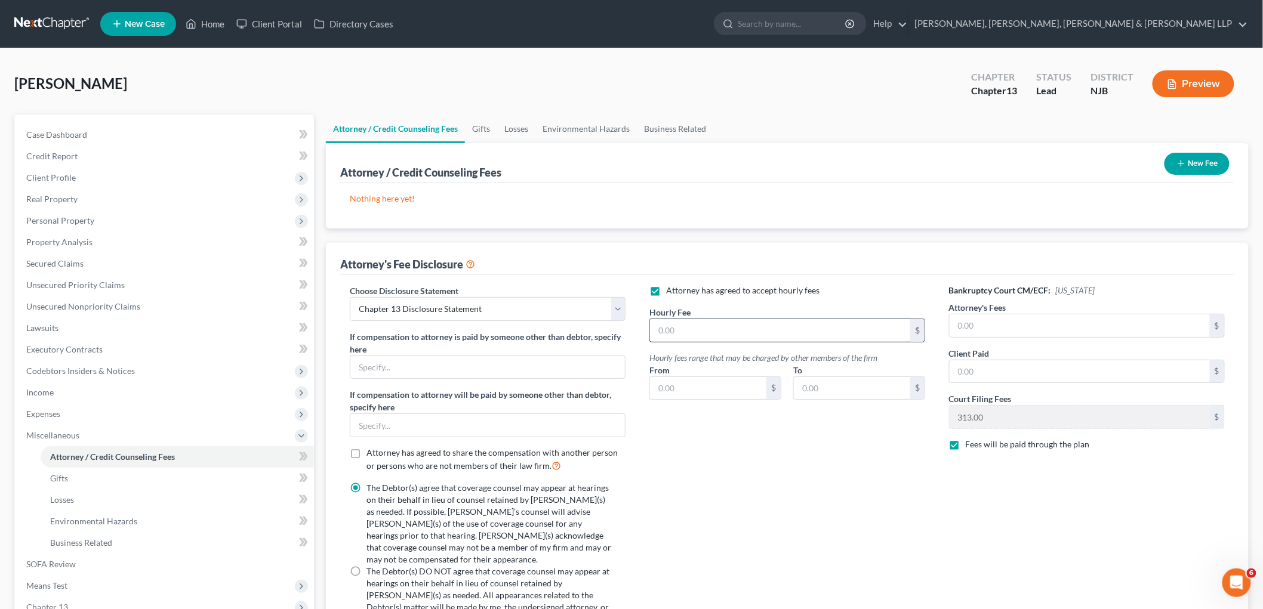
click at [690, 335] on input "text" at bounding box center [780, 330] width 260 height 23
type input "495"
type input "195"
type input "525"
click at [1000, 367] on input "text" at bounding box center [1079, 371] width 260 height 23
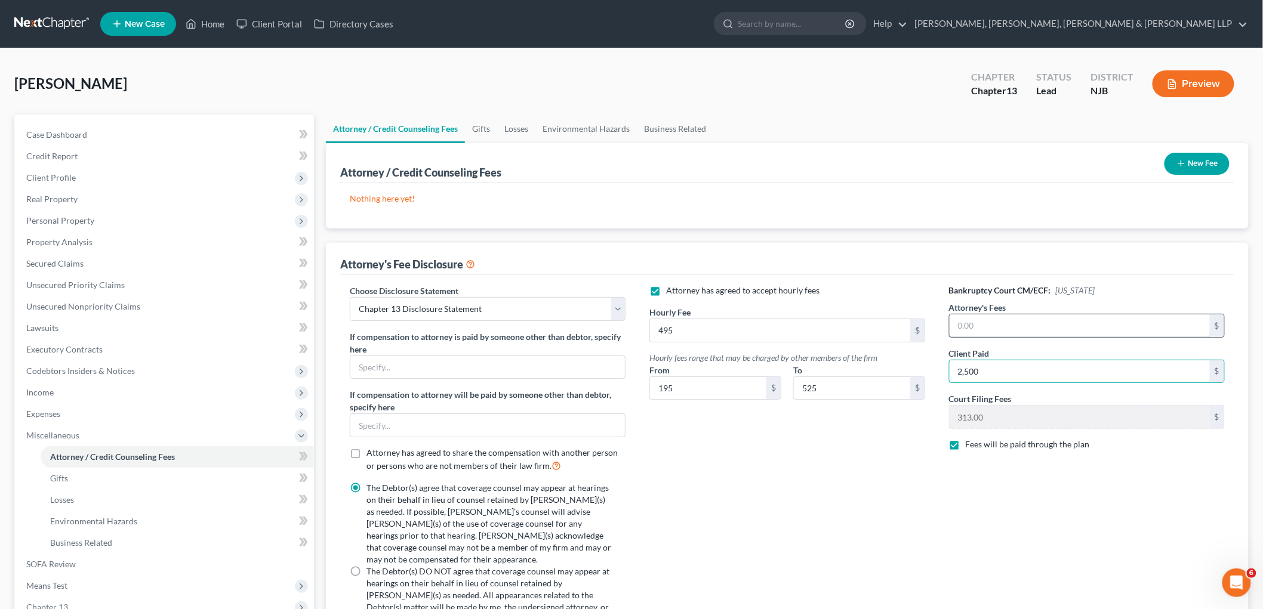
type input "2,500"
click at [999, 329] on input "text" at bounding box center [1079, 325] width 260 height 23
type input "6,500"
click at [1202, 159] on button "New Fee" at bounding box center [1196, 164] width 65 height 22
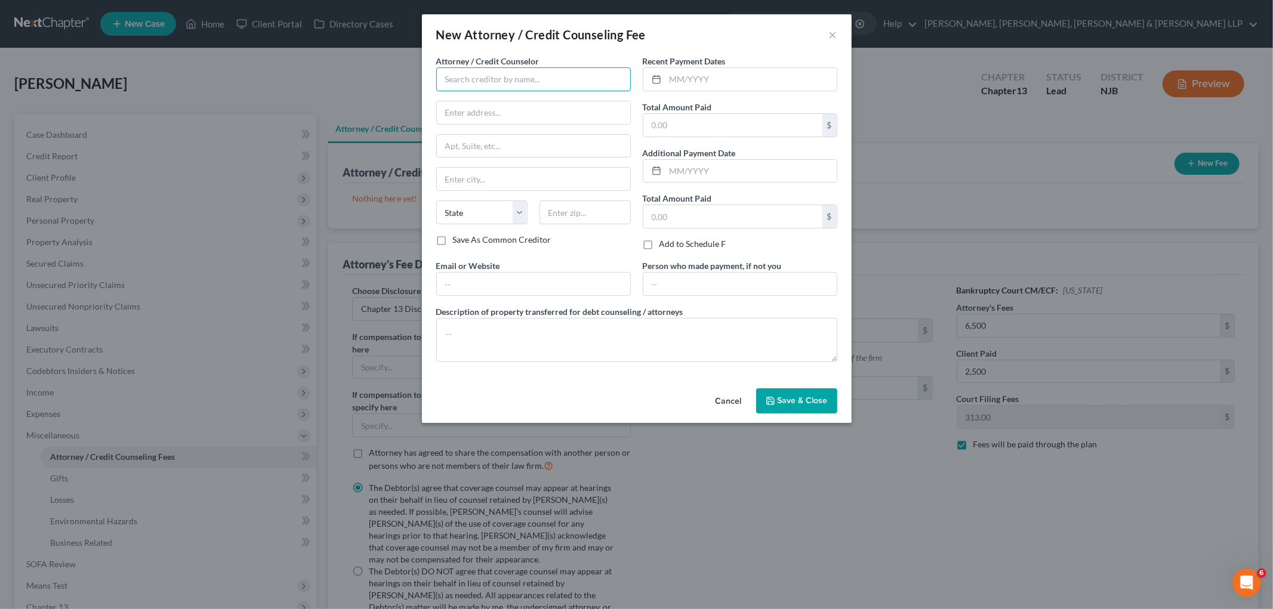
click at [464, 84] on input "text" at bounding box center [533, 79] width 195 height 24
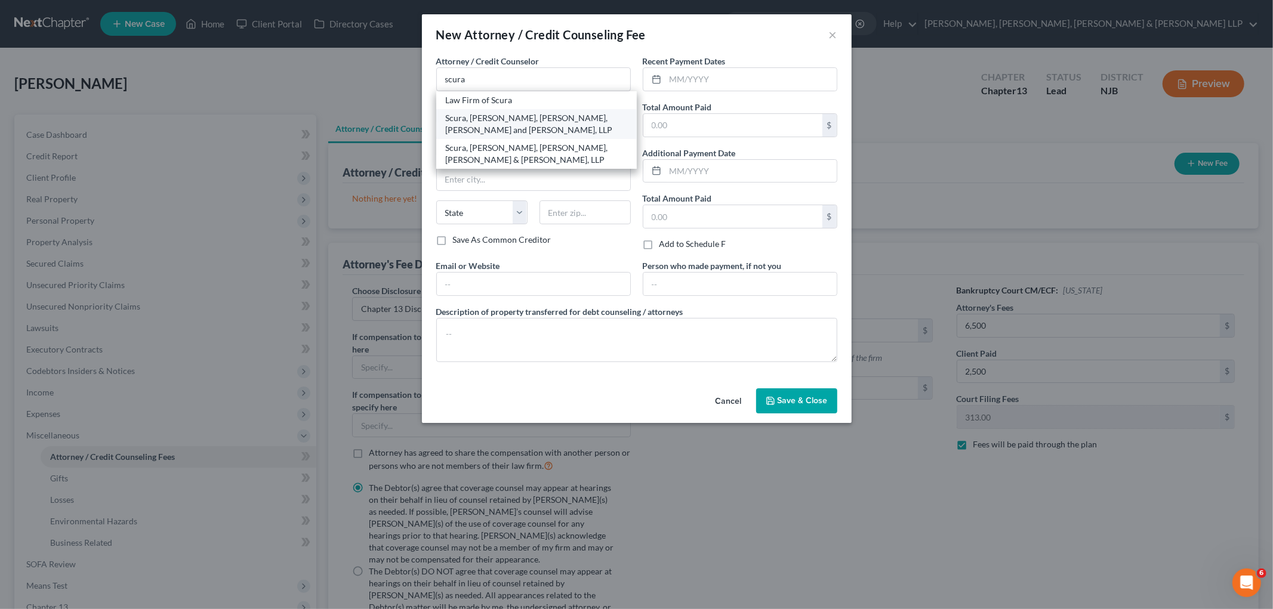
click at [465, 121] on div "Scura, [PERSON_NAME], [PERSON_NAME], [PERSON_NAME] and [PERSON_NAME], LLP" at bounding box center [536, 124] width 181 height 24
type input "Scura, [PERSON_NAME], [PERSON_NAME], [PERSON_NAME] and [PERSON_NAME], LLP"
type input "1599 Hamburg Tpk"
type input "[PERSON_NAME]"
select select "33"
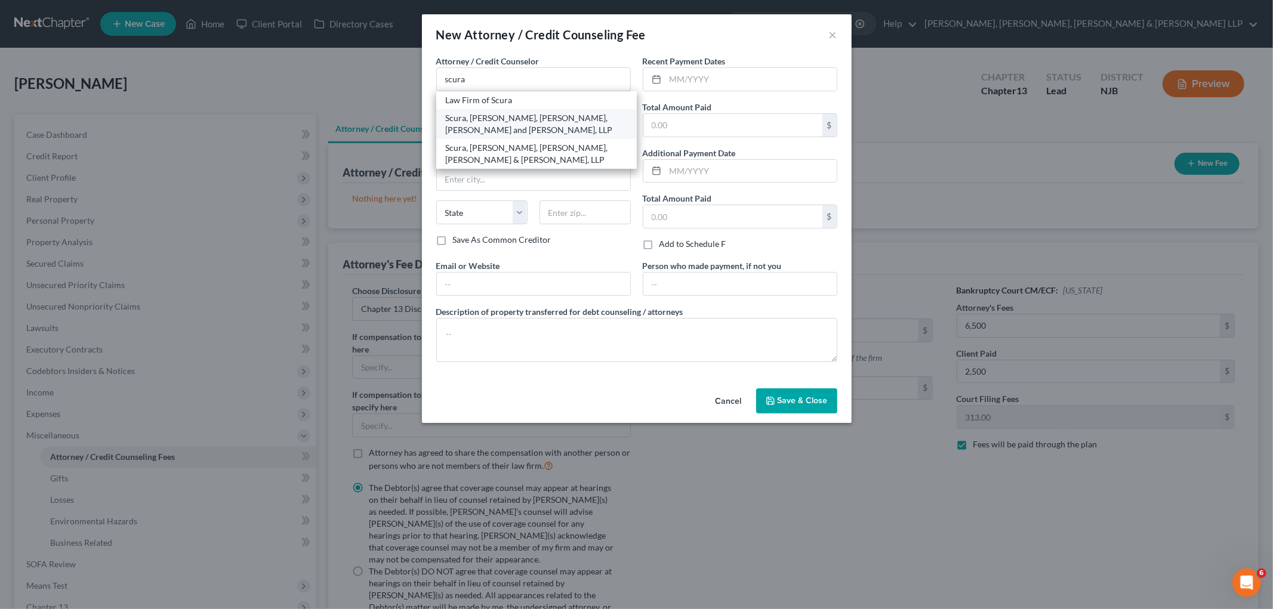
type input "07470"
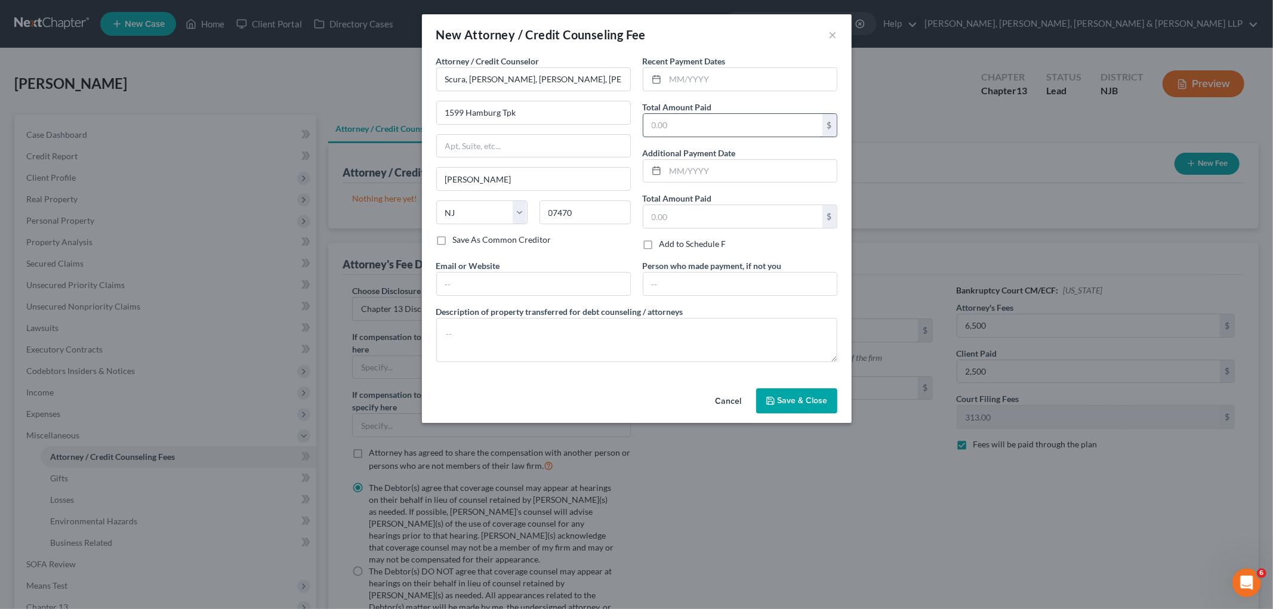
click at [683, 129] on input "text" at bounding box center [732, 125] width 179 height 23
type input "2,500"
click at [710, 76] on input "text" at bounding box center [750, 79] width 171 height 23
type input "10/2025"
click at [550, 283] on input "text" at bounding box center [533, 284] width 193 height 23
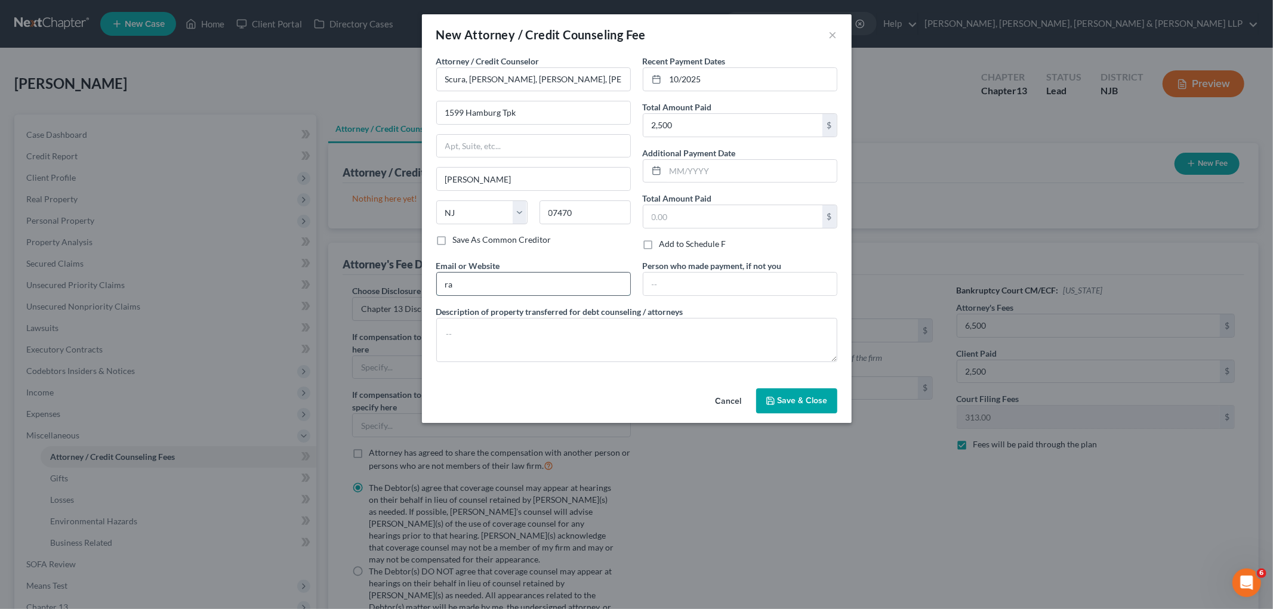
type input "[EMAIL_ADDRESS][DOMAIN_NAME]"
click at [692, 293] on input "text" at bounding box center [739, 284] width 193 height 23
type input "Debtor"
click at [677, 332] on textarea at bounding box center [636, 340] width 401 height 44
type textarea "Legal Fee"
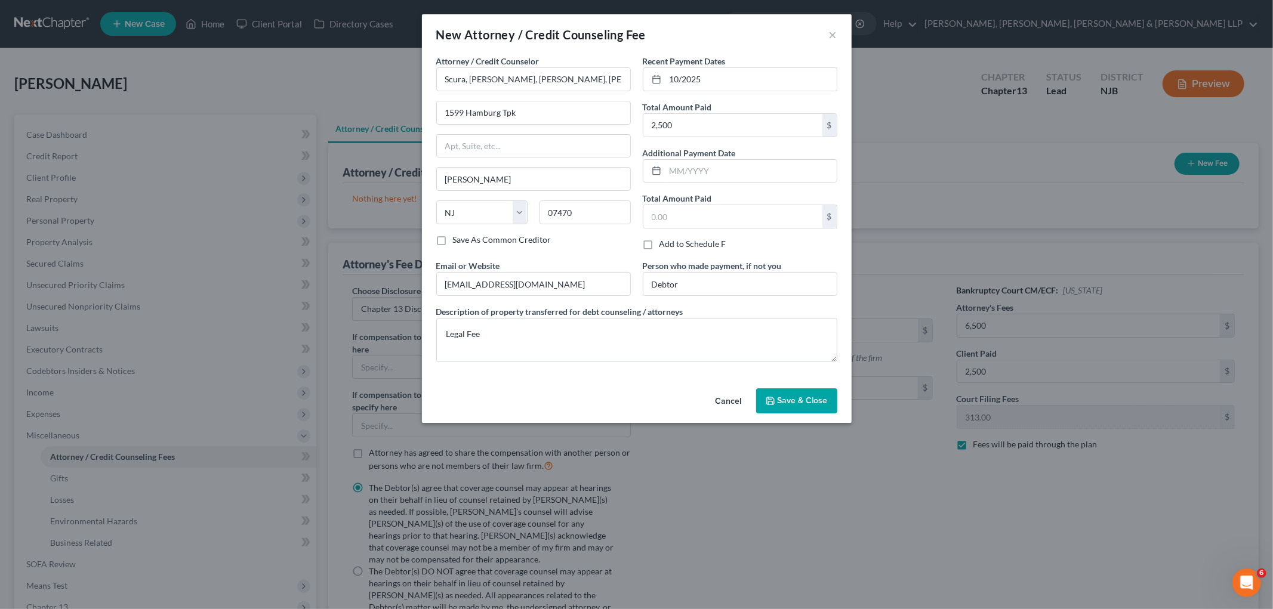
click at [791, 408] on button "Save & Close" at bounding box center [796, 400] width 81 height 25
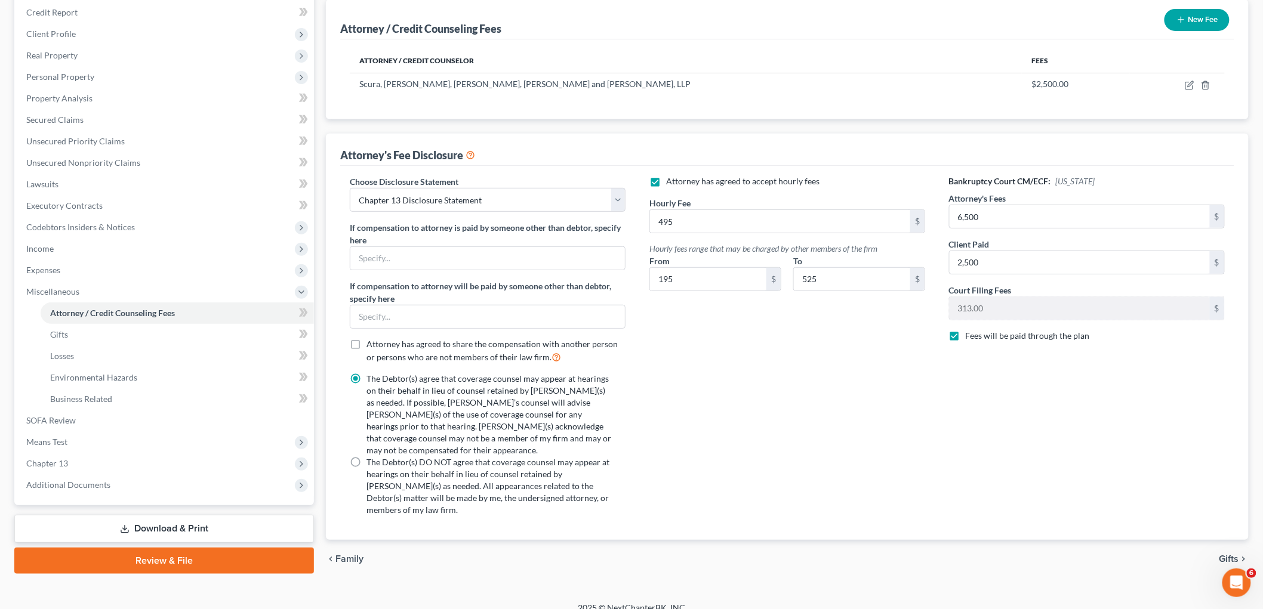
scroll to position [152, 0]
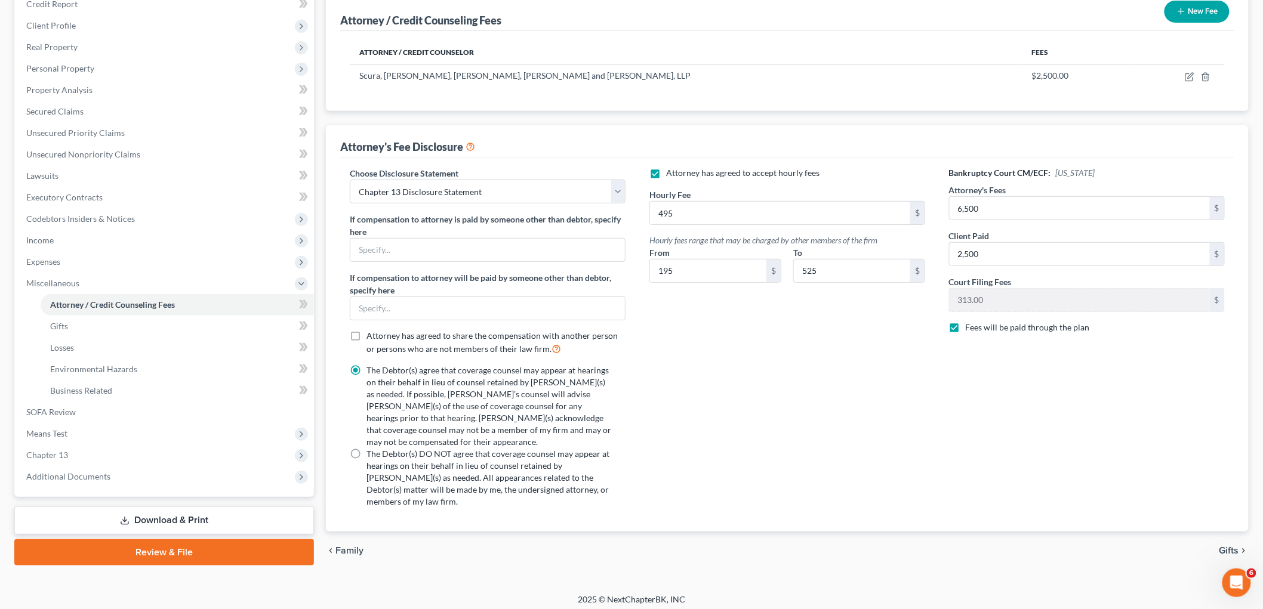
click at [1226, 546] on span "Gifts" at bounding box center [1229, 551] width 20 height 10
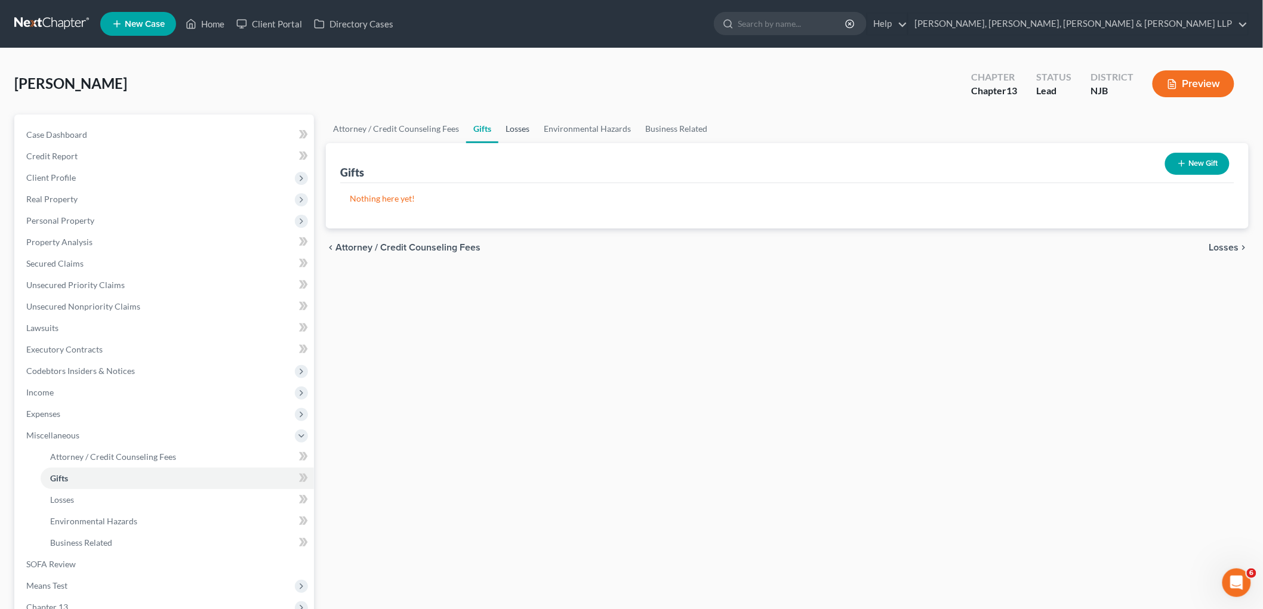
click at [515, 128] on link "Losses" at bounding box center [517, 129] width 38 height 29
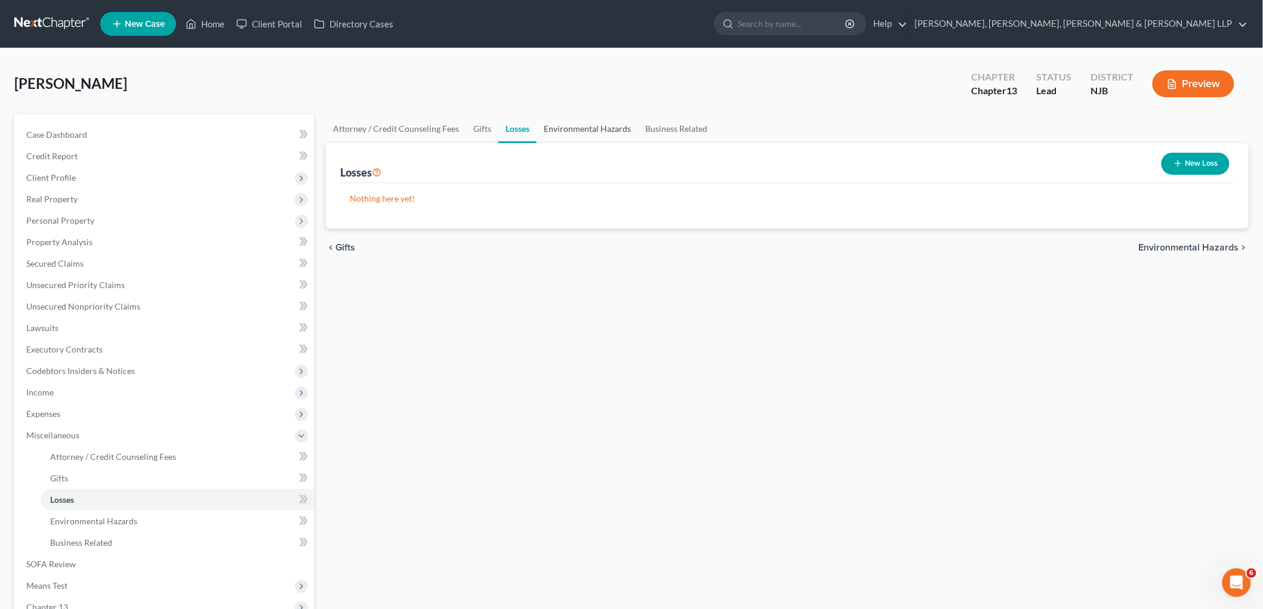
click at [561, 129] on link "Environmental Hazards" at bounding box center [586, 129] width 101 height 29
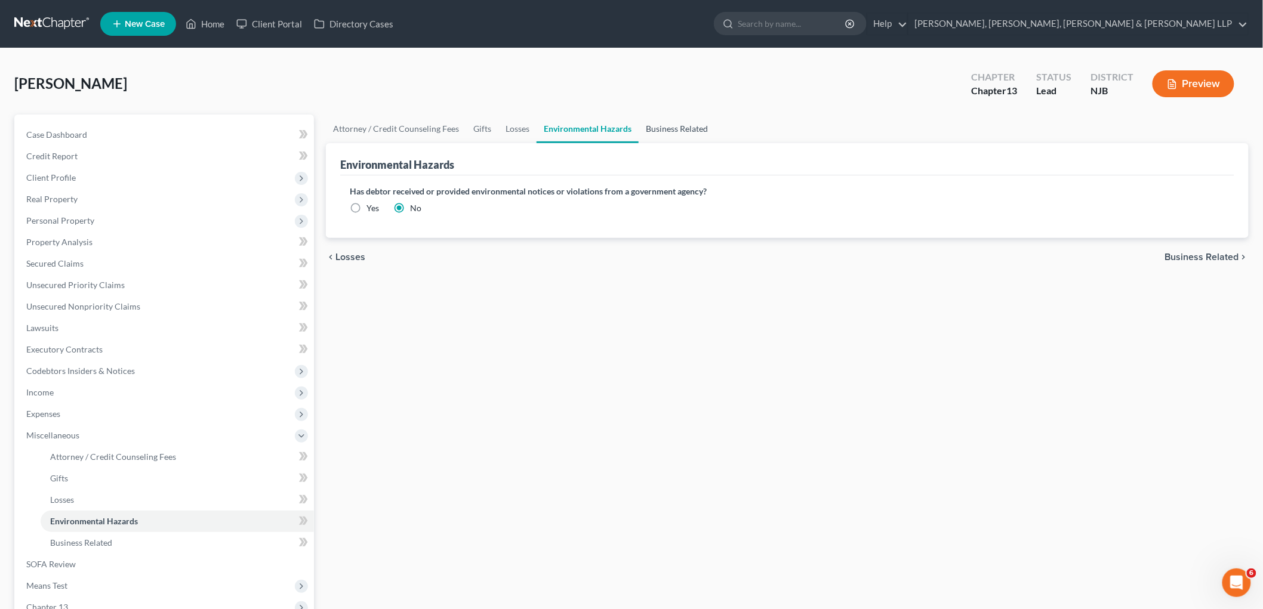
click at [657, 128] on link "Business Related" at bounding box center [676, 129] width 76 height 29
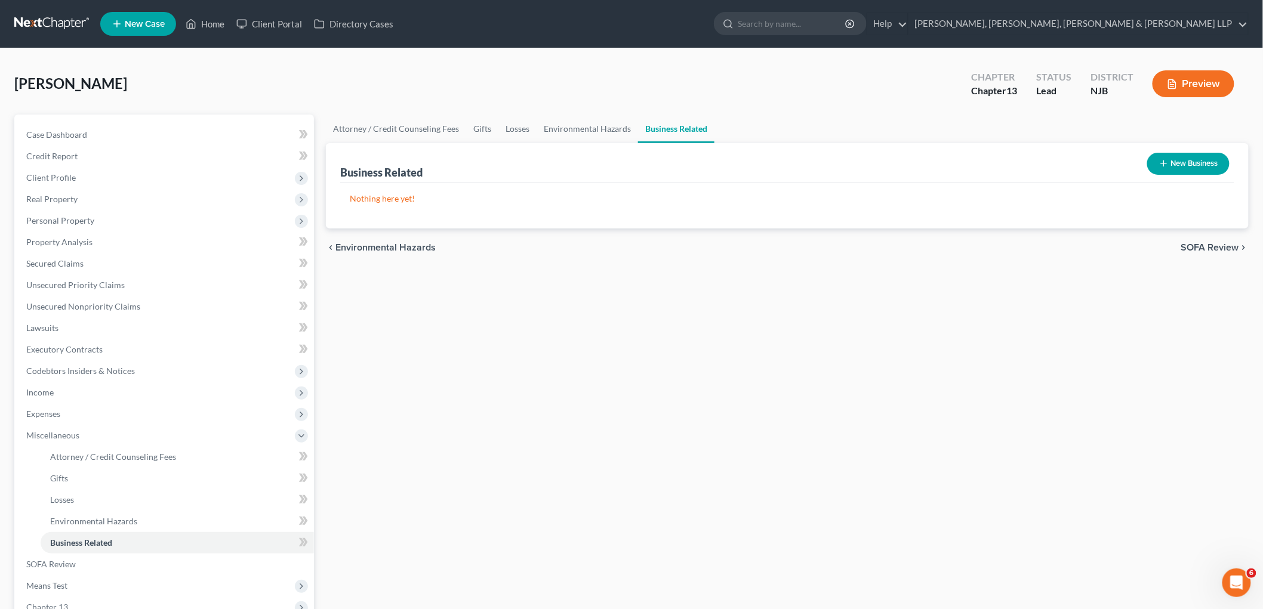
click at [1194, 246] on span "SOFA Review" at bounding box center [1210, 248] width 58 height 10
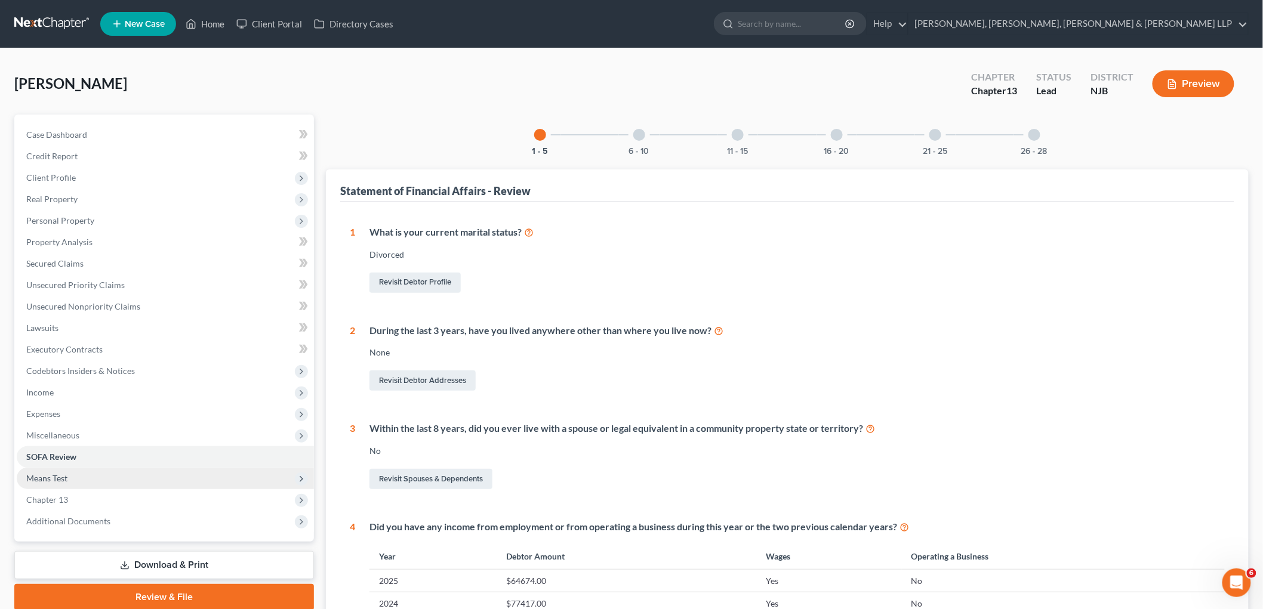
click at [67, 479] on span "Means Test" at bounding box center [46, 478] width 41 height 10
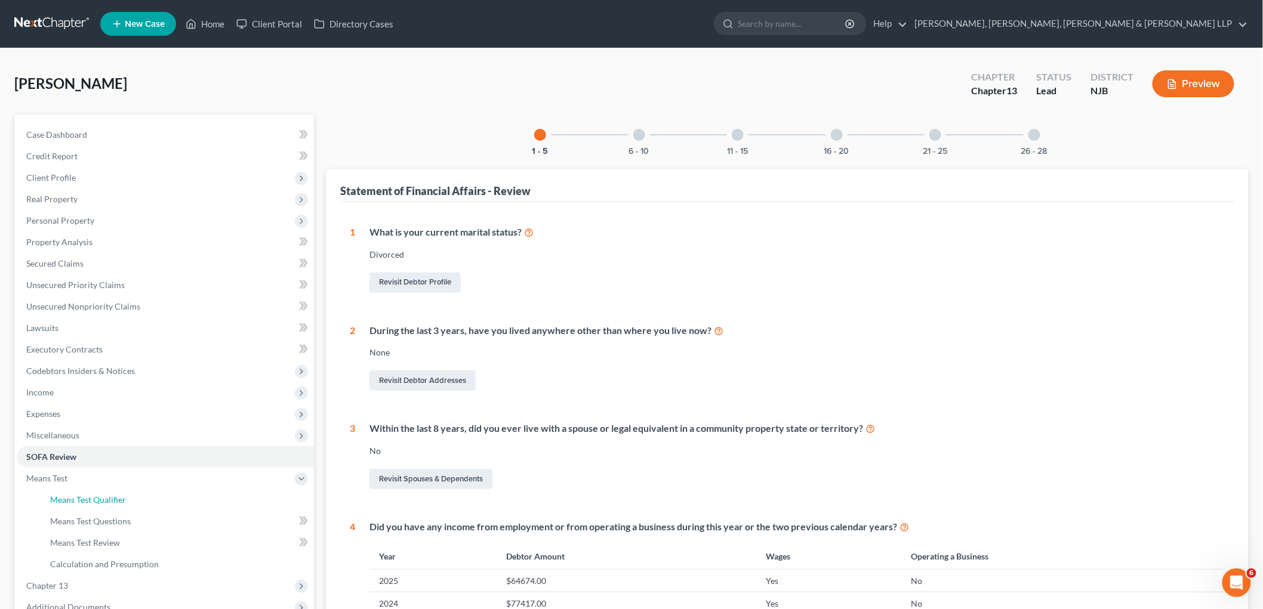
click at [74, 495] on span "Means Test Qualifier" at bounding box center [88, 500] width 76 height 10
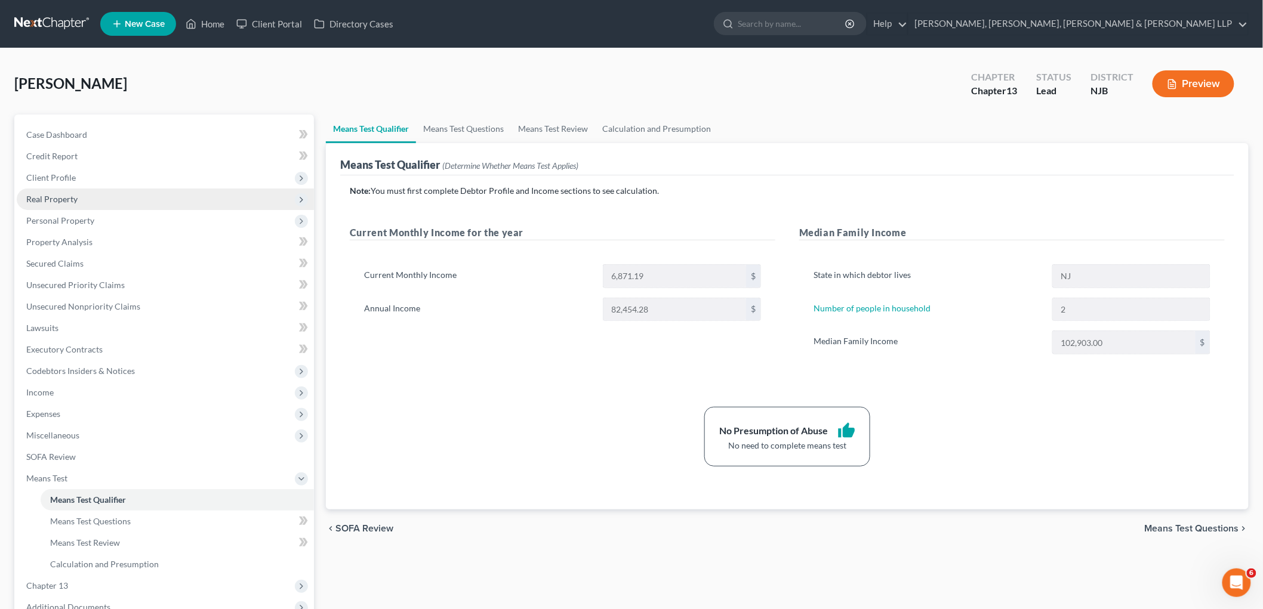
click at [74, 197] on span "Real Property" at bounding box center [51, 199] width 51 height 10
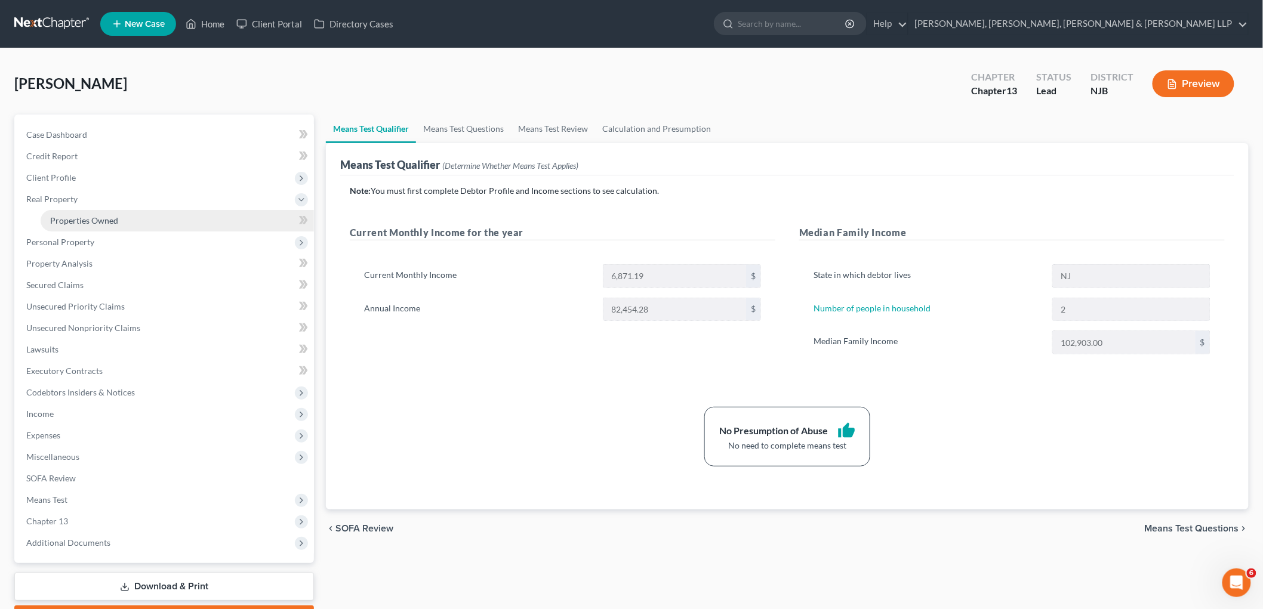
click at [74, 218] on span "Properties Owned" at bounding box center [84, 220] width 68 height 10
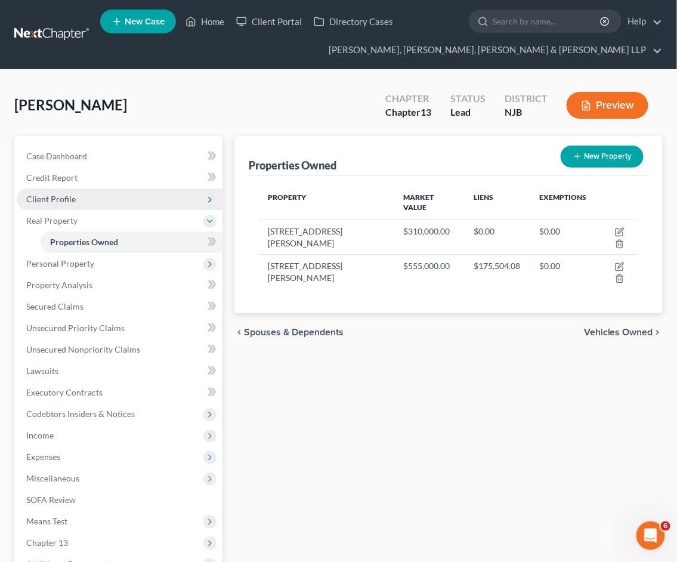
click at [52, 196] on span "Client Profile" at bounding box center [51, 199] width 50 height 10
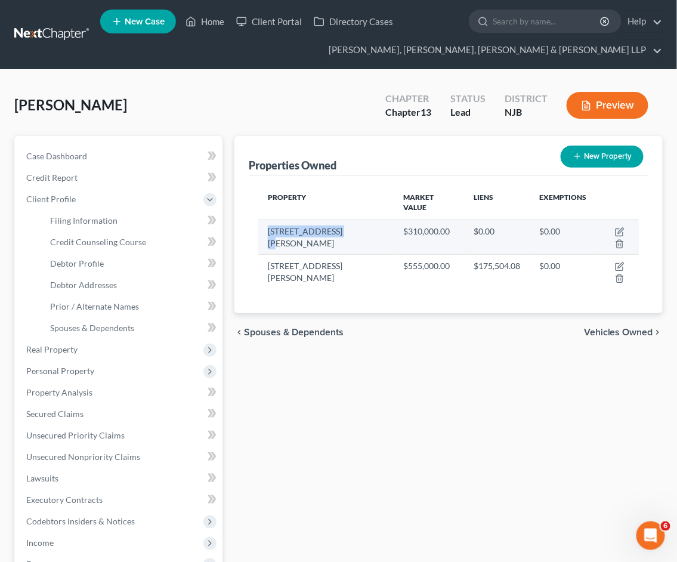
drag, startPoint x: 346, startPoint y: 224, endPoint x: 270, endPoint y: 219, distance: 76.5
click at [270, 220] on td "[STREET_ADDRESS][PERSON_NAME]" at bounding box center [325, 237] width 135 height 35
copy td "[STREET_ADDRESS][PERSON_NAME]"
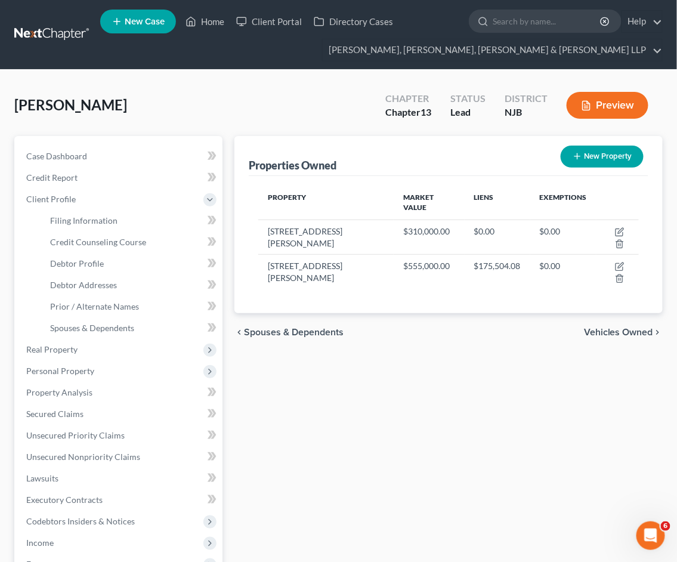
click at [366, 364] on div "Properties Owned New Property Property Market Value Liens Exemptions [STREET_AD…" at bounding box center [449, 448] width 440 height 625
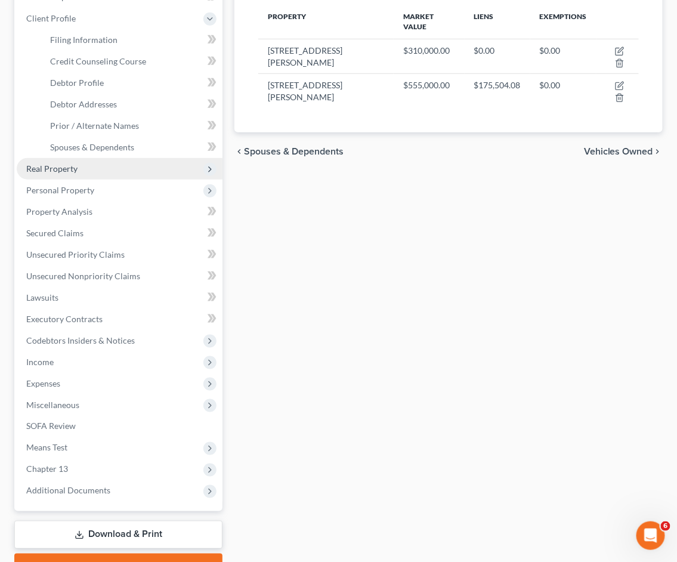
scroll to position [242, 0]
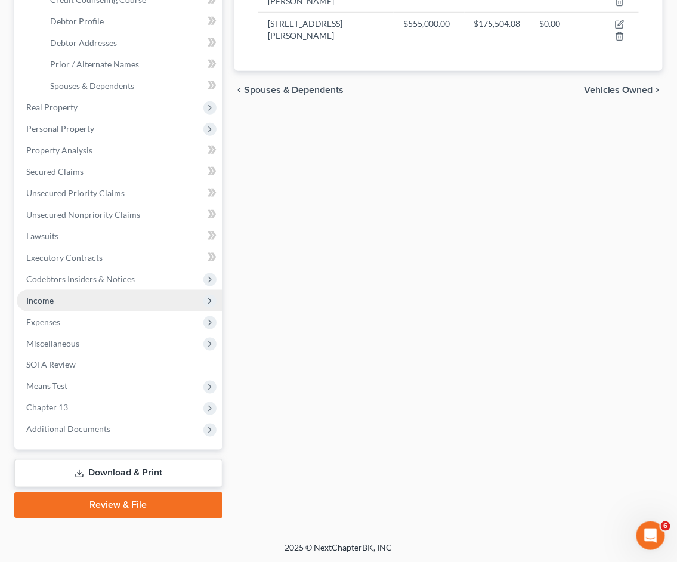
click at [55, 301] on span "Income" at bounding box center [120, 300] width 206 height 21
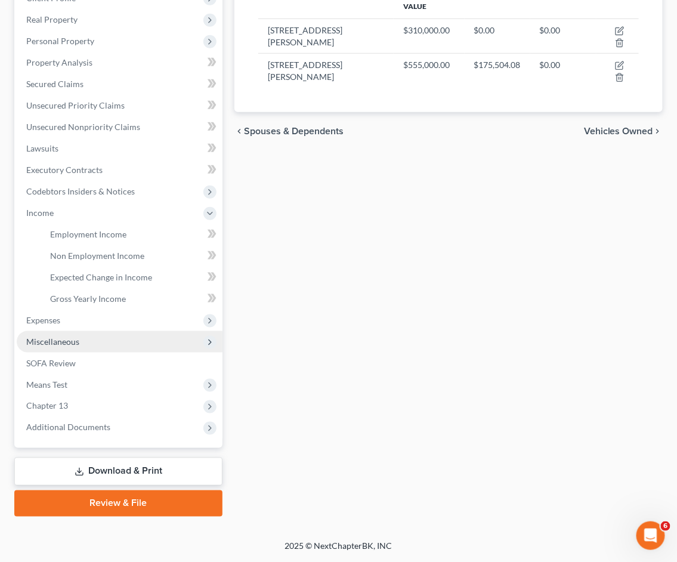
scroll to position [199, 0]
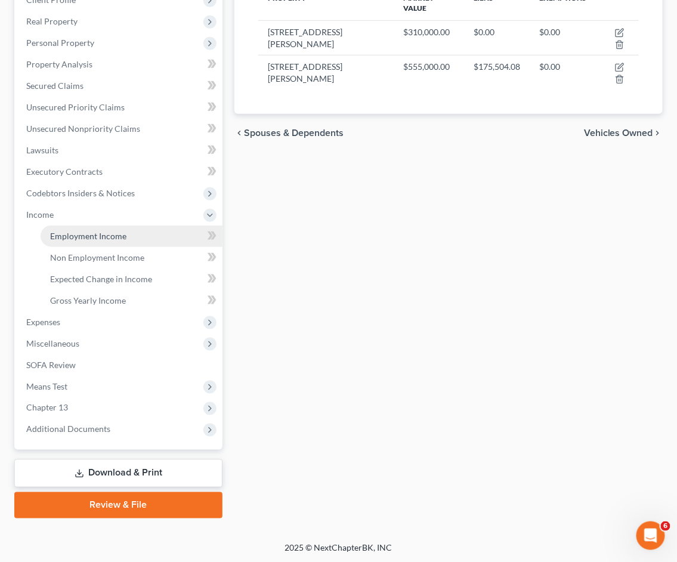
click at [81, 234] on span "Employment Income" at bounding box center [88, 236] width 76 height 10
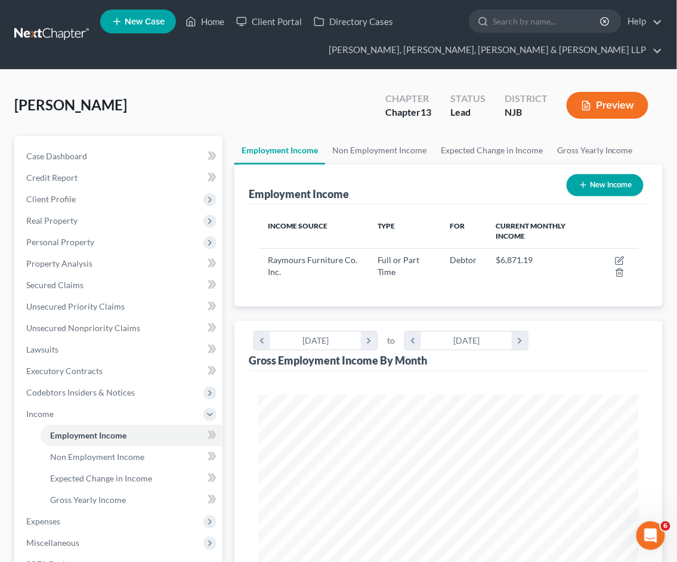
scroll to position [190, 404]
click at [380, 150] on link "Non Employment Income" at bounding box center [379, 150] width 109 height 29
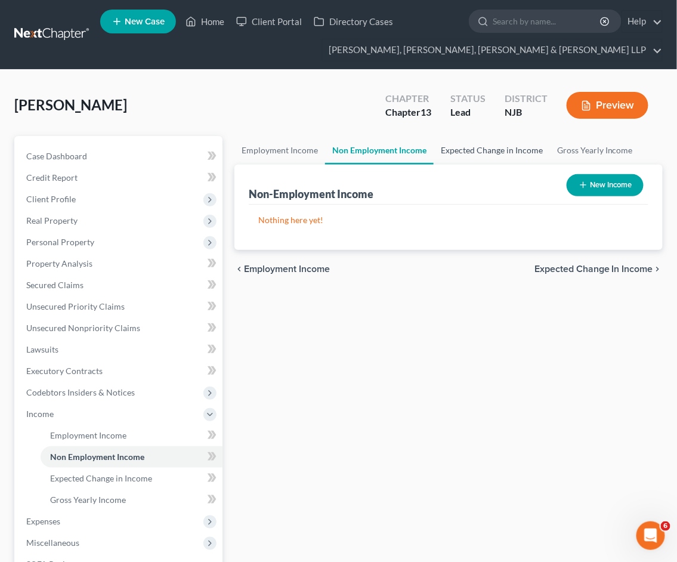
click at [452, 148] on link "Expected Change in Income" at bounding box center [492, 150] width 116 height 29
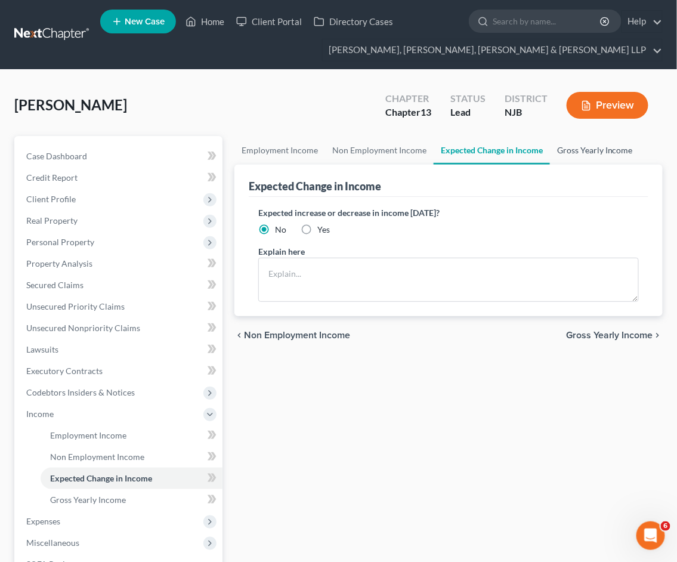
click at [579, 152] on link "Gross Yearly Income" at bounding box center [595, 150] width 90 height 29
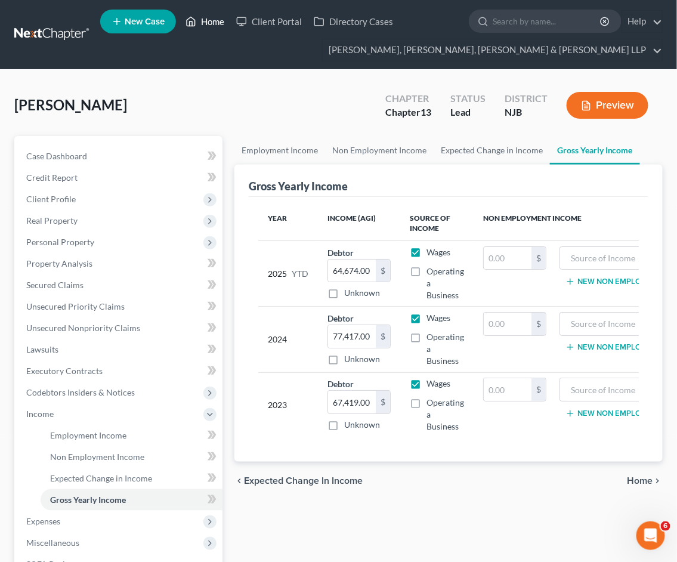
click at [211, 23] on link "Home" at bounding box center [205, 21] width 51 height 21
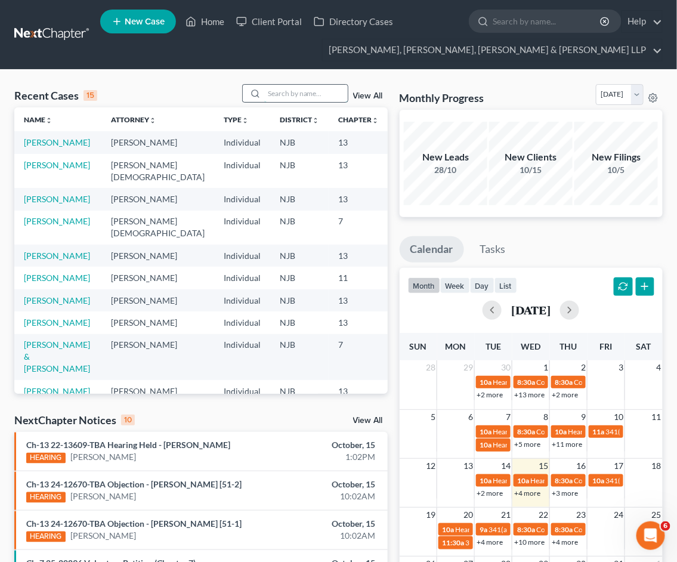
click at [301, 91] on input "search" at bounding box center [306, 93] width 84 height 17
click at [35, 170] on link "[PERSON_NAME]" at bounding box center [57, 165] width 66 height 10
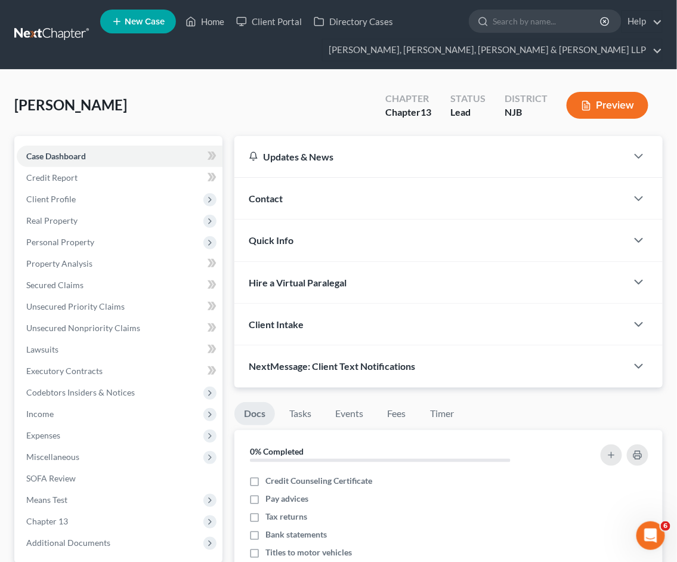
click at [44, 172] on span "Credit Report" at bounding box center [51, 177] width 51 height 10
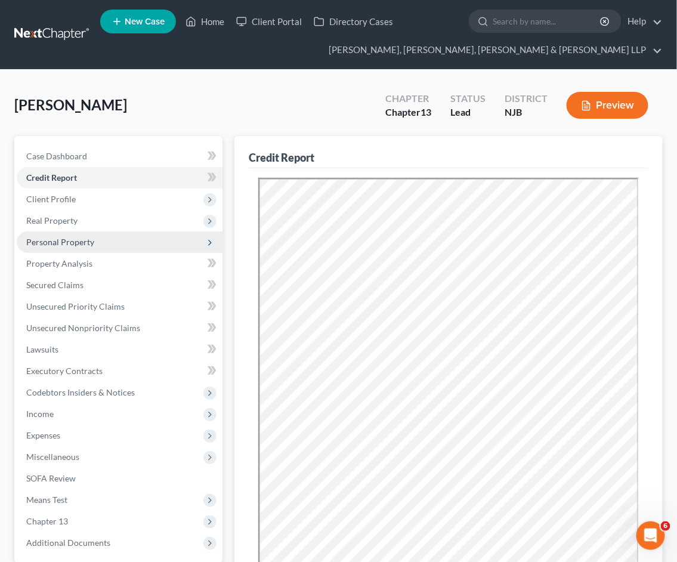
drag, startPoint x: 52, startPoint y: 195, endPoint x: 73, endPoint y: 239, distance: 48.6
click at [52, 195] on span "Client Profile" at bounding box center [51, 199] width 50 height 10
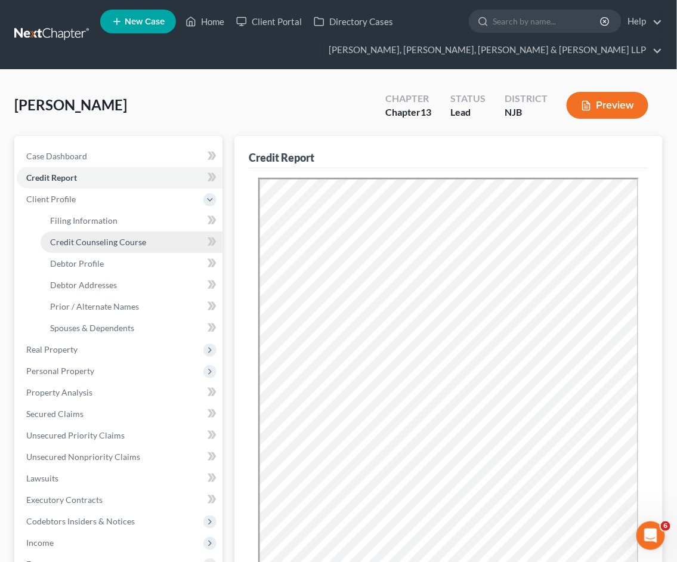
click at [82, 240] on span "Credit Counseling Course" at bounding box center [98, 242] width 96 height 10
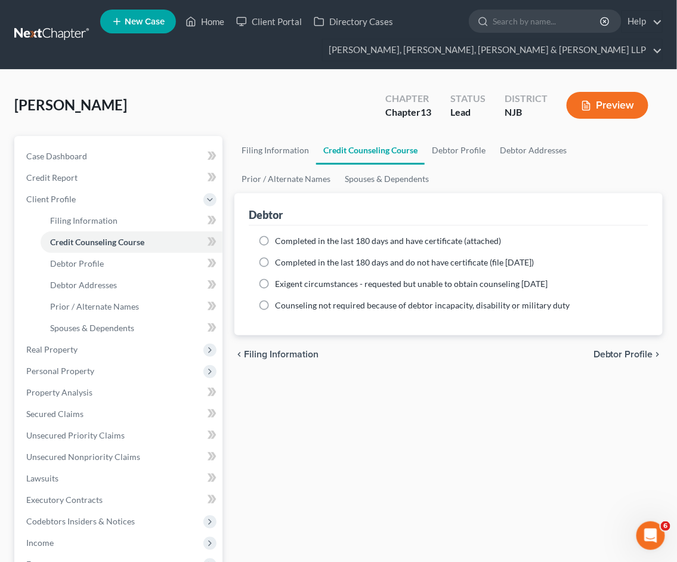
click at [285, 240] on span "Completed in the last 180 days and have certificate (attached)" at bounding box center [388, 241] width 226 height 10
click at [285, 240] on input "Completed in the last 180 days and have certificate (attached)" at bounding box center [284, 239] width 8 height 8
radio input "true"
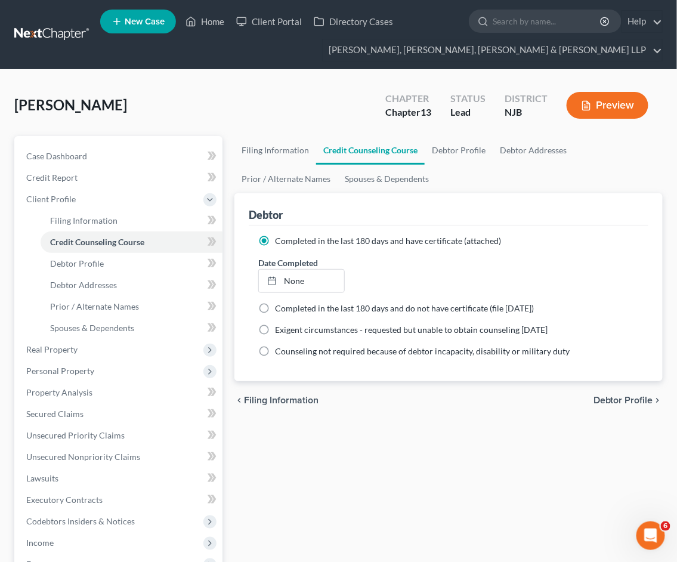
click at [404, 451] on div "Filing Information Credit Counseling Course Debtor Profile Debtor Addresses Pri…" at bounding box center [449, 448] width 440 height 625
drag, startPoint x: 208, startPoint y: 24, endPoint x: 260, endPoint y: 373, distance: 352.9
click at [208, 24] on link "Home" at bounding box center [205, 21] width 51 height 21
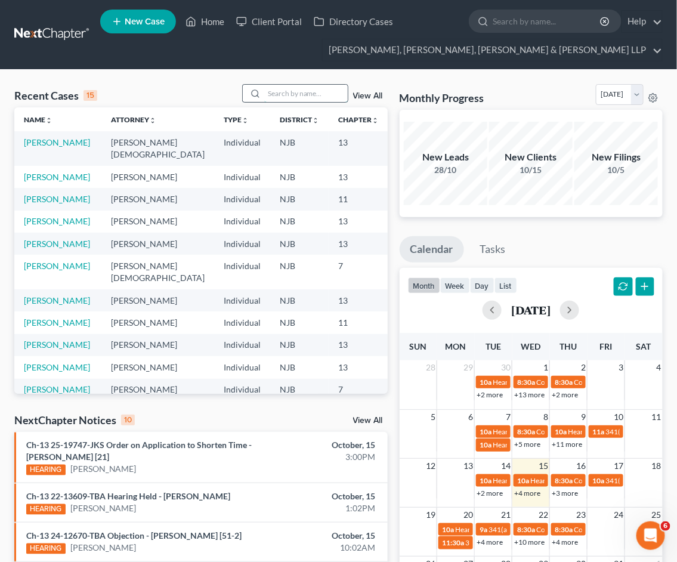
click at [291, 94] on input "search" at bounding box center [306, 93] width 84 height 17
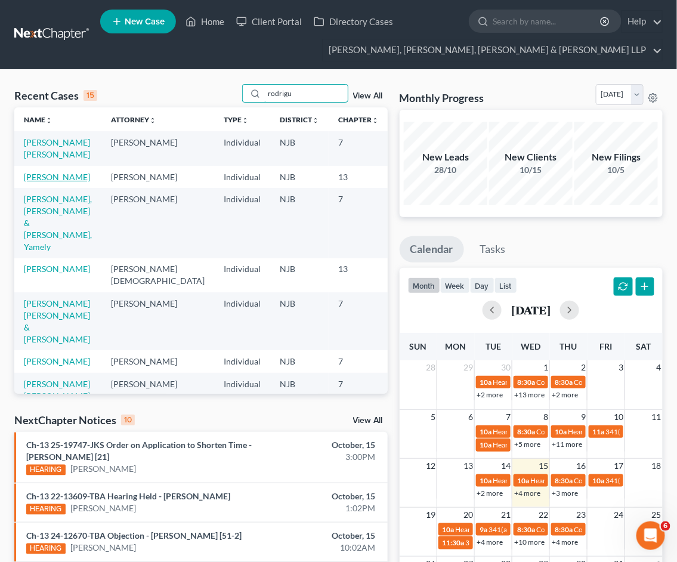
type input "rodrigu"
click at [53, 182] on link "[PERSON_NAME]" at bounding box center [57, 177] width 66 height 10
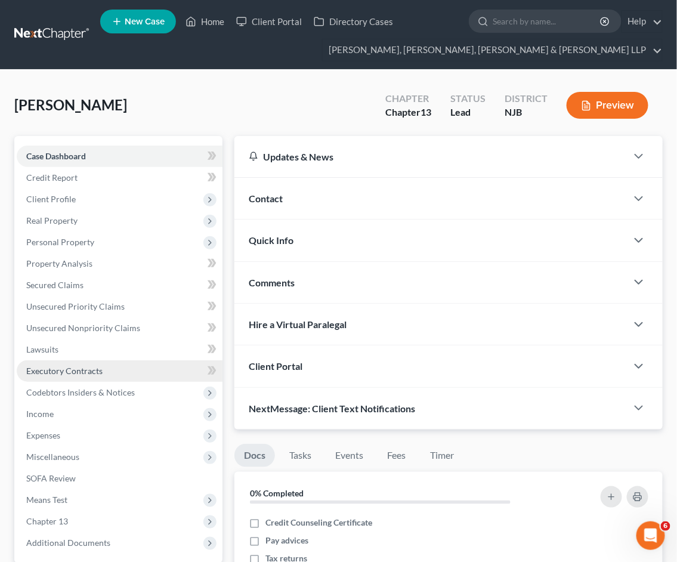
scroll to position [66, 0]
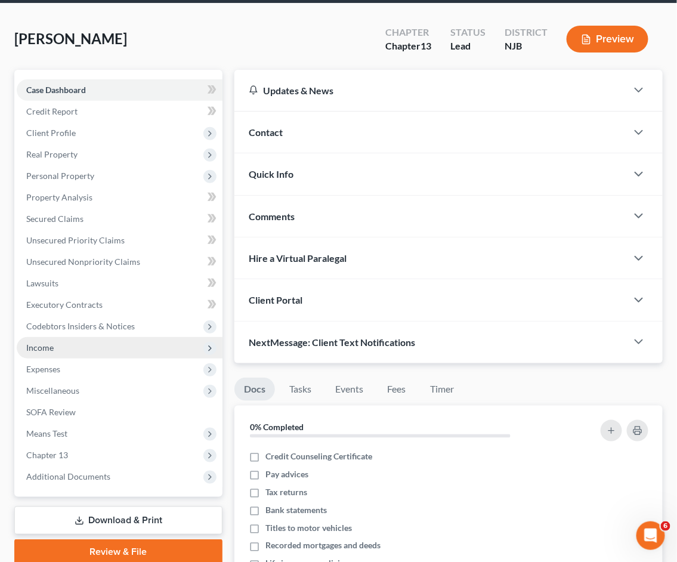
click at [50, 350] on span "Income" at bounding box center [39, 347] width 27 height 10
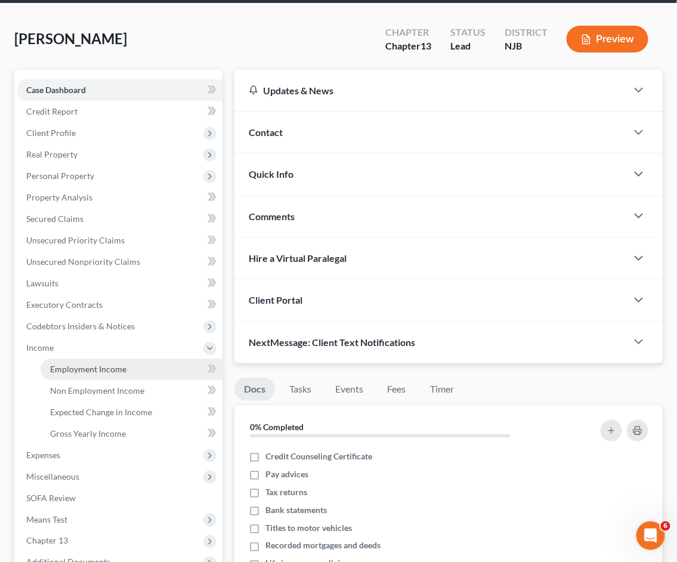
click at [87, 367] on span "Employment Income" at bounding box center [88, 369] width 76 height 10
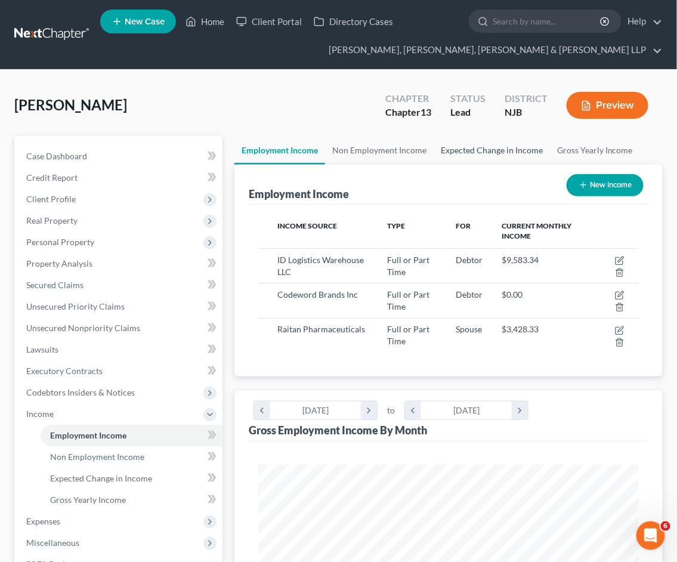
scroll to position [190, 404]
click at [474, 150] on link "Expected Change in Income" at bounding box center [492, 150] width 116 height 29
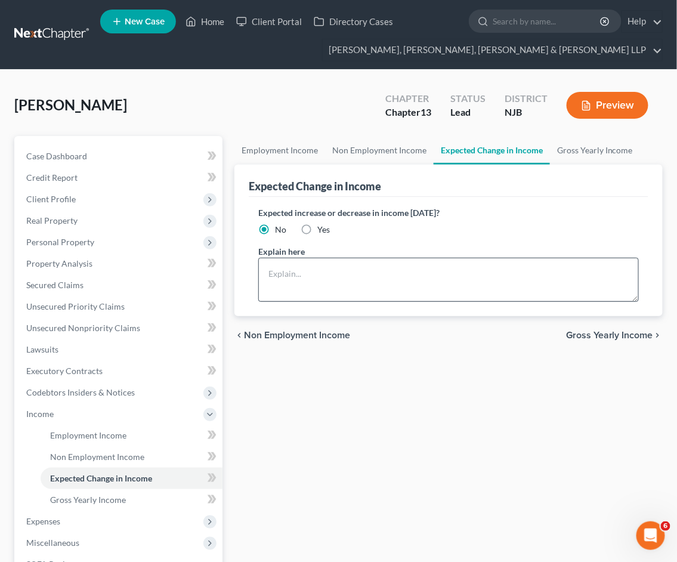
drag, startPoint x: 305, startPoint y: 229, endPoint x: 294, endPoint y: 277, distance: 50.2
click at [317, 228] on label "Yes" at bounding box center [323, 230] width 13 height 12
click at [322, 228] on input "Yes" at bounding box center [326, 228] width 8 height 8
radio input "true"
click at [289, 275] on textarea at bounding box center [448, 280] width 381 height 44
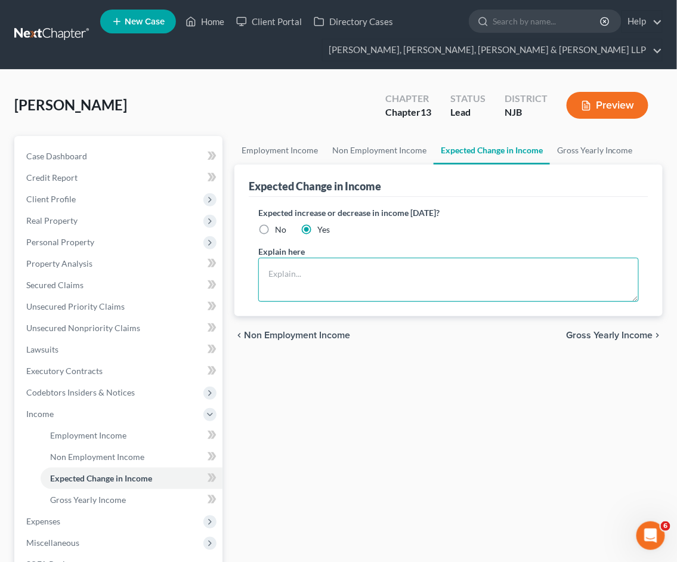
paste textarea "Yes, I am enrolling in the family medical plan (Medical, Dental, and Vision). I…"
drag, startPoint x: 269, startPoint y: 271, endPoint x: 317, endPoint y: 281, distance: 49.3
click at [269, 271] on textarea "Yes, I am enrolling in the family medical plan (Medical, Dental, and Vision). I…" at bounding box center [448, 280] width 381 height 44
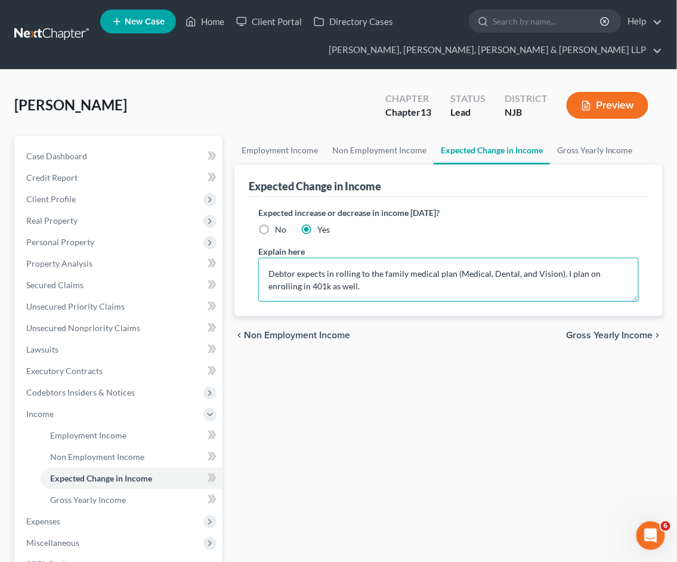
click at [557, 273] on textarea "Debtor expects in rolling to the family medical plan (Medical, Dental, and Visi…" at bounding box center [448, 280] width 381 height 44
type textarea "Debtor expects in rolling to the family medical plan (Medical, Dental, and Visi…"
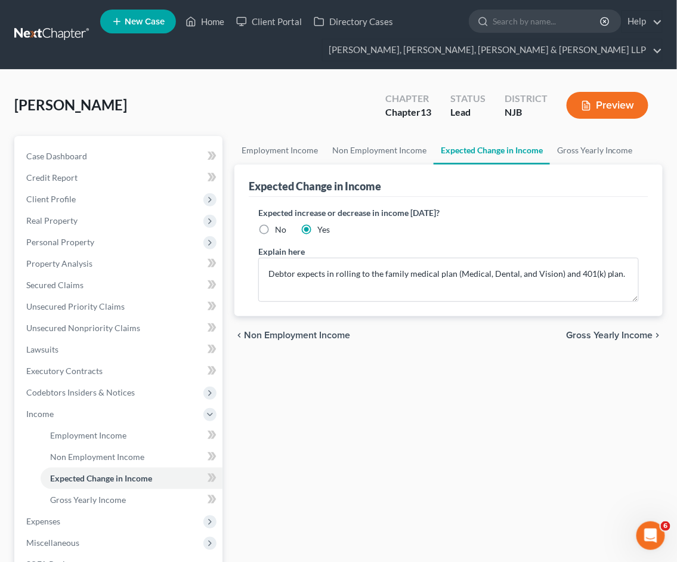
click at [609, 338] on span "Gross Yearly Income" at bounding box center [609, 336] width 87 height 10
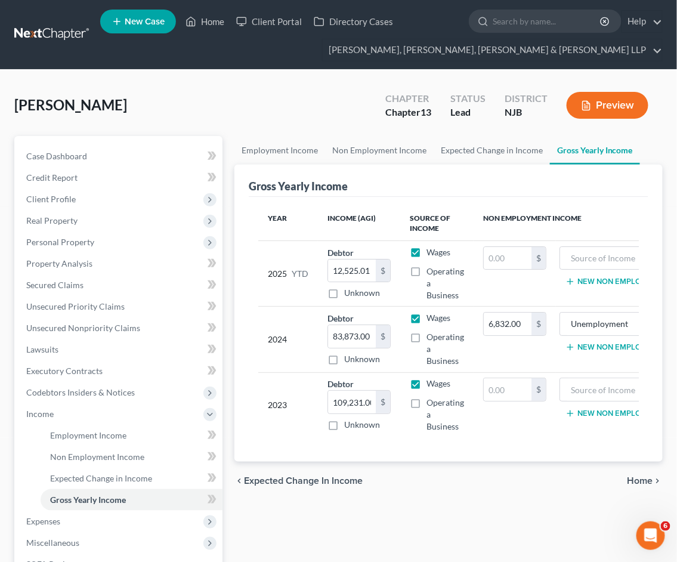
click at [629, 486] on span "Home" at bounding box center [641, 481] width 26 height 10
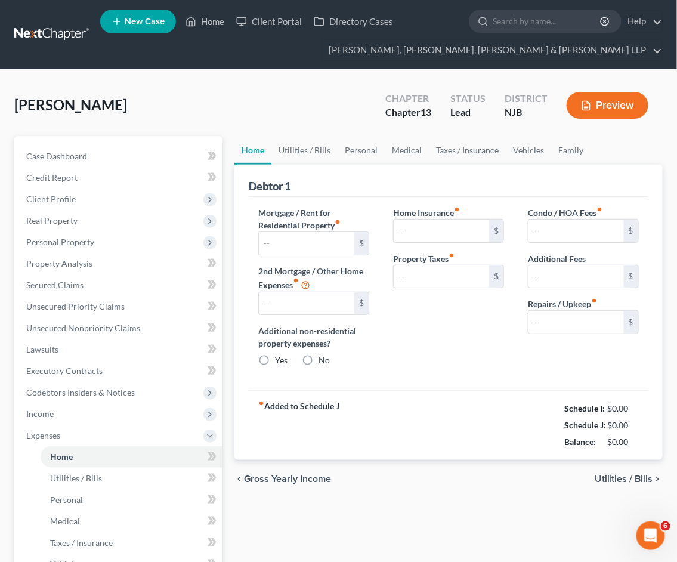
type input "0.00"
radio input "true"
type input "0.00"
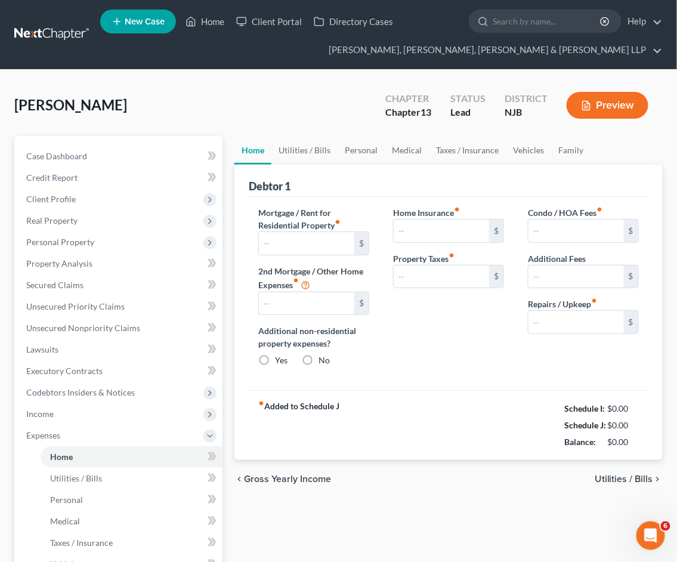
type input "0.00"
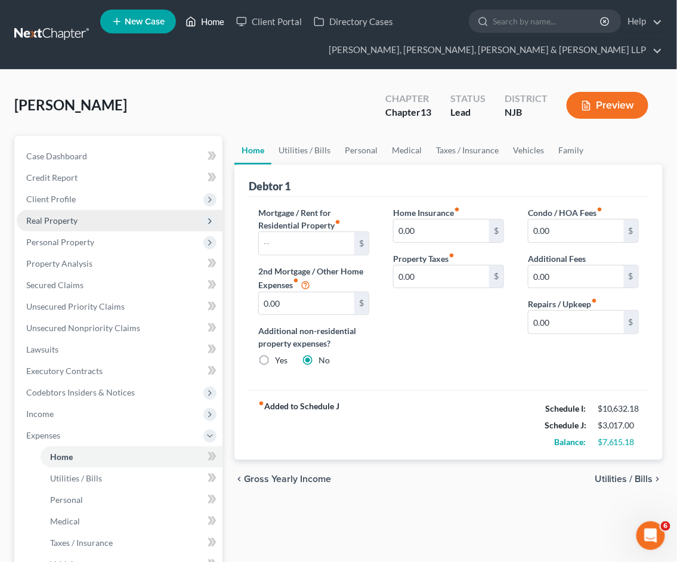
drag, startPoint x: 208, startPoint y: 21, endPoint x: 200, endPoint y: 212, distance: 191.1
click at [208, 21] on link "Home" at bounding box center [205, 21] width 51 height 21
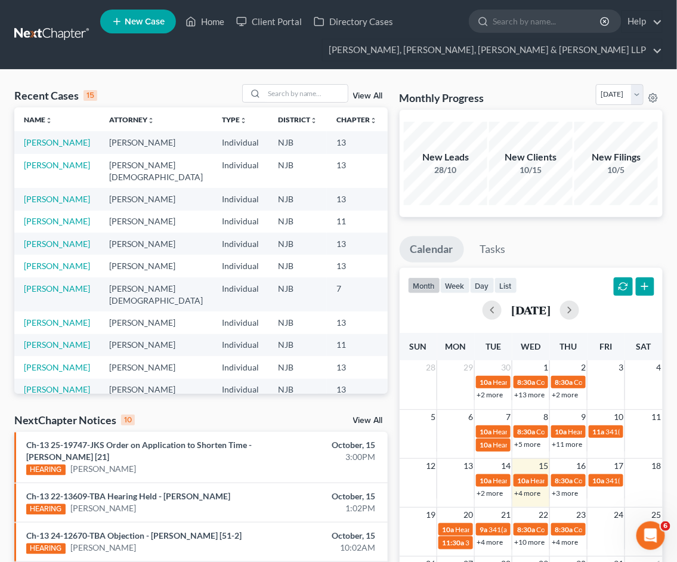
drag, startPoint x: 513, startPoint y: 81, endPoint x: 422, endPoint y: 86, distance: 90.8
click at [513, 81] on div "Recent Cases 15 View All Name unfold_more expand_more expand_less Attorney unfo…" at bounding box center [338, 494] width 677 height 848
click at [50, 170] on link "[PERSON_NAME]" at bounding box center [57, 165] width 66 height 10
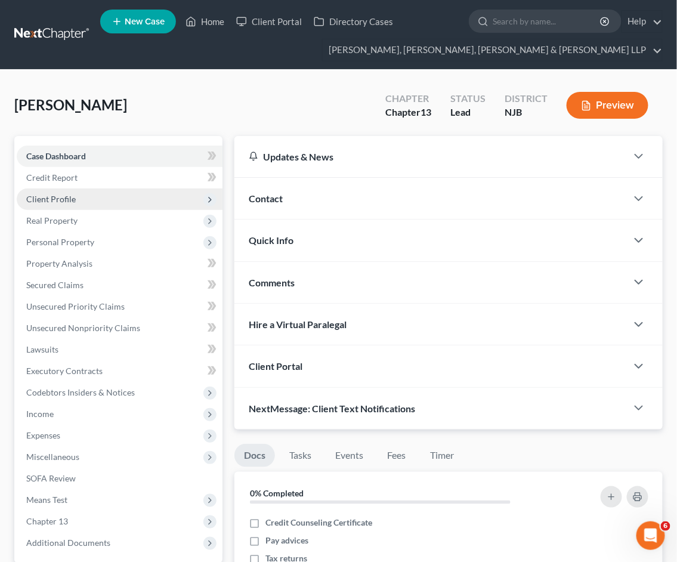
click at [58, 202] on span "Client Profile" at bounding box center [51, 199] width 50 height 10
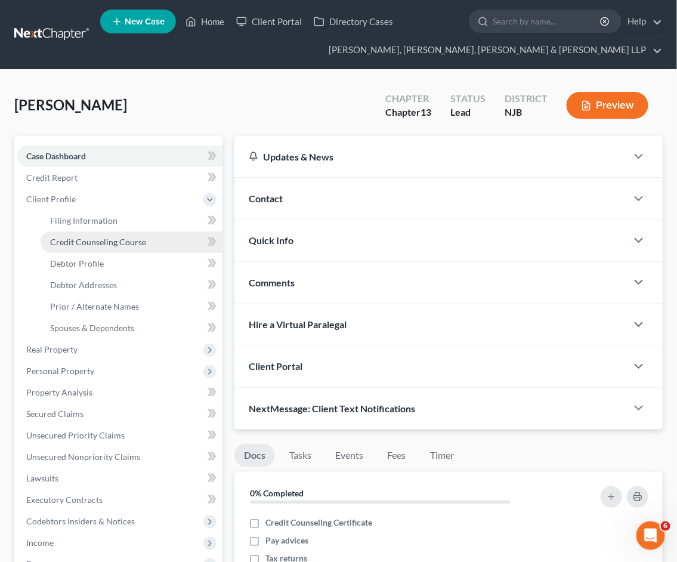
click at [98, 239] on span "Credit Counseling Course" at bounding box center [98, 242] width 96 height 10
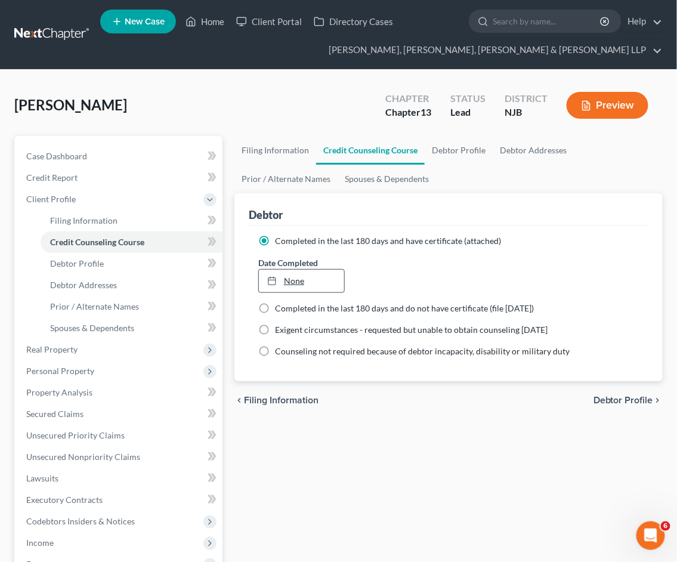
click at [324, 273] on link "None" at bounding box center [301, 281] width 85 height 23
click at [455, 147] on link "Debtor Profile" at bounding box center [459, 150] width 68 height 29
select select "3"
select select "0"
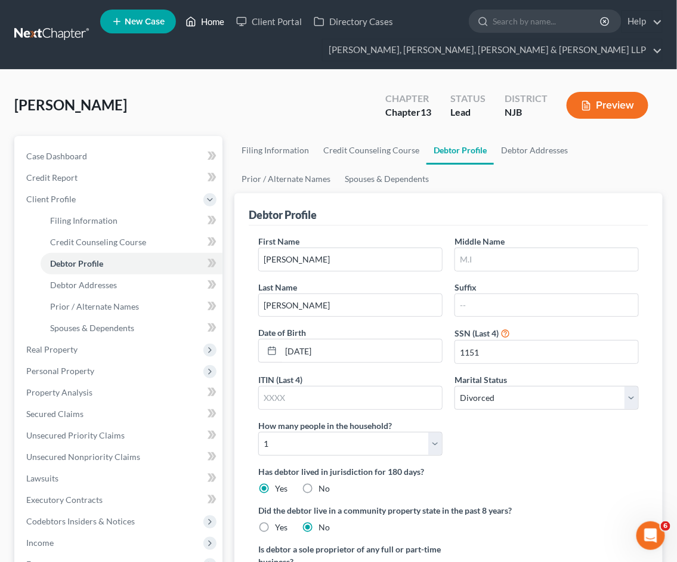
click at [213, 23] on link "Home" at bounding box center [205, 21] width 51 height 21
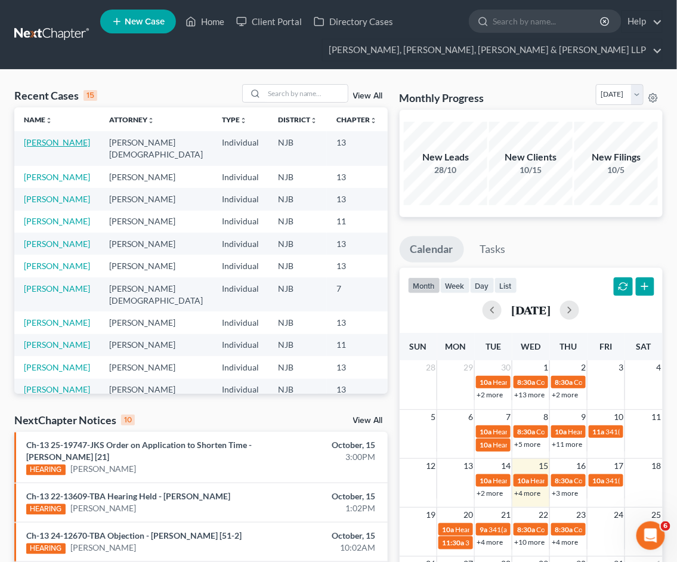
drag, startPoint x: 45, startPoint y: 143, endPoint x: 34, endPoint y: 230, distance: 87.2
click at [45, 142] on link "[PERSON_NAME]" at bounding box center [57, 142] width 66 height 10
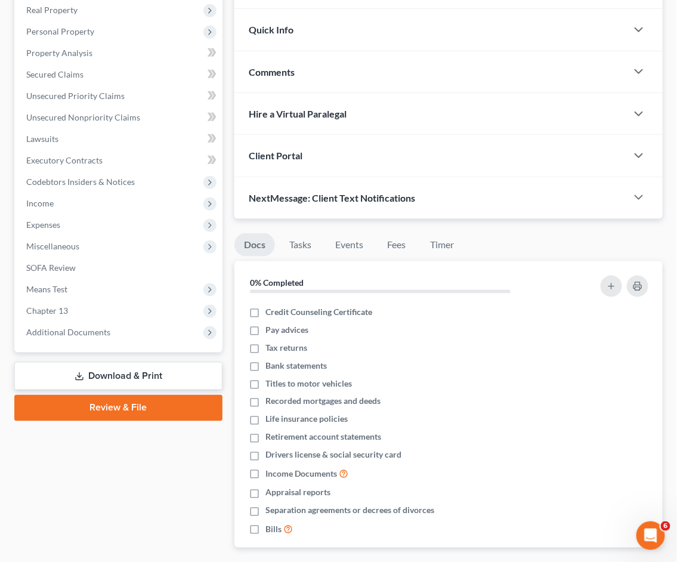
scroll to position [338, 0]
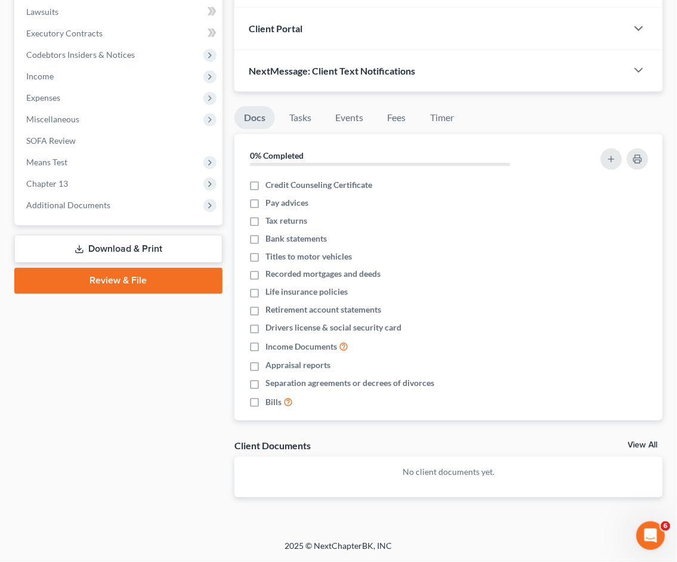
click at [122, 249] on link "Download & Print" at bounding box center [118, 249] width 208 height 28
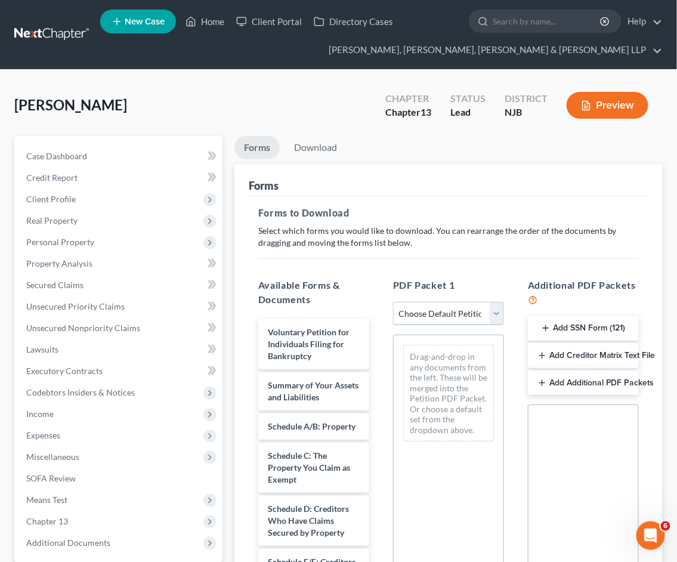
drag, startPoint x: 450, startPoint y: 309, endPoint x: 445, endPoint y: 324, distance: 15.7
click at [450, 309] on select "Choose Default Petition PDF Packet Complete Bankruptcy Petition (all forms and …" at bounding box center [448, 314] width 111 height 24
select select "0"
click at [393, 302] on select "Choose Default Petition PDF Packet Complete Bankruptcy Petition (all forms and …" at bounding box center [448, 314] width 111 height 24
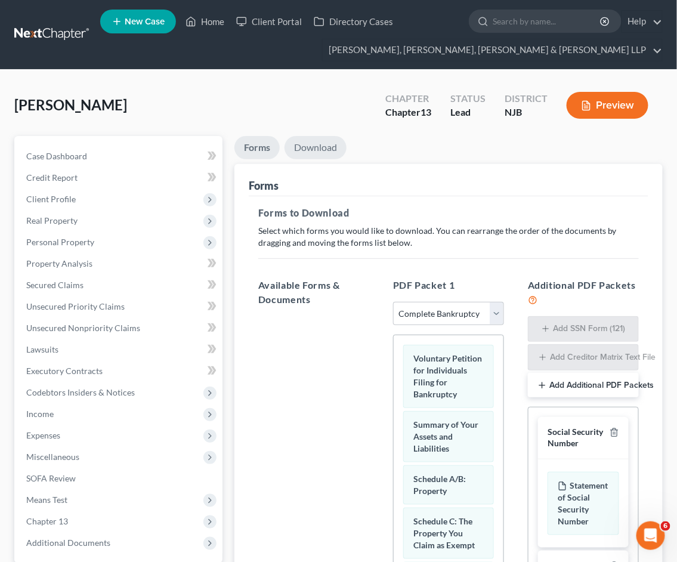
click at [312, 149] on link "Download" at bounding box center [316, 147] width 62 height 23
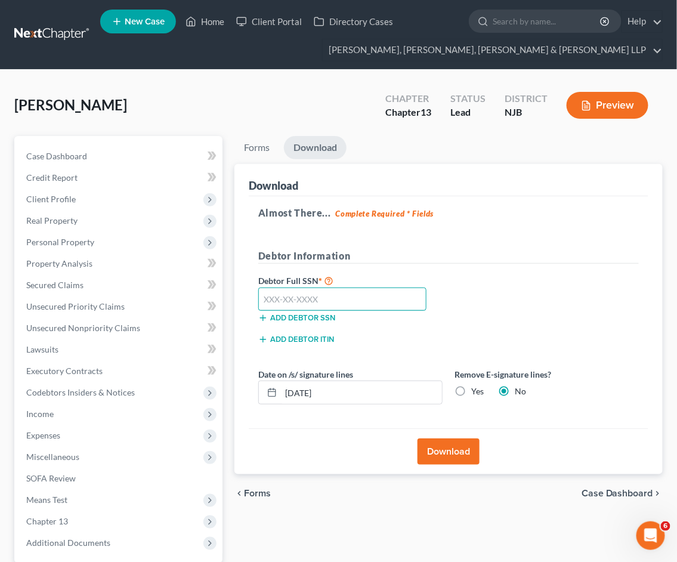
click at [346, 295] on input "text" at bounding box center [342, 300] width 168 height 24
type input "318-98-1151"
click at [450, 327] on div "Debtor Full SSN * 318-98-1151 Add debtor SSN" at bounding box center [448, 303] width 393 height 60
click at [440, 452] on button "Download" at bounding box center [449, 452] width 62 height 26
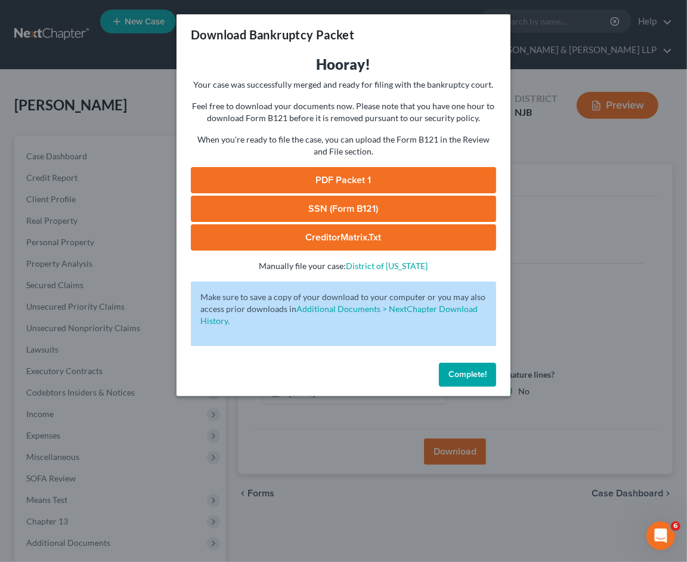
click at [222, 182] on link "PDF Packet 1" at bounding box center [343, 180] width 305 height 26
click at [481, 371] on span "Complete!" at bounding box center [468, 374] width 38 height 10
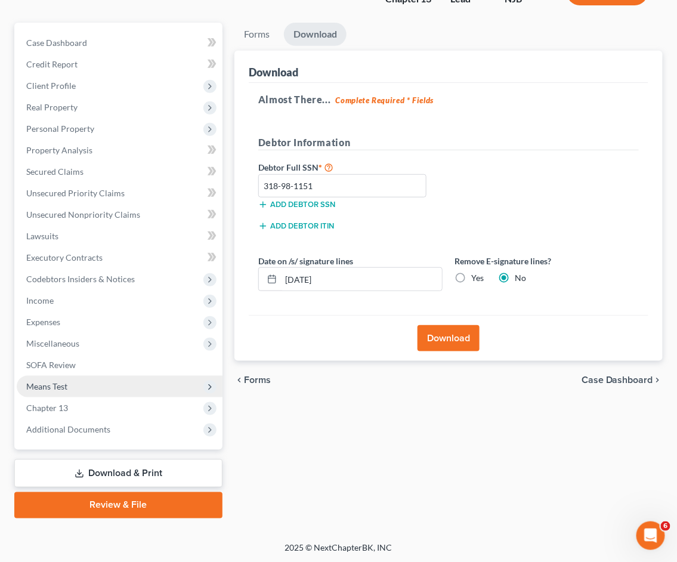
scroll to position [114, 0]
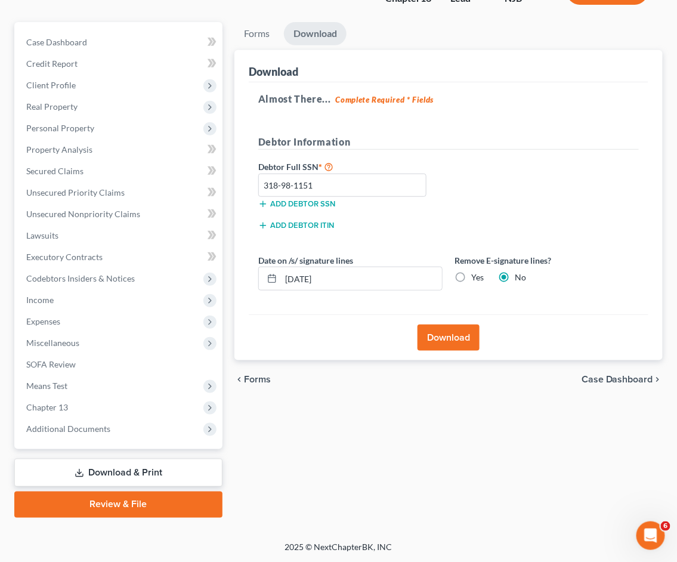
drag, startPoint x: 132, startPoint y: 500, endPoint x: 368, endPoint y: 464, distance: 239.0
click at [132, 499] on link "Review & File" at bounding box center [118, 505] width 208 height 26
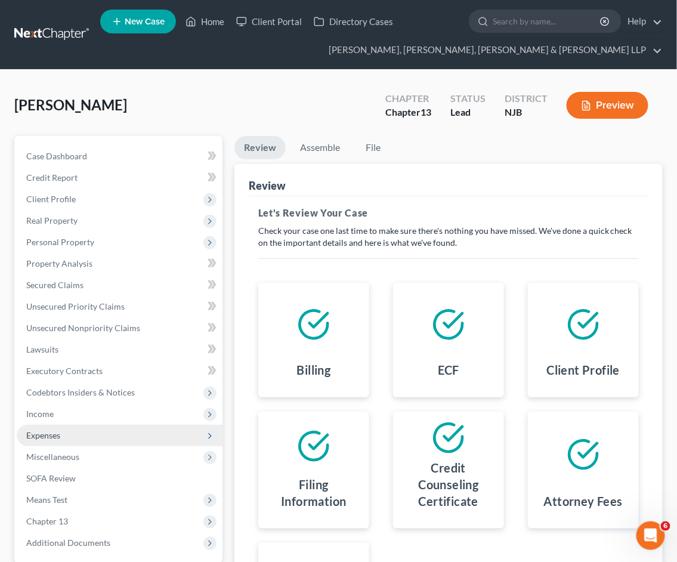
click at [61, 433] on span "Expenses" at bounding box center [120, 435] width 206 height 21
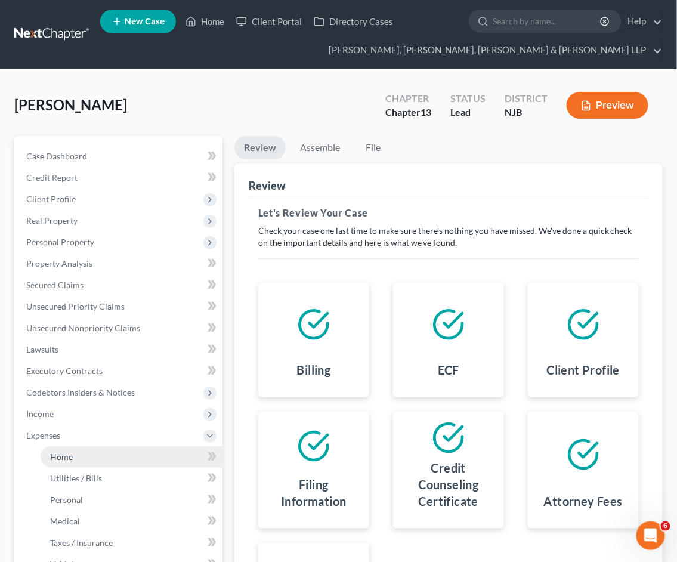
click at [67, 455] on span "Home" at bounding box center [61, 457] width 23 height 10
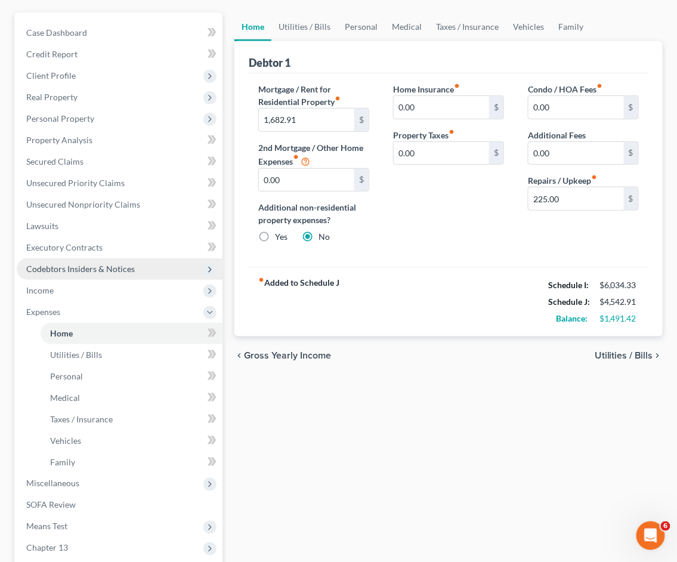
scroll to position [264, 0]
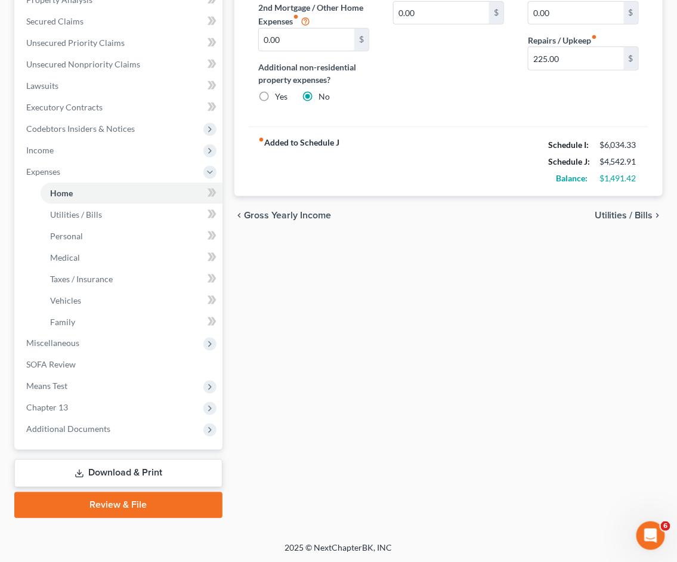
click at [116, 502] on link "Review & File" at bounding box center [118, 505] width 208 height 26
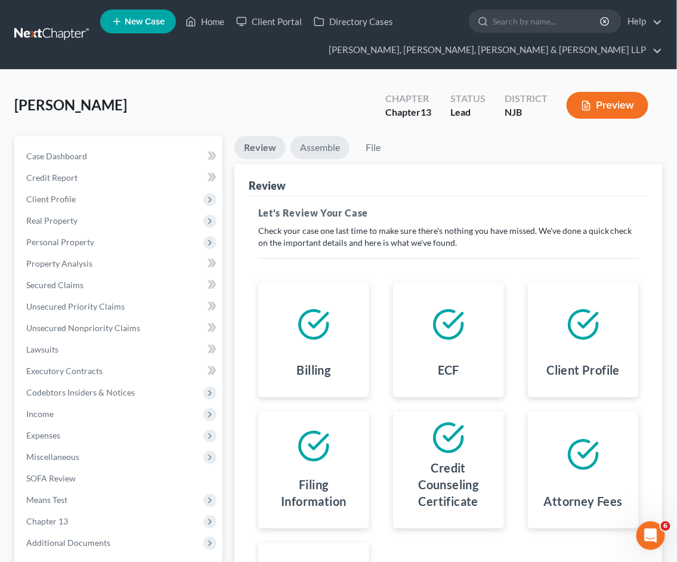
click at [329, 150] on link "Assemble" at bounding box center [320, 147] width 59 height 23
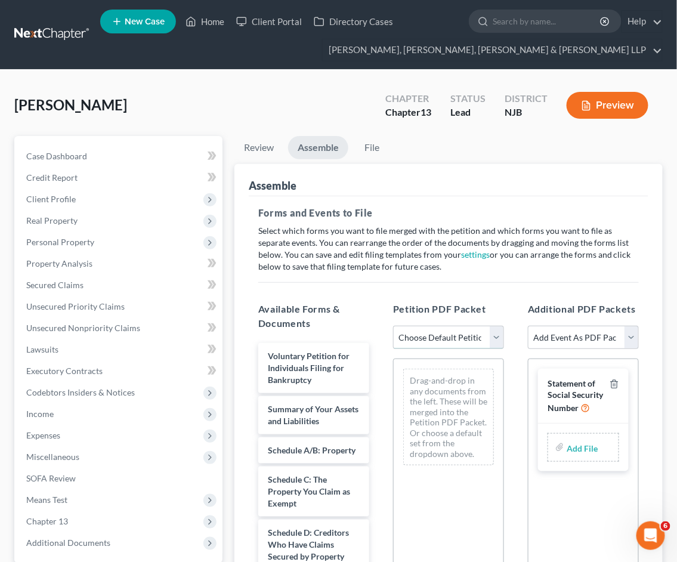
click at [446, 337] on select "Choose Default Petition PDF Packet Complete Bankruptcy Petition (all forms and …" at bounding box center [448, 338] width 111 height 24
select select "0"
click at [393, 326] on select "Choose Default Petition PDF Packet Complete Bankruptcy Petition (all forms and …" at bounding box center [448, 338] width 111 height 24
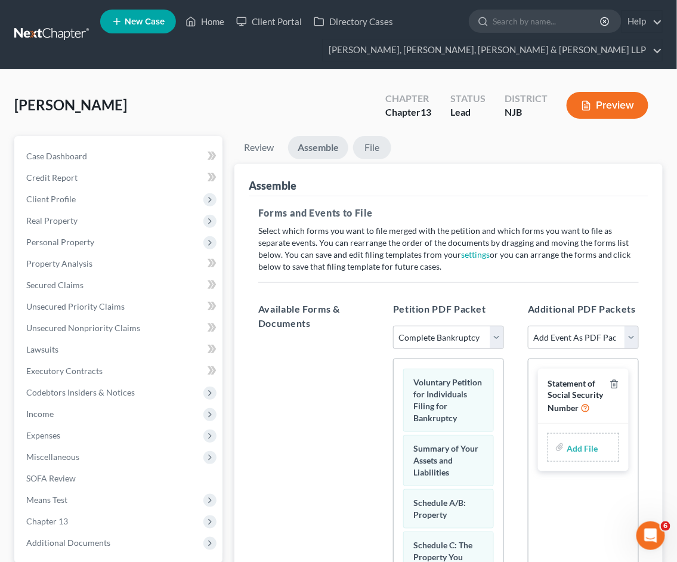
click at [368, 144] on link "File" at bounding box center [372, 147] width 38 height 23
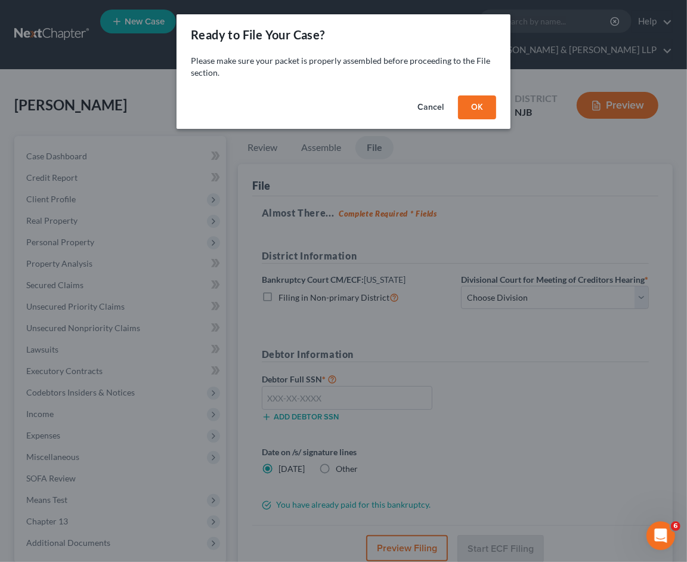
click at [473, 101] on button "OK" at bounding box center [477, 107] width 38 height 24
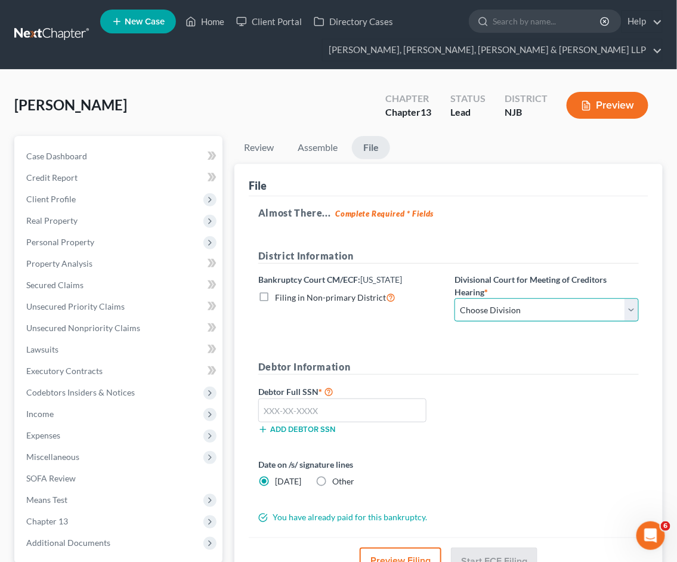
click at [521, 308] on select "Choose Division [GEOGRAPHIC_DATA] [GEOGRAPHIC_DATA]/[GEOGRAPHIC_DATA] [GEOGRAPH…" at bounding box center [547, 310] width 184 height 24
select select "2"
click at [455, 298] on select "Choose Division [GEOGRAPHIC_DATA] [GEOGRAPHIC_DATA]/[GEOGRAPHIC_DATA] [GEOGRAPH…" at bounding box center [547, 310] width 184 height 24
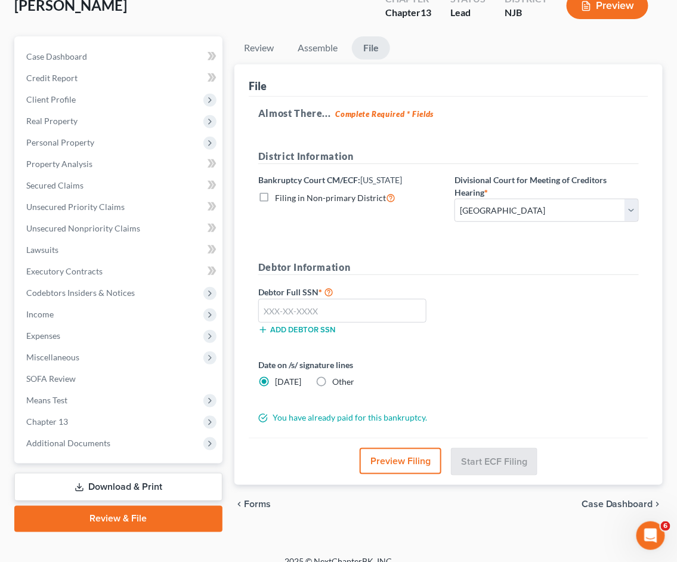
scroll to position [114, 0]
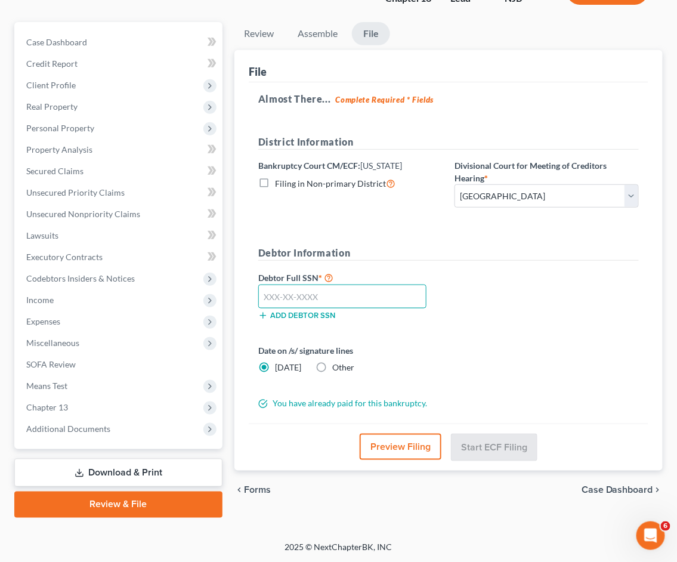
click at [394, 295] on input "text" at bounding box center [342, 297] width 168 height 24
type input "318-98-1151"
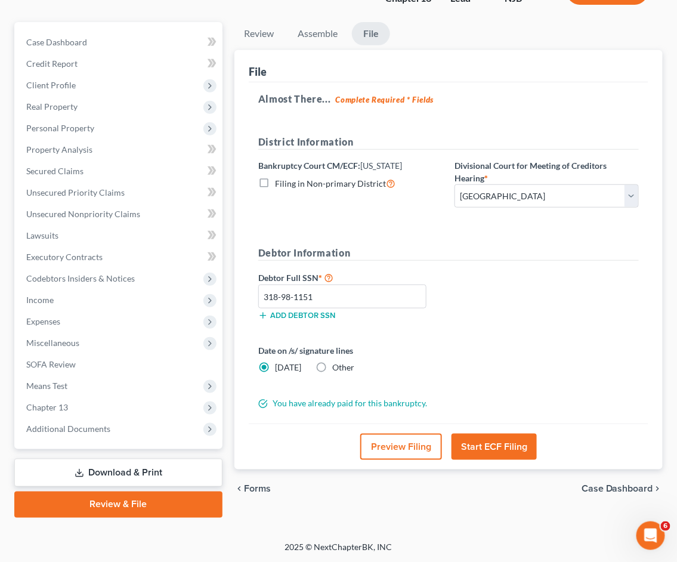
click at [430, 353] on label "Date on /s/ signature lines" at bounding box center [350, 350] width 184 height 13
click at [492, 446] on button "Start ECF Filing" at bounding box center [494, 447] width 85 height 26
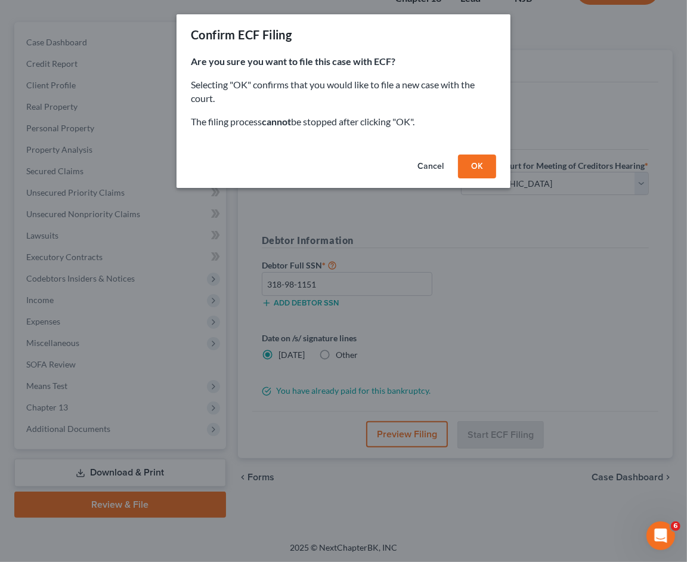
click at [479, 164] on button "OK" at bounding box center [477, 167] width 38 height 24
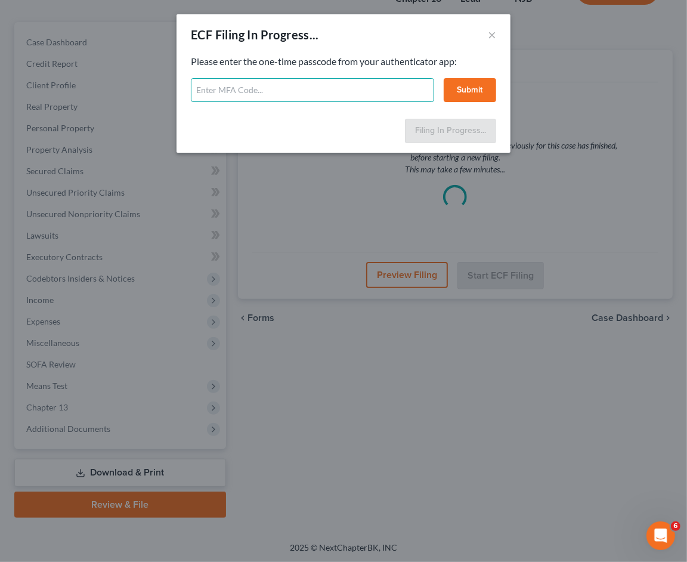
click at [357, 100] on input "text" at bounding box center [312, 90] width 243 height 24
type input "848648"
click at [466, 85] on button "Submit" at bounding box center [470, 90] width 53 height 24
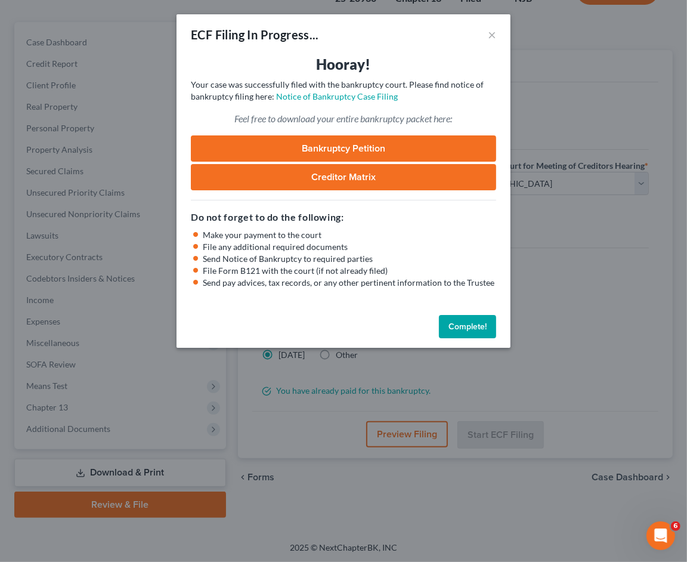
click at [469, 331] on button "Complete!" at bounding box center [467, 327] width 57 height 24
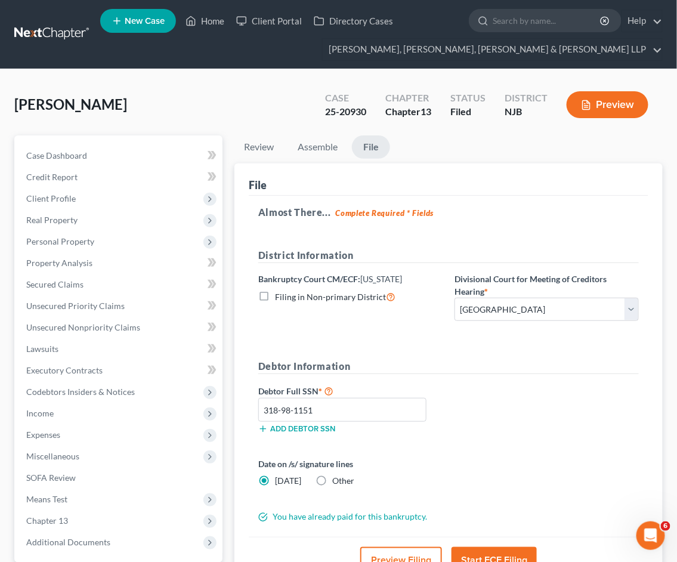
scroll to position [0, 0]
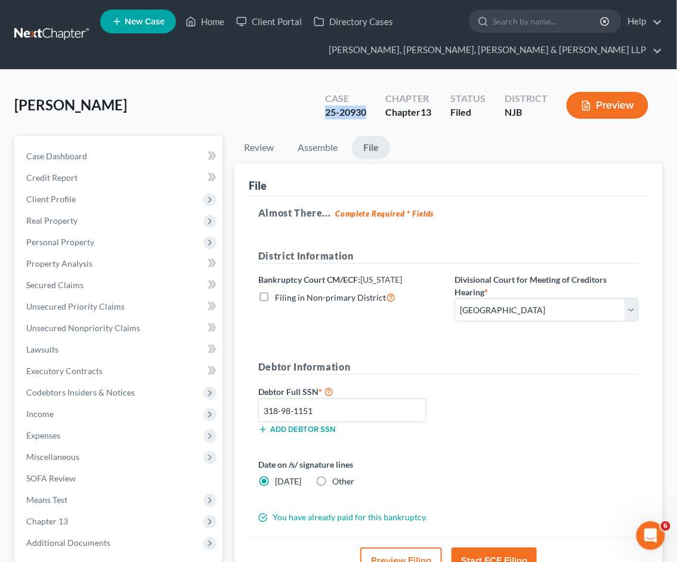
drag, startPoint x: 365, startPoint y: 110, endPoint x: 326, endPoint y: 109, distance: 38.8
click at [326, 109] on div "25-20930" at bounding box center [345, 113] width 41 height 14
copy div "25-20930"
